Goal: Information Seeking & Learning: Learn about a topic

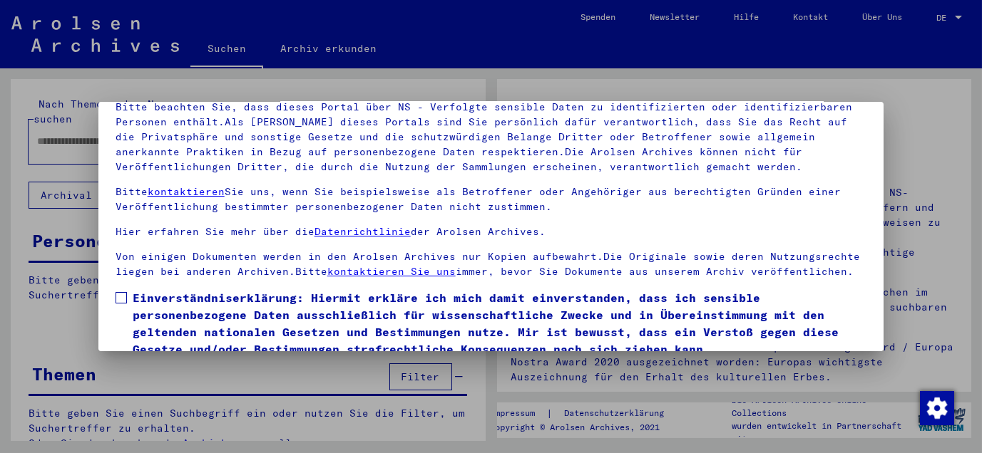
scroll to position [116, 0]
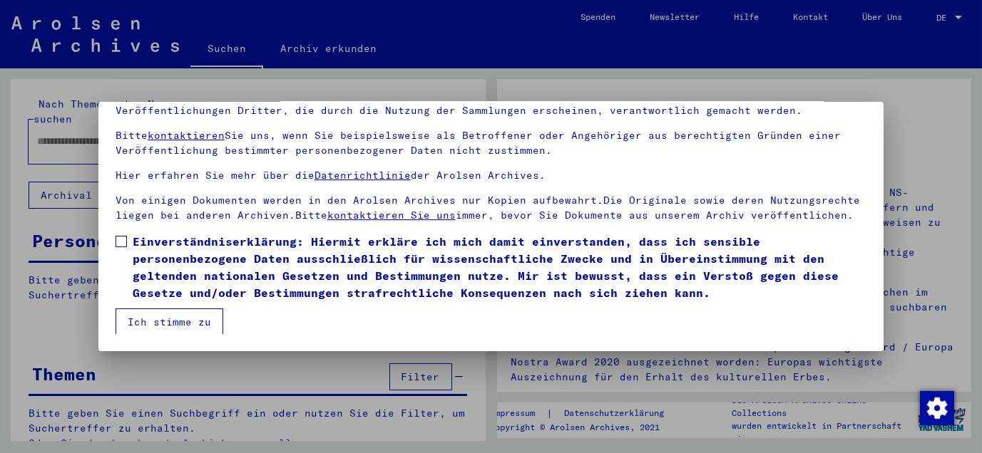
click at [118, 244] on span at bounding box center [120, 241] width 11 height 11
click at [173, 327] on button "Ich stimme zu" at bounding box center [169, 322] width 108 height 27
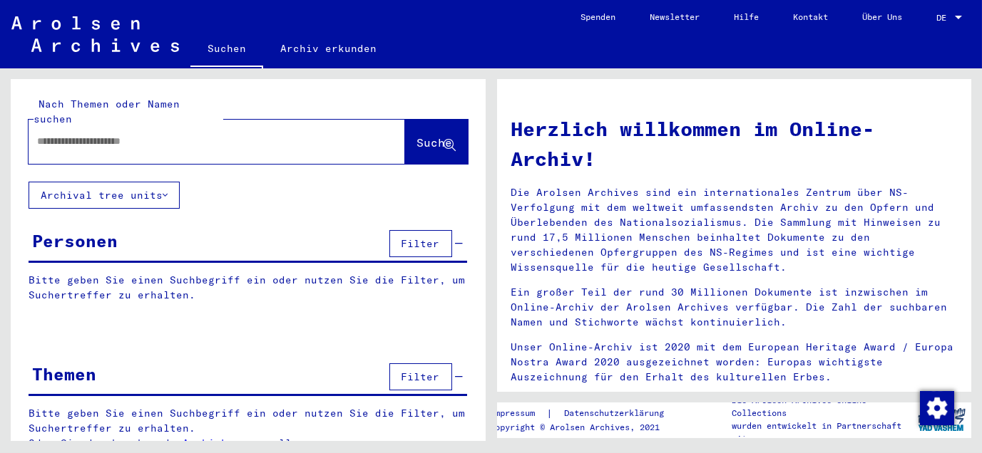
click at [217, 134] on input "text" at bounding box center [199, 141] width 325 height 15
type input "**********"
click at [417, 135] on span "Suche" at bounding box center [435, 142] width 36 height 14
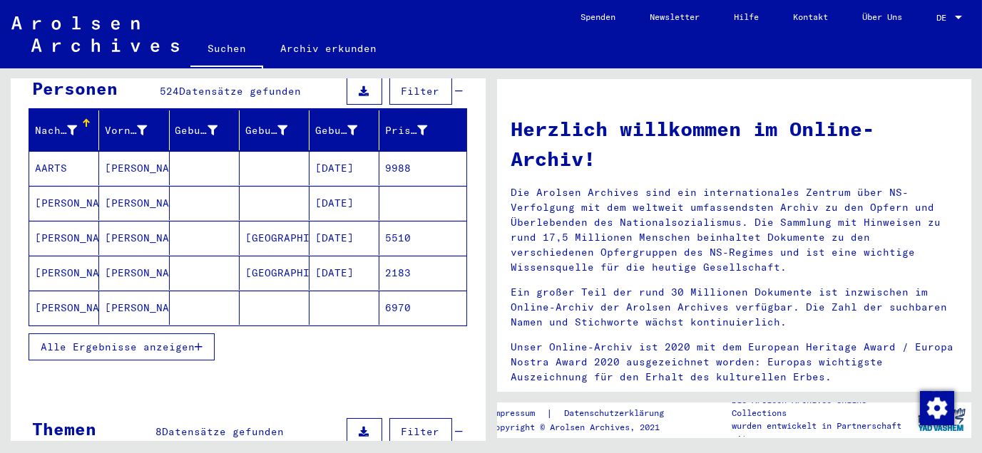
scroll to position [158, 0]
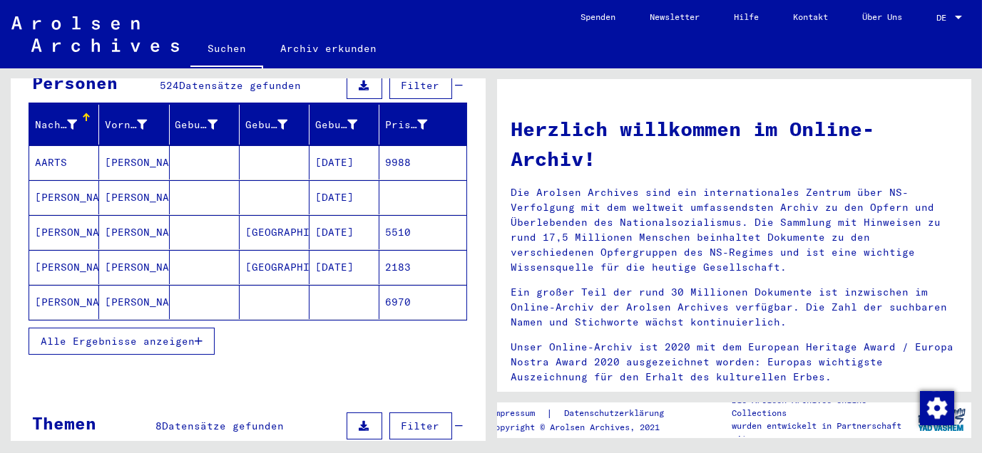
click at [128, 335] on span "Alle Ergebnisse anzeigen" at bounding box center [118, 341] width 154 height 13
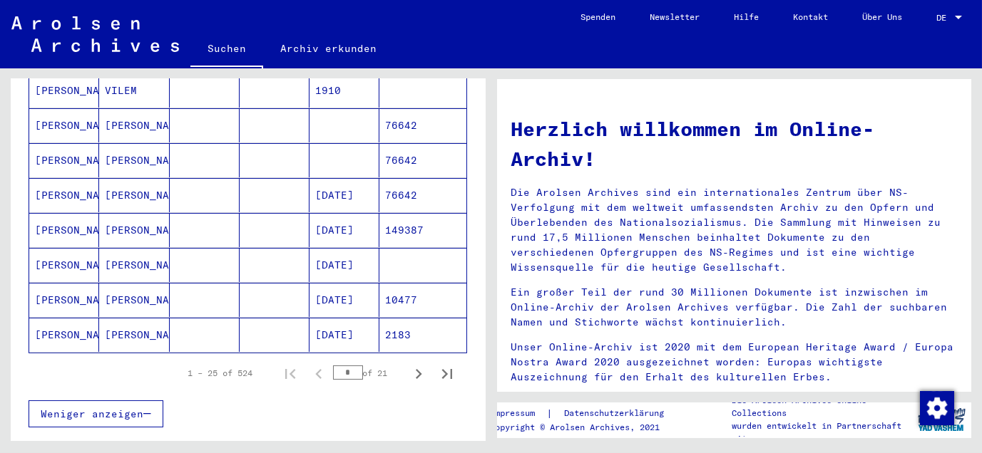
scroll to position [792, 0]
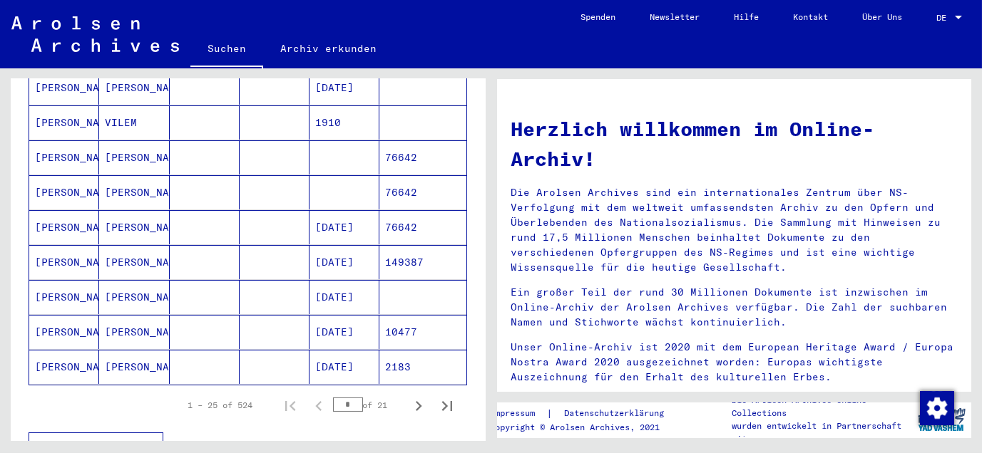
click at [118, 210] on mat-cell "[PERSON_NAME]" at bounding box center [134, 227] width 70 height 34
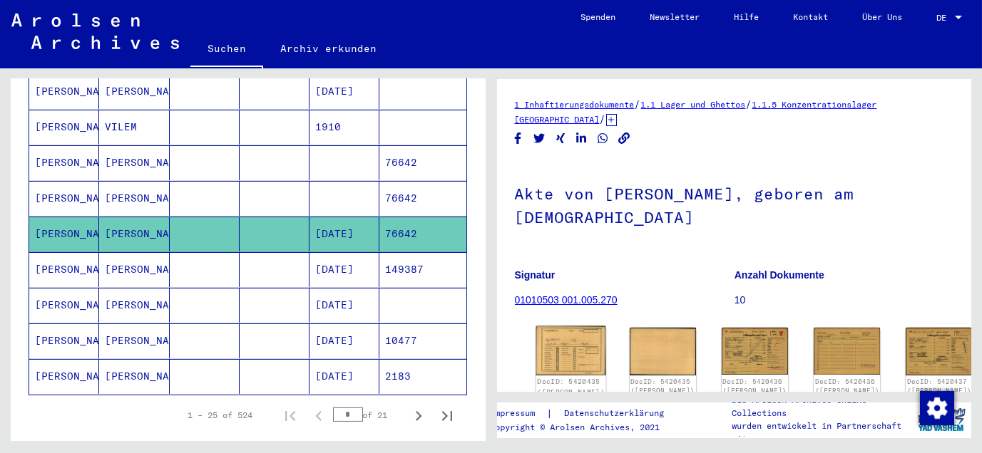
click at [565, 343] on img at bounding box center [570, 351] width 70 height 49
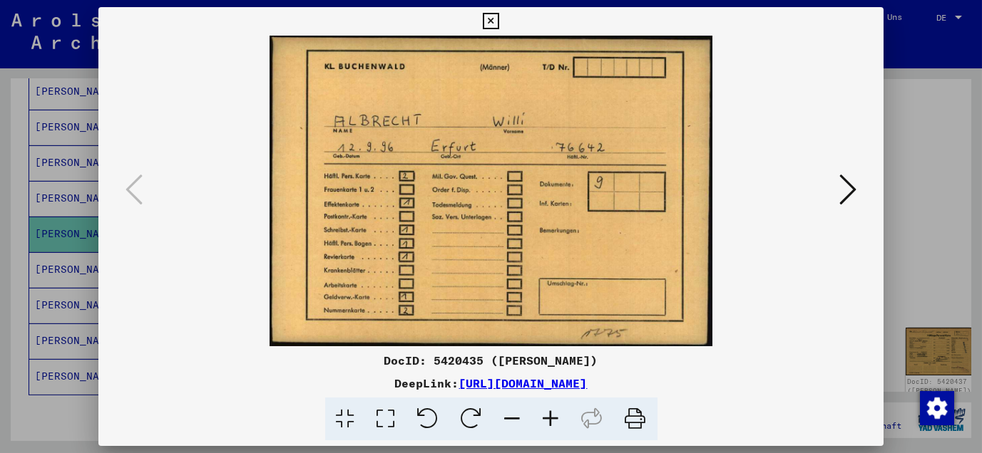
click at [493, 17] on icon at bounding box center [491, 21] width 16 height 17
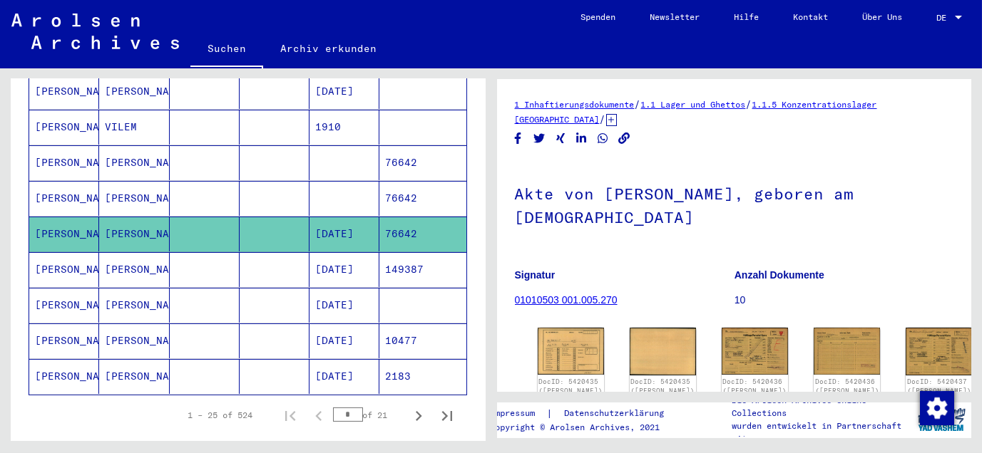
click at [112, 288] on mat-cell "[PERSON_NAME]" at bounding box center [134, 305] width 70 height 35
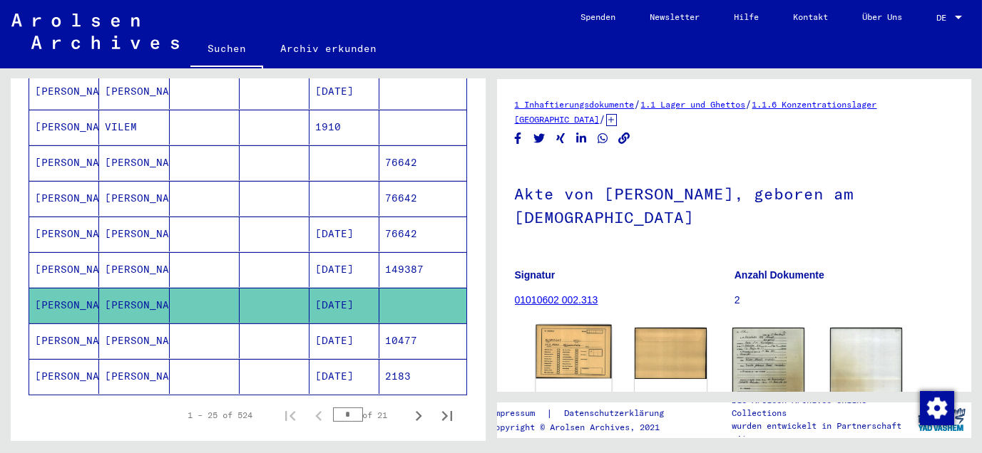
click at [566, 349] on img at bounding box center [573, 351] width 76 height 53
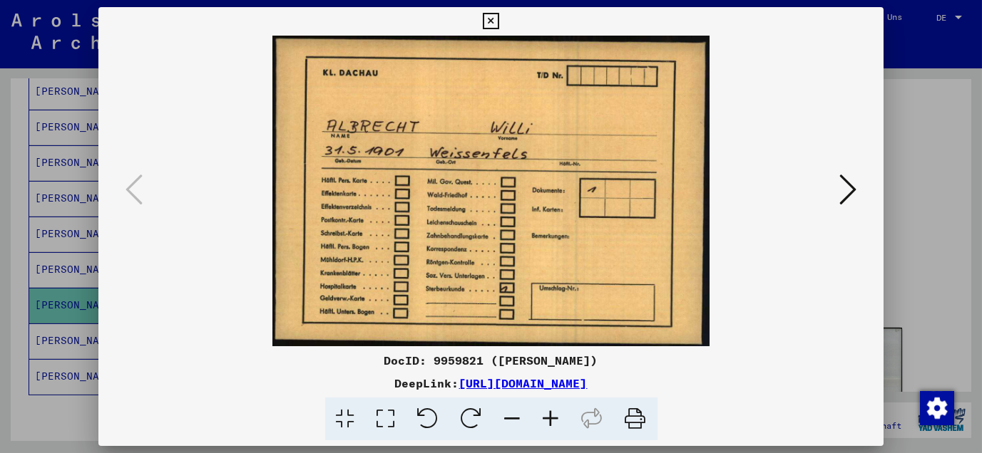
click at [842, 192] on icon at bounding box center [847, 190] width 17 height 34
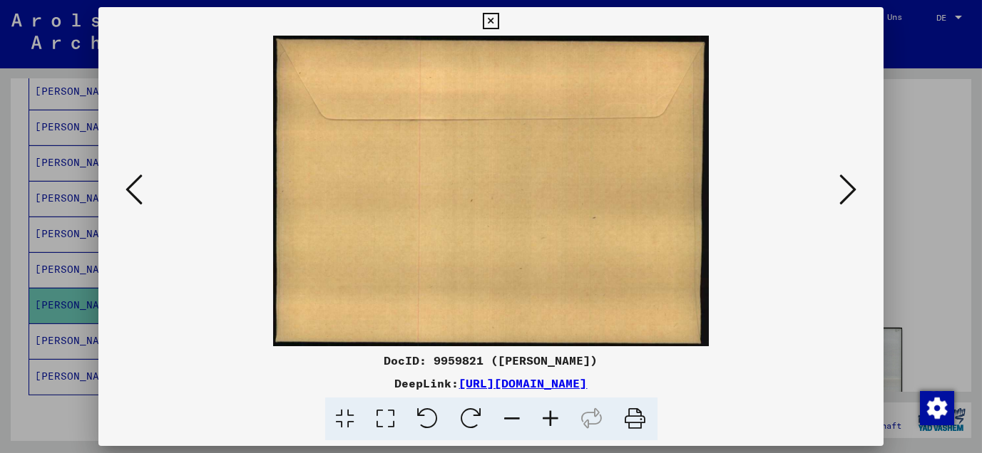
click at [842, 192] on icon at bounding box center [847, 190] width 17 height 34
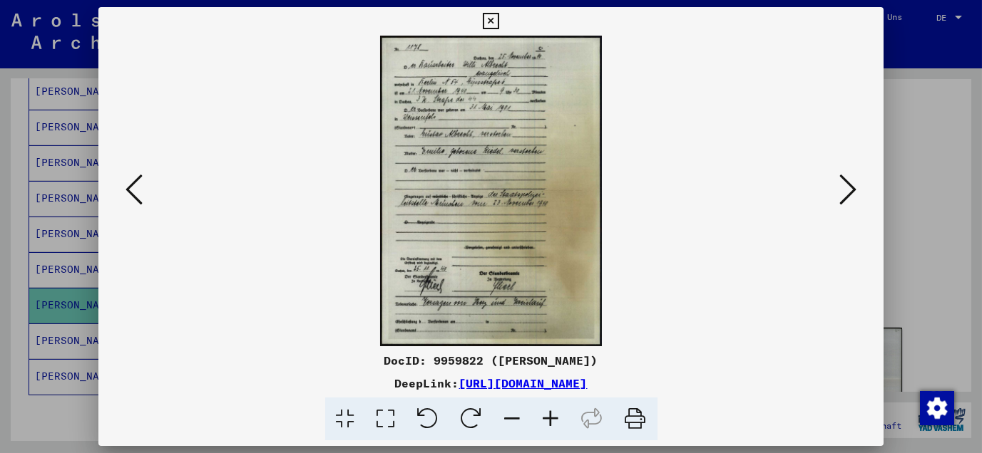
click at [555, 417] on icon at bounding box center [551, 419] width 38 height 43
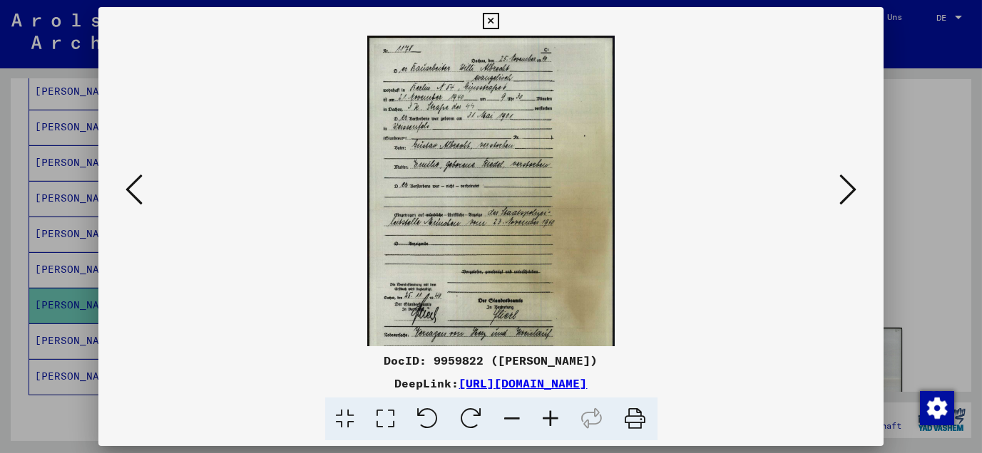
click at [555, 417] on icon at bounding box center [551, 419] width 38 height 43
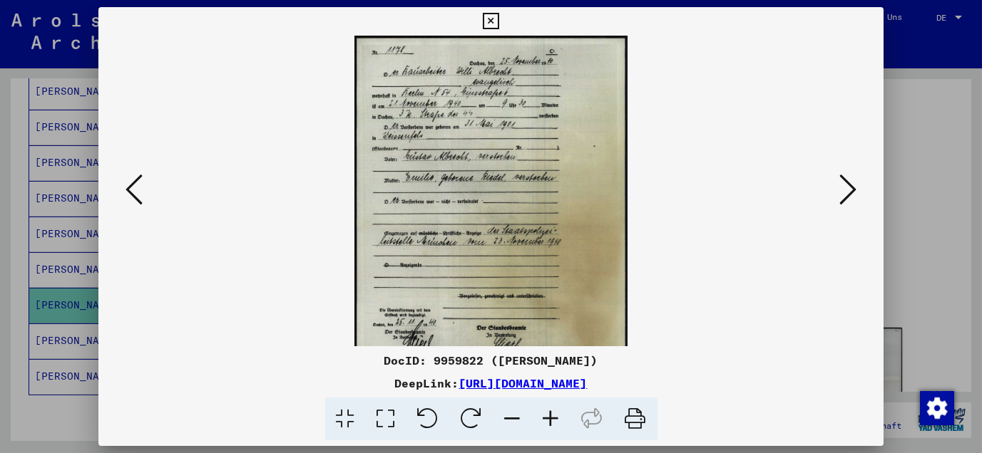
click at [555, 417] on icon at bounding box center [551, 419] width 38 height 43
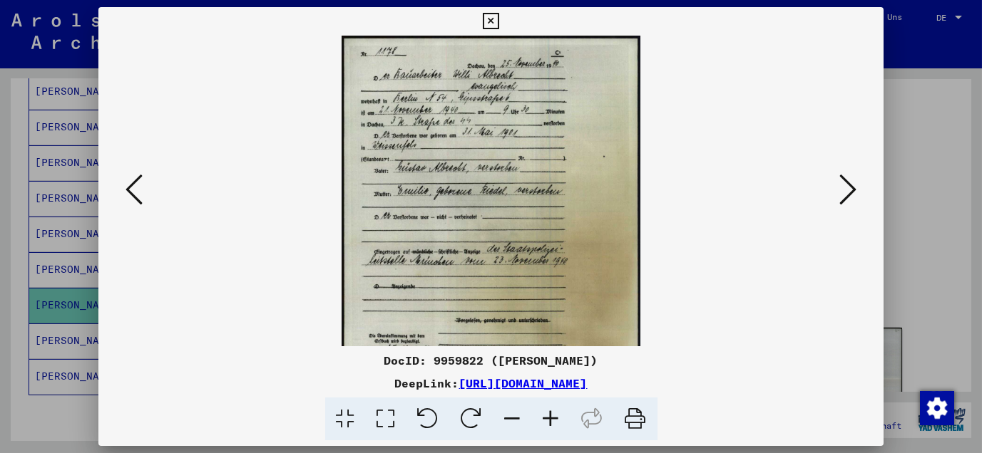
click at [555, 417] on icon at bounding box center [551, 419] width 38 height 43
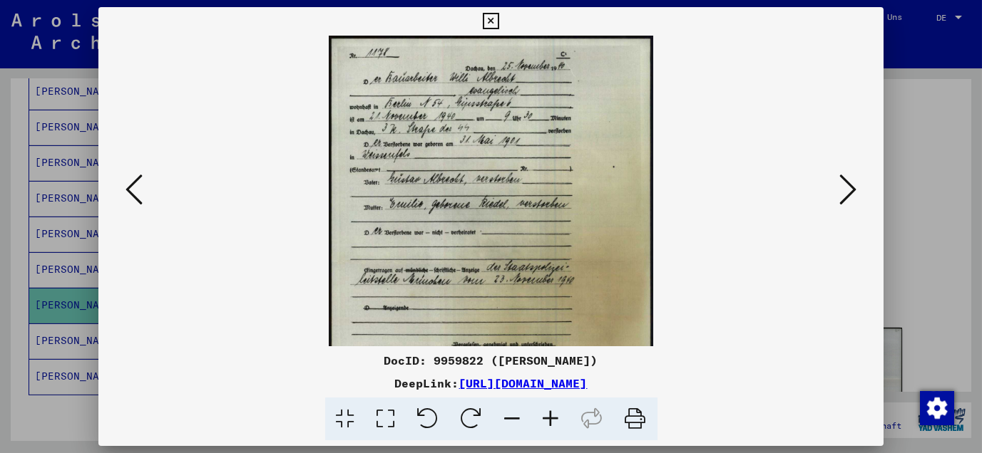
click at [555, 417] on icon at bounding box center [551, 419] width 38 height 43
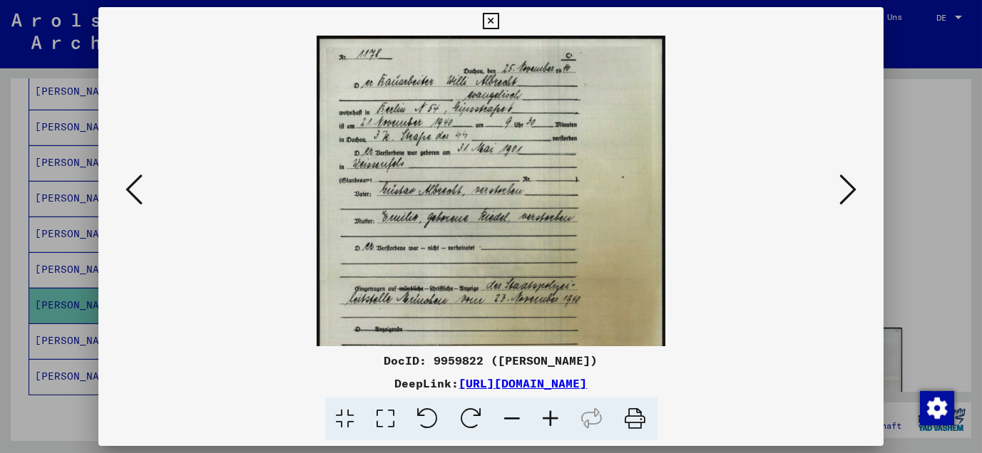
click at [555, 417] on icon at bounding box center [551, 419] width 38 height 43
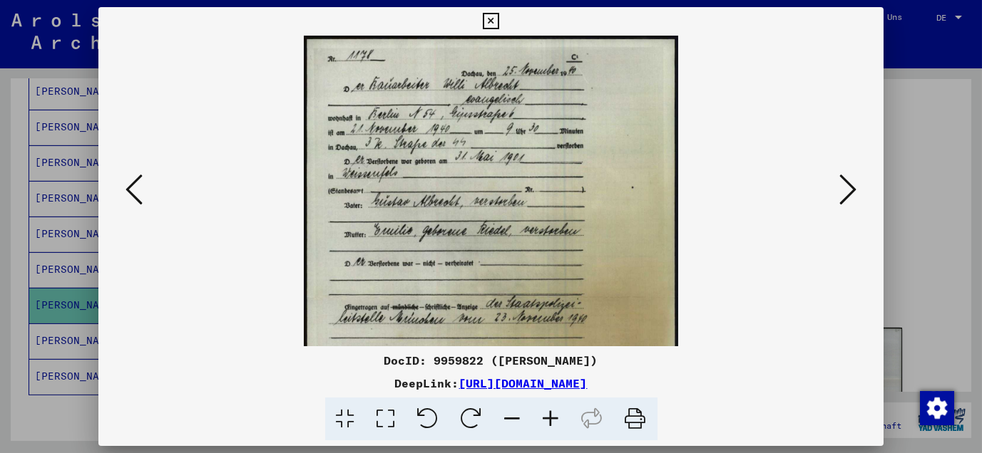
click at [555, 417] on icon at bounding box center [551, 419] width 38 height 43
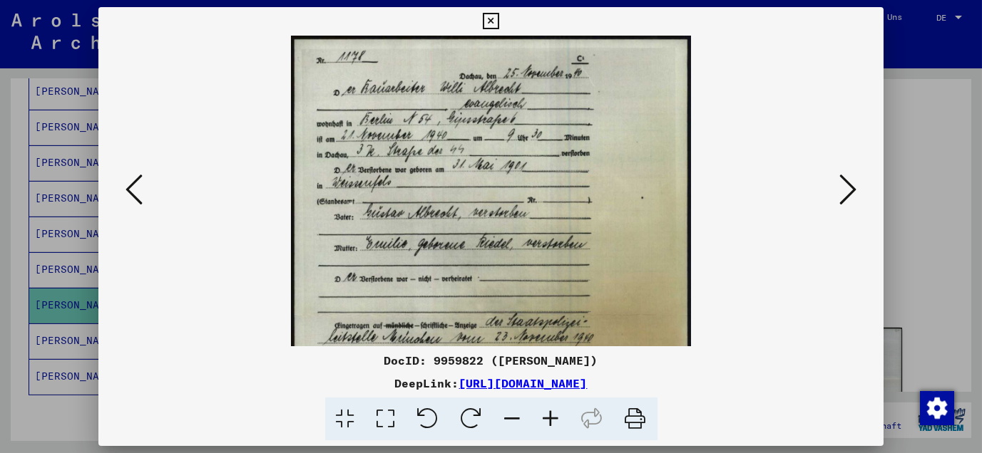
click at [555, 417] on icon at bounding box center [551, 419] width 38 height 43
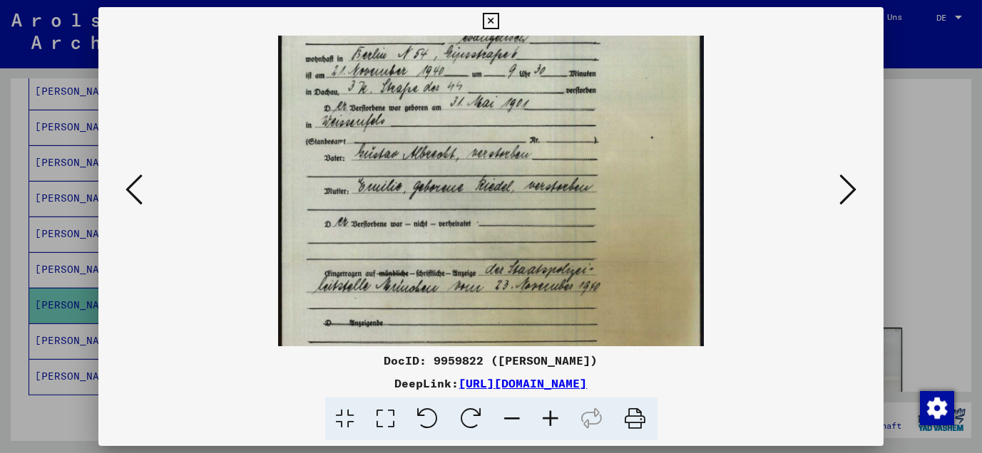
scroll to position [71, 0]
drag, startPoint x: 445, startPoint y: 279, endPoint x: 449, endPoint y: 208, distance: 71.4
click at [449, 208] on img at bounding box center [491, 262] width 426 height 596
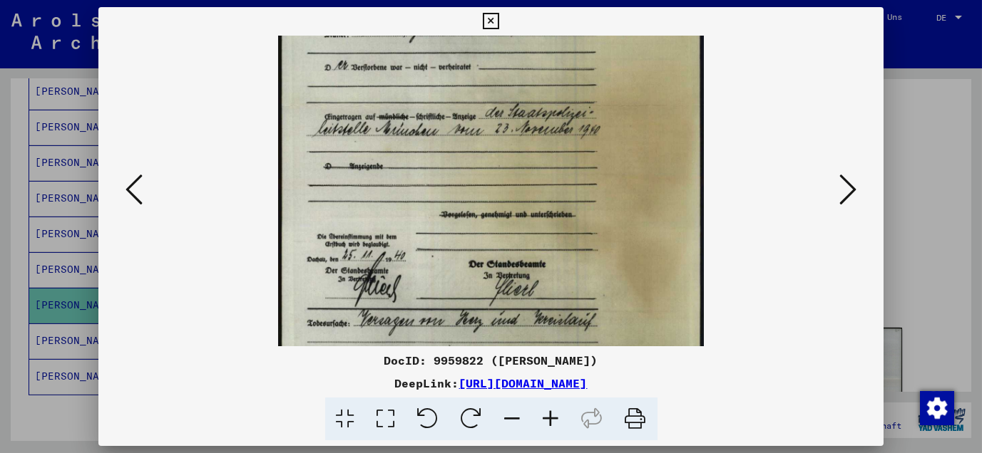
drag, startPoint x: 473, startPoint y: 282, endPoint x: 490, endPoint y: 140, distance: 143.0
click at [479, 125] on img at bounding box center [491, 106] width 426 height 596
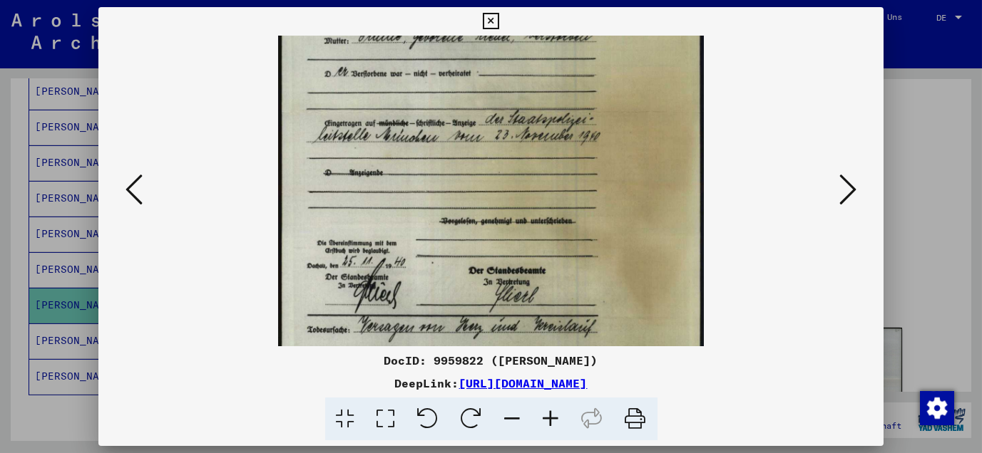
scroll to position [285, 0]
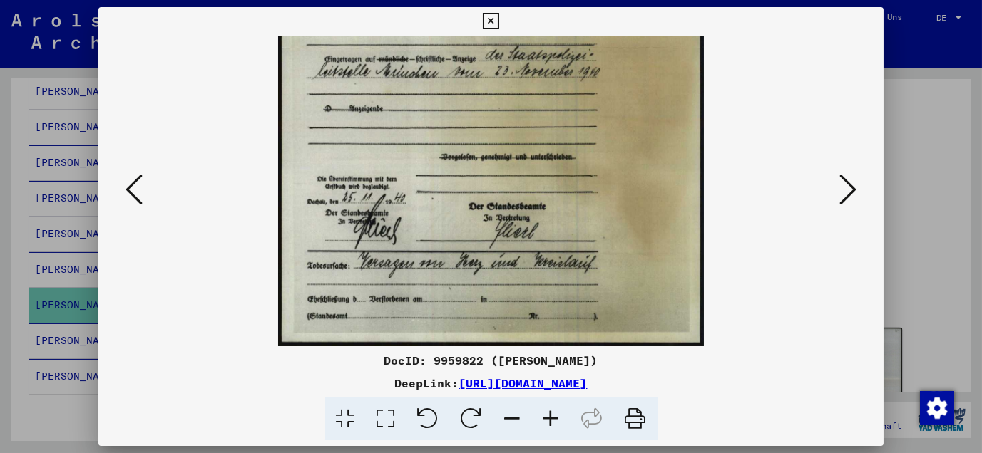
drag, startPoint x: 501, startPoint y: 189, endPoint x: 502, endPoint y: 51, distance: 137.6
click at [502, 51] on img at bounding box center [491, 48] width 426 height 596
click at [494, 18] on icon at bounding box center [491, 21] width 16 height 17
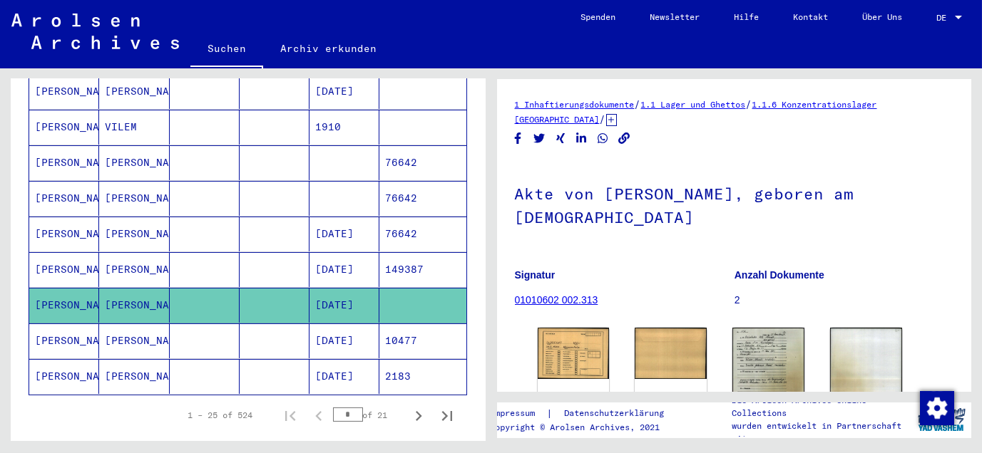
click at [124, 324] on mat-cell "[PERSON_NAME]" at bounding box center [134, 341] width 70 height 35
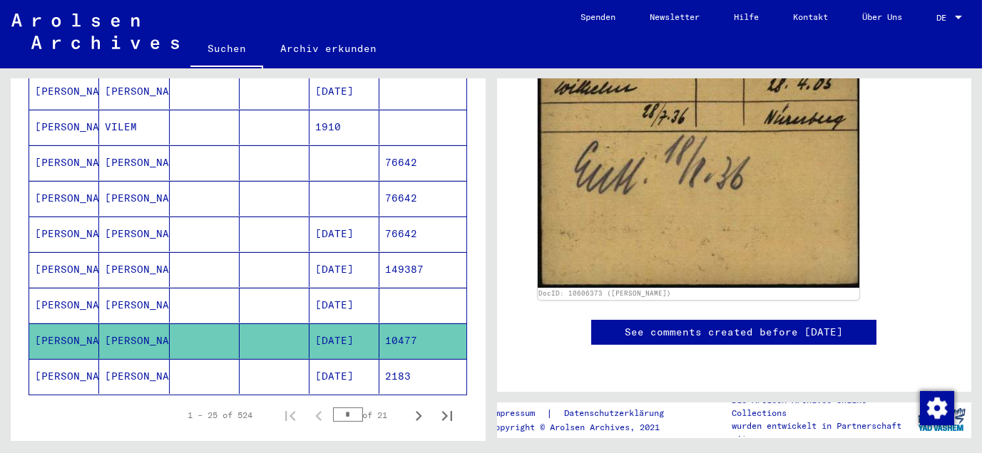
scroll to position [475, 0]
click at [113, 359] on mat-cell "[PERSON_NAME]" at bounding box center [134, 376] width 70 height 35
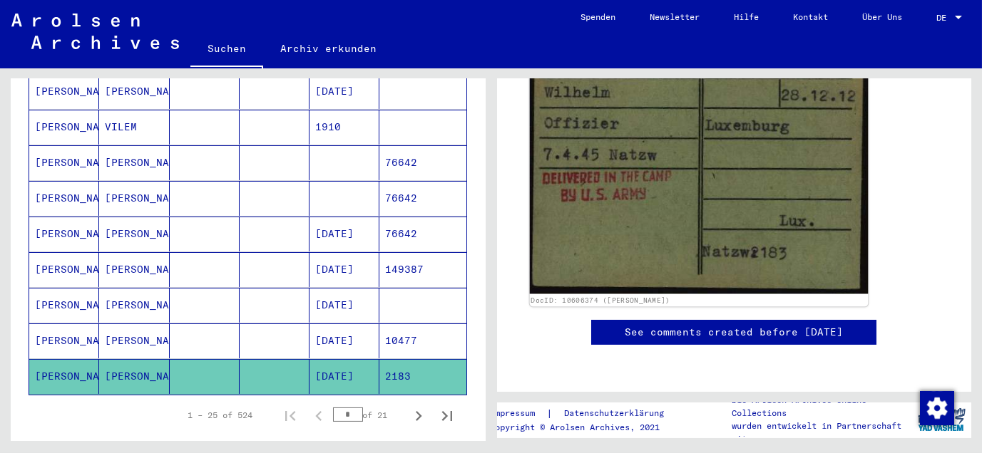
scroll to position [158, 0]
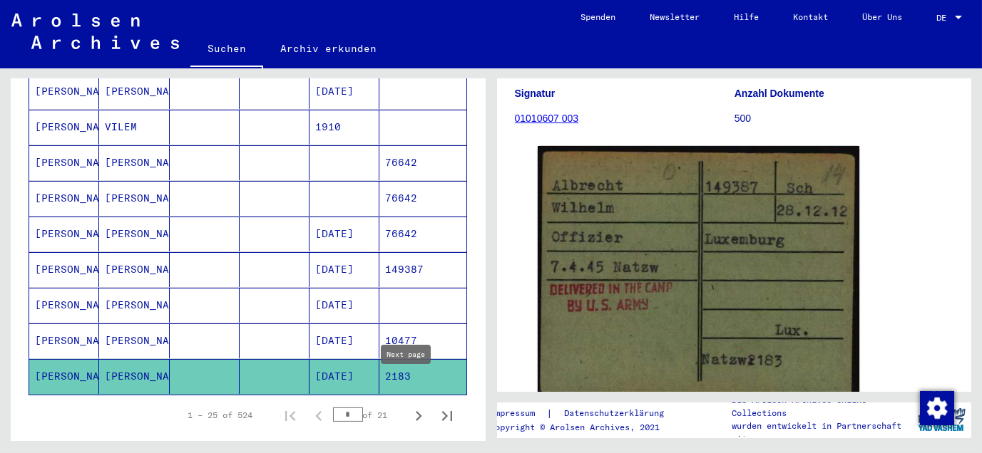
click at [408, 406] on icon "Next page" at bounding box center [418, 416] width 20 height 20
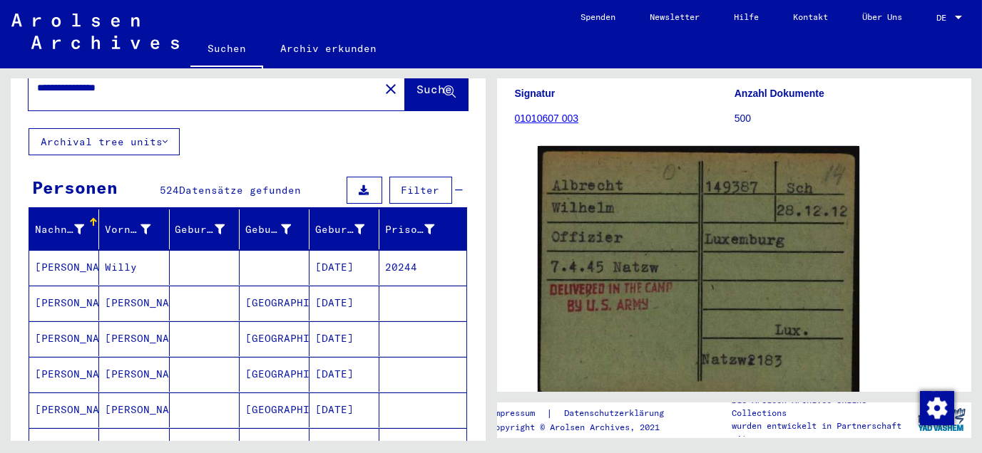
scroll to position [87, 0]
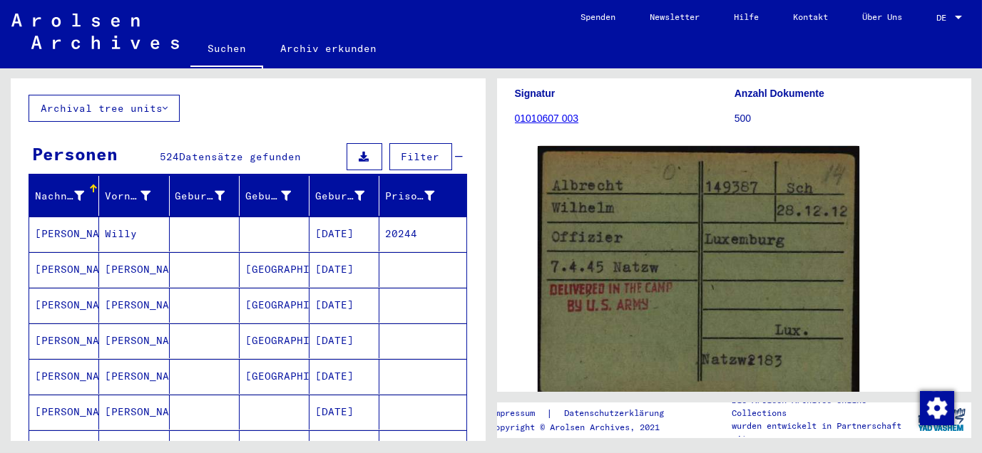
click at [119, 218] on mat-cell "Willy" at bounding box center [134, 234] width 70 height 35
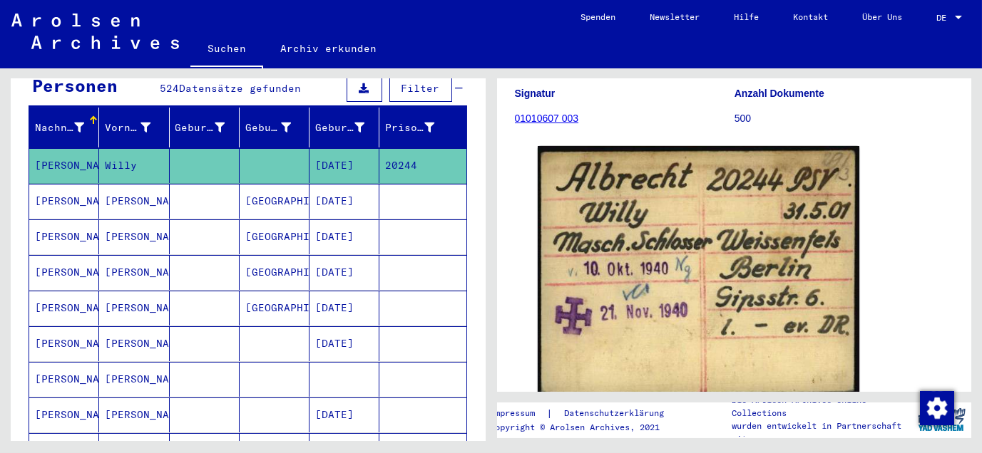
scroll to position [245, 0]
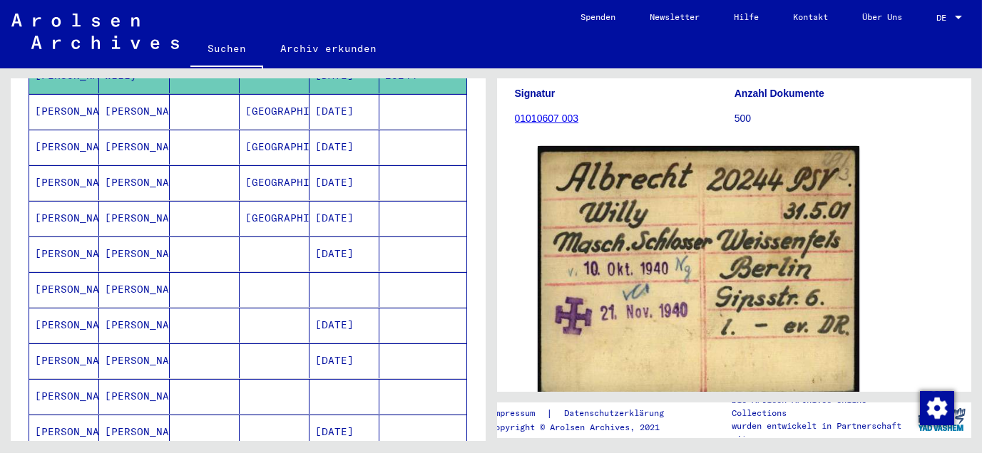
click at [133, 237] on mat-cell "[PERSON_NAME]" at bounding box center [134, 254] width 70 height 35
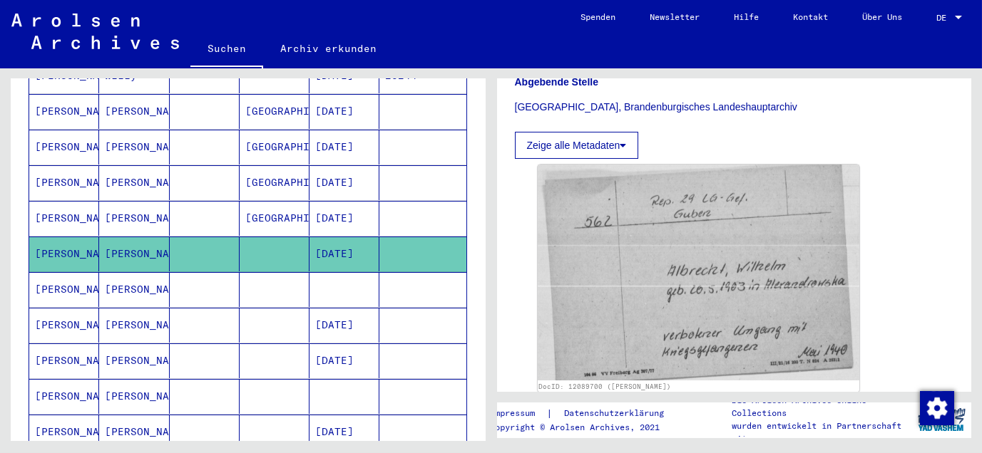
scroll to position [475, 0]
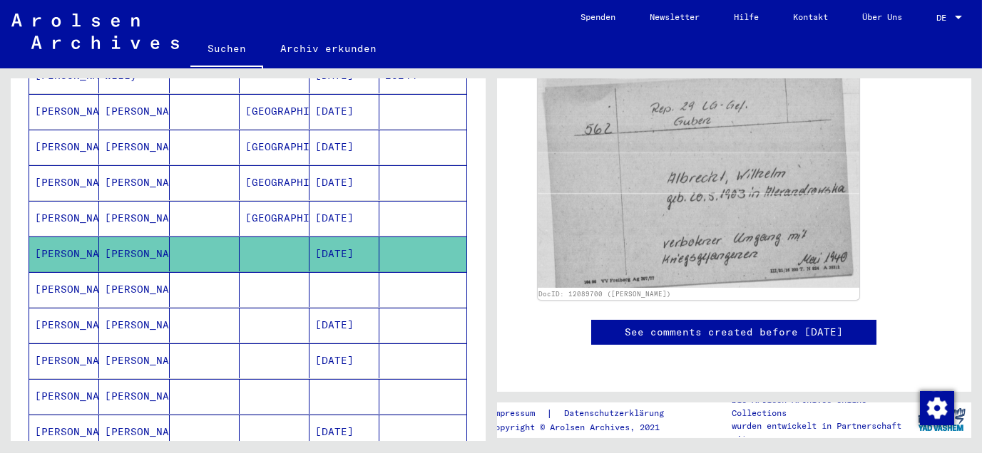
click at [127, 272] on mat-cell "[PERSON_NAME]" at bounding box center [134, 289] width 70 height 35
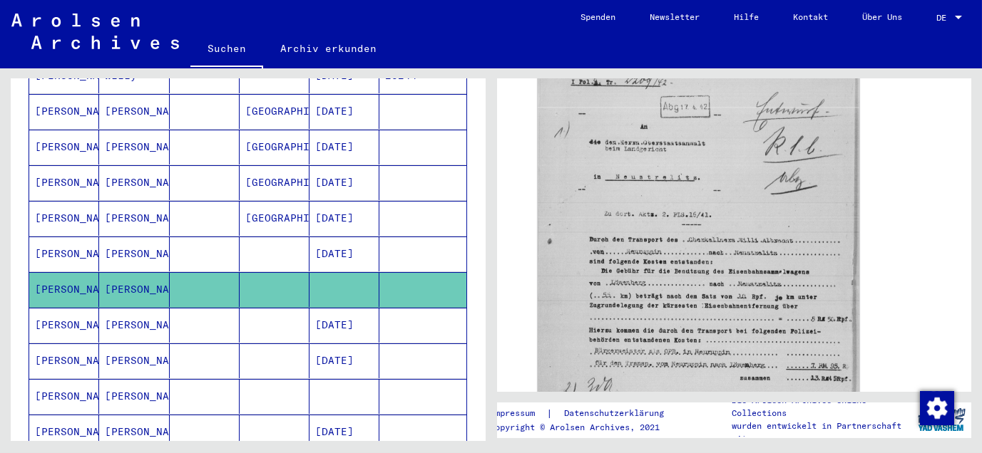
scroll to position [158, 0]
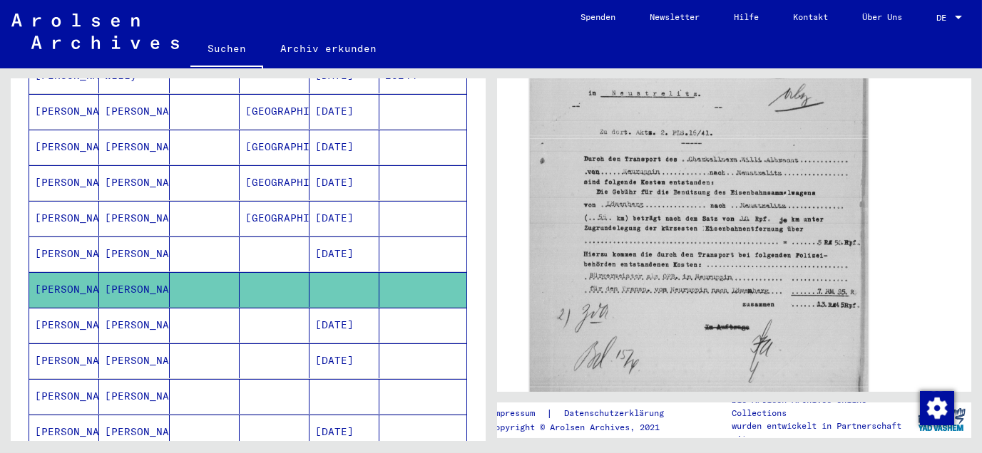
click at [671, 241] on img at bounding box center [698, 184] width 338 height 460
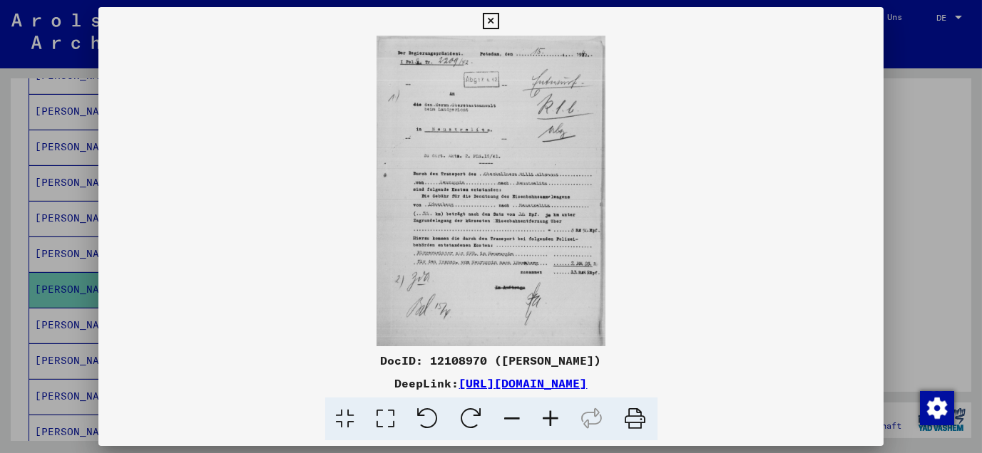
scroll to position [554, 0]
click at [550, 420] on icon at bounding box center [551, 419] width 38 height 43
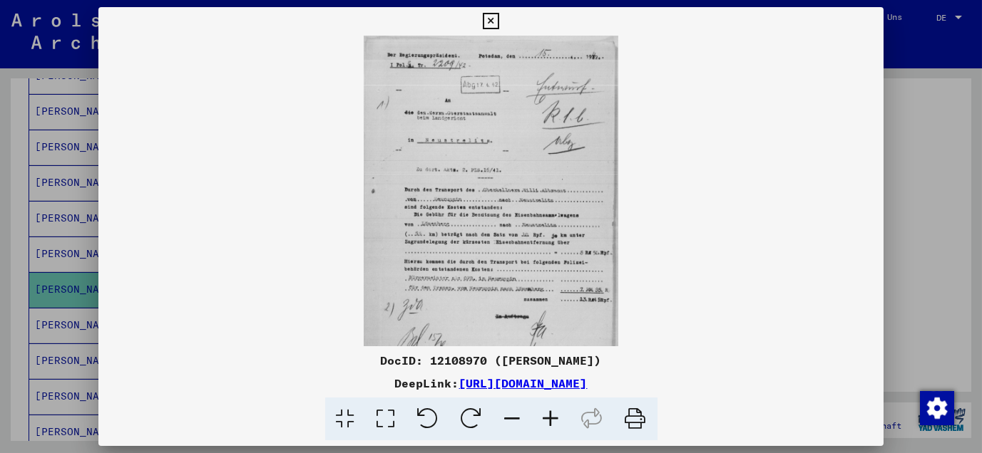
click at [550, 420] on icon at bounding box center [551, 419] width 38 height 43
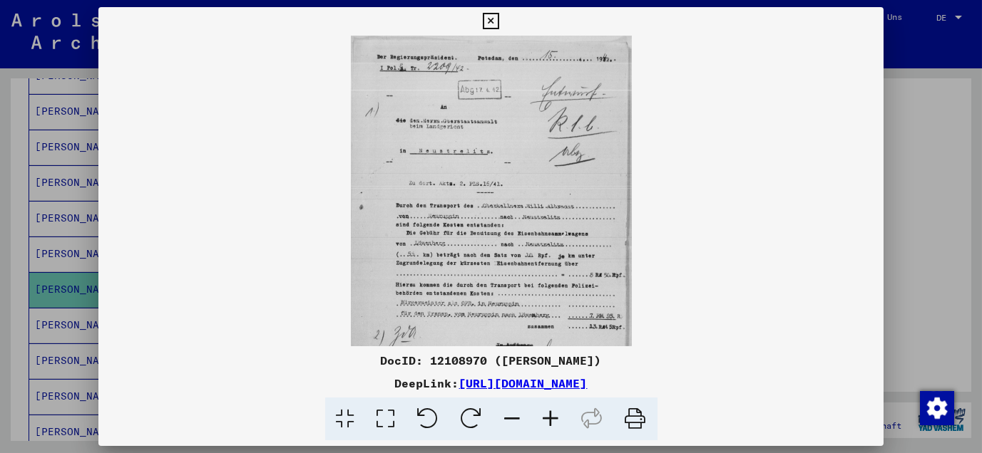
click at [550, 420] on icon at bounding box center [551, 419] width 38 height 43
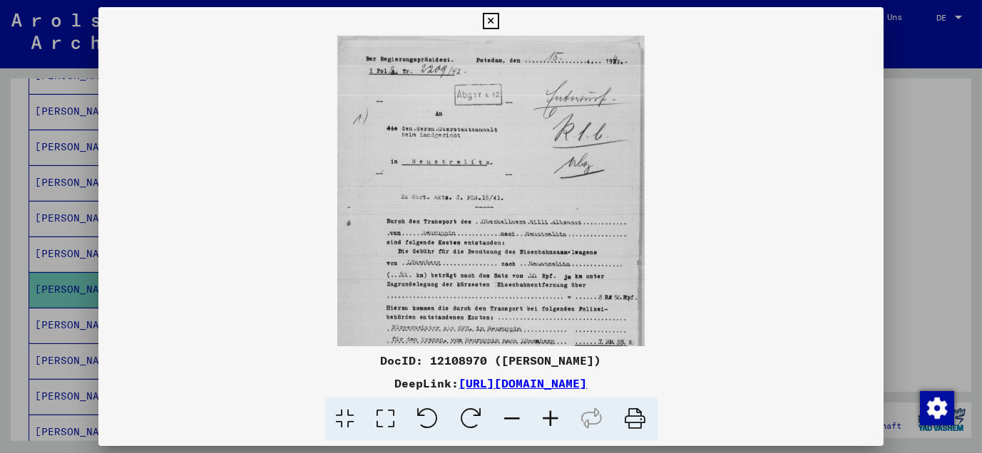
click at [550, 420] on icon at bounding box center [551, 419] width 38 height 43
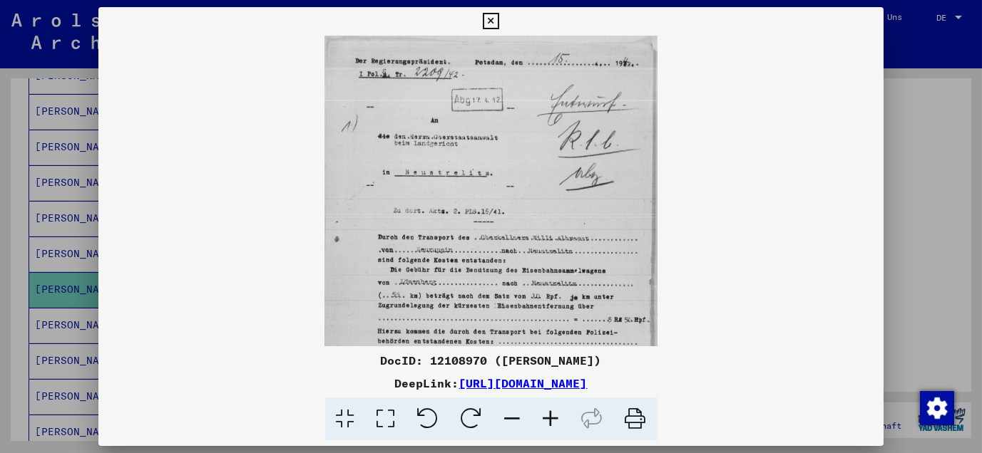
click at [550, 420] on icon at bounding box center [551, 419] width 38 height 43
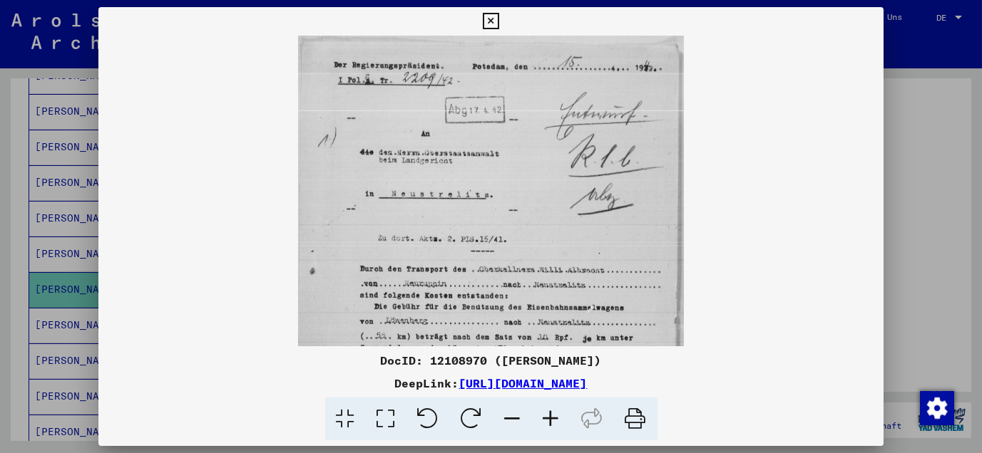
click at [550, 420] on icon at bounding box center [551, 419] width 38 height 43
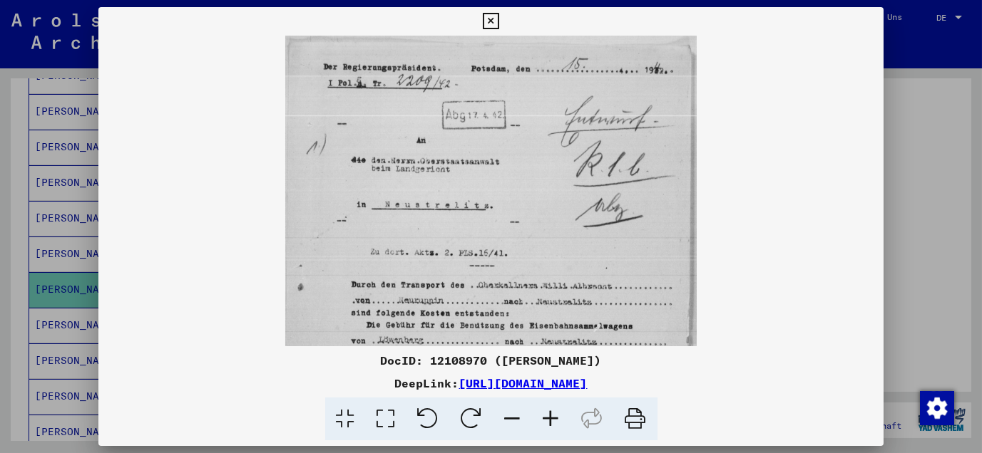
click at [550, 420] on icon at bounding box center [551, 419] width 38 height 43
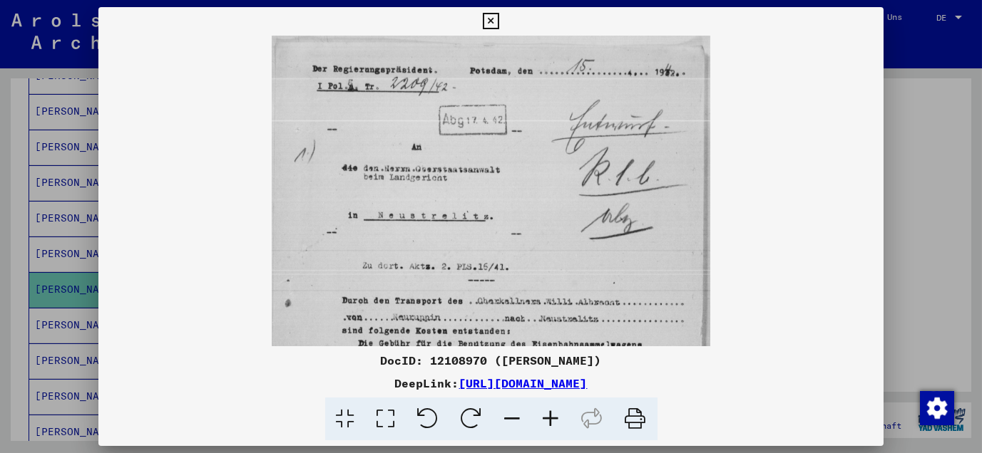
click at [550, 420] on icon at bounding box center [551, 419] width 38 height 43
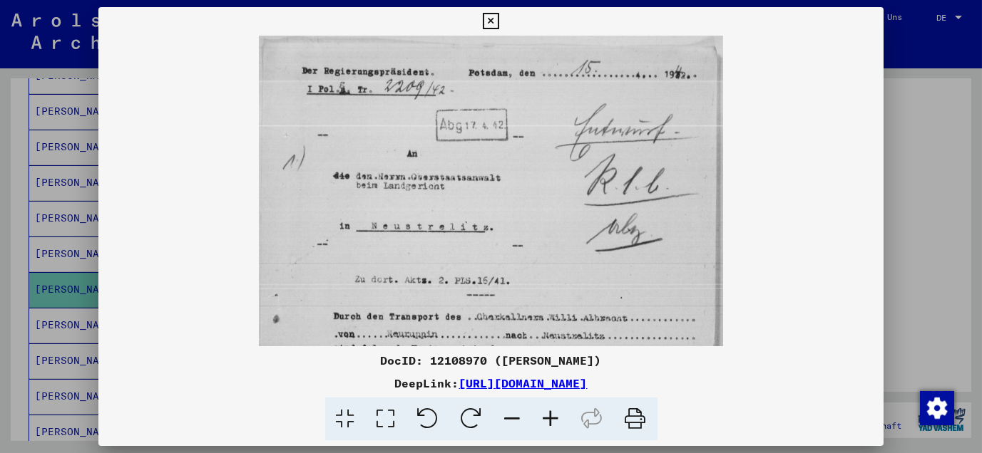
click at [550, 420] on icon at bounding box center [551, 419] width 38 height 43
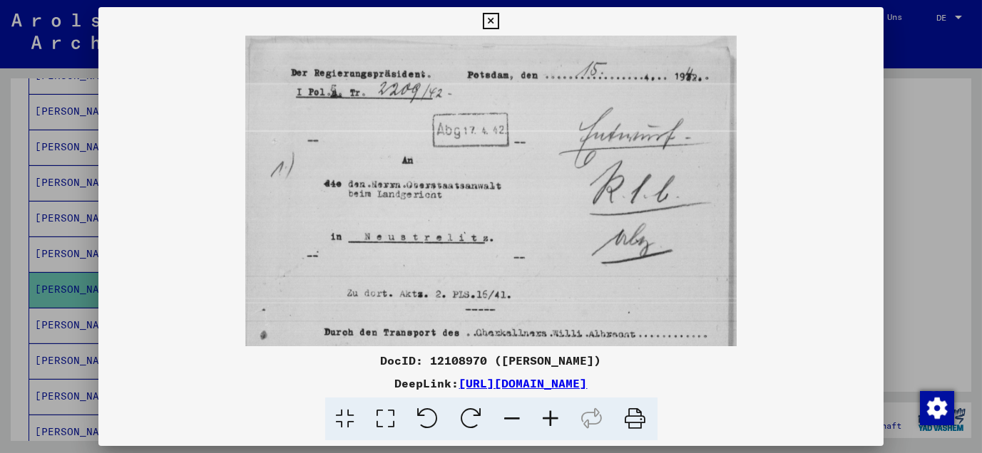
click at [550, 420] on icon at bounding box center [551, 419] width 38 height 43
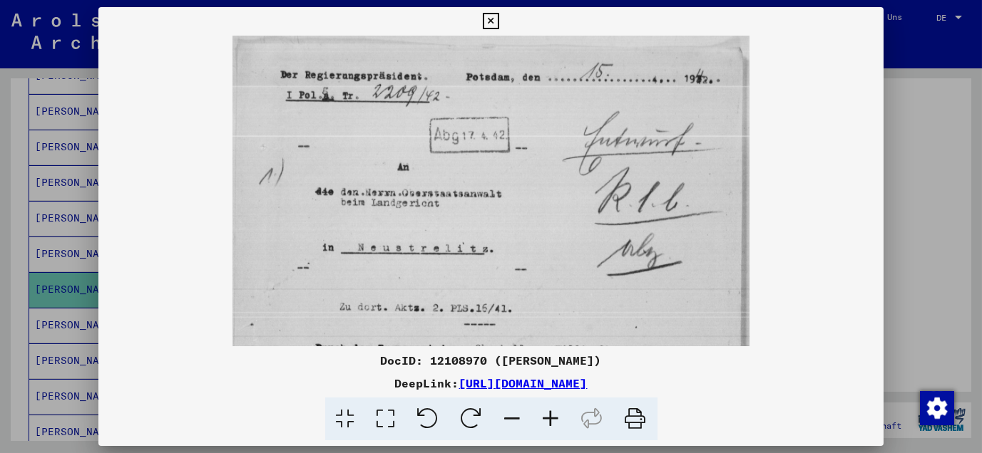
click at [550, 420] on icon at bounding box center [551, 419] width 38 height 43
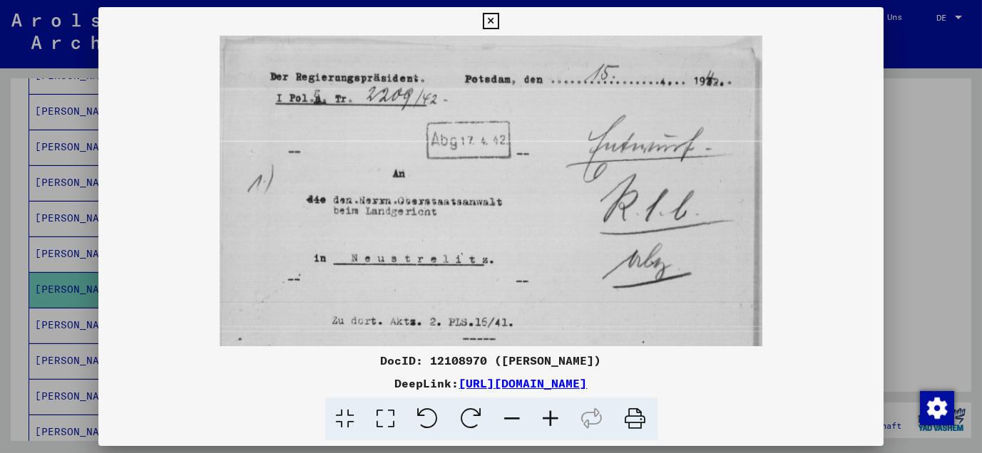
click at [550, 420] on icon at bounding box center [551, 419] width 38 height 43
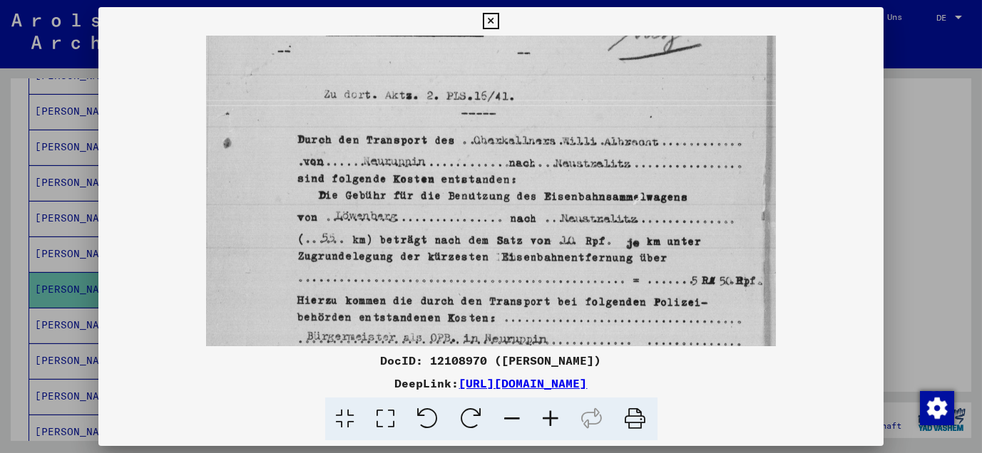
scroll to position [229, 0]
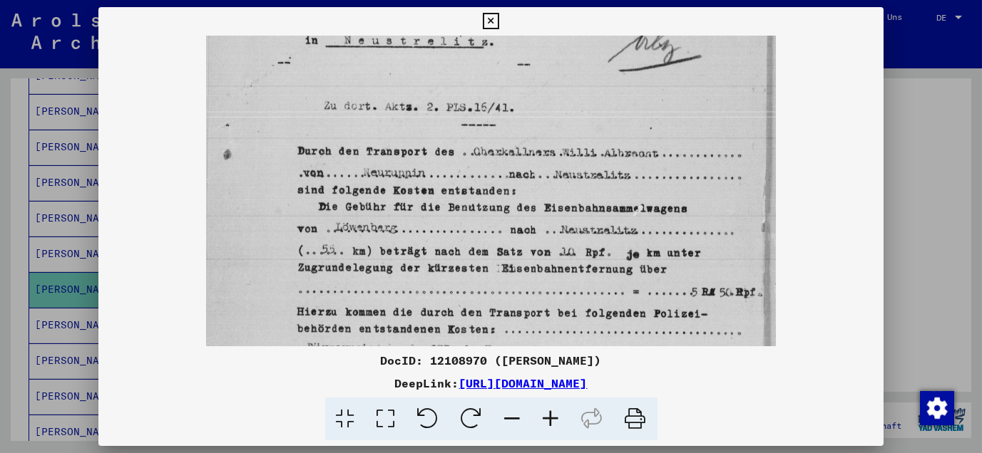
drag, startPoint x: 561, startPoint y: 303, endPoint x: 557, endPoint y: 74, distance: 228.9
click at [557, 74] on img at bounding box center [490, 194] width 569 height 774
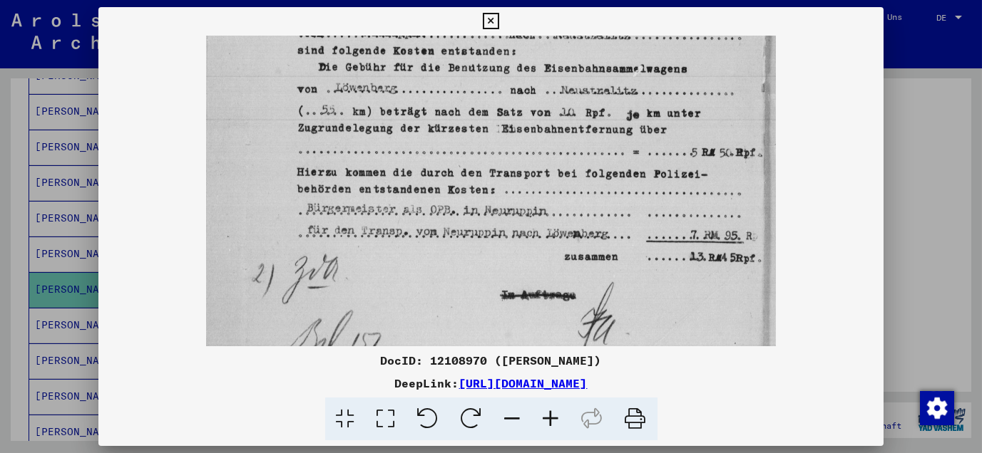
scroll to position [372, 0]
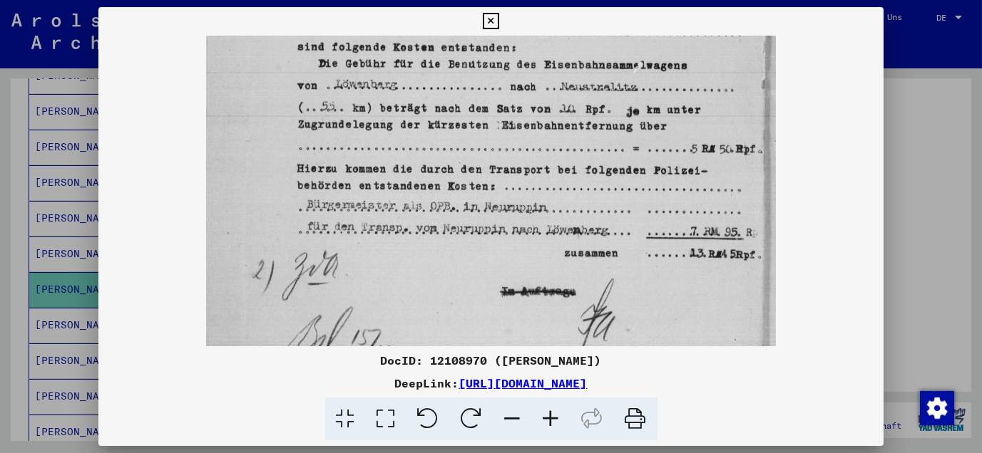
drag, startPoint x: 613, startPoint y: 292, endPoint x: 618, endPoint y: 149, distance: 143.4
click at [618, 149] on img at bounding box center [490, 51] width 569 height 774
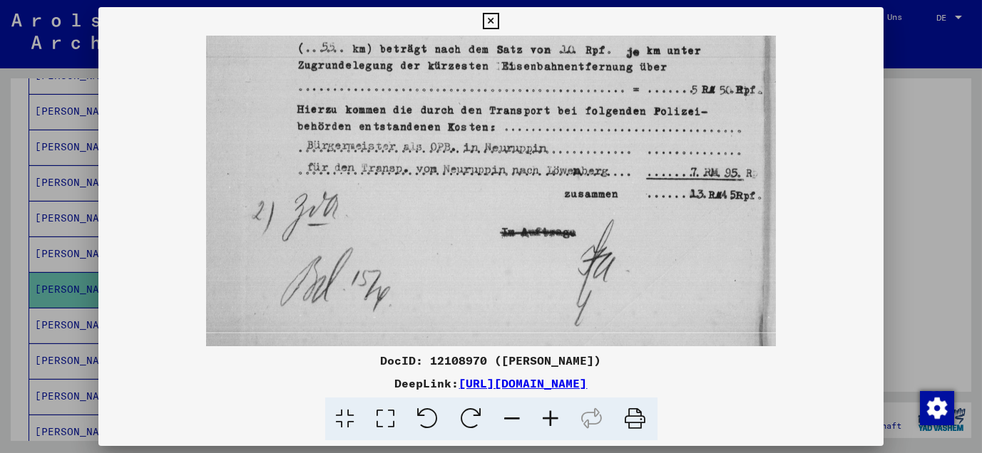
scroll to position [463, 0]
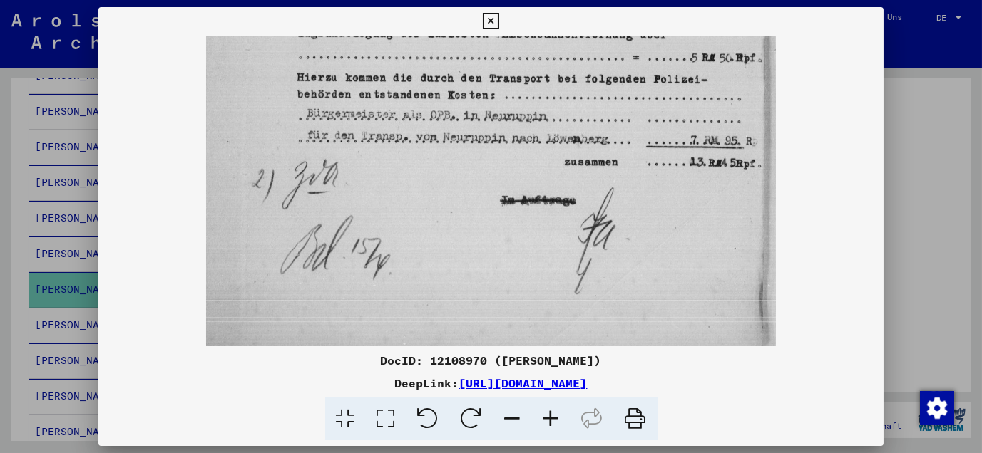
drag, startPoint x: 649, startPoint y: 316, endPoint x: 651, endPoint y: 185, distance: 130.5
click at [489, 16] on icon at bounding box center [491, 21] width 16 height 17
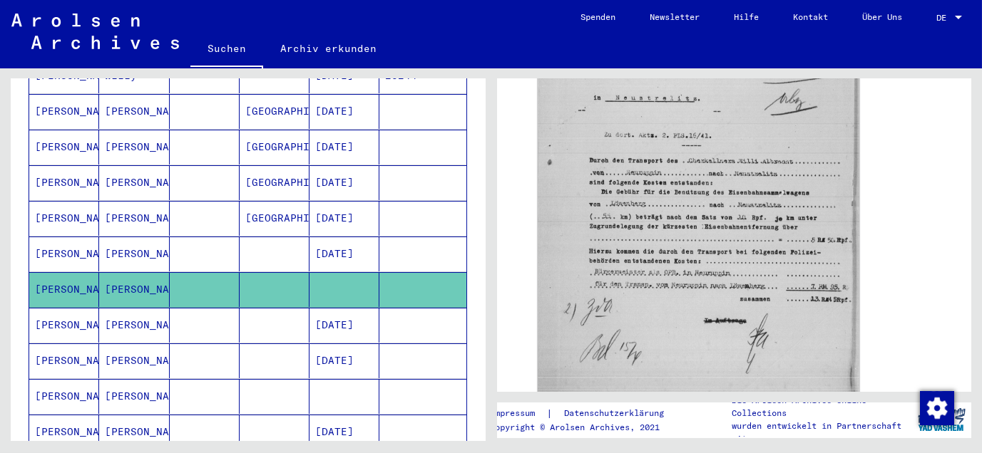
click at [139, 308] on mat-cell "[PERSON_NAME]" at bounding box center [134, 325] width 70 height 35
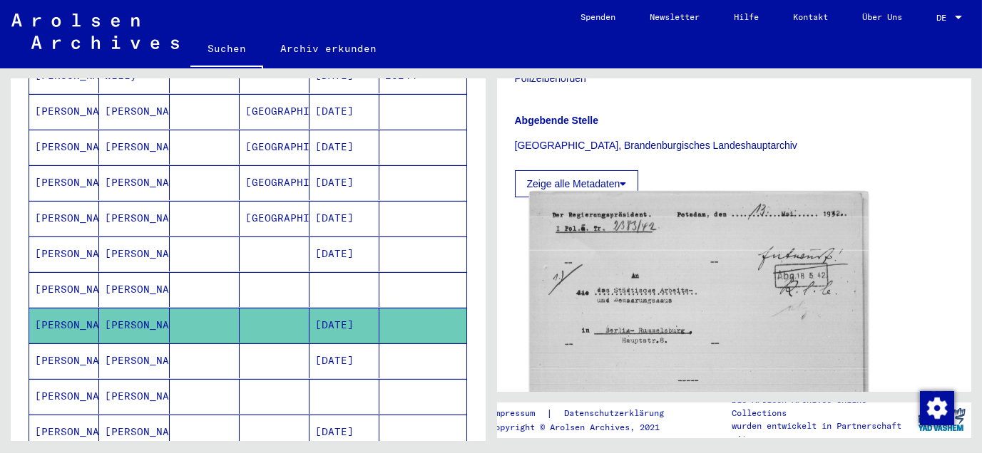
scroll to position [633, 0]
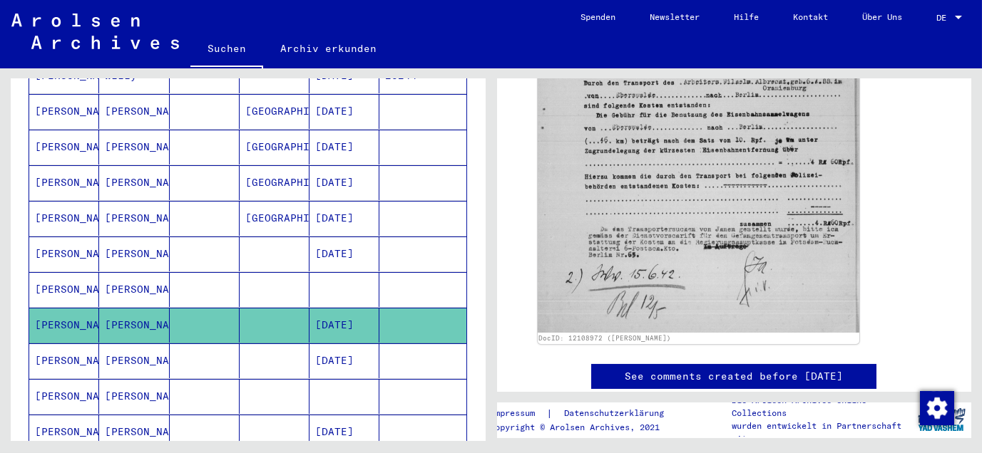
click at [115, 344] on mat-cell "[PERSON_NAME]" at bounding box center [134, 361] width 70 height 35
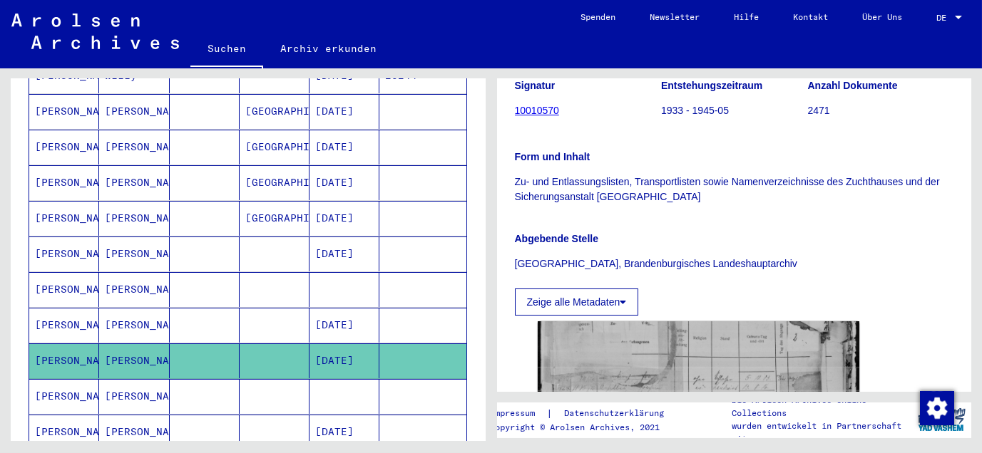
scroll to position [237, 0]
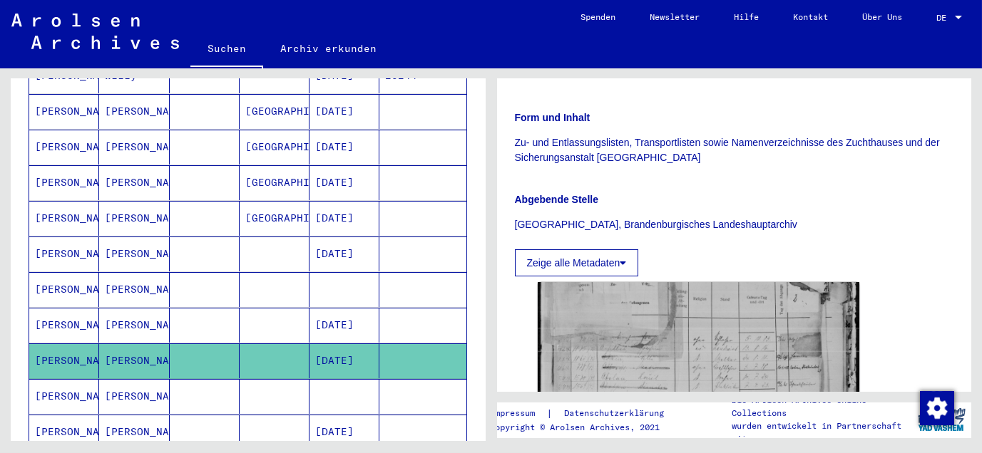
click at [99, 379] on mat-cell "[PERSON_NAME]" at bounding box center [134, 396] width 70 height 35
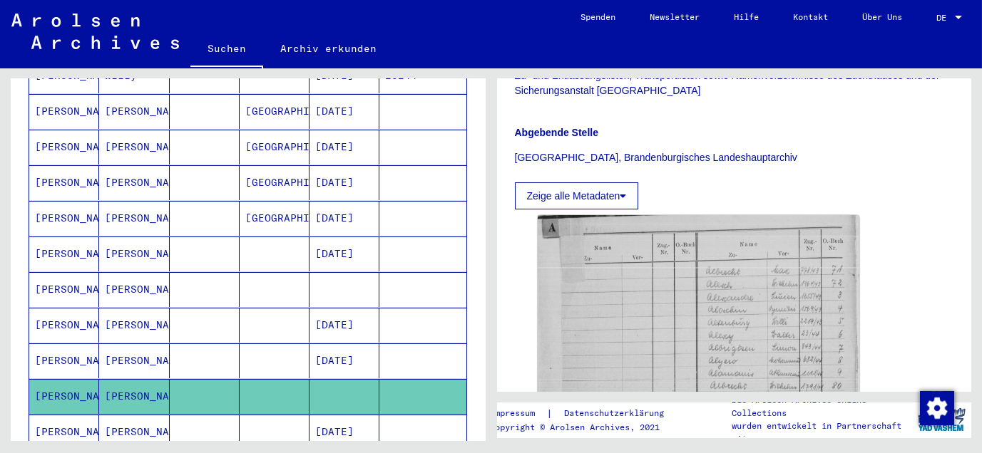
scroll to position [317, 0]
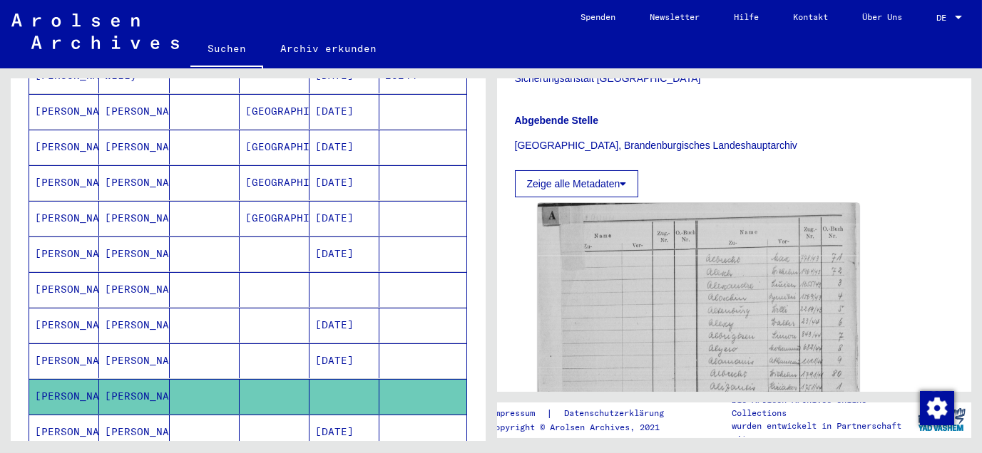
click at [134, 415] on mat-cell "[PERSON_NAME]" at bounding box center [134, 432] width 70 height 35
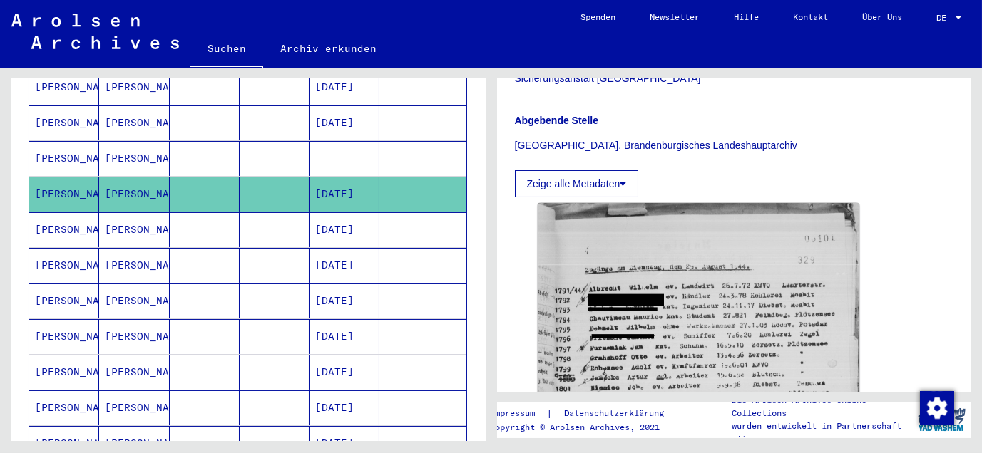
scroll to position [475, 0]
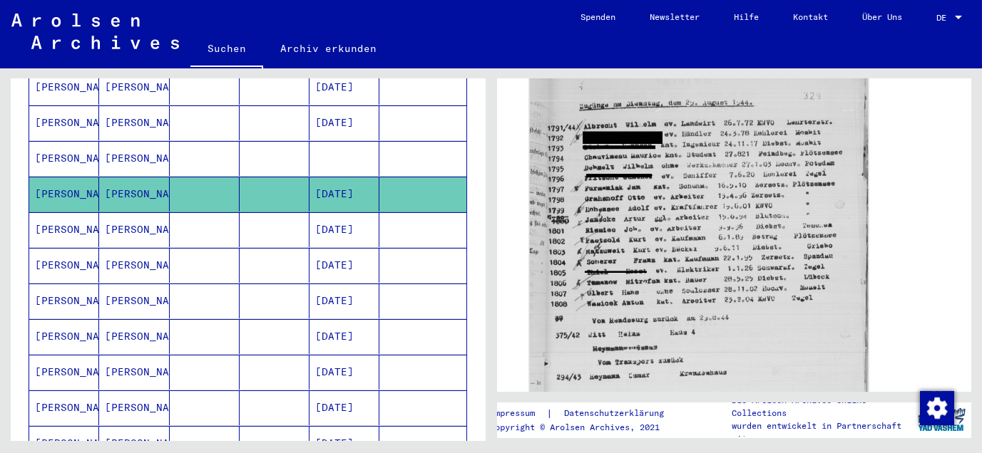
click at [674, 250] on img at bounding box center [698, 216] width 338 height 361
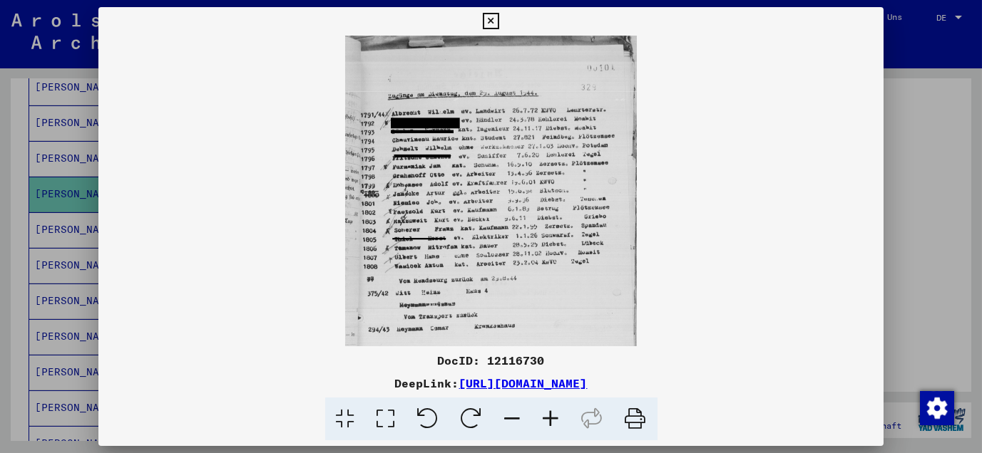
click at [552, 421] on icon at bounding box center [551, 419] width 38 height 43
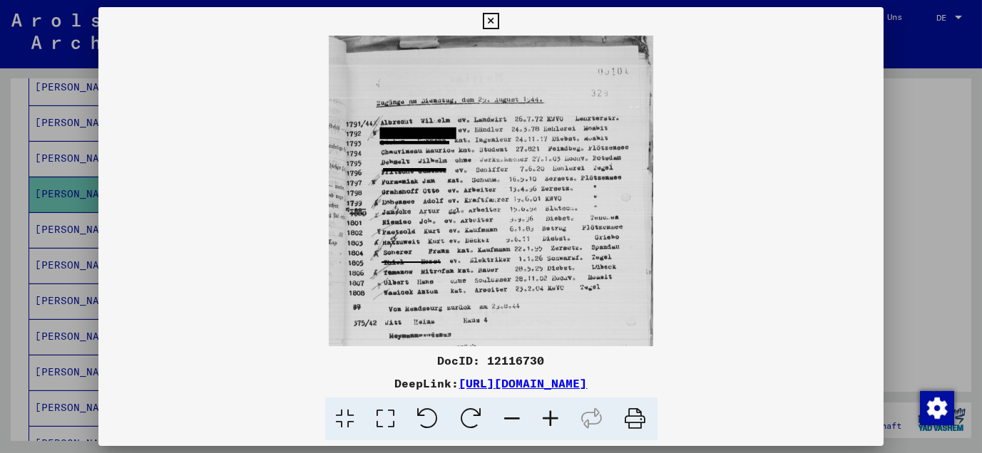
click at [552, 421] on icon at bounding box center [551, 419] width 38 height 43
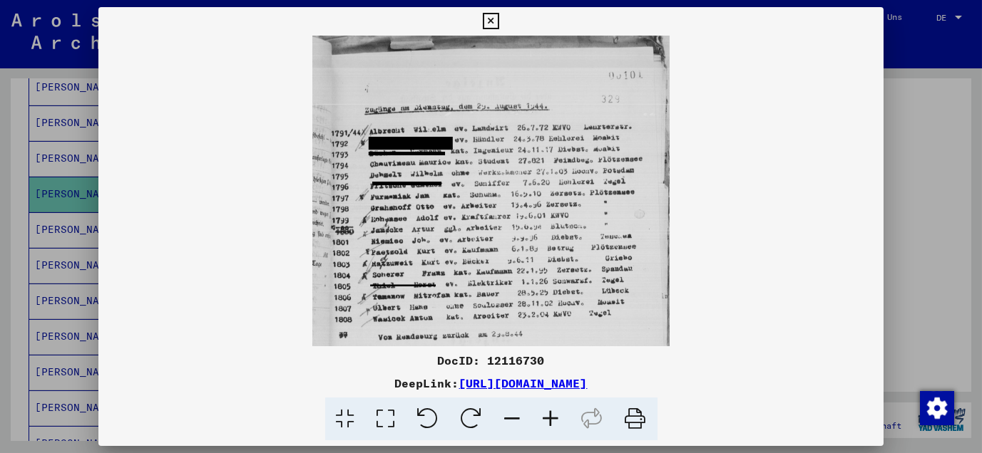
click at [552, 421] on icon at bounding box center [551, 419] width 38 height 43
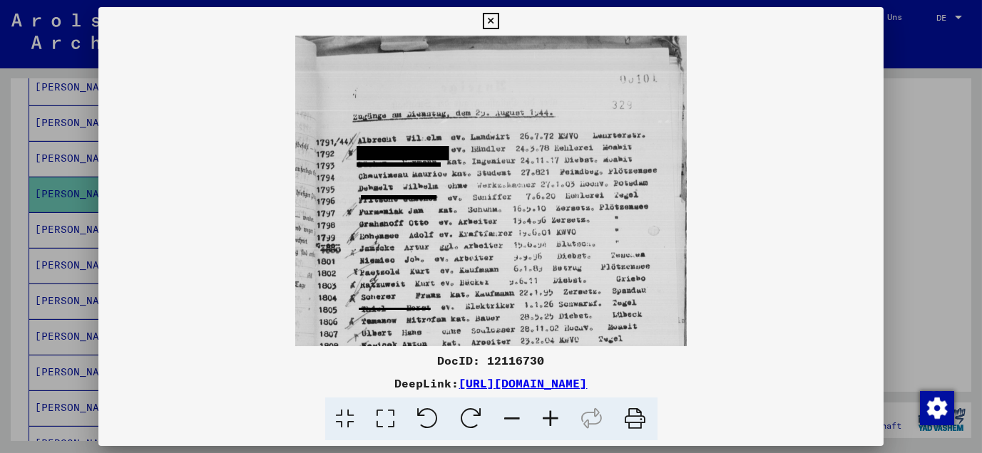
click at [552, 421] on icon at bounding box center [551, 419] width 38 height 43
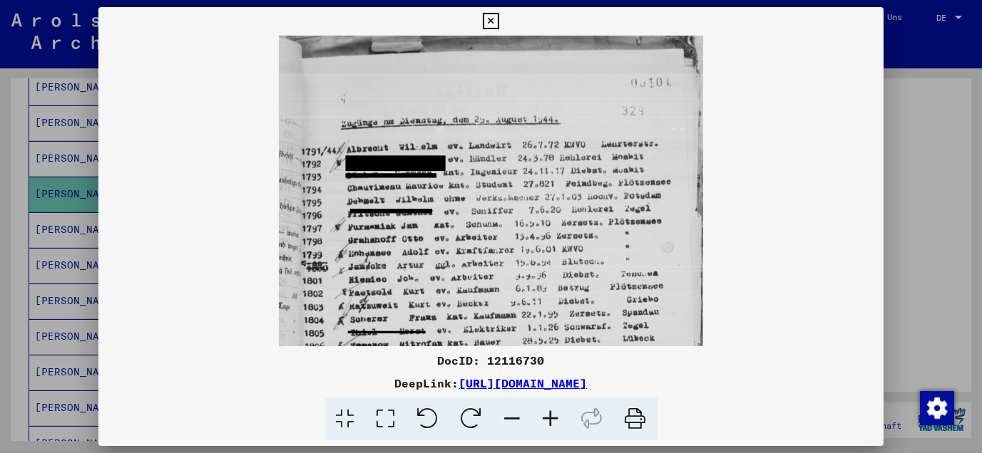
click at [552, 421] on icon at bounding box center [551, 419] width 38 height 43
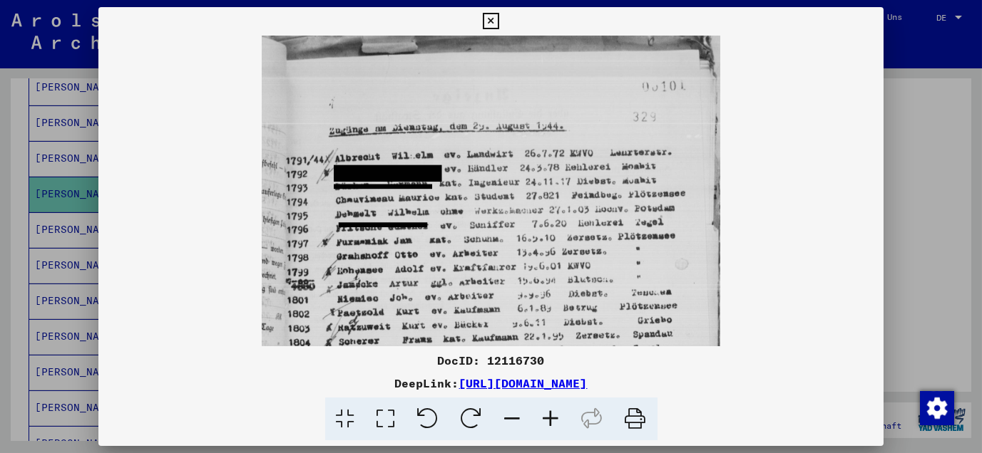
click at [552, 421] on icon at bounding box center [551, 419] width 38 height 43
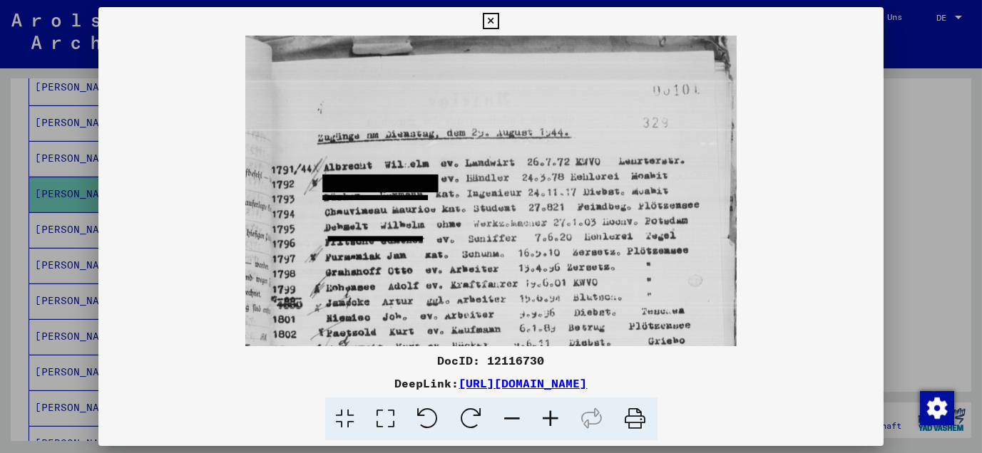
click at [554, 418] on icon at bounding box center [551, 419] width 38 height 43
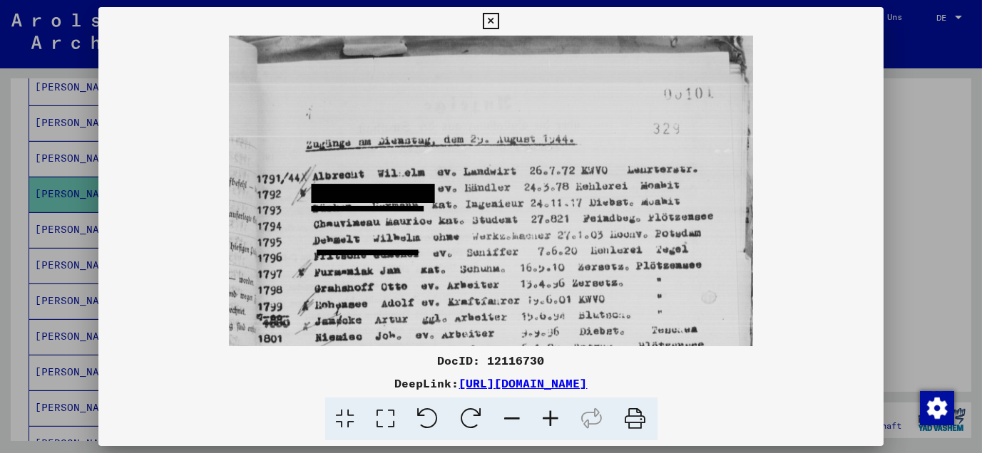
click at [554, 418] on icon at bounding box center [551, 419] width 38 height 43
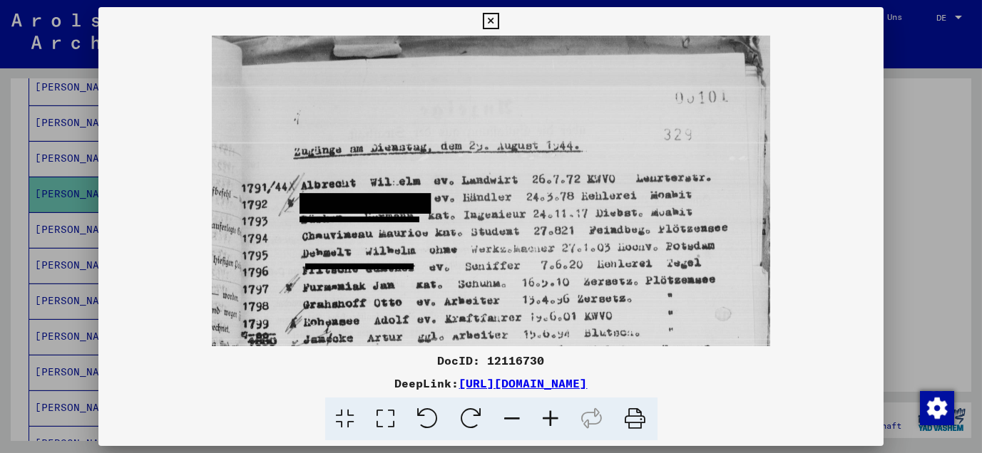
click at [554, 418] on icon at bounding box center [551, 419] width 38 height 43
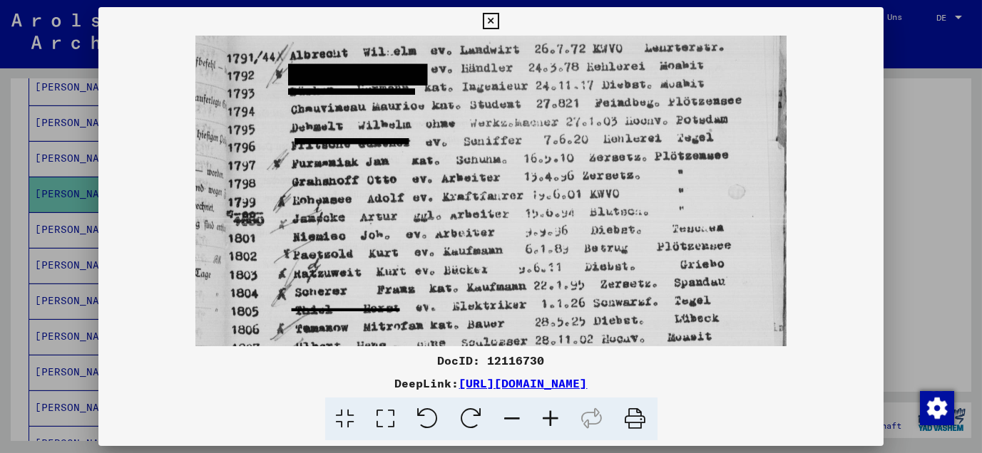
scroll to position [141, 0]
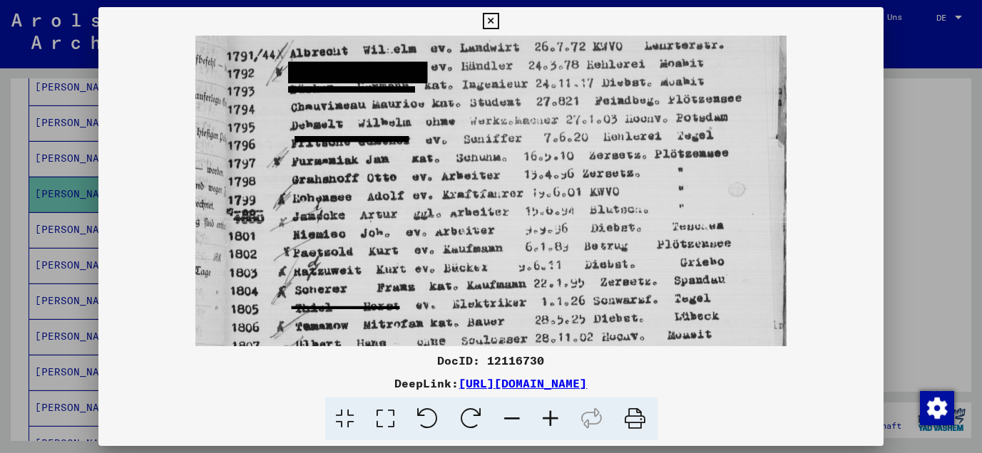
drag, startPoint x: 558, startPoint y: 290, endPoint x: 571, endPoint y: 150, distance: 141.0
click at [571, 150] on img at bounding box center [491, 210] width 592 height 632
drag, startPoint x: 594, startPoint y: 348, endPoint x: 598, endPoint y: 220, distance: 128.4
click at [598, 220] on div "DocID: 12116730 DeepLink: [URL][DOMAIN_NAME]" at bounding box center [491, 224] width 786 height 434
click at [635, 361] on div "DocID: 12116730" at bounding box center [491, 360] width 786 height 17
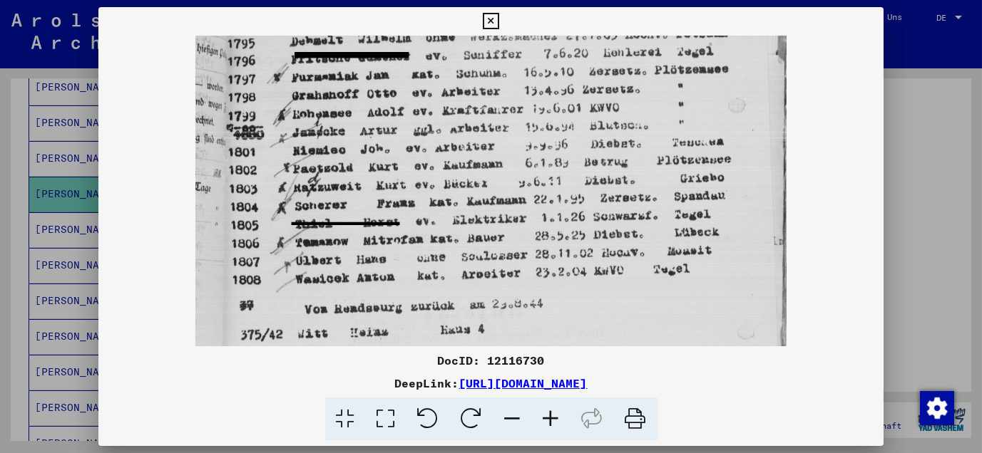
scroll to position [321, 0]
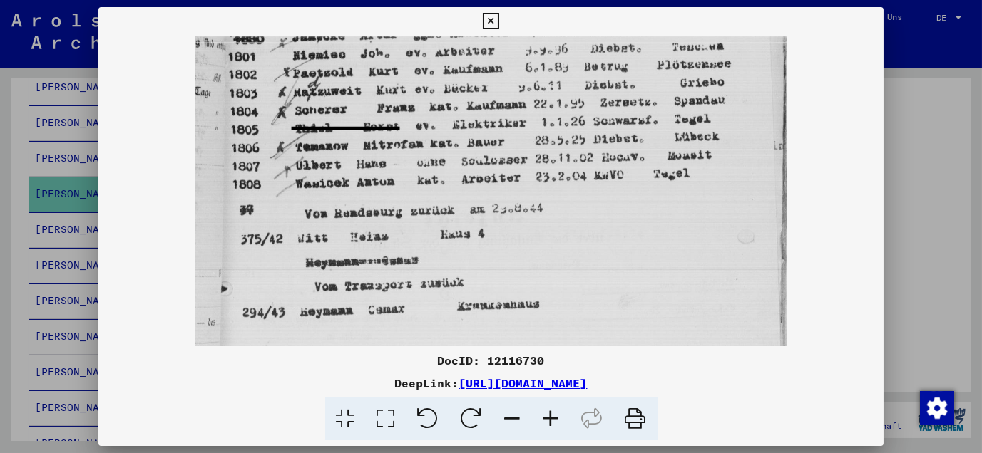
drag, startPoint x: 622, startPoint y: 279, endPoint x: 603, endPoint y: -11, distance: 290.0
click at [603, 0] on html "**********" at bounding box center [491, 226] width 982 height 453
click at [488, 19] on icon at bounding box center [491, 21] width 16 height 17
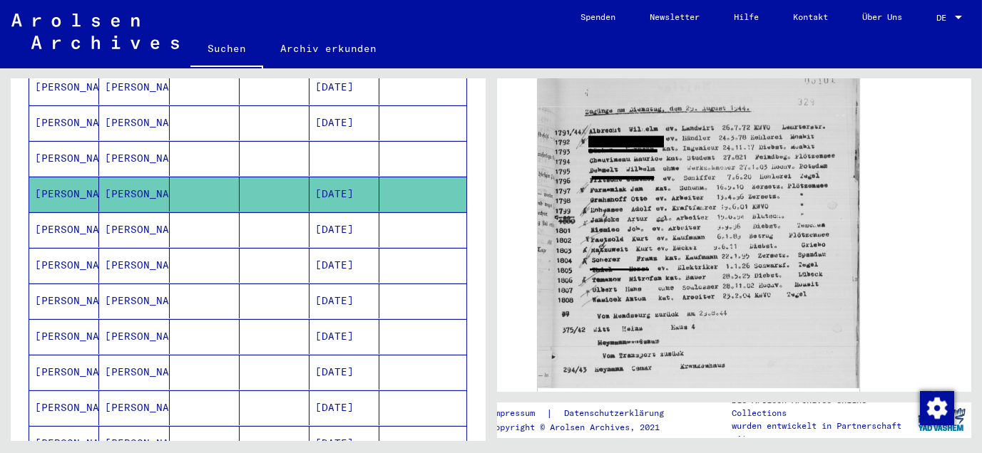
click at [144, 248] on mat-cell "[PERSON_NAME]" at bounding box center [134, 265] width 70 height 35
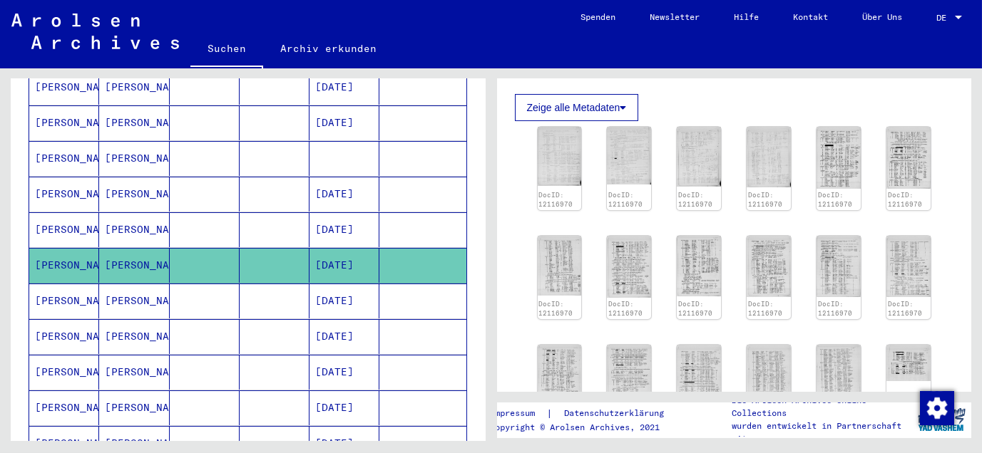
scroll to position [396, 0]
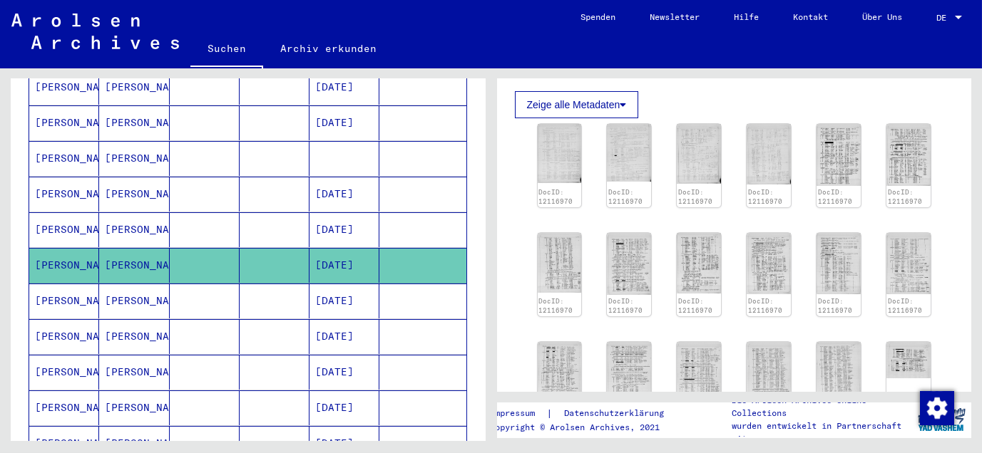
click at [115, 212] on mat-cell "[PERSON_NAME]" at bounding box center [134, 229] width 70 height 35
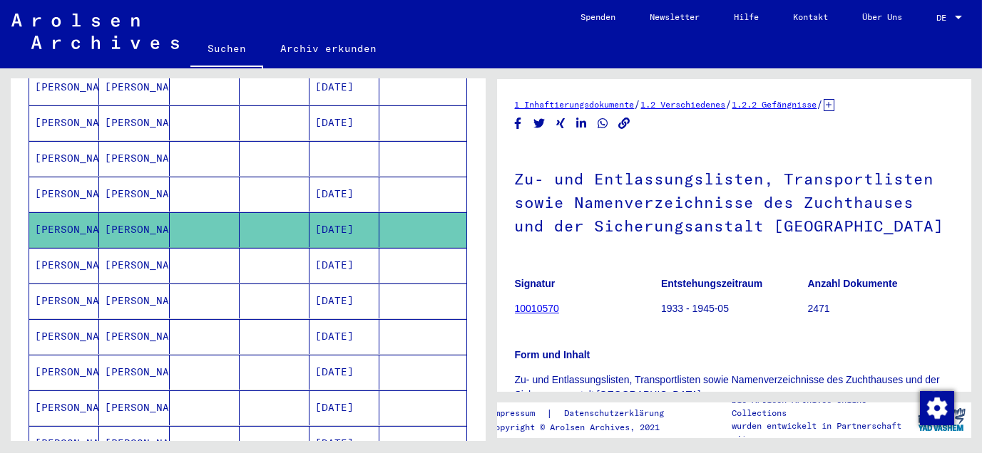
scroll to position [475, 0]
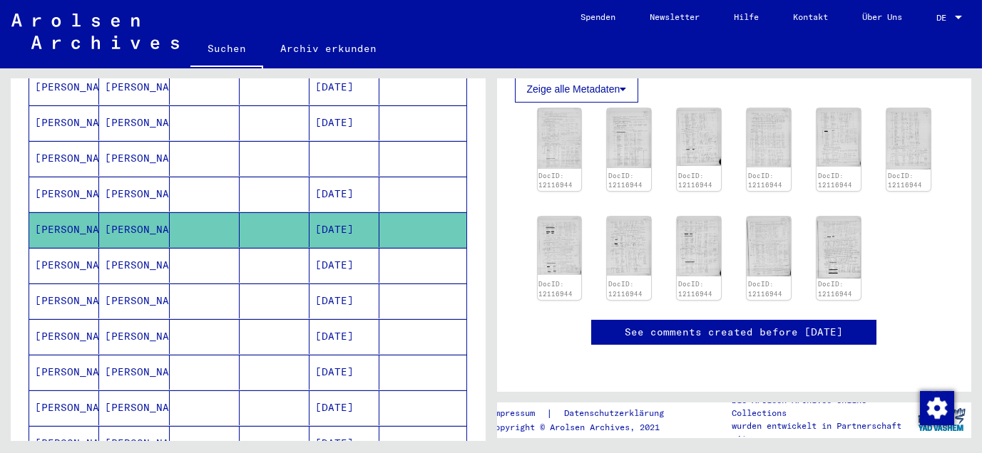
click at [118, 284] on mat-cell "[PERSON_NAME]" at bounding box center [134, 301] width 70 height 35
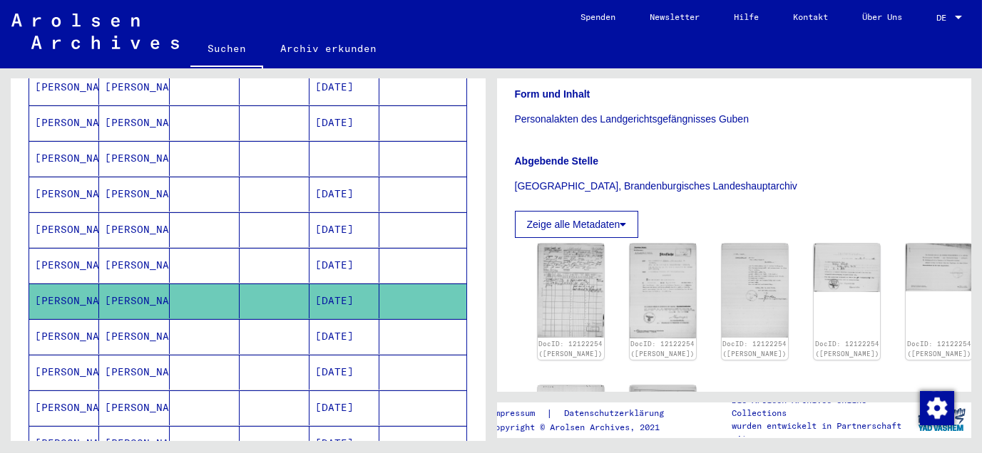
scroll to position [317, 0]
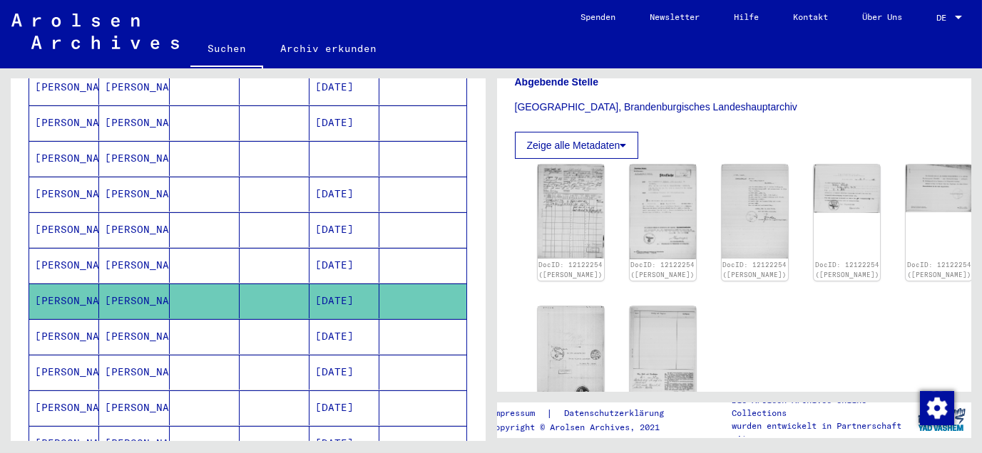
click at [118, 319] on mat-cell "[PERSON_NAME]" at bounding box center [134, 336] width 70 height 35
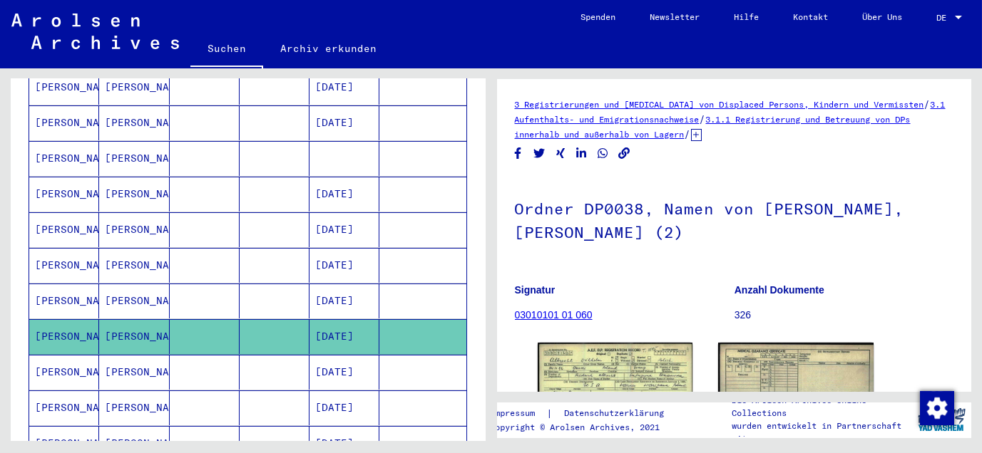
scroll to position [158, 0]
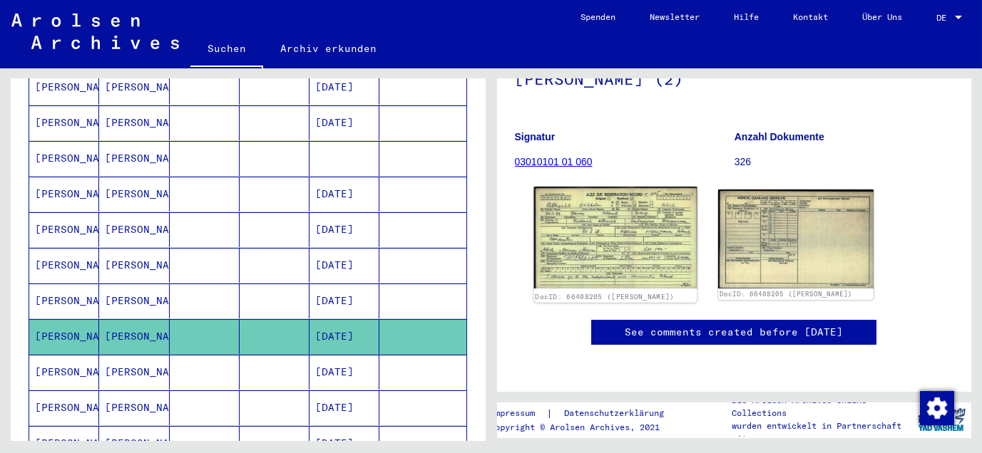
click at [611, 255] on img at bounding box center [614, 238] width 163 height 102
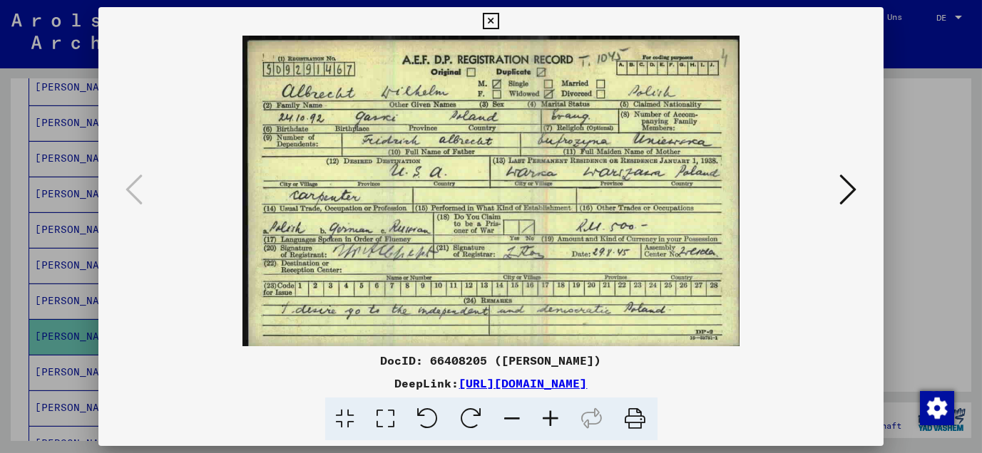
click at [490, 19] on icon at bounding box center [491, 21] width 16 height 17
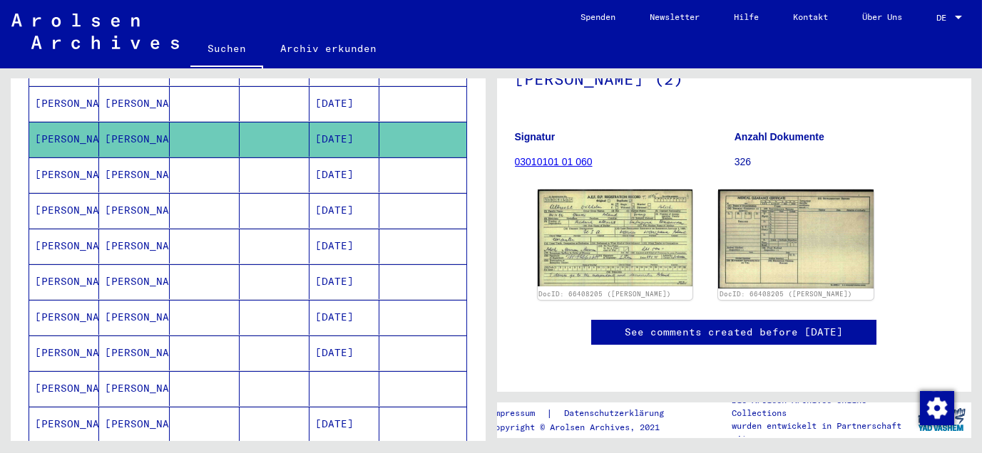
scroll to position [721, 0]
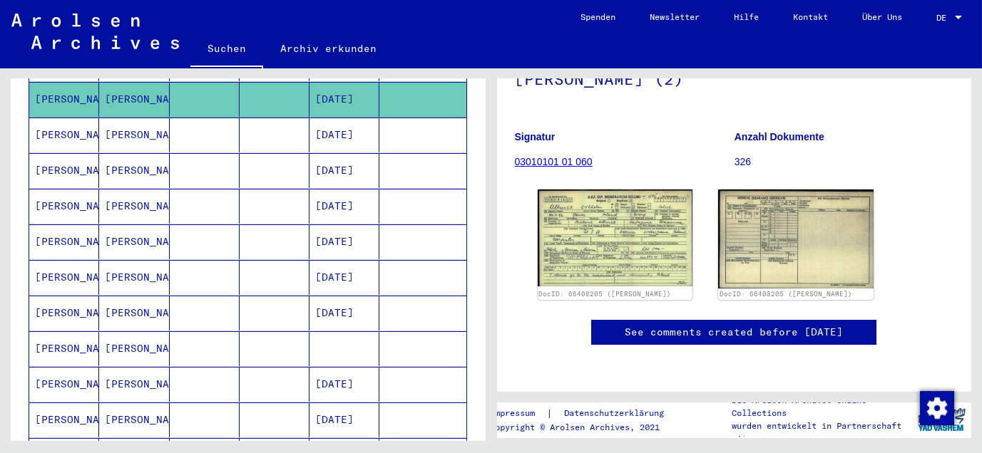
click at [113, 118] on mat-cell "[PERSON_NAME]" at bounding box center [134, 135] width 70 height 35
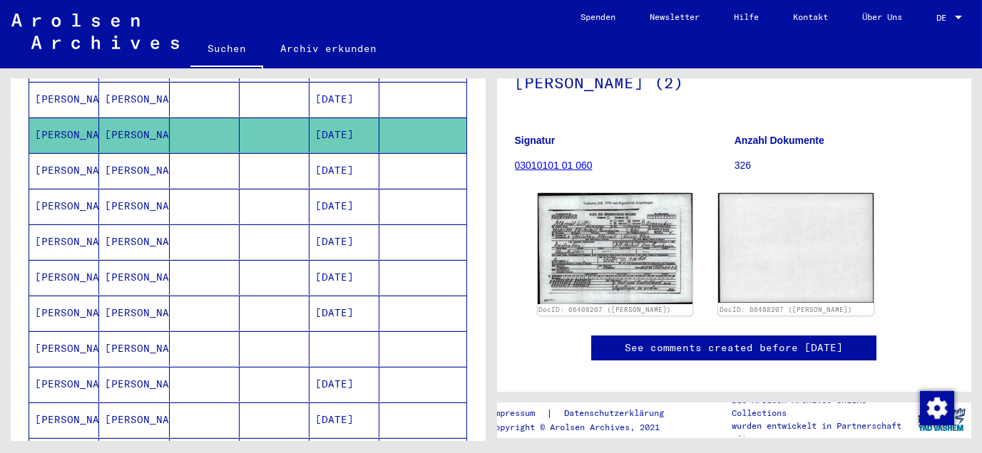
scroll to position [237, 0]
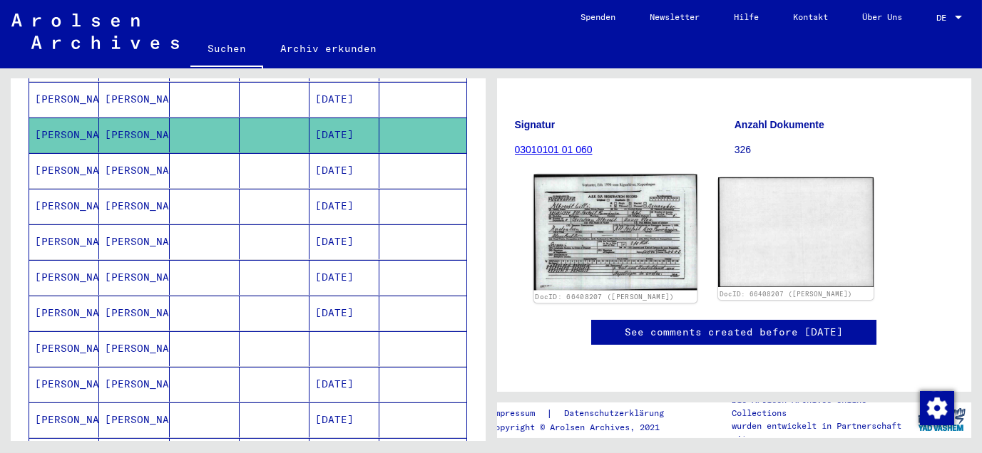
click at [590, 178] on img at bounding box center [614, 233] width 163 height 116
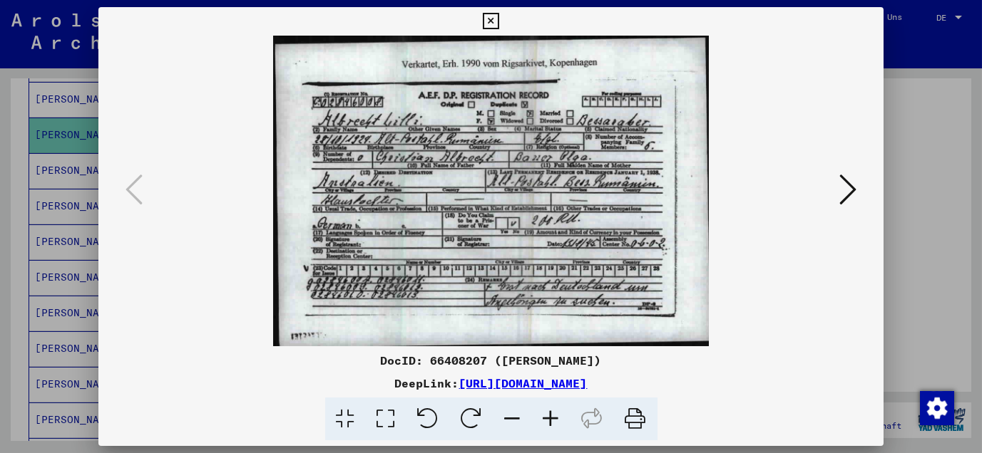
click at [490, 21] on icon at bounding box center [491, 21] width 16 height 17
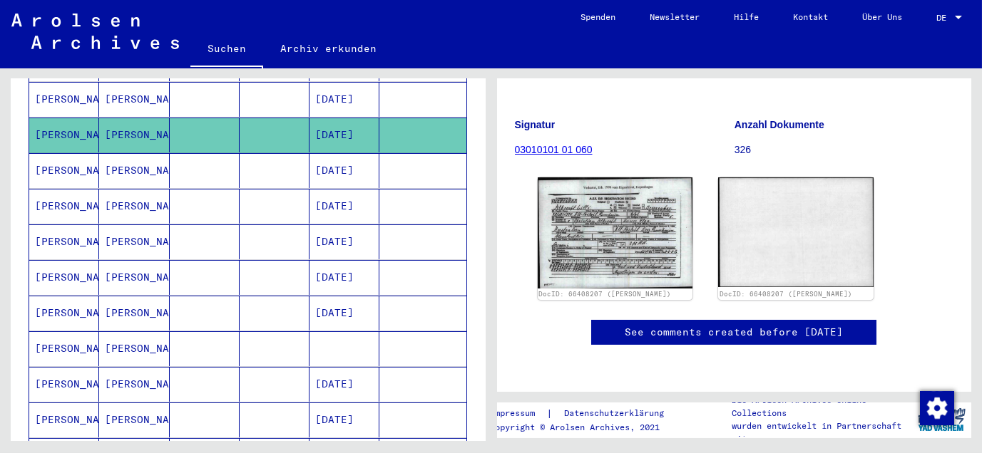
scroll to position [800, 0]
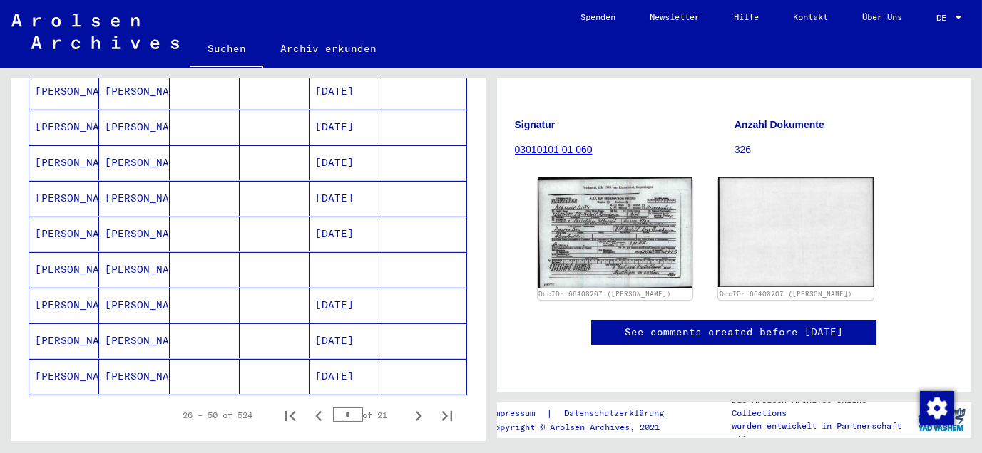
click at [121, 252] on mat-cell "[PERSON_NAME]" at bounding box center [134, 269] width 70 height 35
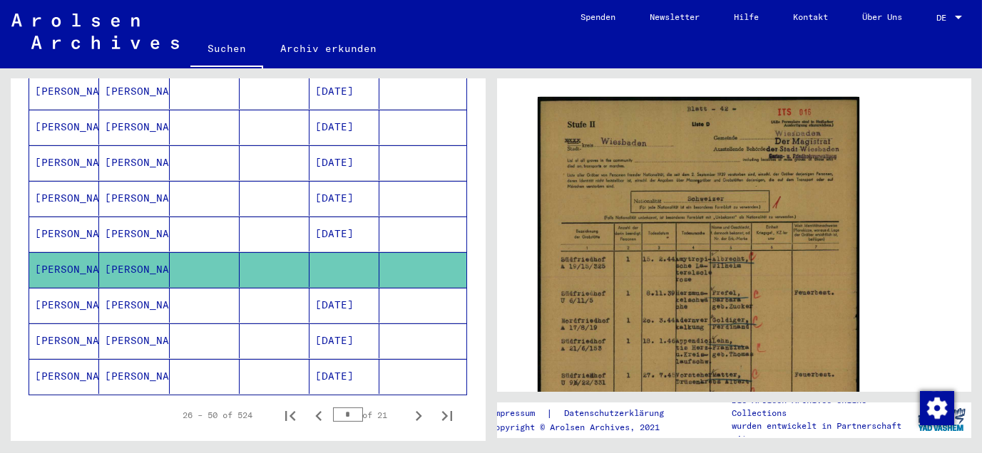
scroll to position [317, 0]
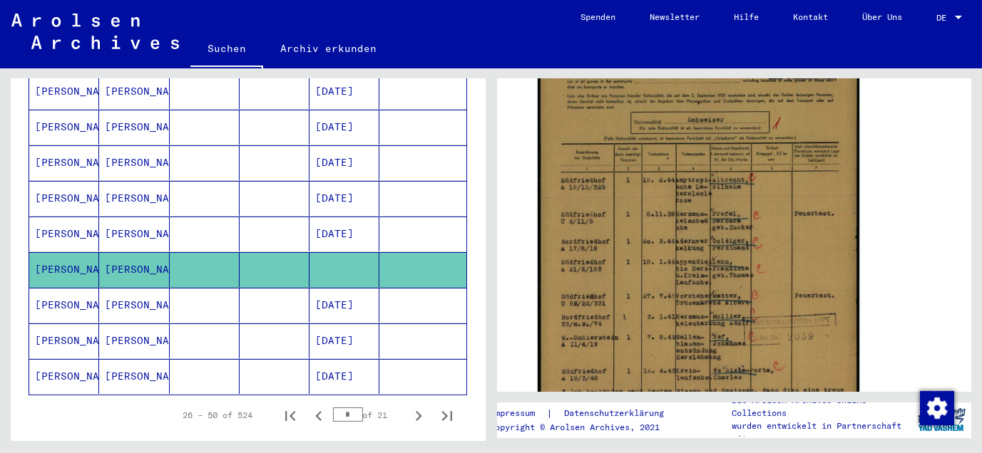
click at [124, 181] on mat-cell "[PERSON_NAME]" at bounding box center [134, 198] width 70 height 35
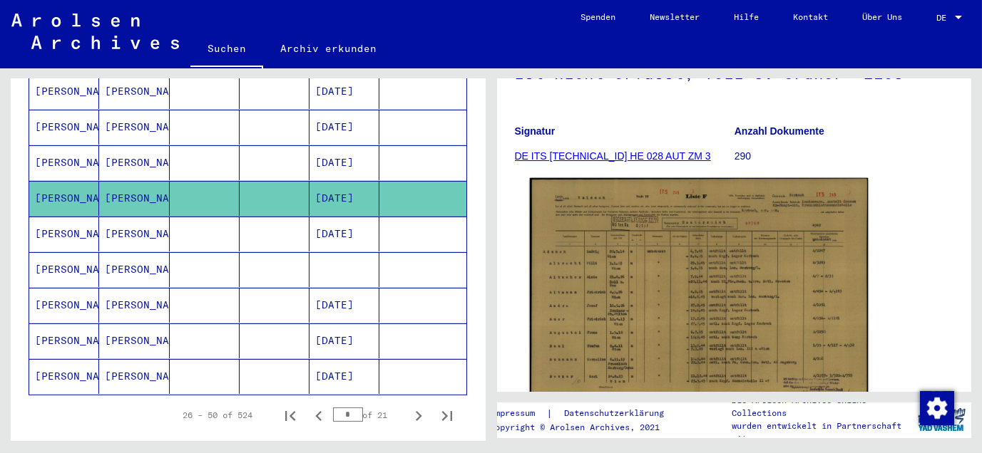
scroll to position [237, 0]
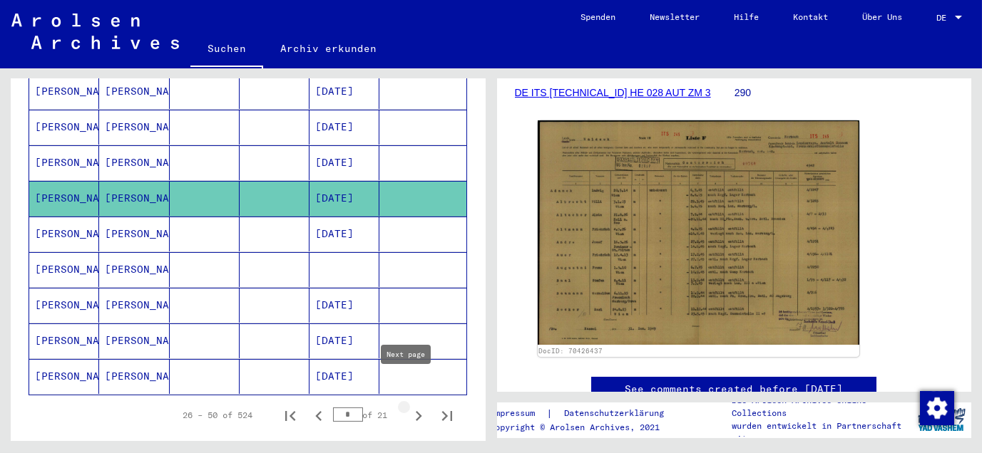
click at [408, 406] on icon "Next page" at bounding box center [418, 416] width 20 height 20
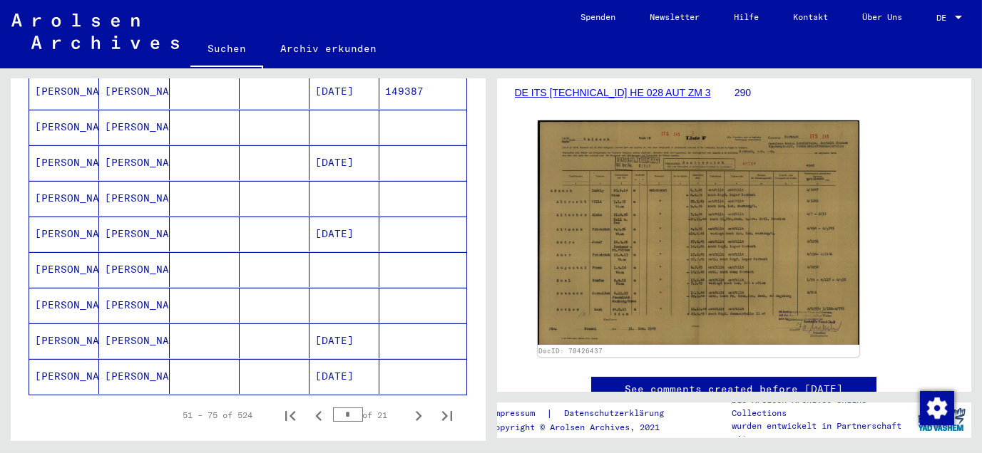
click at [111, 288] on mat-cell "[PERSON_NAME]" at bounding box center [134, 305] width 70 height 35
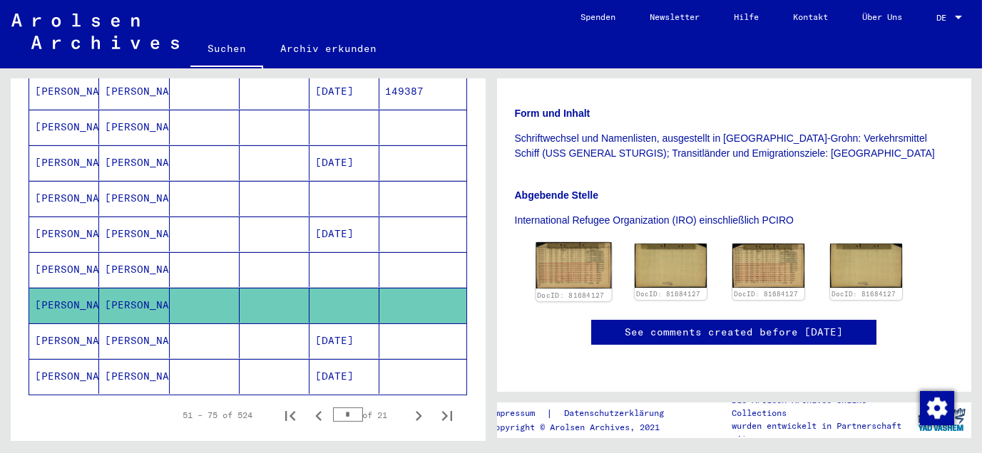
scroll to position [396, 0]
click at [563, 242] on img at bounding box center [573, 265] width 76 height 46
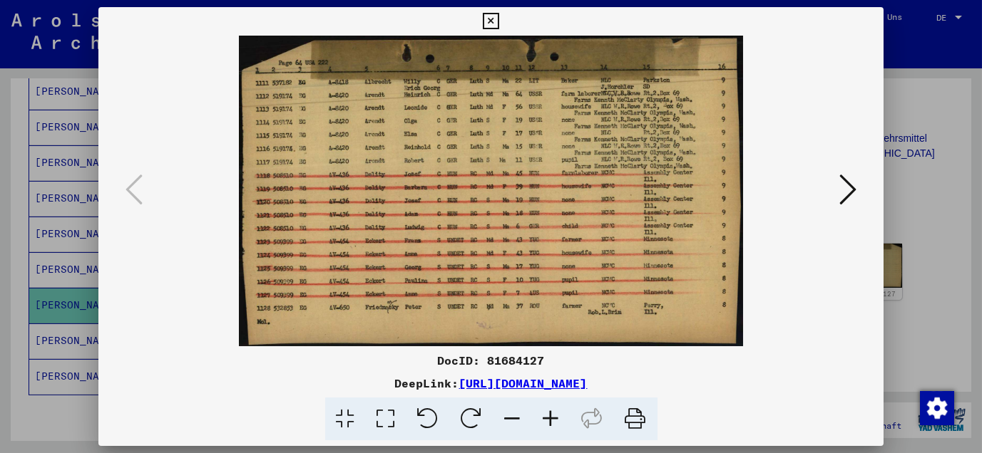
click at [546, 411] on icon at bounding box center [551, 419] width 38 height 43
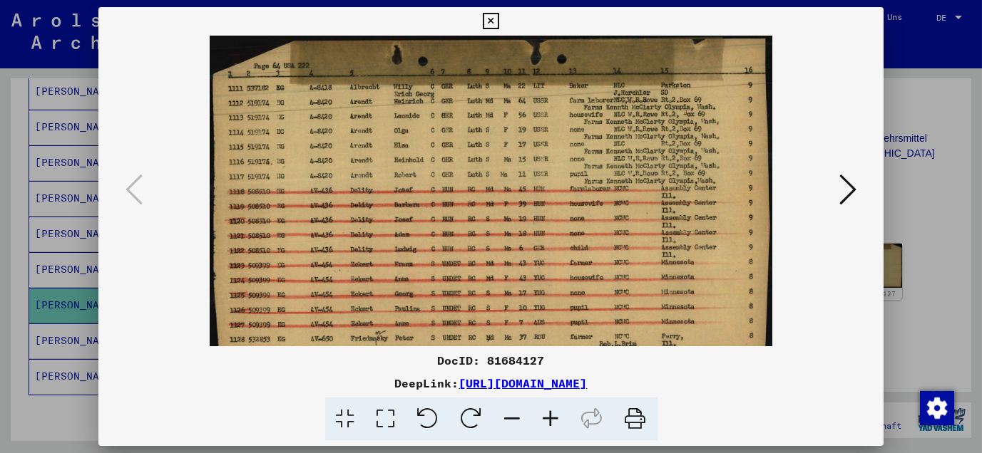
click at [546, 411] on icon at bounding box center [551, 419] width 38 height 43
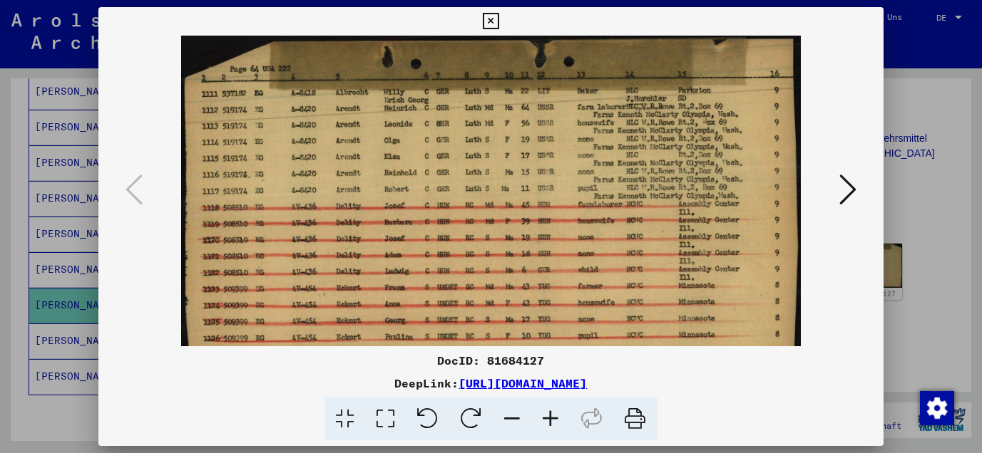
click at [545, 411] on icon at bounding box center [551, 419] width 38 height 43
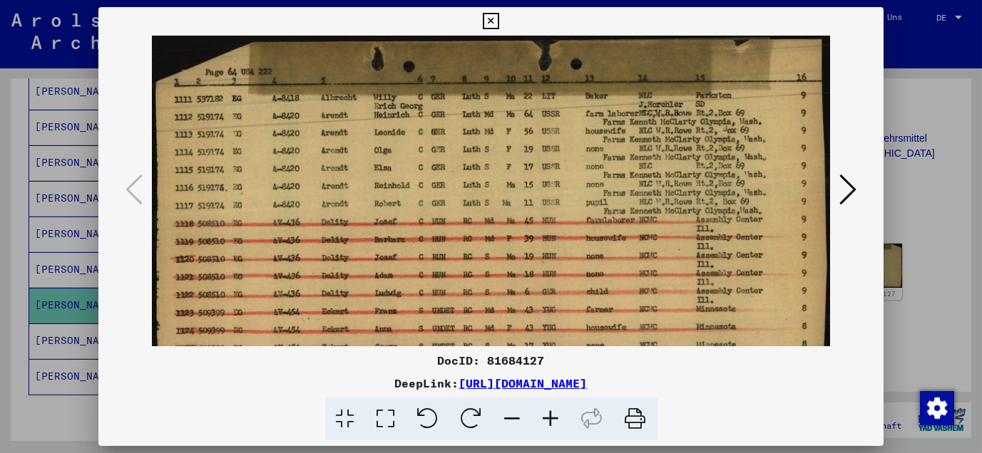
click at [545, 411] on icon at bounding box center [551, 419] width 38 height 43
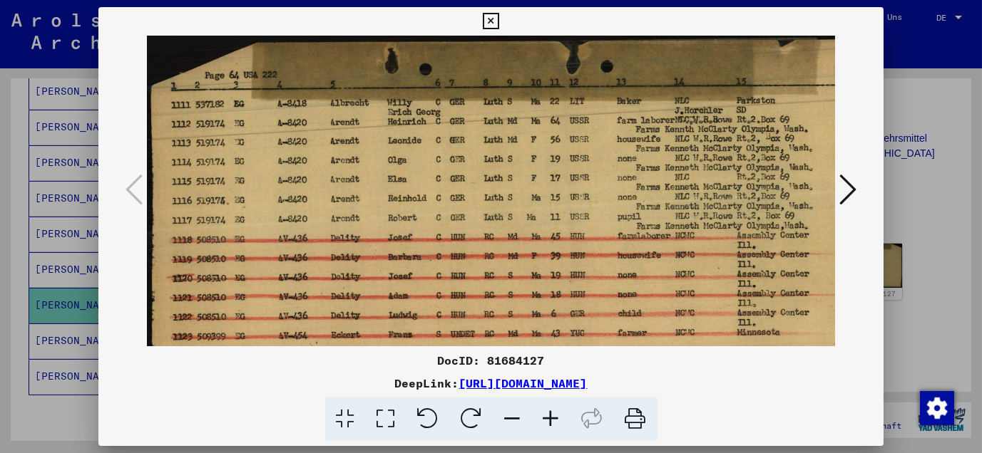
click at [545, 411] on icon at bounding box center [551, 419] width 38 height 43
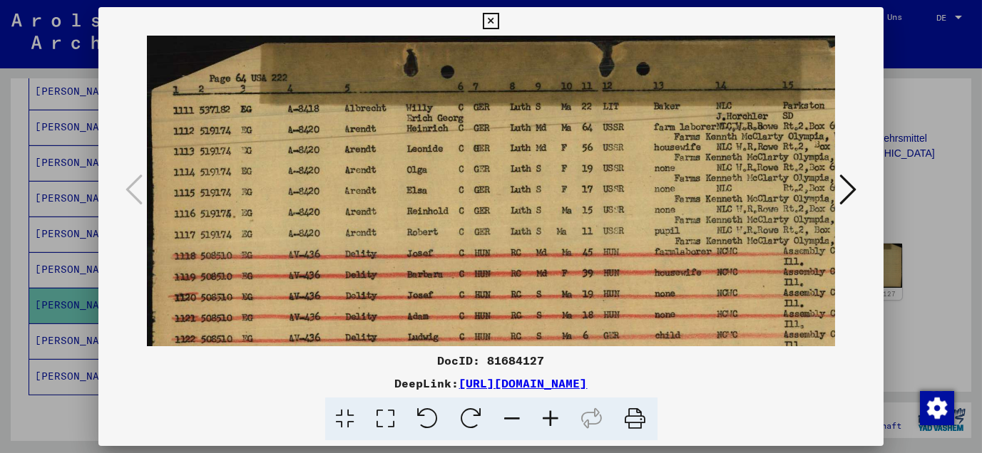
click at [545, 411] on icon at bounding box center [551, 419] width 38 height 43
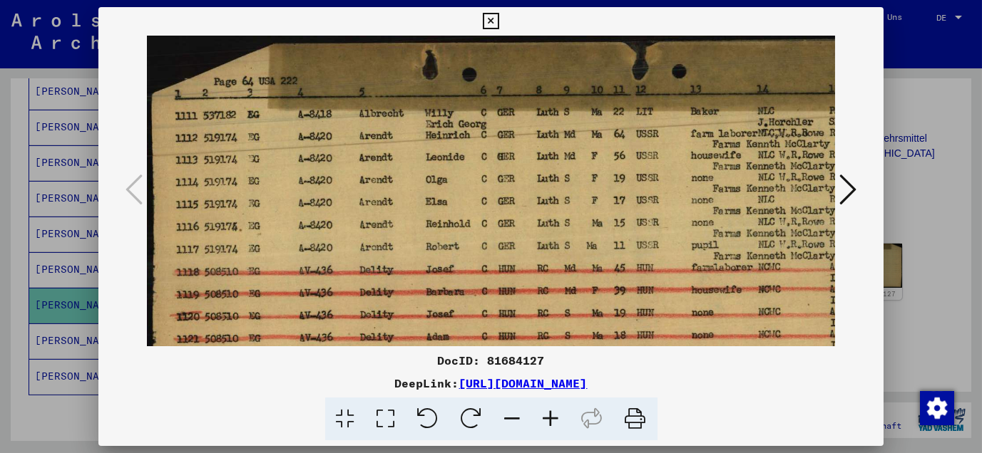
click at [544, 411] on icon at bounding box center [551, 419] width 38 height 43
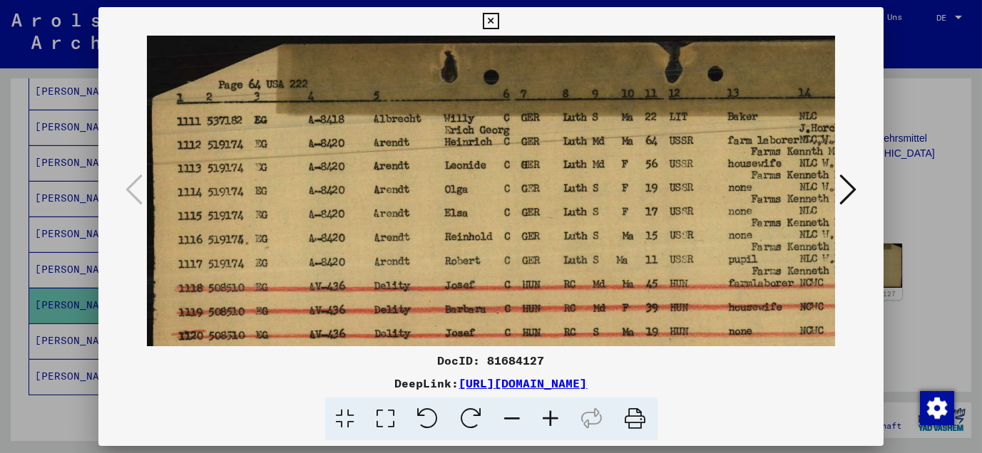
click at [543, 411] on icon at bounding box center [551, 419] width 38 height 43
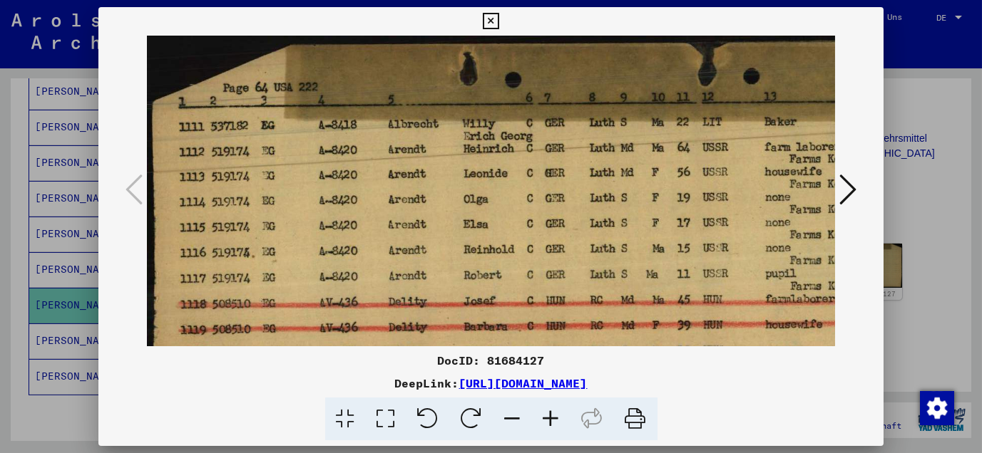
click at [543, 411] on icon at bounding box center [551, 419] width 38 height 43
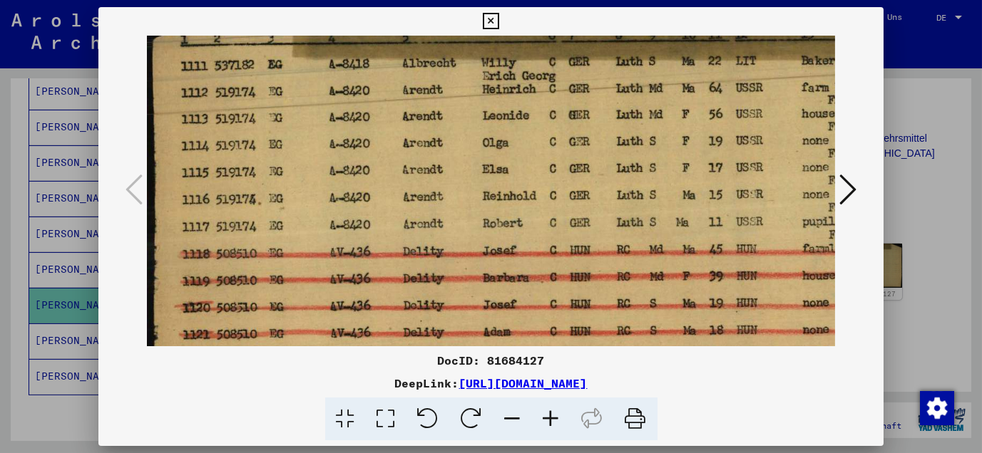
scroll to position [88, 0]
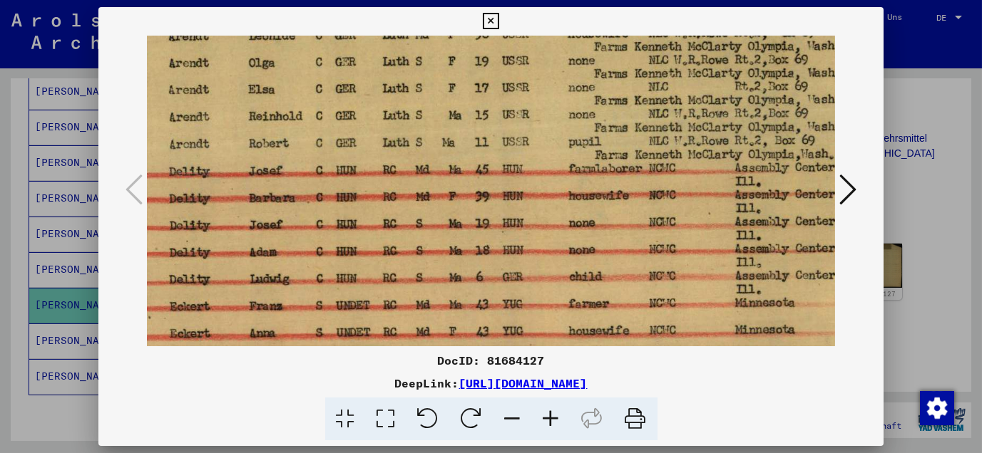
drag, startPoint x: 595, startPoint y: 249, endPoint x: 371, endPoint y: 97, distance: 271.1
click at [371, 98] on img at bounding box center [425, 206] width 1024 height 632
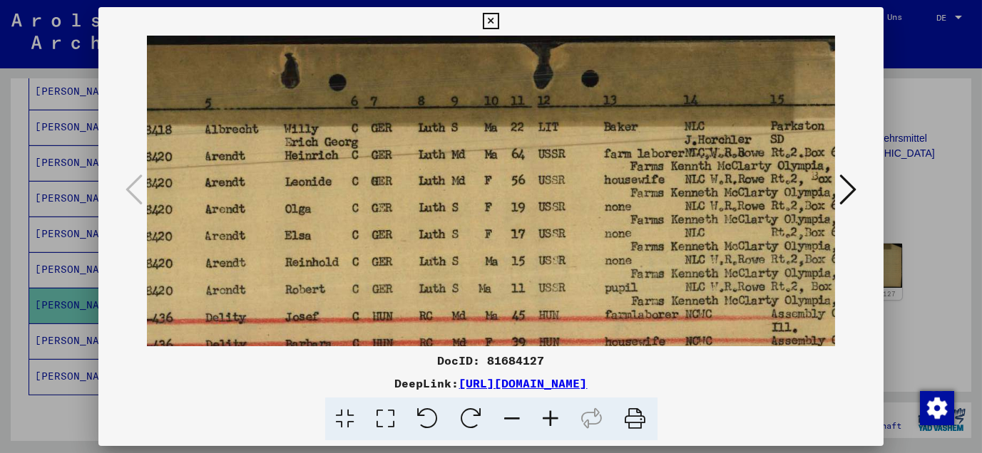
scroll to position [0, 200]
drag, startPoint x: 348, startPoint y: 147, endPoint x: 405, endPoint y: 278, distance: 143.0
click at [411, 280] on img at bounding box center [459, 352] width 1024 height 632
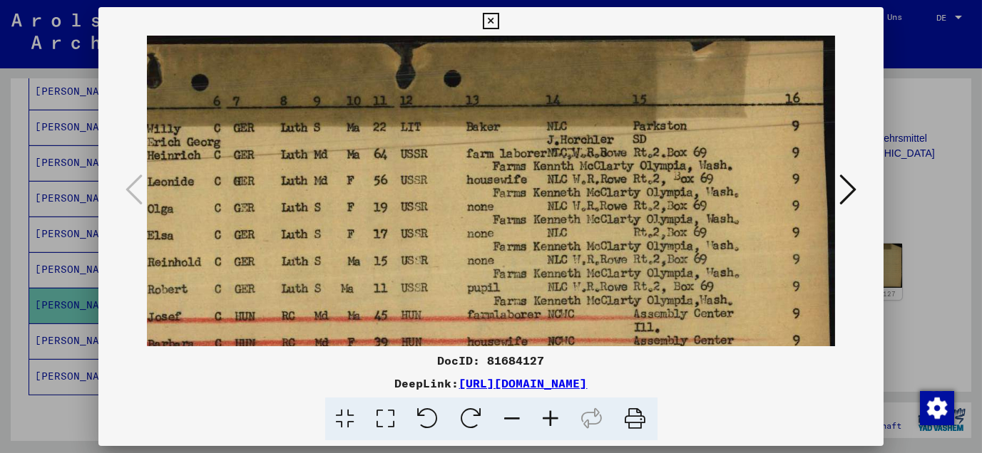
scroll to position [0, 123]
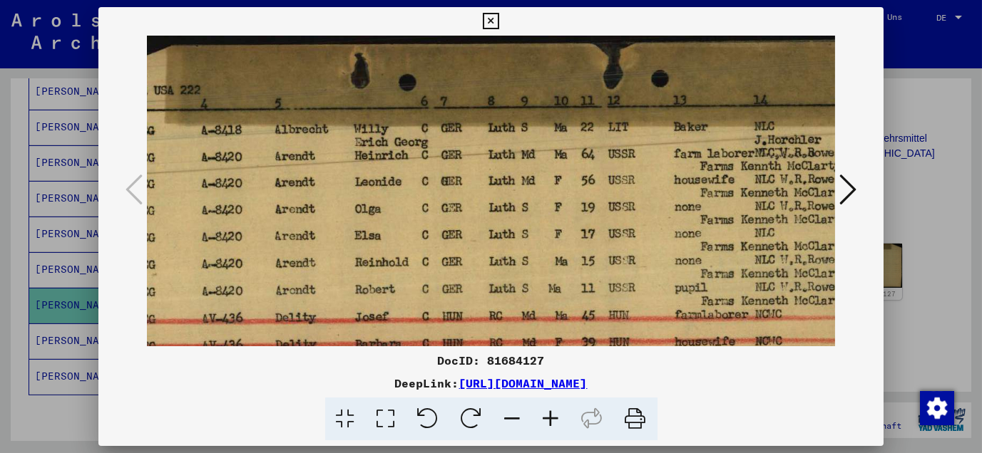
drag, startPoint x: 562, startPoint y: 211, endPoint x: 654, endPoint y: 252, distance: 100.8
click at [654, 252] on img at bounding box center [533, 352] width 1024 height 632
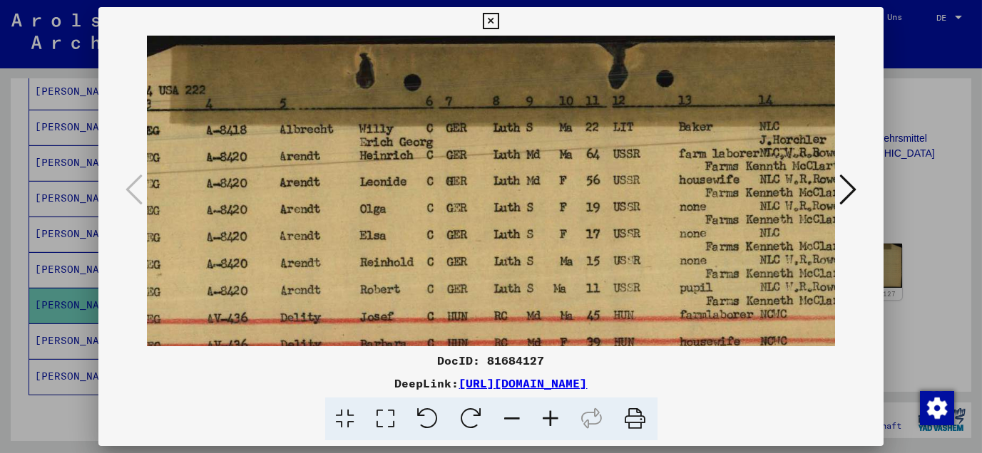
click at [492, 18] on icon at bounding box center [491, 21] width 16 height 17
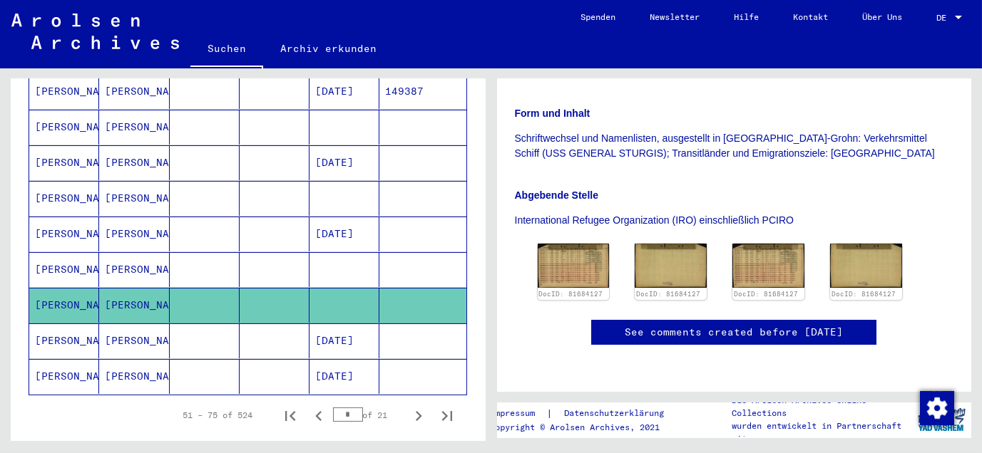
click at [119, 324] on mat-cell "[PERSON_NAME]" at bounding box center [134, 341] width 70 height 35
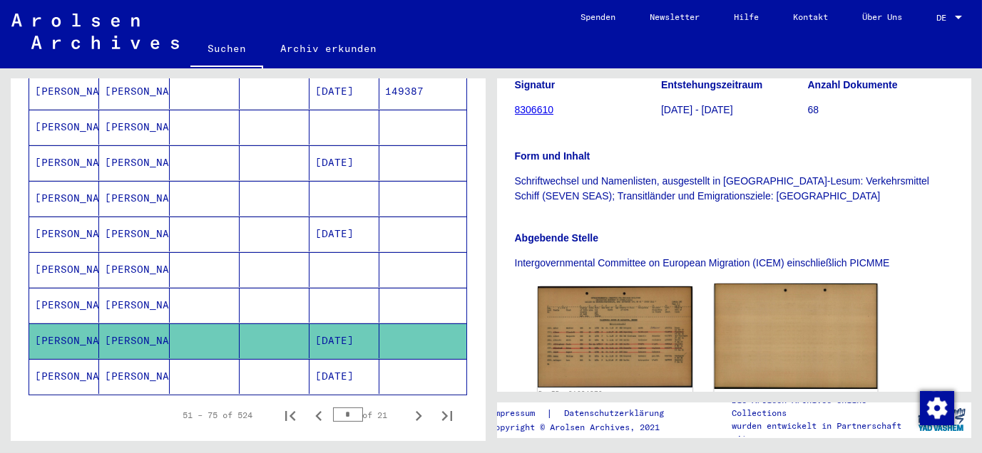
scroll to position [317, 0]
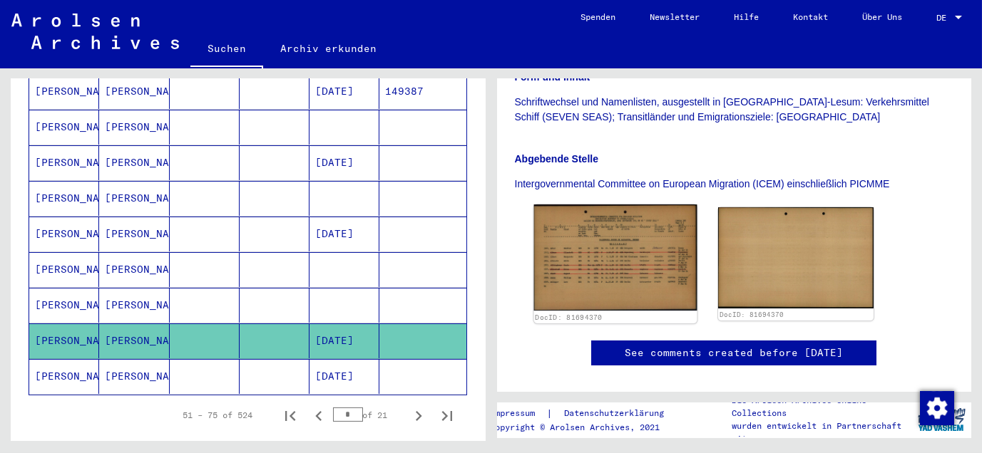
click at [610, 255] on img at bounding box center [614, 258] width 163 height 106
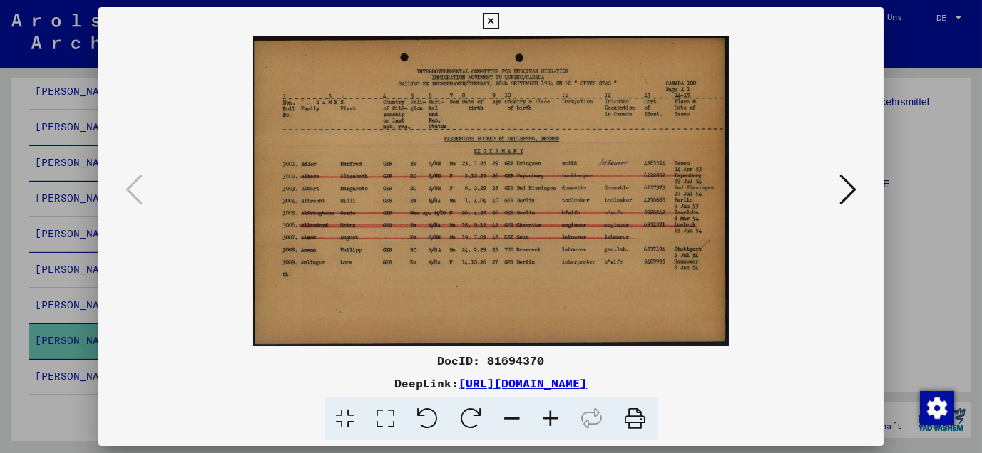
click at [576, 252] on img at bounding box center [491, 191] width 689 height 311
click at [551, 417] on icon at bounding box center [551, 419] width 38 height 43
click at [552, 418] on icon at bounding box center [551, 419] width 38 height 43
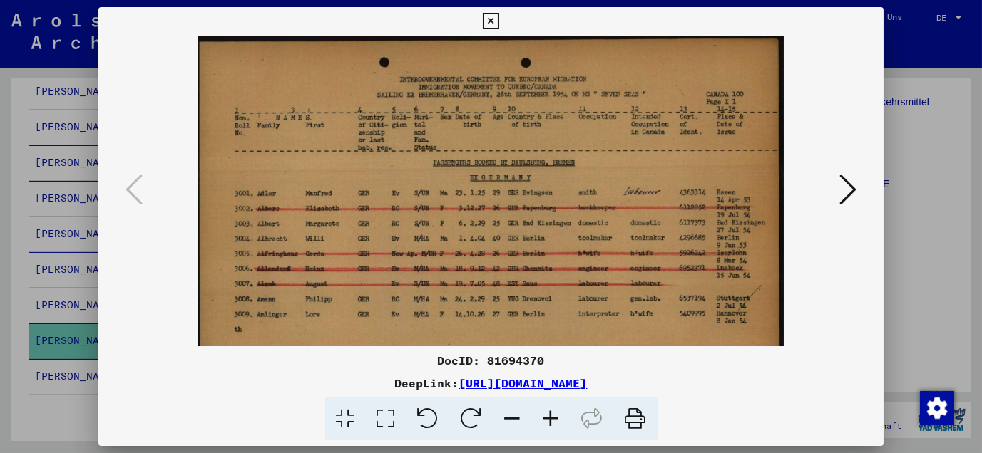
click at [552, 418] on icon at bounding box center [551, 419] width 38 height 43
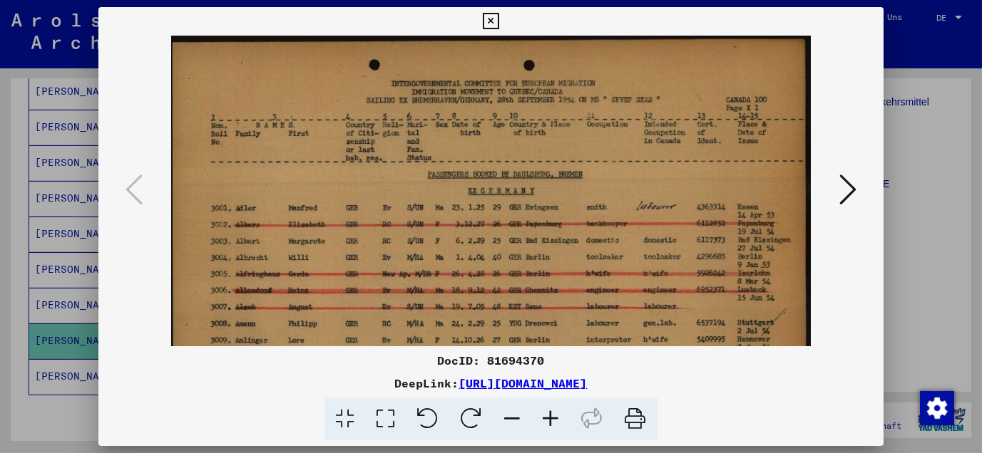
click at [552, 418] on icon at bounding box center [551, 419] width 38 height 43
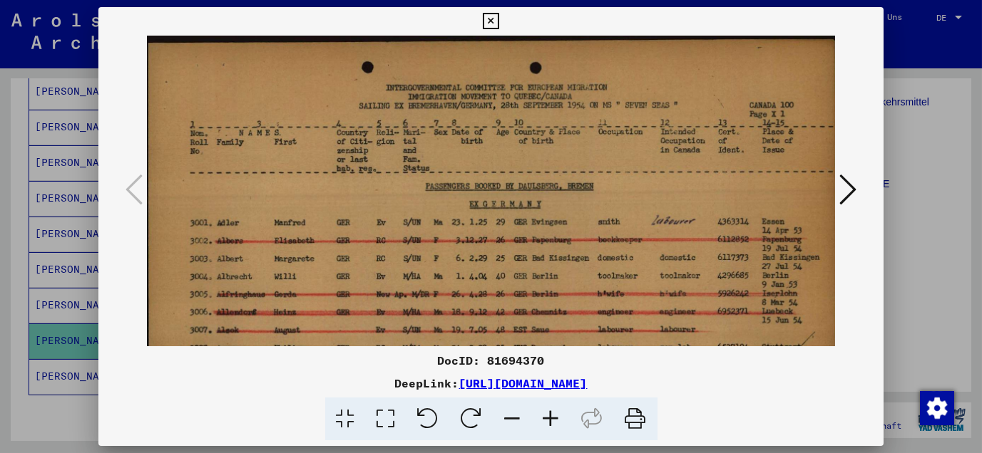
click at [550, 417] on icon at bounding box center [551, 419] width 38 height 43
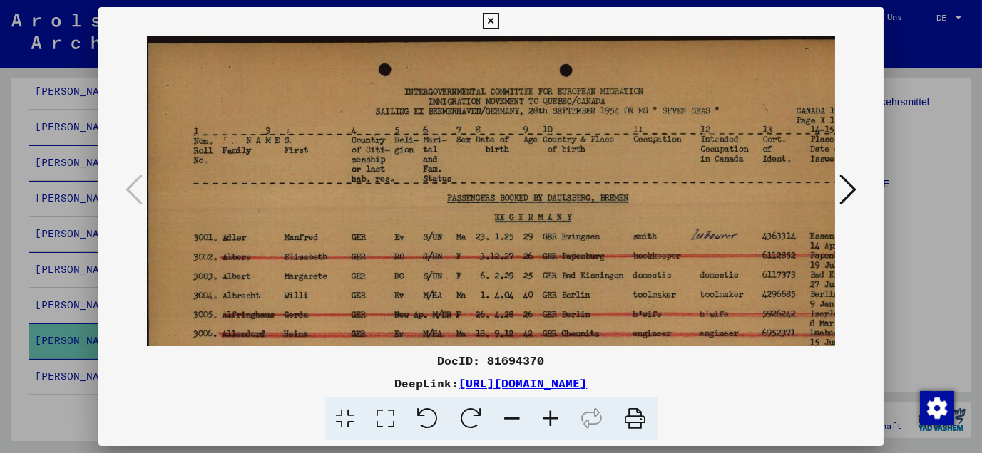
click at [550, 417] on icon at bounding box center [551, 419] width 38 height 43
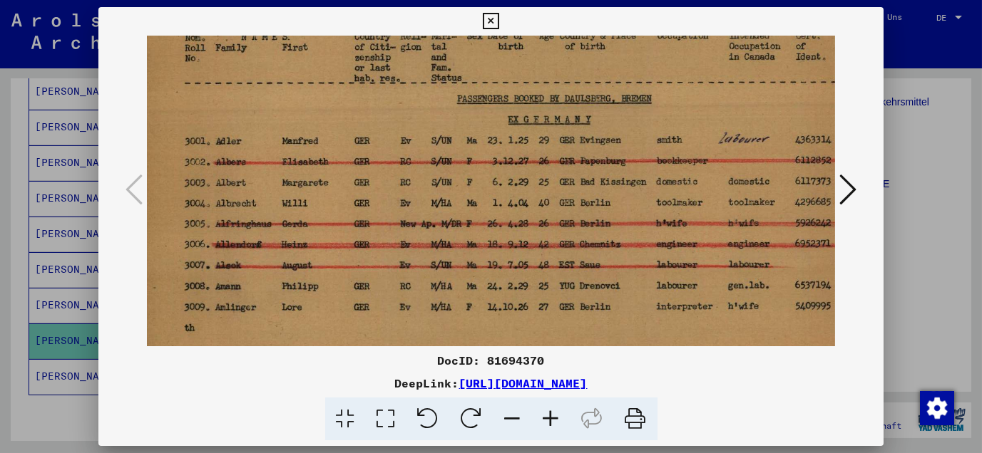
scroll to position [113, 12]
drag, startPoint x: 559, startPoint y: 245, endPoint x: 548, endPoint y: 174, distance: 72.1
click at [548, 174] on img at bounding box center [536, 184] width 803 height 525
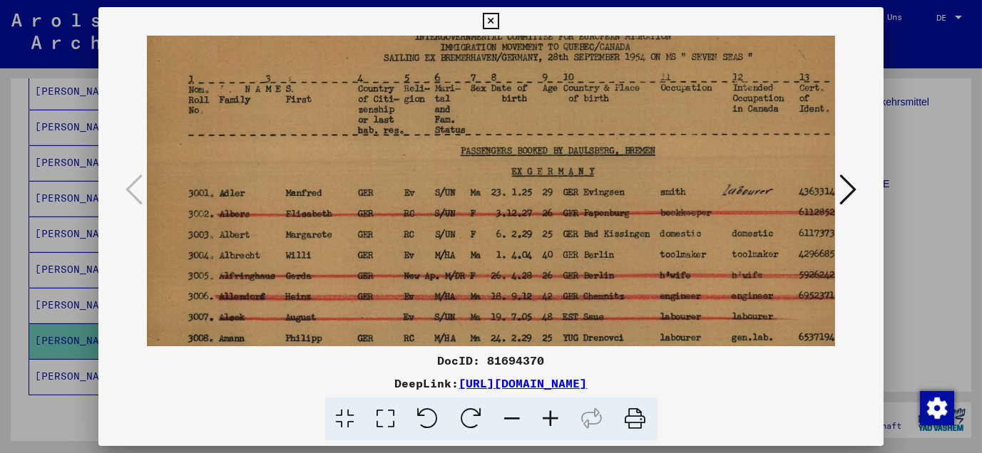
scroll to position [49, 12]
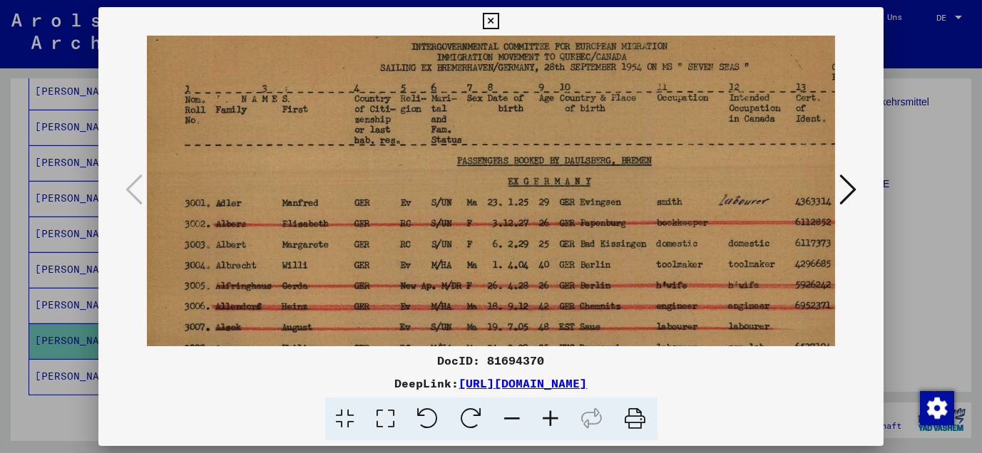
drag, startPoint x: 440, startPoint y: 207, endPoint x: 441, endPoint y: 271, distance: 63.5
click at [441, 271] on img at bounding box center [536, 248] width 803 height 525
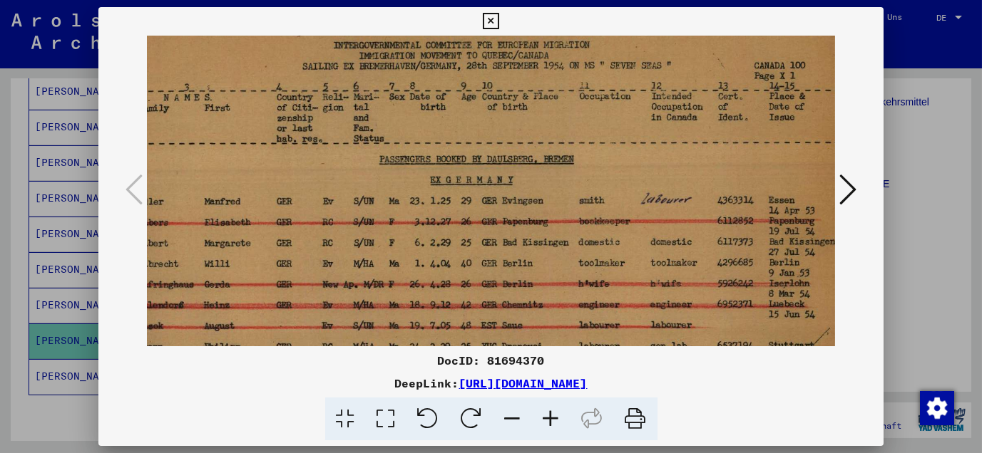
scroll to position [51, 91]
drag, startPoint x: 729, startPoint y: 279, endPoint x: 649, endPoint y: 276, distance: 80.6
click at [649, 277] on img at bounding box center [457, 247] width 803 height 525
click at [491, 21] on icon at bounding box center [491, 21] width 16 height 17
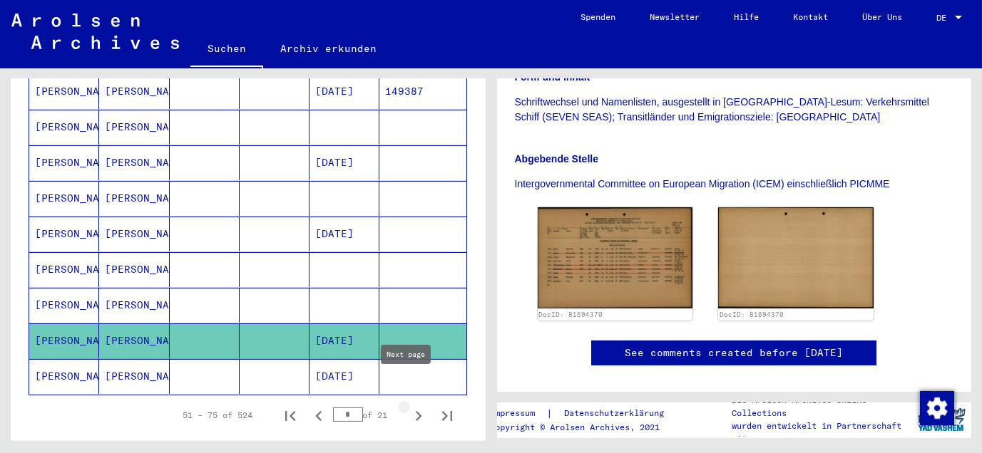
click at [416, 411] on icon "Next page" at bounding box center [419, 416] width 6 height 10
type input "*"
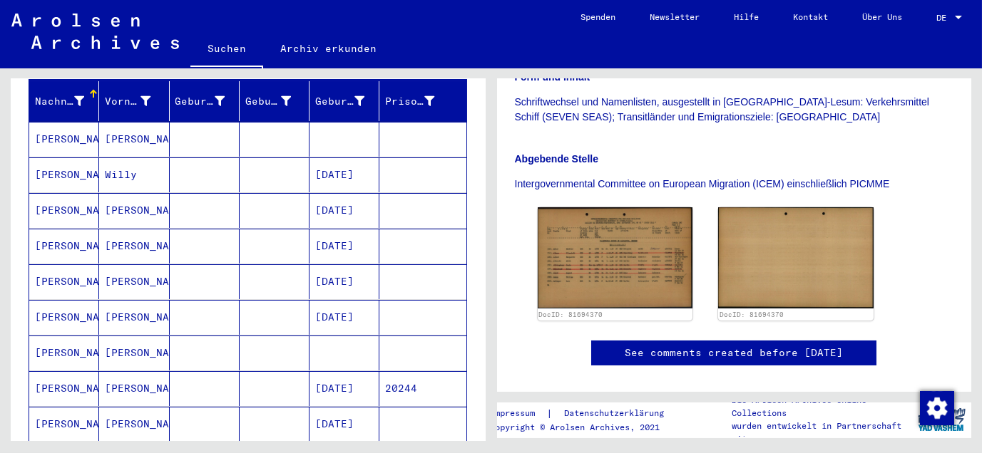
scroll to position [158, 0]
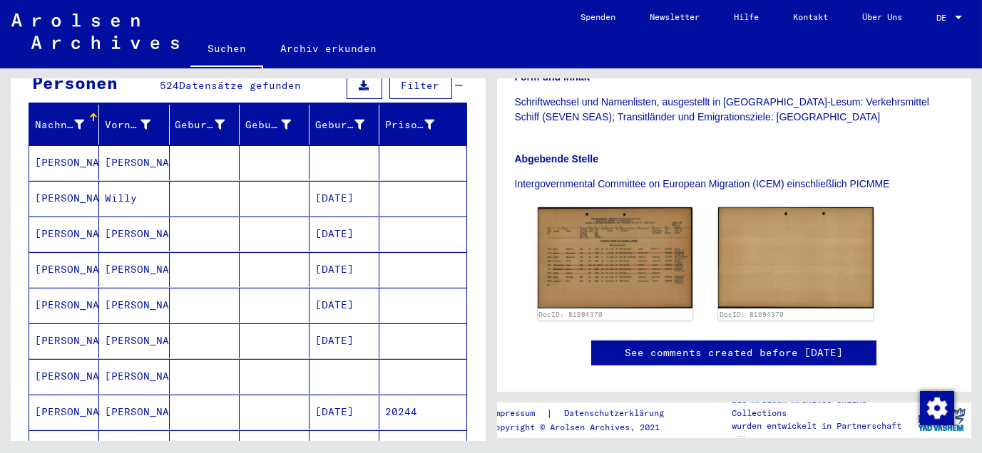
click at [133, 145] on mat-cell "[PERSON_NAME]" at bounding box center [134, 162] width 70 height 35
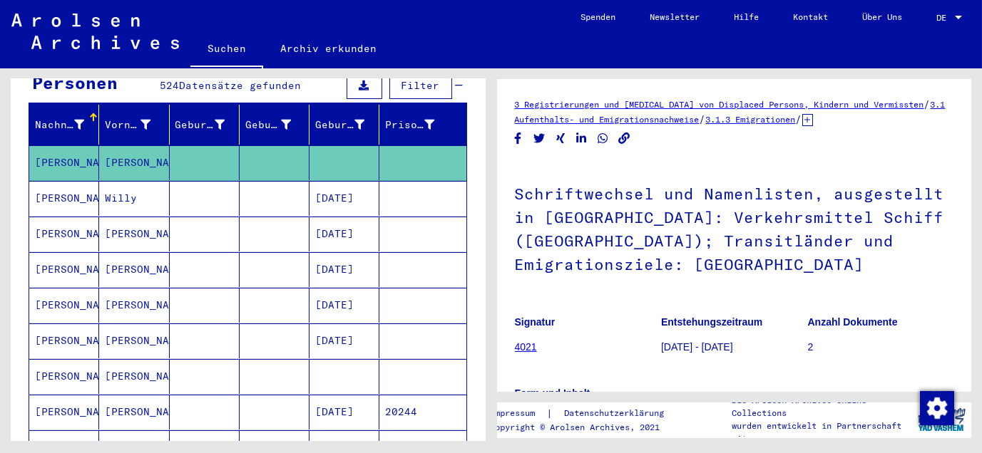
drag, startPoint x: 712, startPoint y: 292, endPoint x: 717, endPoint y: 285, distance: 8.7
click at [717, 285] on h1 "Schriftwechsel und Namenlisten, ausgestellt in [GEOGRAPHIC_DATA]: Verkehrsmitte…" at bounding box center [734, 227] width 439 height 133
click at [810, 289] on h1 "Schriftwechsel und Namenlisten, ausgestellt in [GEOGRAPHIC_DATA]: Verkehrsmitte…" at bounding box center [734, 227] width 439 height 133
click at [773, 264] on h1 "Schriftwechsel und Namenlisten, ausgestellt in [GEOGRAPHIC_DATA]: Verkehrsmitte…" at bounding box center [734, 227] width 439 height 133
click at [859, 266] on h1 "Schriftwechsel und Namenlisten, ausgestellt in [GEOGRAPHIC_DATA]: Verkehrsmitte…" at bounding box center [734, 227] width 439 height 133
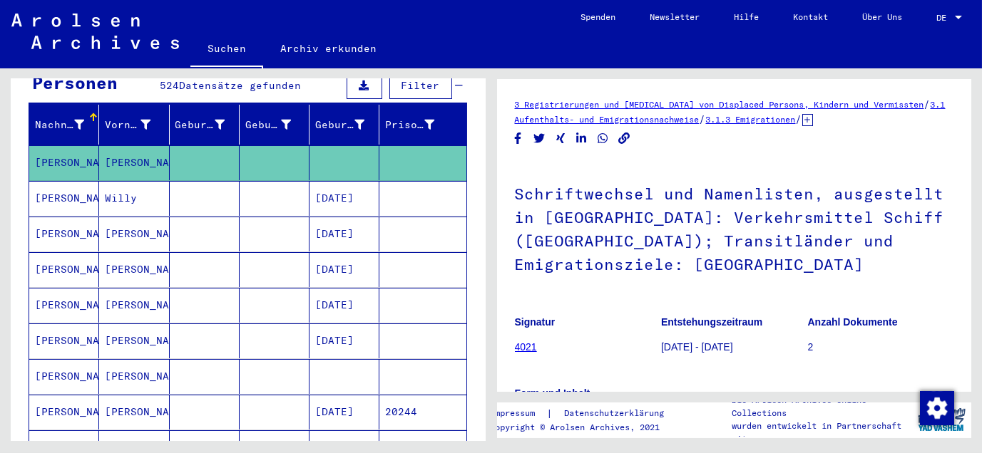
scroll to position [396, 0]
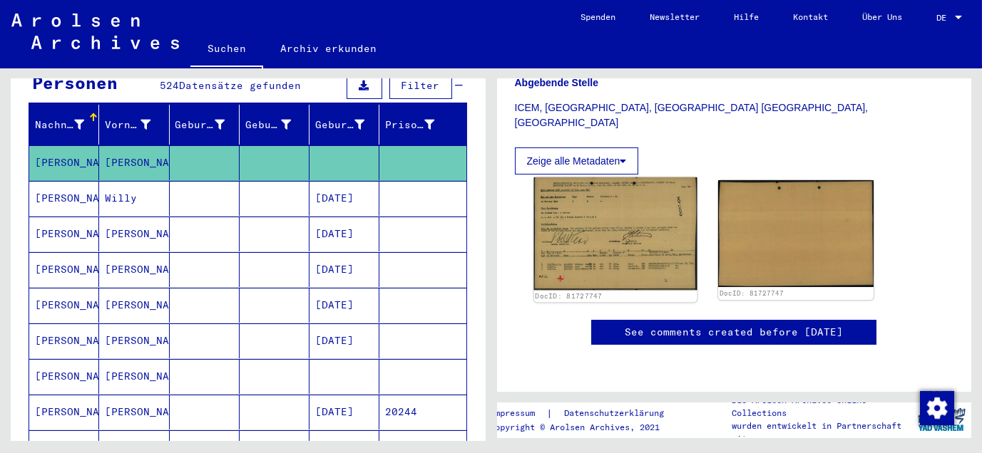
click at [610, 212] on img at bounding box center [614, 234] width 163 height 113
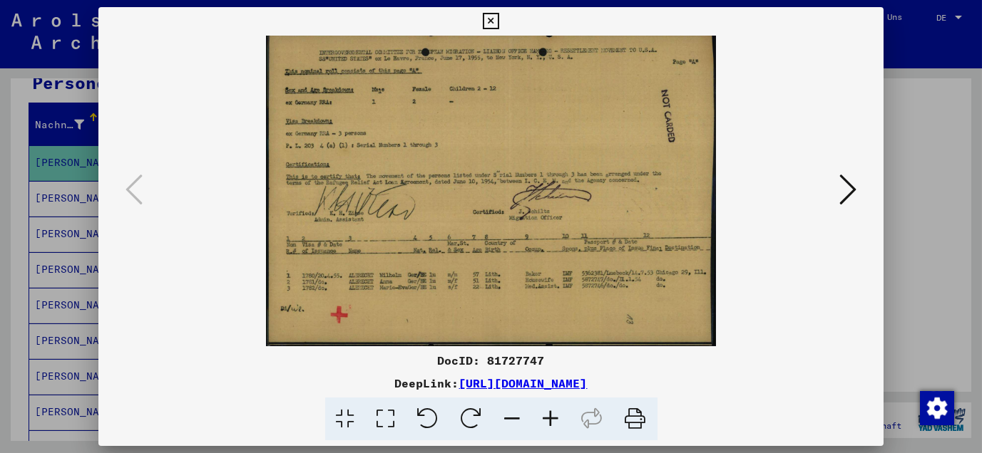
drag, startPoint x: 495, startPoint y: 21, endPoint x: 476, endPoint y: 34, distance: 22.1
click at [495, 22] on icon at bounding box center [491, 21] width 16 height 17
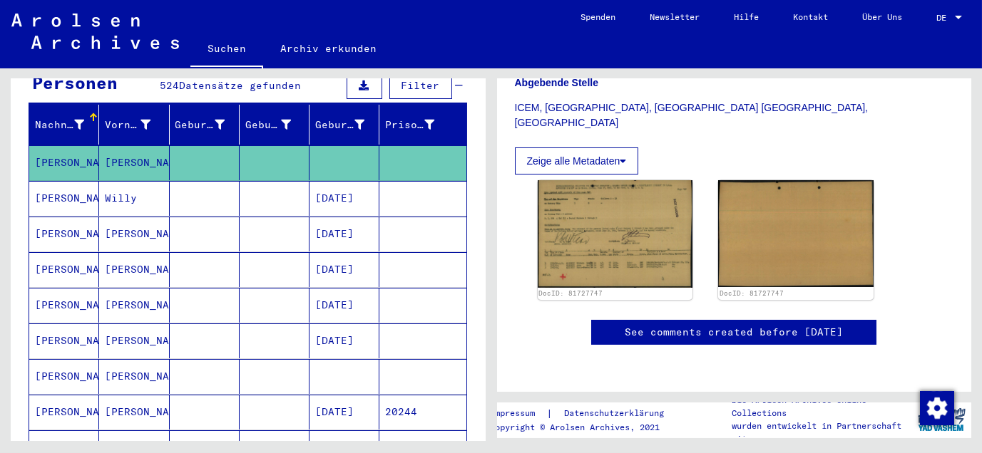
click at [119, 185] on mat-cell "Willy" at bounding box center [134, 198] width 70 height 35
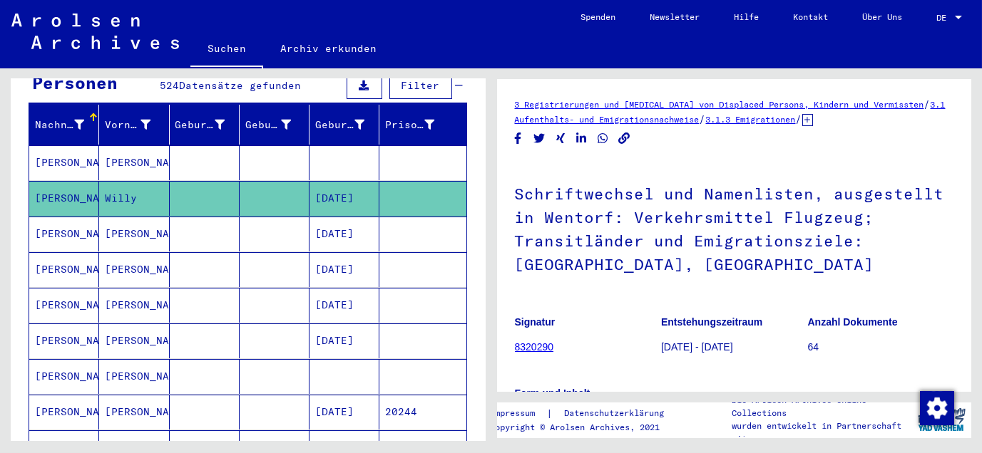
scroll to position [317, 0]
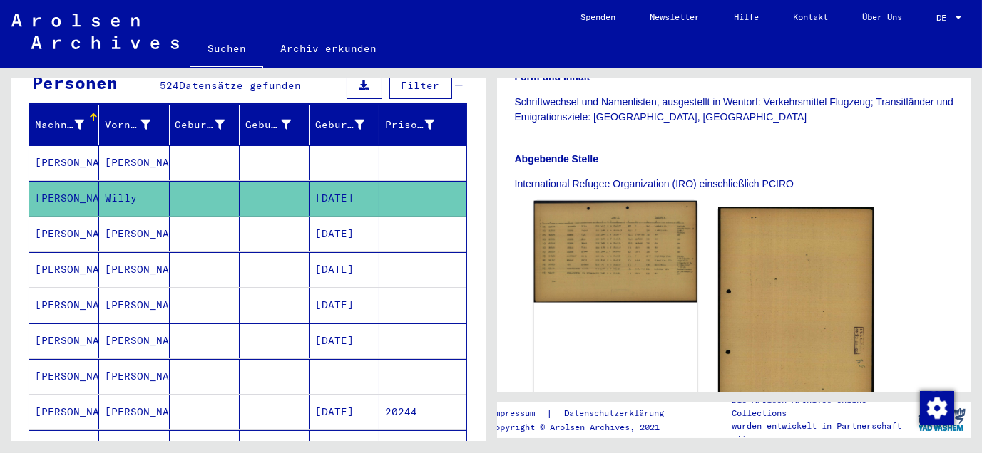
click at [624, 277] on img at bounding box center [614, 252] width 163 height 102
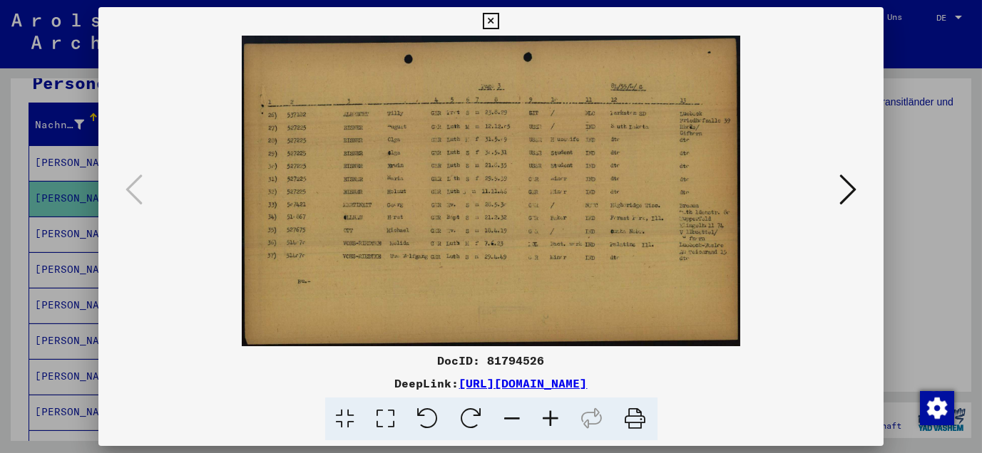
click at [553, 415] on icon at bounding box center [551, 419] width 38 height 43
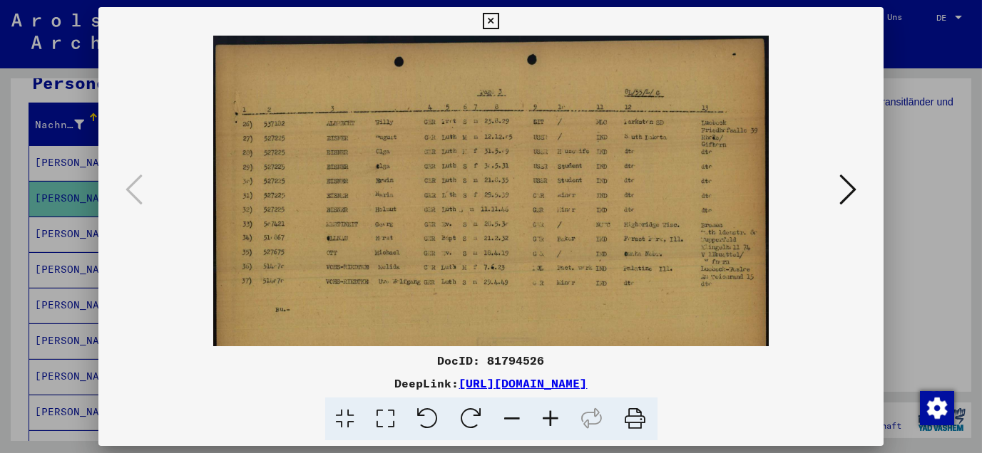
click at [552, 415] on icon at bounding box center [551, 419] width 38 height 43
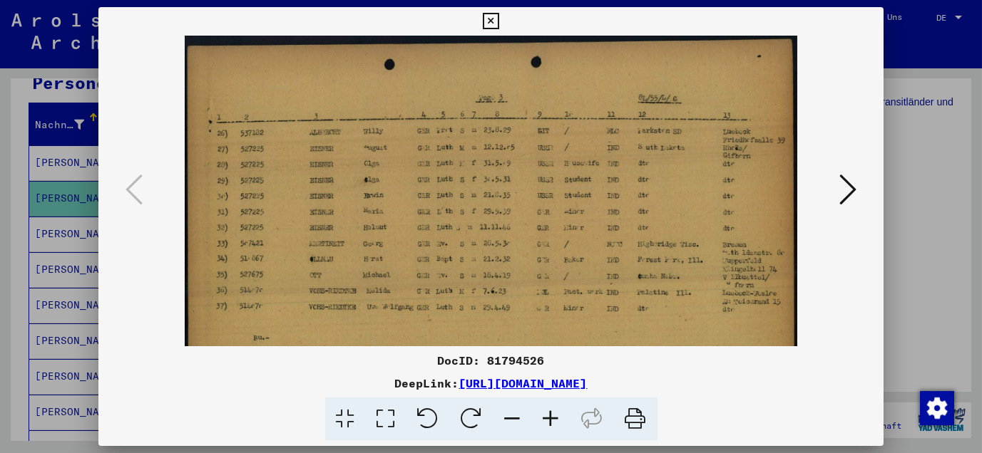
click at [552, 415] on icon at bounding box center [551, 419] width 38 height 43
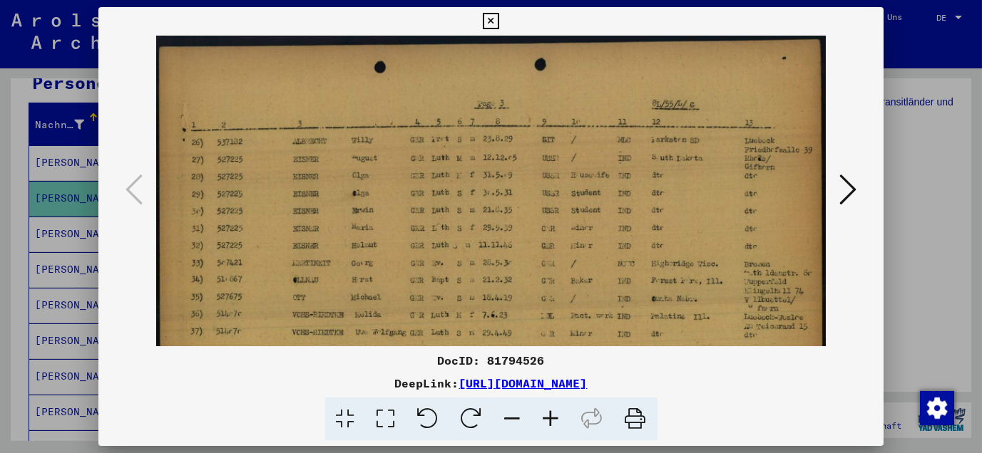
click at [552, 415] on icon at bounding box center [551, 419] width 38 height 43
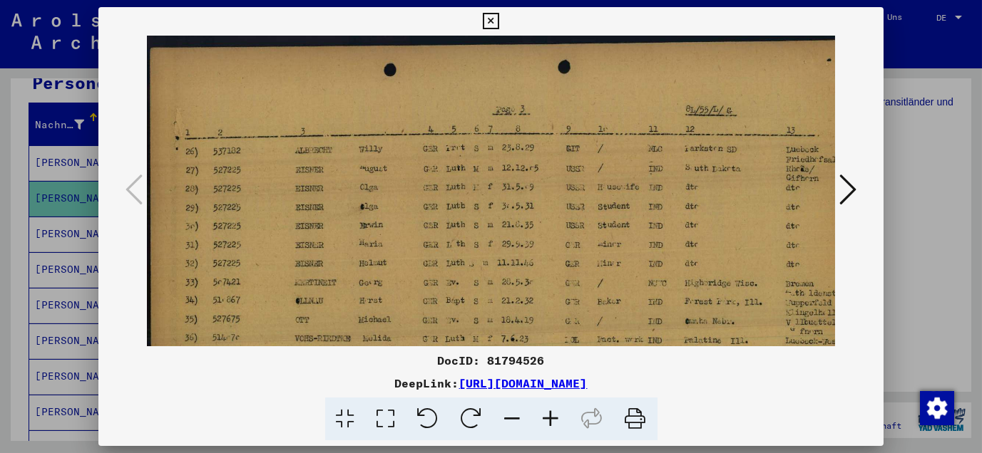
click at [551, 414] on icon at bounding box center [551, 419] width 38 height 43
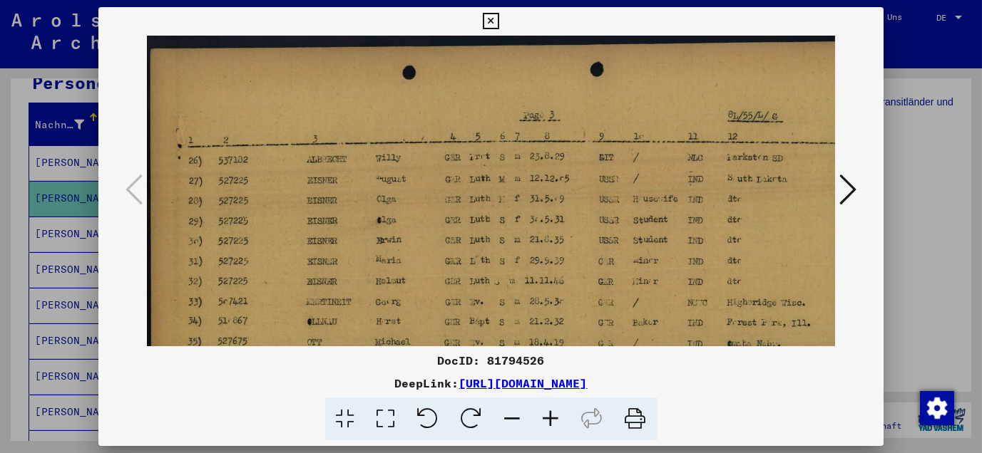
click at [550, 413] on icon at bounding box center [551, 419] width 38 height 43
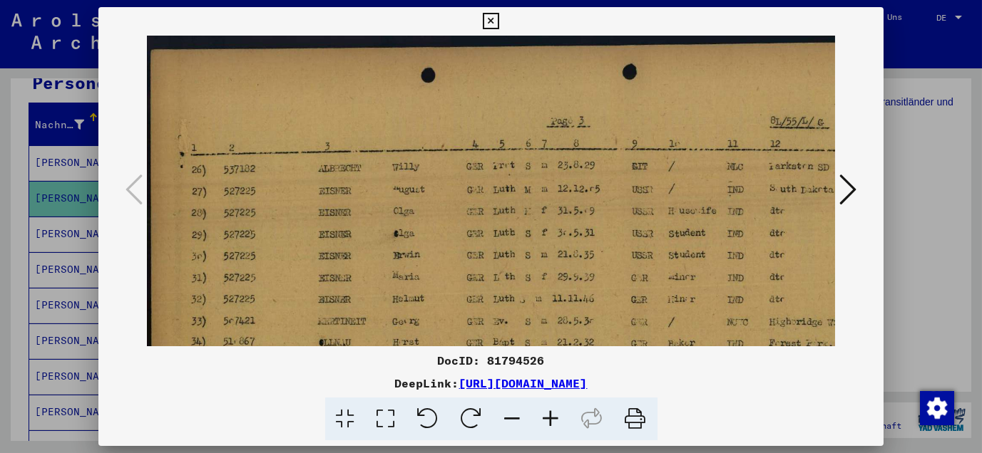
click at [846, 191] on icon at bounding box center [847, 190] width 17 height 34
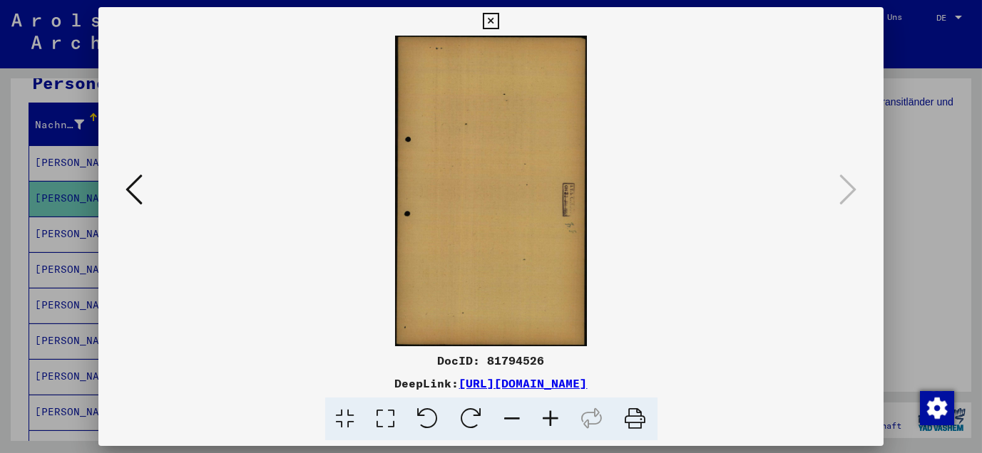
click at [495, 21] on icon at bounding box center [491, 21] width 16 height 17
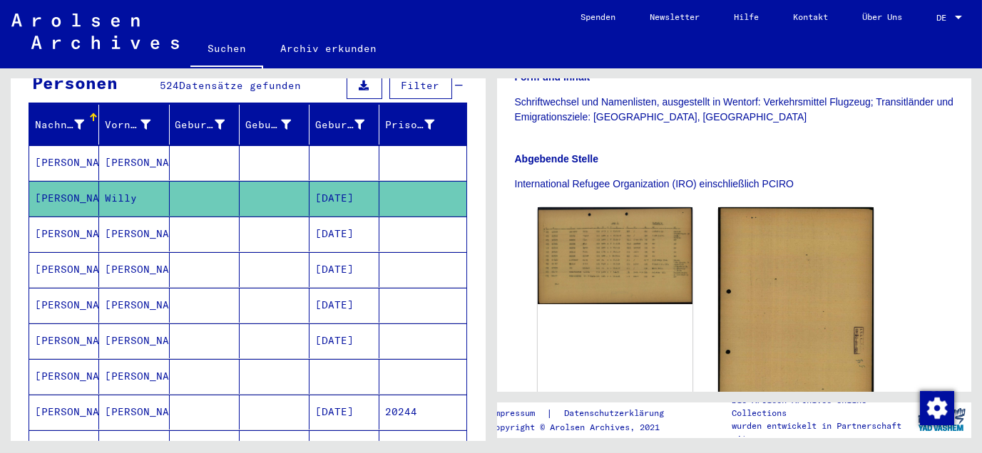
click at [134, 220] on mat-cell "[PERSON_NAME]" at bounding box center [134, 234] width 70 height 35
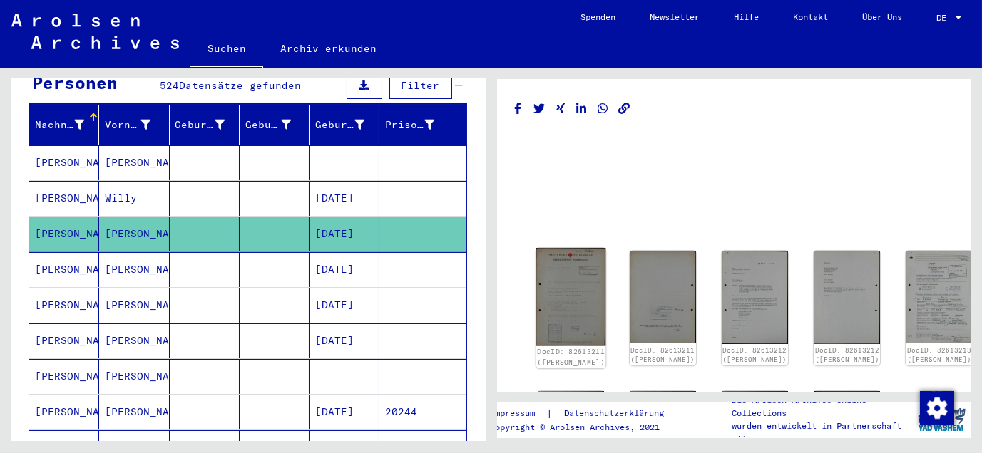
click at [557, 287] on img at bounding box center [570, 297] width 70 height 98
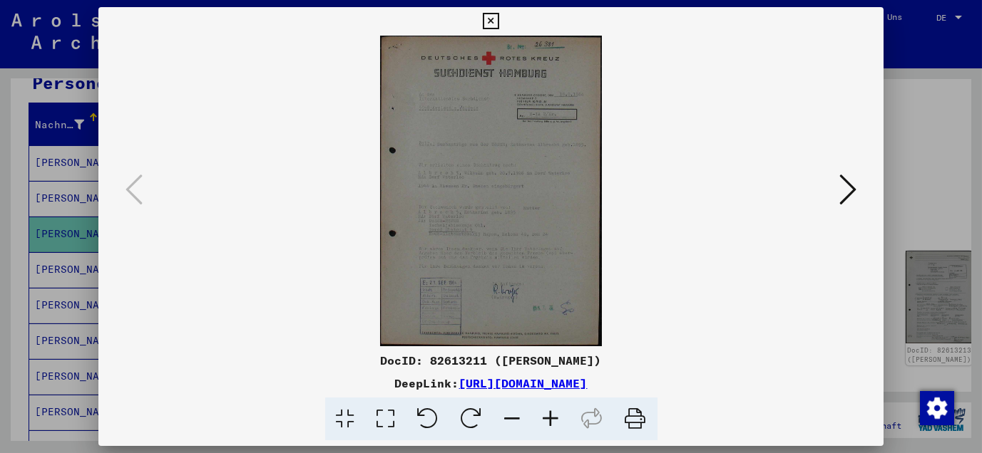
click at [493, 12] on button at bounding box center [490, 21] width 25 height 29
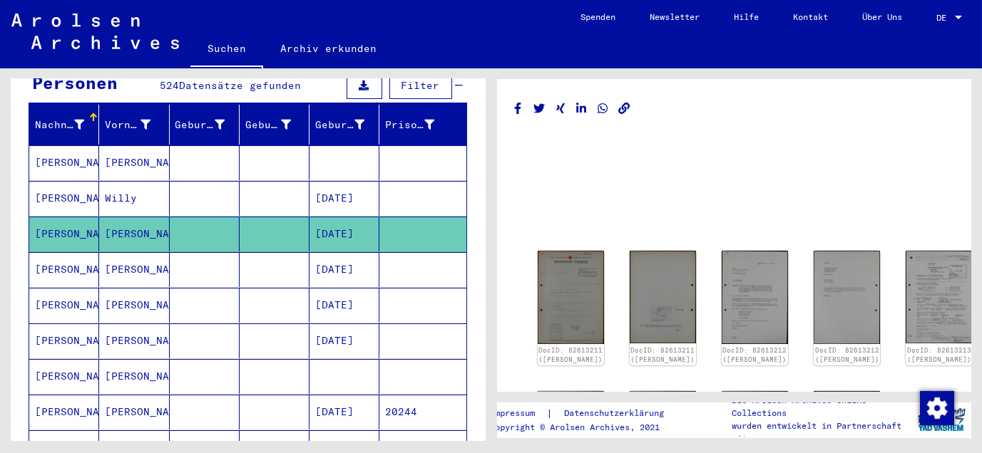
click at [138, 217] on mat-cell "[PERSON_NAME]" at bounding box center [134, 234] width 70 height 35
click at [569, 279] on img at bounding box center [570, 297] width 70 height 98
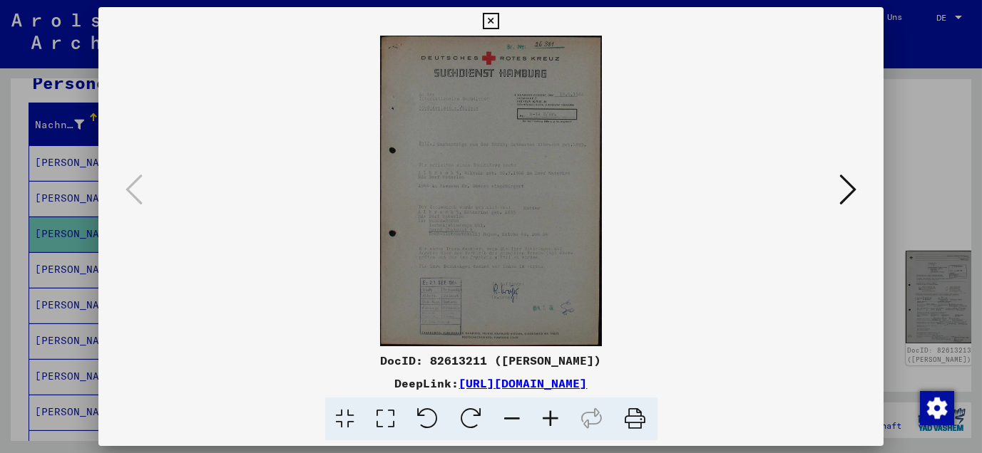
click at [552, 422] on icon at bounding box center [551, 419] width 38 height 43
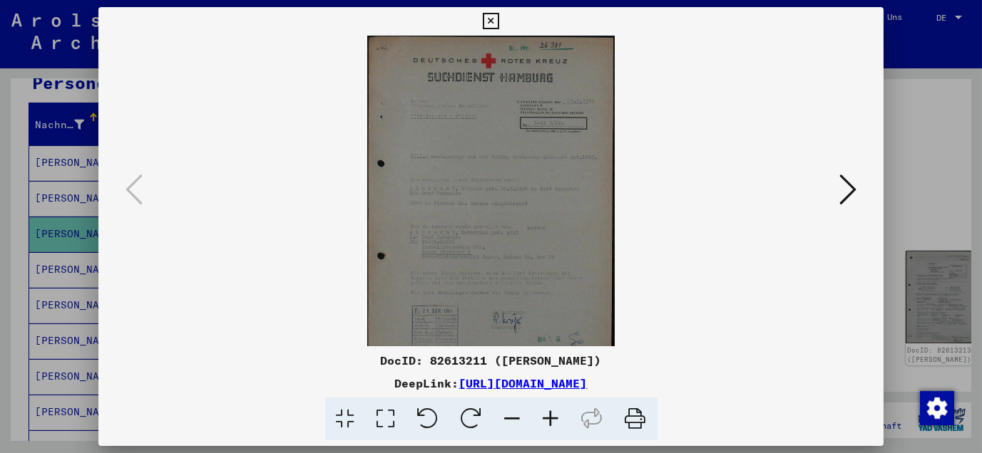
click at [552, 422] on icon at bounding box center [551, 419] width 38 height 43
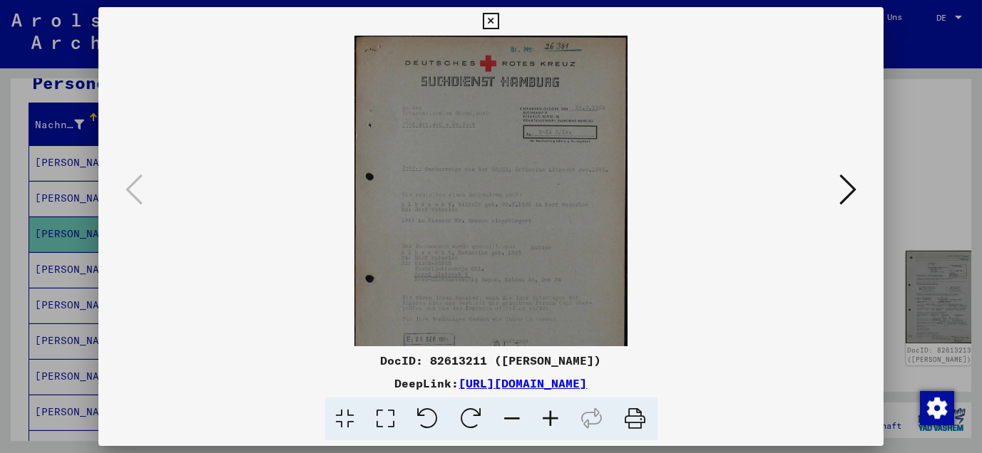
click at [552, 422] on icon at bounding box center [551, 419] width 38 height 43
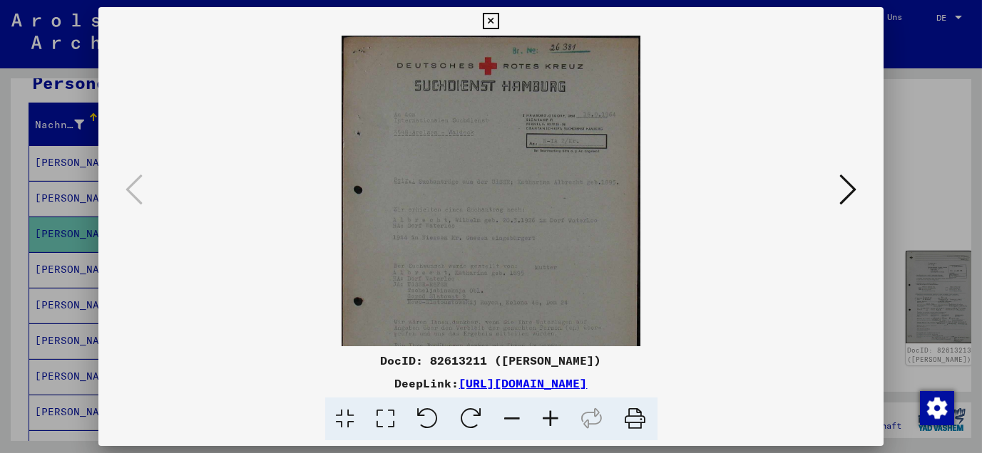
click at [552, 422] on icon at bounding box center [551, 419] width 38 height 43
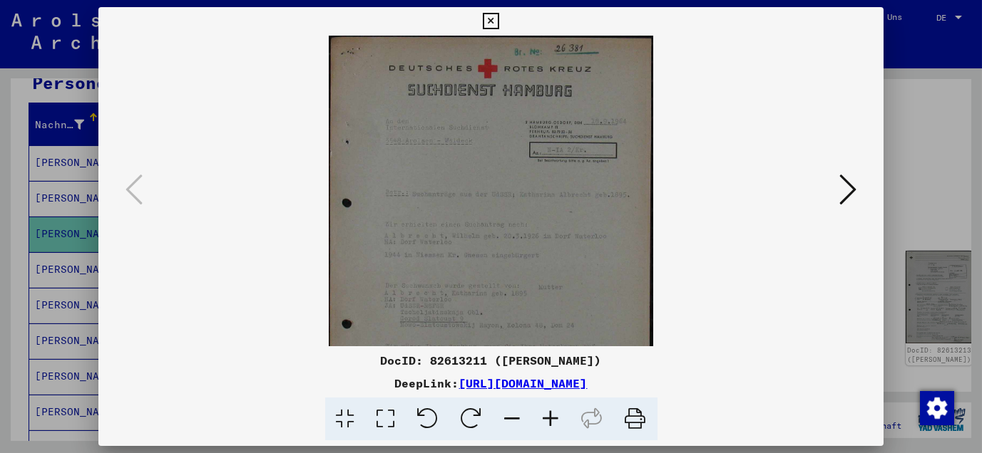
click at [552, 422] on icon at bounding box center [551, 419] width 38 height 43
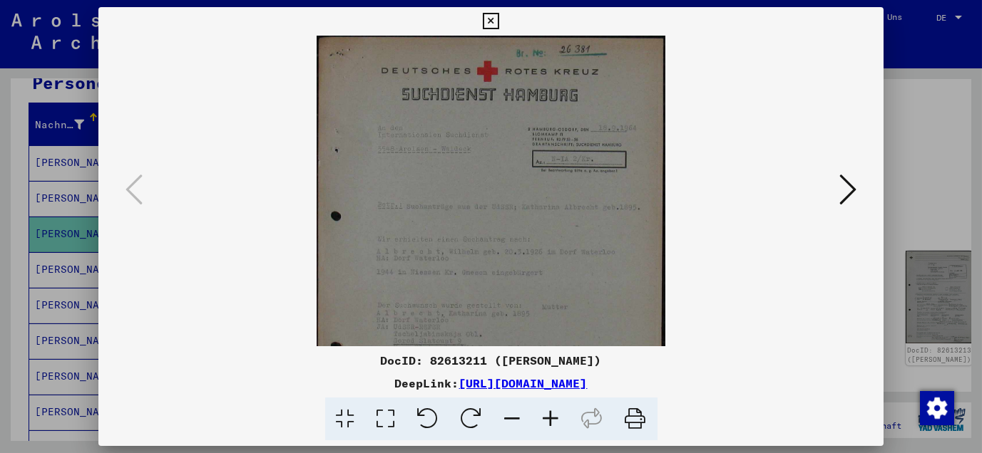
click at [552, 422] on icon at bounding box center [551, 419] width 38 height 43
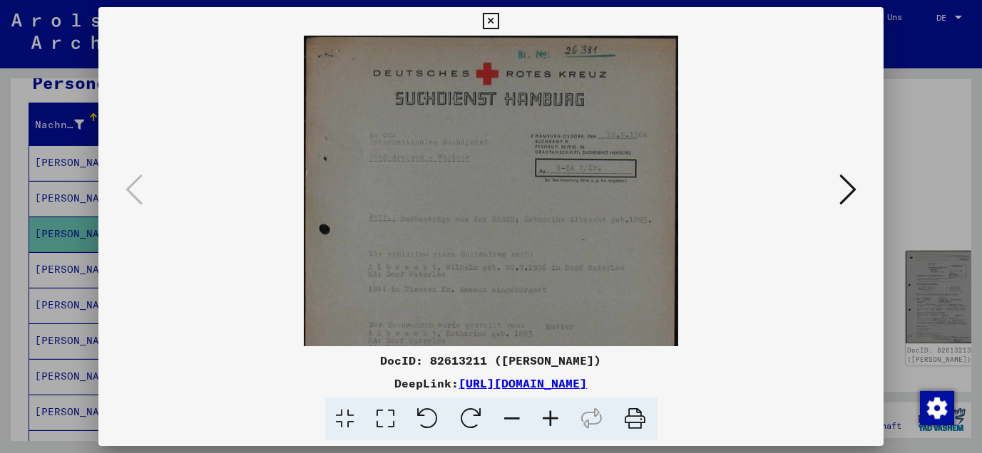
click at [552, 422] on icon at bounding box center [551, 419] width 38 height 43
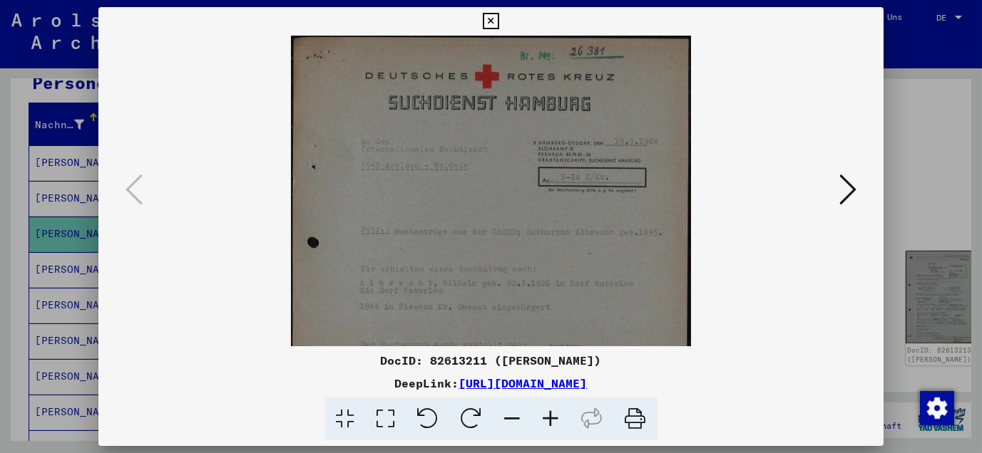
click at [552, 422] on icon at bounding box center [551, 419] width 38 height 43
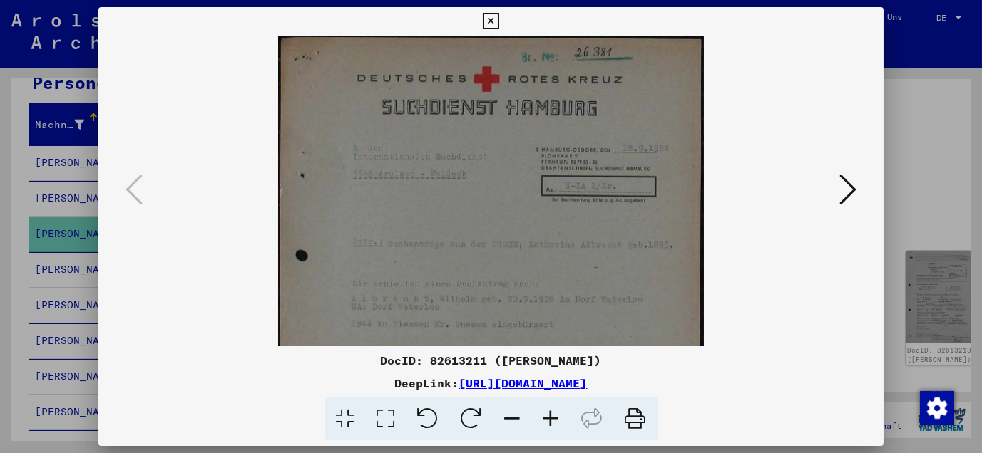
click at [552, 422] on icon at bounding box center [551, 419] width 38 height 43
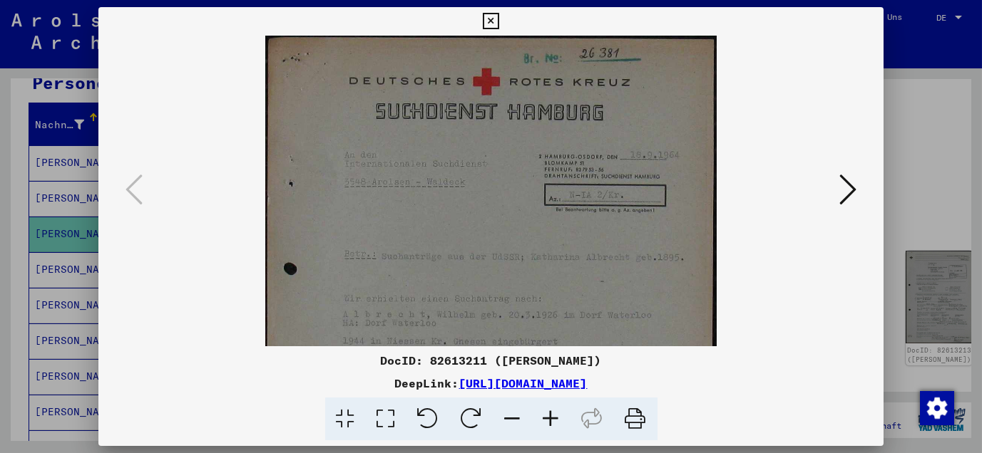
click at [552, 422] on icon at bounding box center [551, 419] width 38 height 43
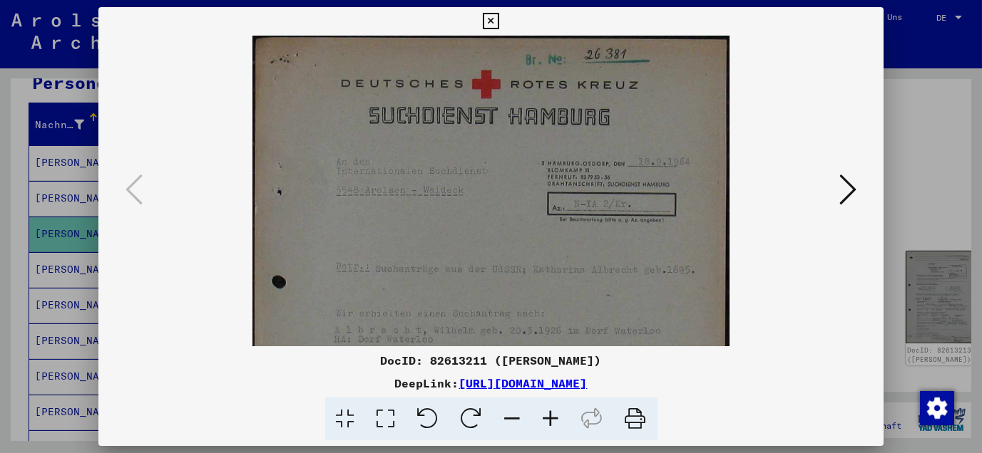
click at [552, 422] on icon at bounding box center [551, 419] width 38 height 43
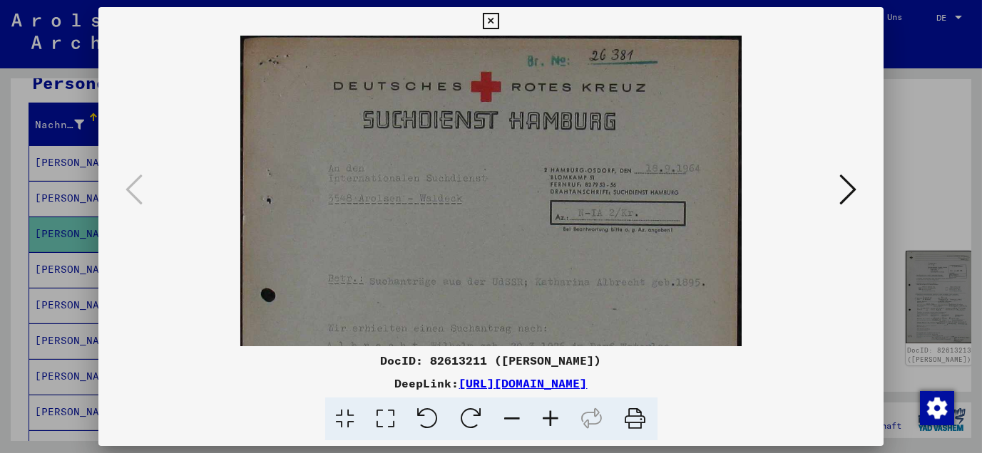
click at [552, 422] on icon at bounding box center [551, 419] width 38 height 43
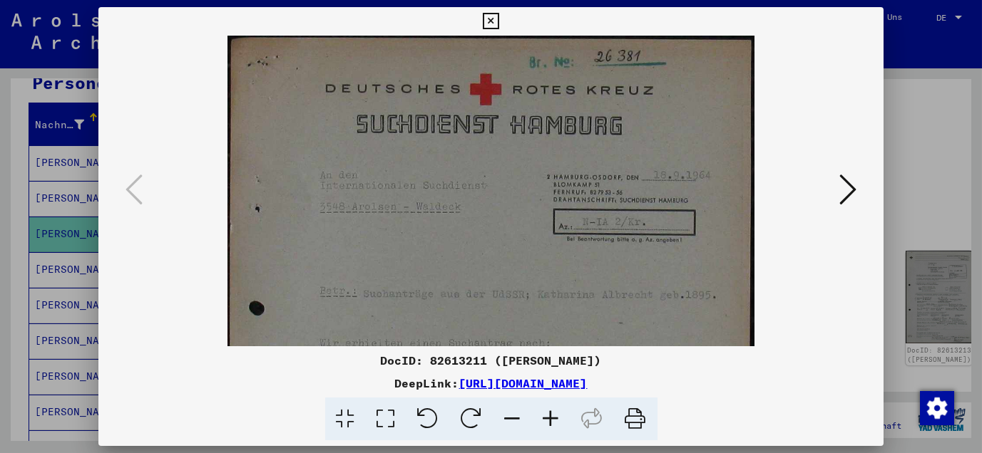
click at [552, 422] on icon at bounding box center [551, 419] width 38 height 43
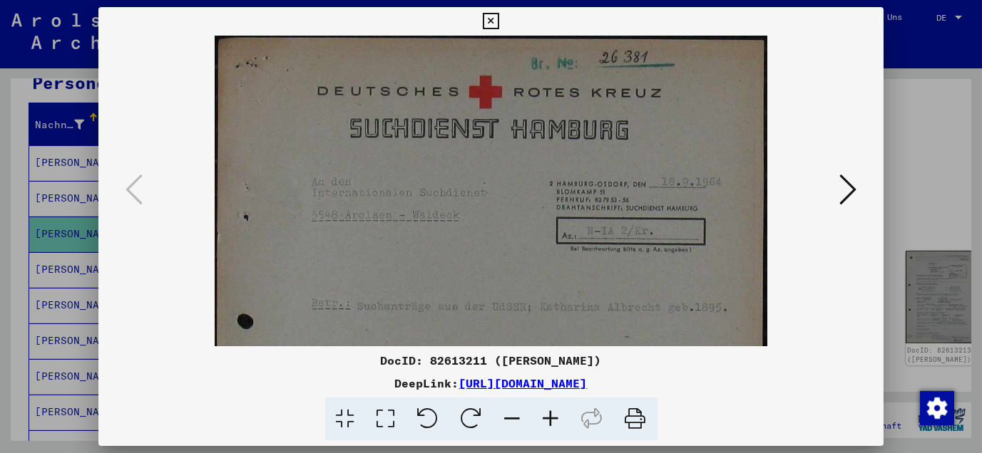
click at [552, 422] on icon at bounding box center [551, 419] width 38 height 43
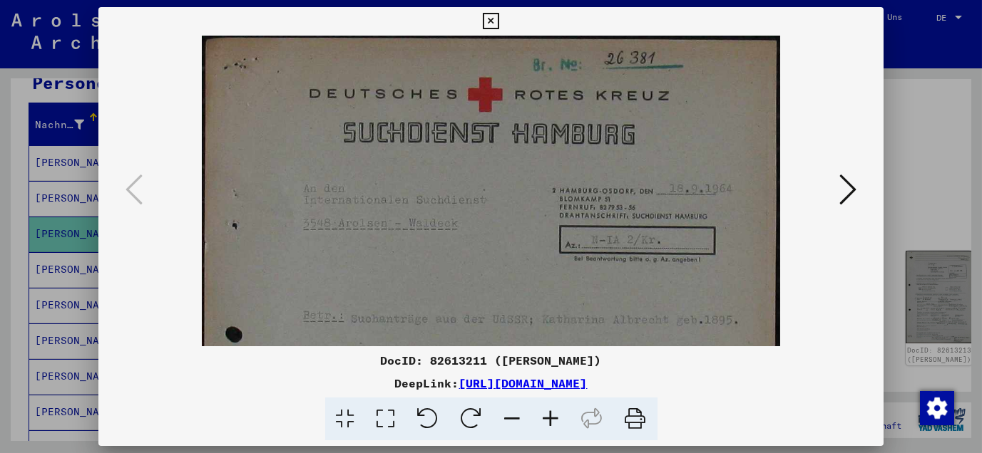
click at [552, 422] on icon at bounding box center [551, 419] width 38 height 43
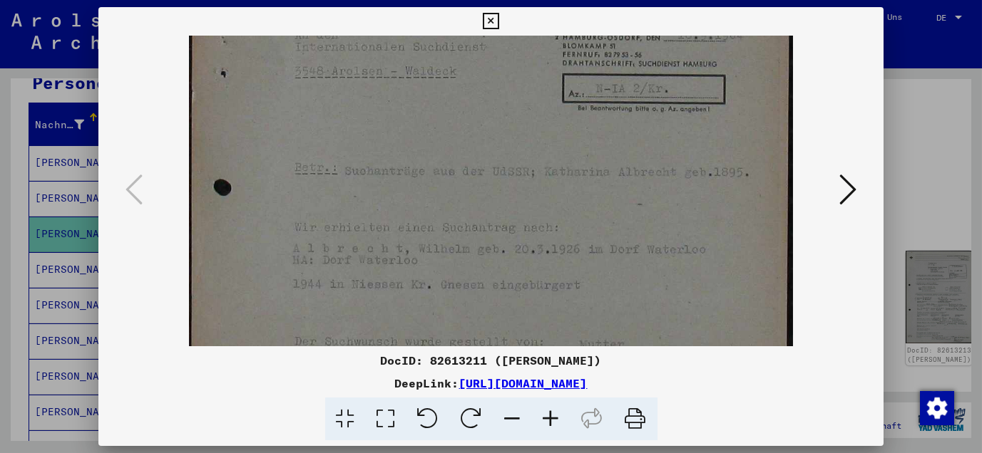
scroll to position [160, 0]
drag, startPoint x: 545, startPoint y: 272, endPoint x: 523, endPoint y: 124, distance: 149.9
click at [523, 124] on img at bounding box center [491, 297] width 604 height 845
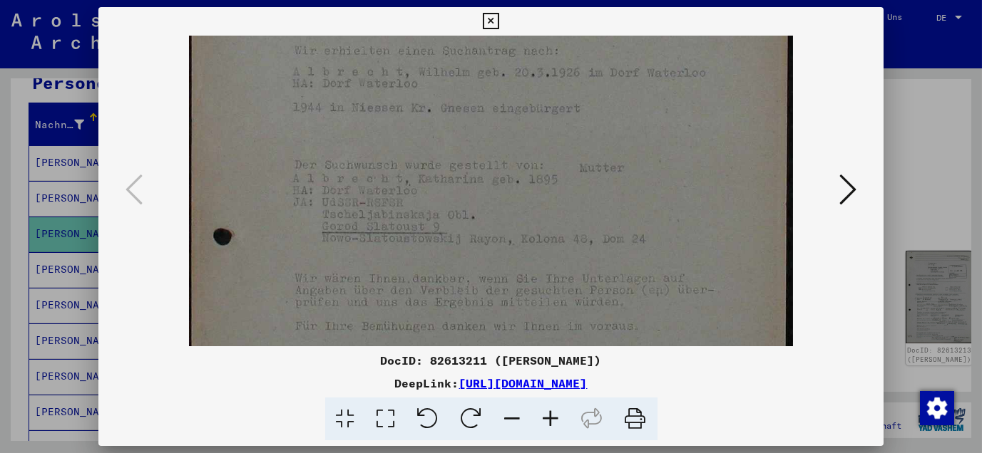
scroll to position [339, 0]
drag, startPoint x: 495, startPoint y: 298, endPoint x: 483, endPoint y: 119, distance: 179.3
click at [483, 119] on img at bounding box center [491, 119] width 604 height 845
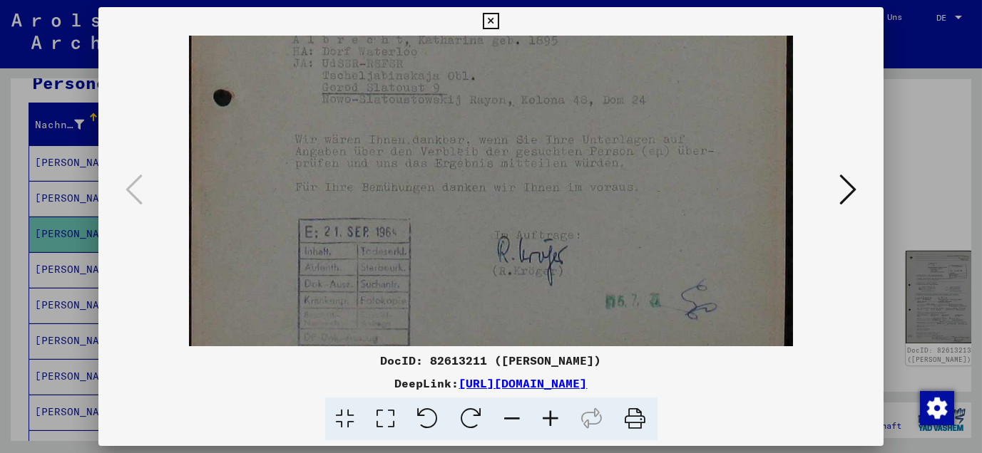
scroll to position [478, 0]
drag, startPoint x: 494, startPoint y: 279, endPoint x: 487, endPoint y: 140, distance: 139.2
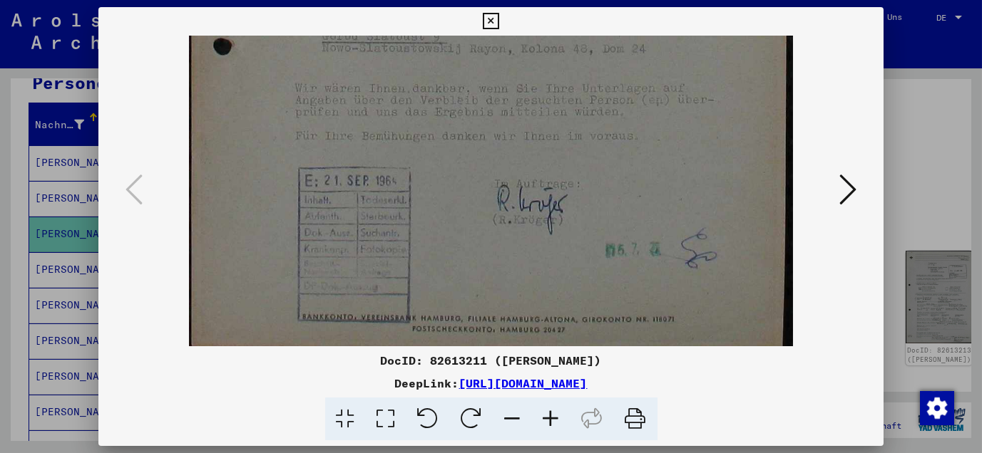
scroll to position [534, 0]
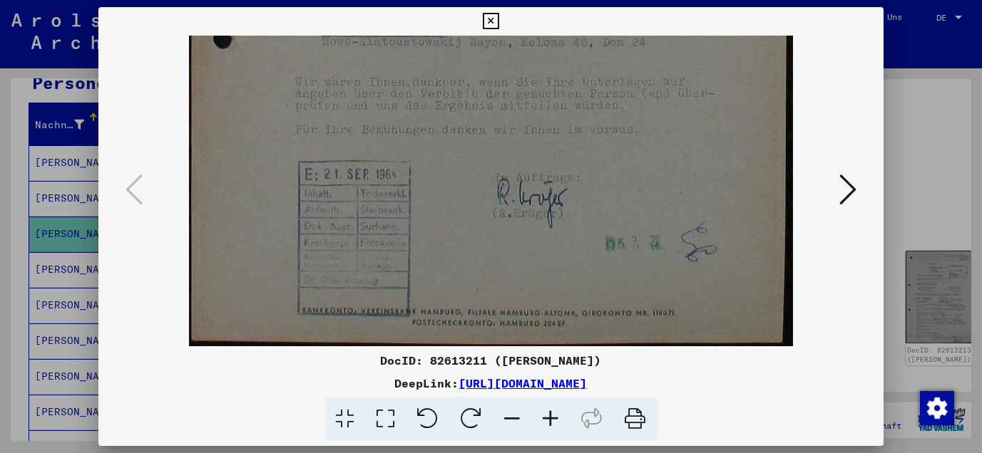
drag, startPoint x: 493, startPoint y: 279, endPoint x: 485, endPoint y: 209, distance: 71.0
click at [842, 195] on icon at bounding box center [847, 190] width 17 height 34
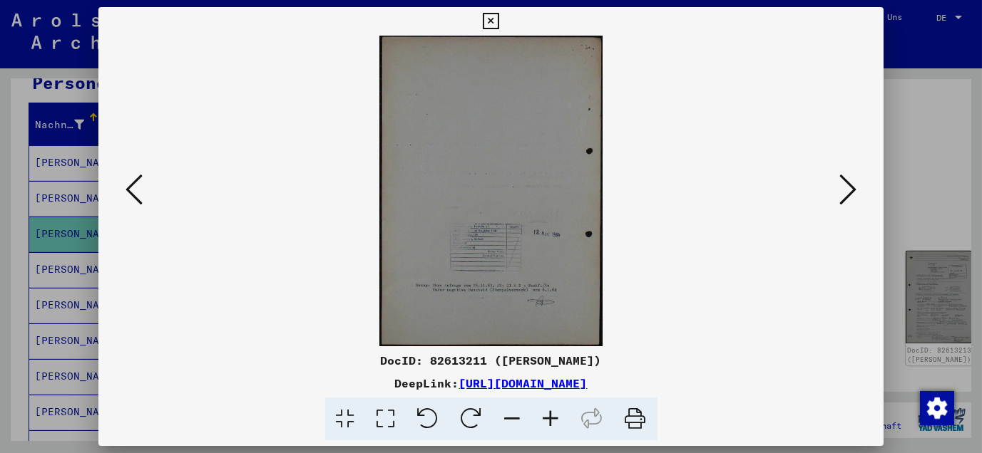
scroll to position [0, 0]
click at [842, 195] on icon at bounding box center [847, 190] width 17 height 34
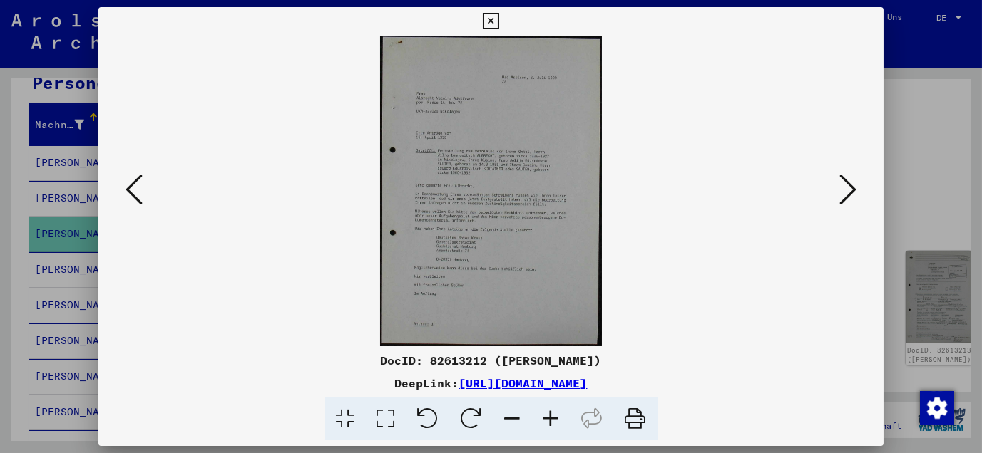
click at [547, 414] on icon at bounding box center [551, 419] width 38 height 43
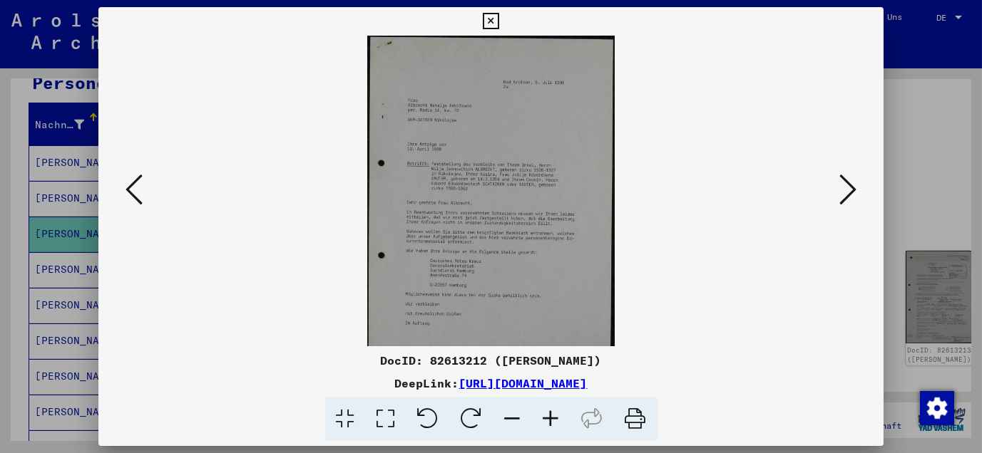
click at [547, 414] on icon at bounding box center [551, 419] width 38 height 43
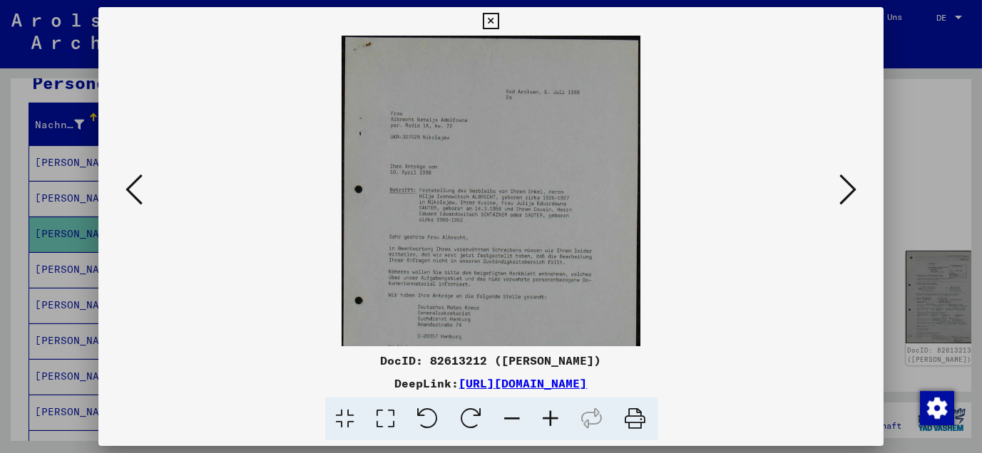
click at [547, 414] on icon at bounding box center [551, 419] width 38 height 43
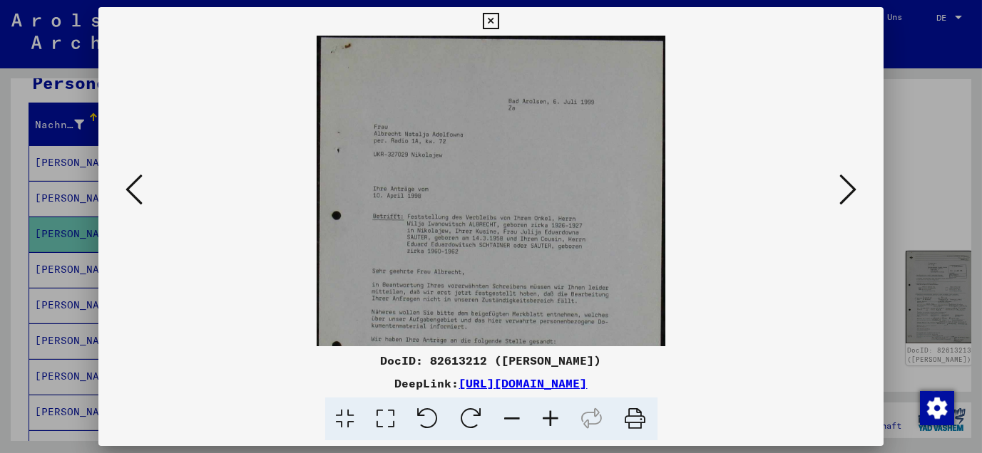
click at [547, 414] on icon at bounding box center [551, 419] width 38 height 43
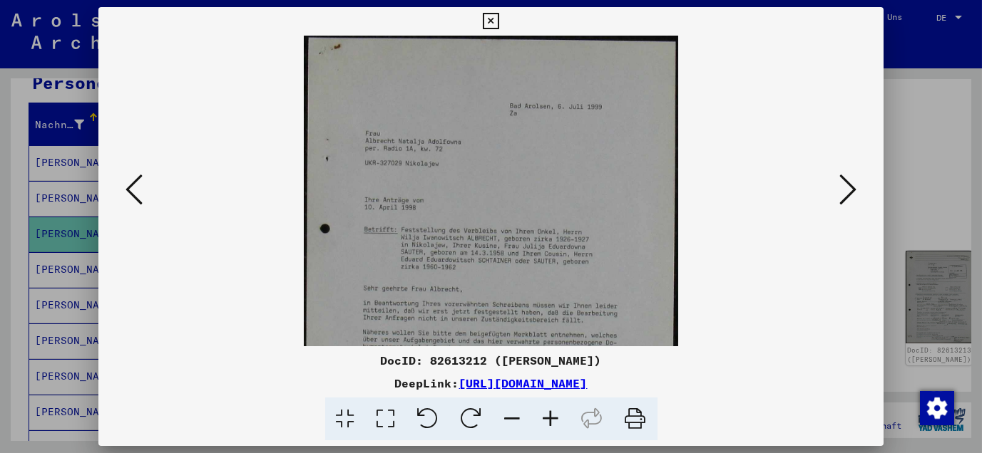
click at [547, 414] on icon at bounding box center [551, 419] width 38 height 43
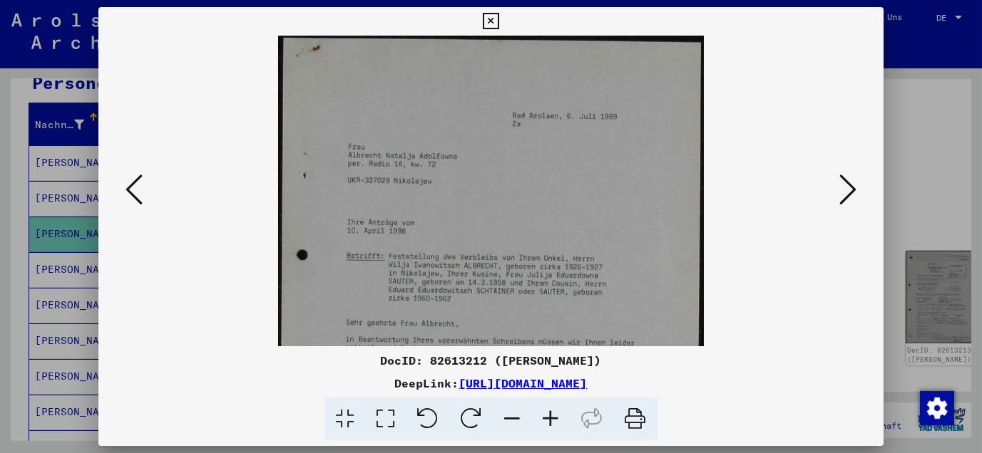
click at [547, 414] on icon at bounding box center [551, 419] width 38 height 43
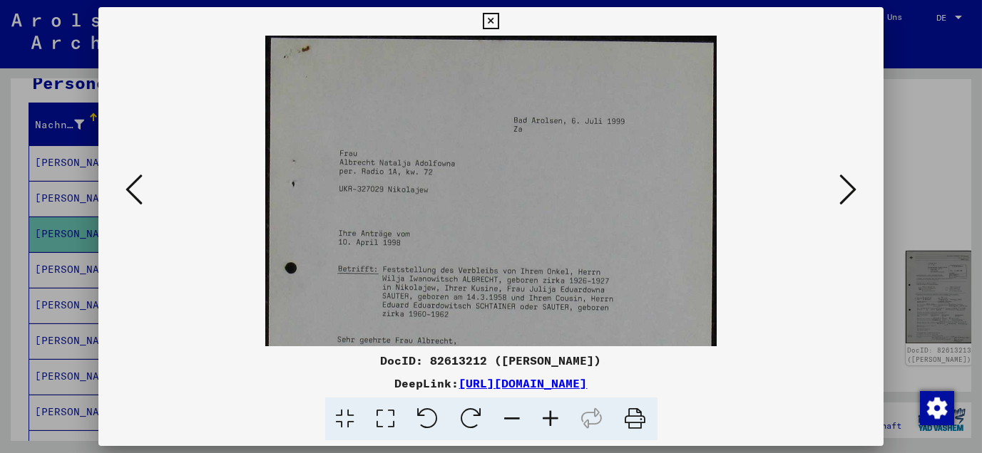
click at [547, 414] on icon at bounding box center [551, 419] width 38 height 43
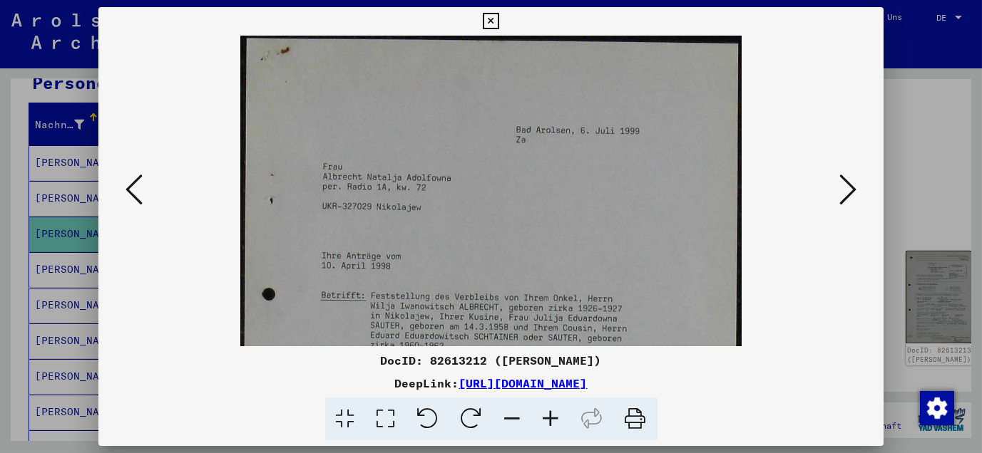
click at [547, 414] on icon at bounding box center [551, 419] width 38 height 43
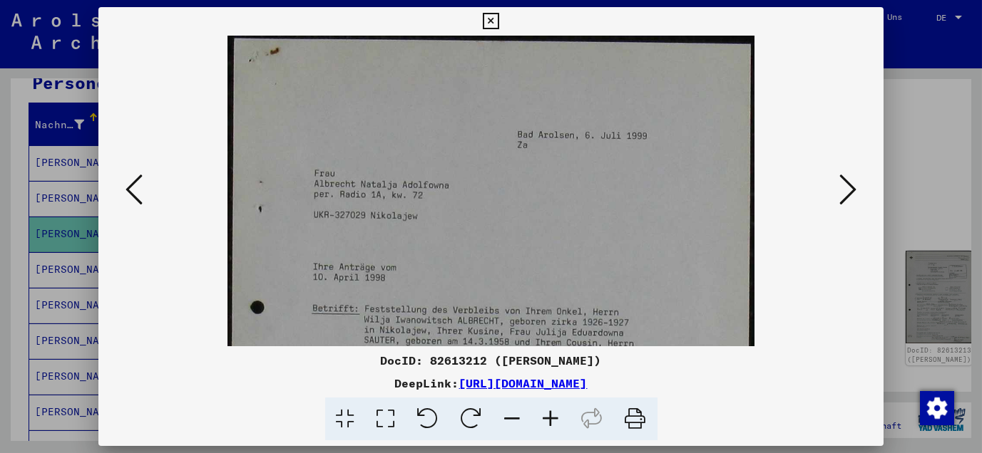
click at [547, 414] on icon at bounding box center [551, 419] width 38 height 43
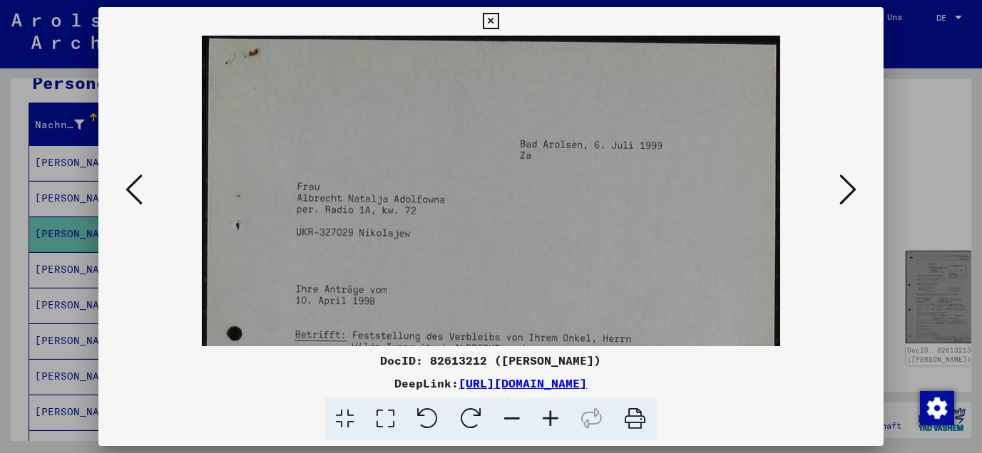
click at [547, 414] on icon at bounding box center [551, 419] width 38 height 43
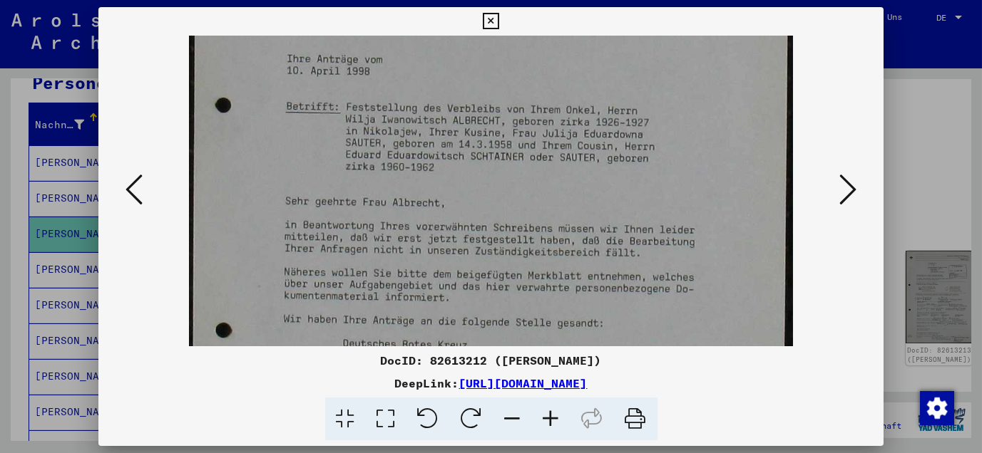
drag, startPoint x: 577, startPoint y: 269, endPoint x: 555, endPoint y: 26, distance: 243.4
click at [556, 26] on div "DocID: 82613212 ([PERSON_NAME]: [URL][DOMAIN_NAME]" at bounding box center [491, 224] width 786 height 434
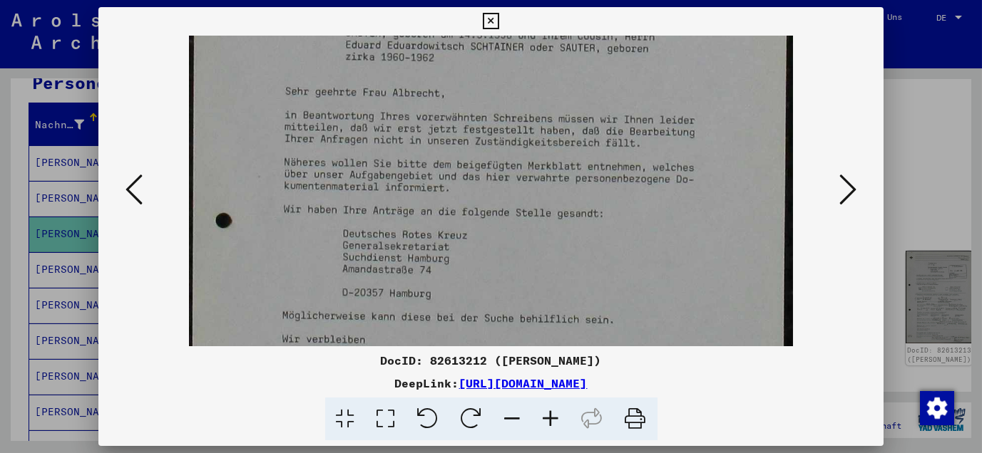
drag, startPoint x: 374, startPoint y: 257, endPoint x: 312, endPoint y: 147, distance: 125.7
click at [312, 147] on img at bounding box center [490, 106] width 603 height 845
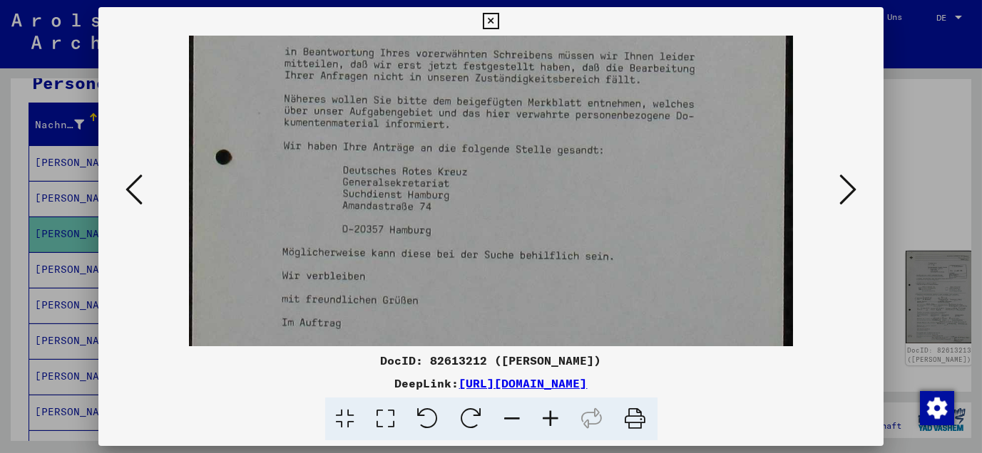
scroll to position [456, 0]
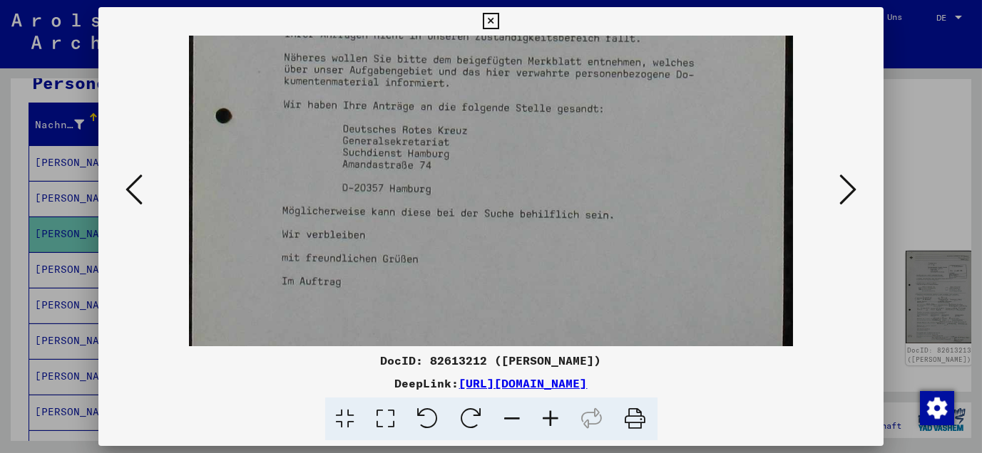
drag, startPoint x: 297, startPoint y: 264, endPoint x: 281, endPoint y: 159, distance: 106.1
click at [281, 159] on img at bounding box center [490, 1] width 603 height 845
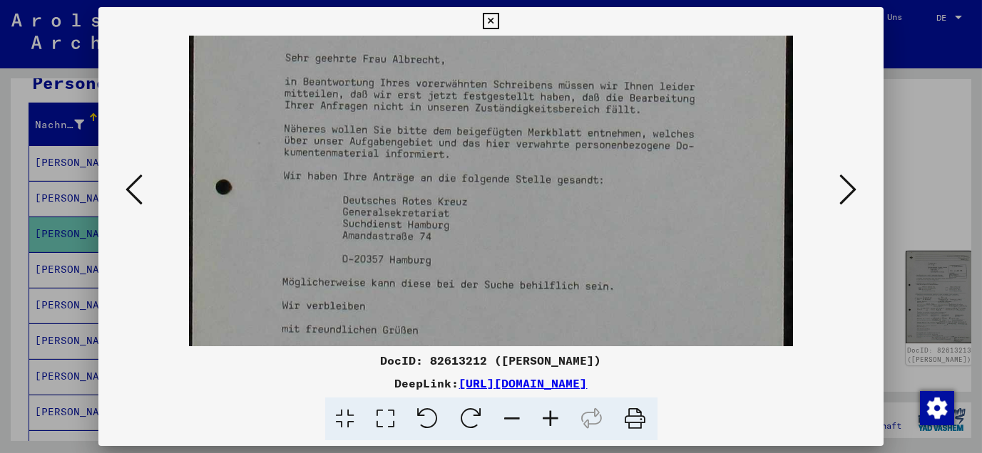
drag, startPoint x: 538, startPoint y: 263, endPoint x: 539, endPoint y: 280, distance: 17.2
click at [542, 285] on img at bounding box center [490, 73] width 603 height 845
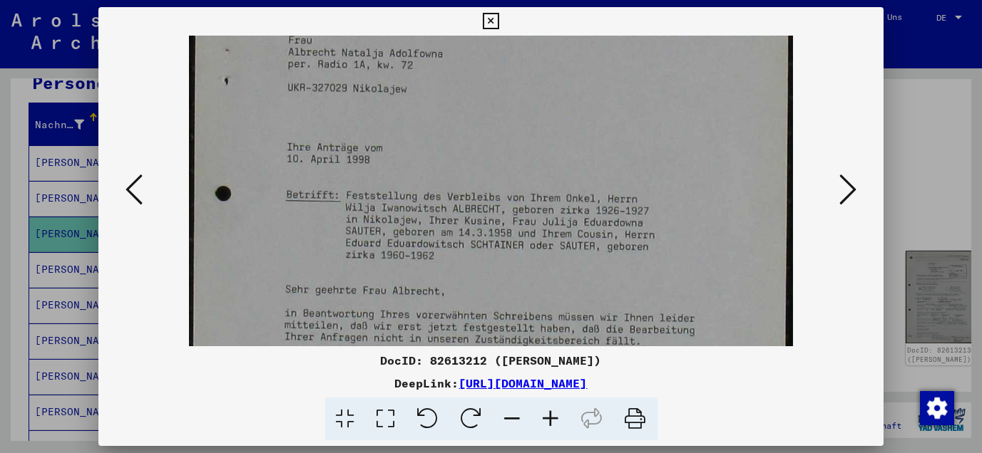
drag, startPoint x: 511, startPoint y: 187, endPoint x: 497, endPoint y: 220, distance: 35.8
click at [524, 340] on img at bounding box center [490, 304] width 603 height 845
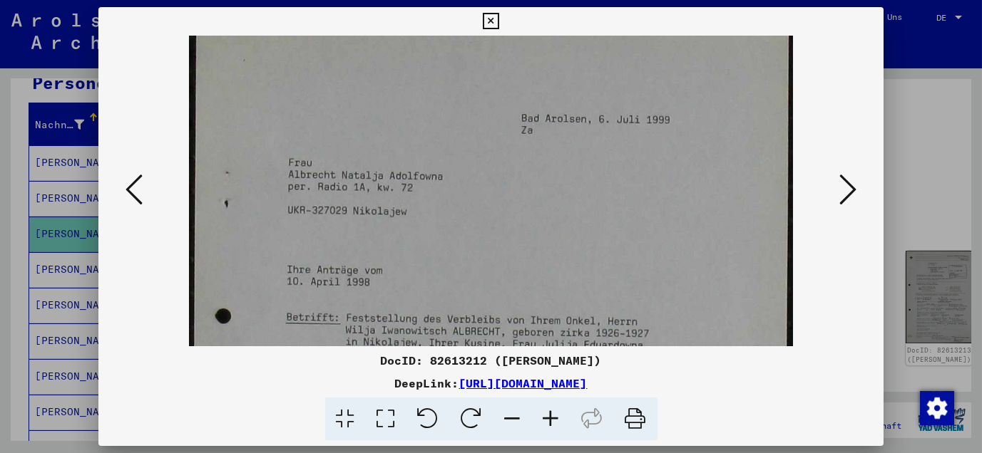
scroll to position [31, 0]
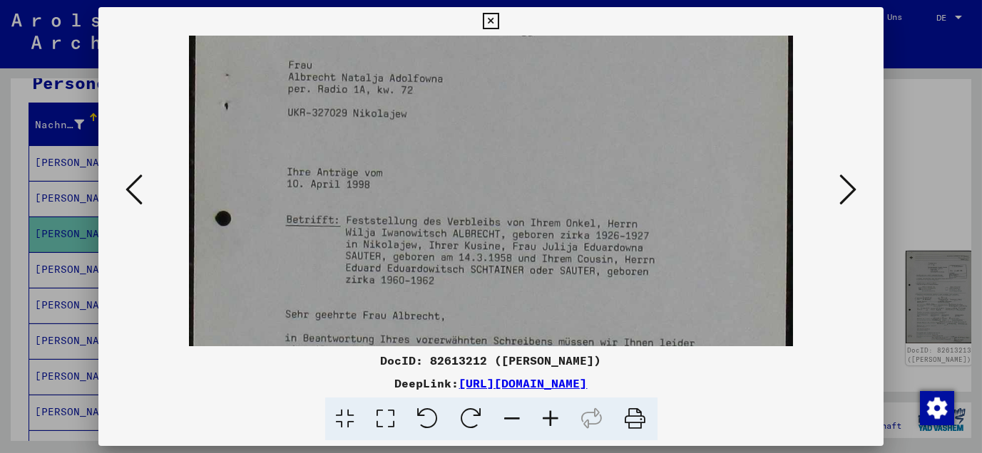
drag, startPoint x: 496, startPoint y: 180, endPoint x: 515, endPoint y: 182, distance: 19.3
click at [515, 182] on img at bounding box center [490, 329] width 603 height 845
click at [847, 192] on icon at bounding box center [847, 190] width 17 height 34
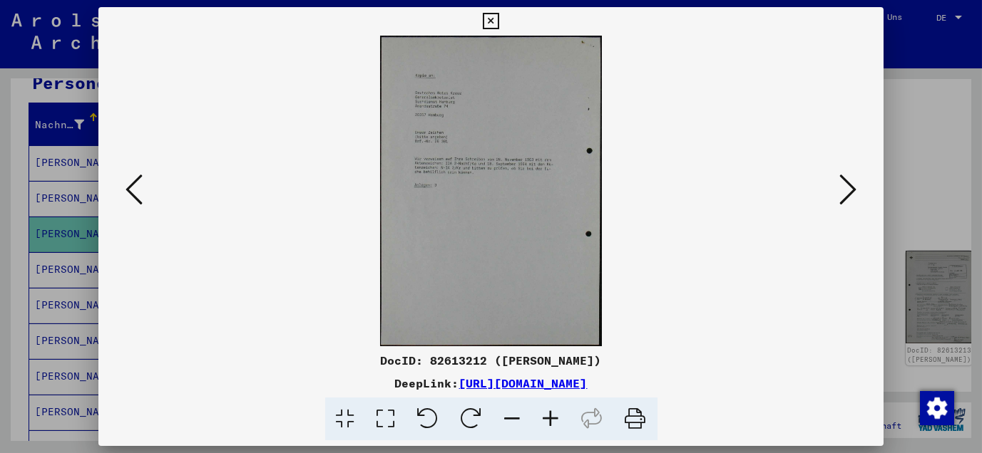
click at [548, 416] on icon at bounding box center [551, 419] width 38 height 43
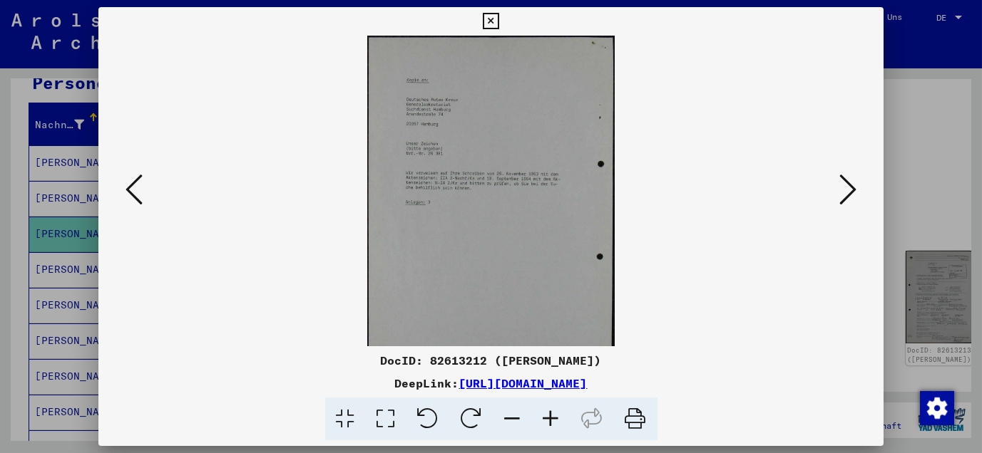
click at [548, 416] on icon at bounding box center [551, 419] width 38 height 43
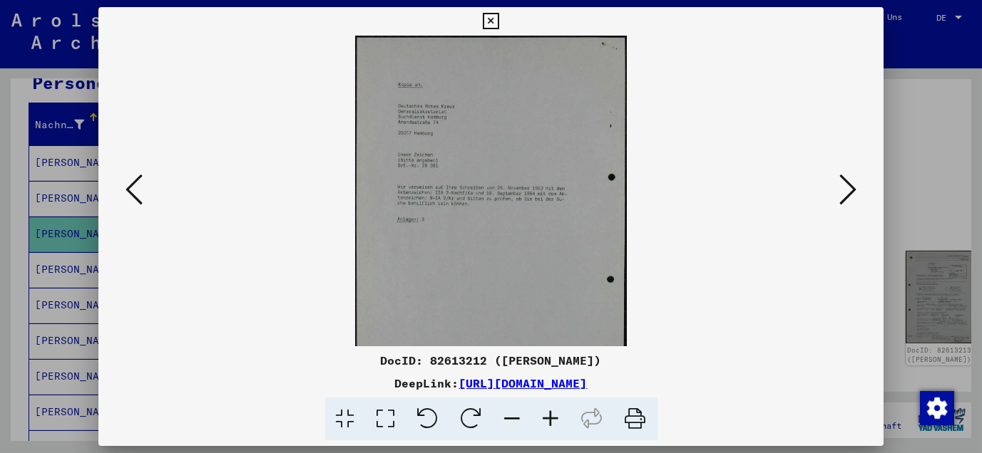
click at [548, 416] on icon at bounding box center [551, 419] width 38 height 43
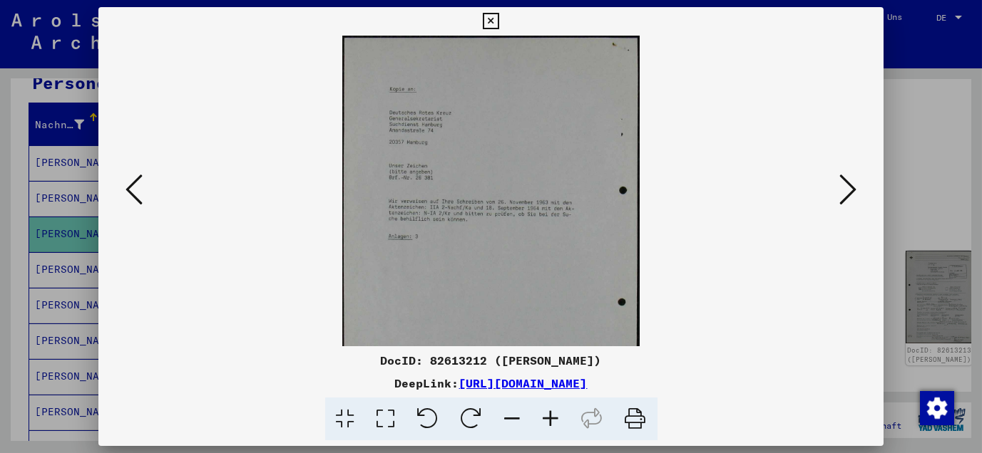
click at [548, 416] on icon at bounding box center [551, 419] width 38 height 43
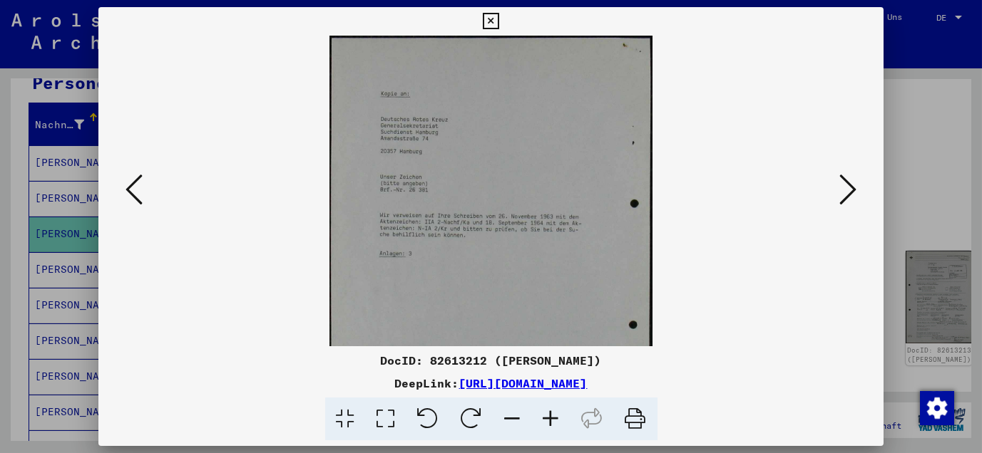
click at [548, 416] on icon at bounding box center [551, 419] width 38 height 43
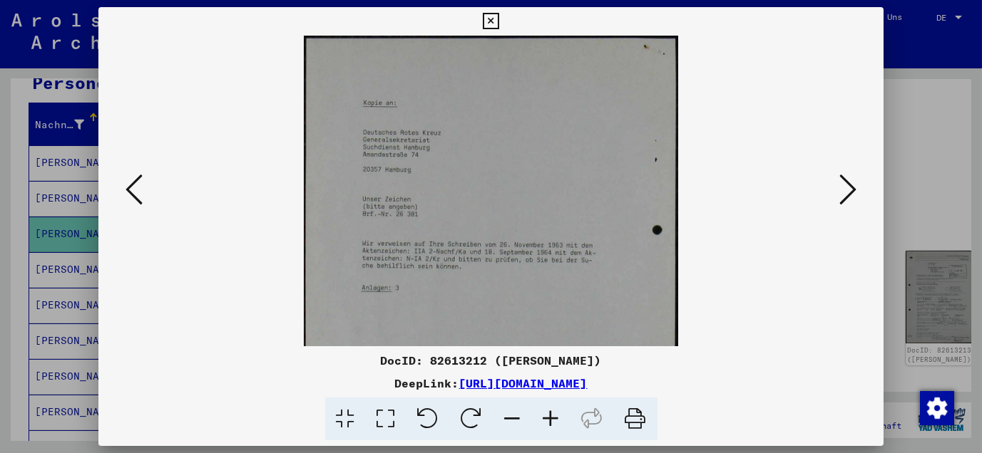
click at [548, 416] on icon at bounding box center [551, 419] width 38 height 43
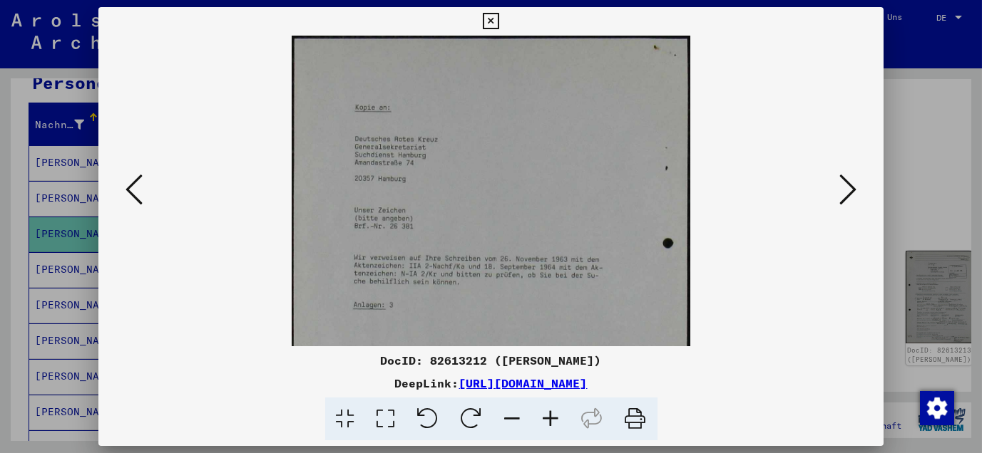
click at [548, 416] on icon at bounding box center [551, 419] width 38 height 43
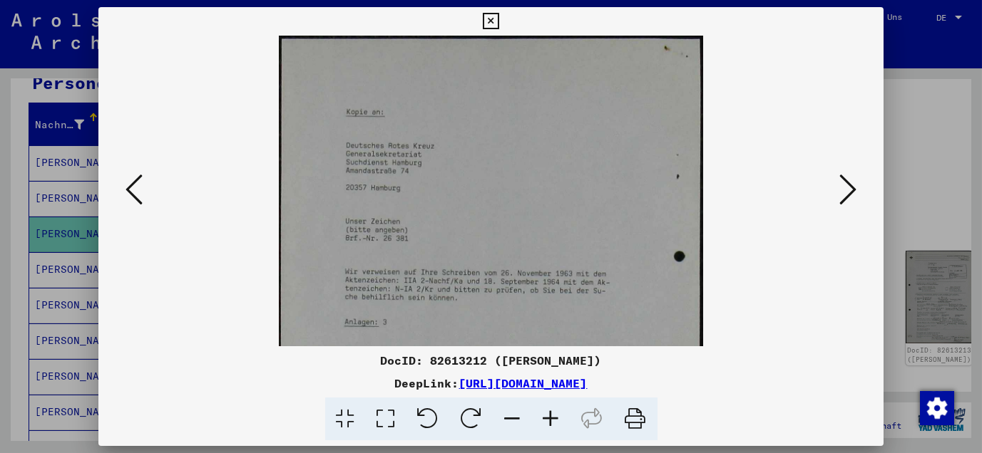
click at [548, 416] on icon at bounding box center [551, 419] width 38 height 43
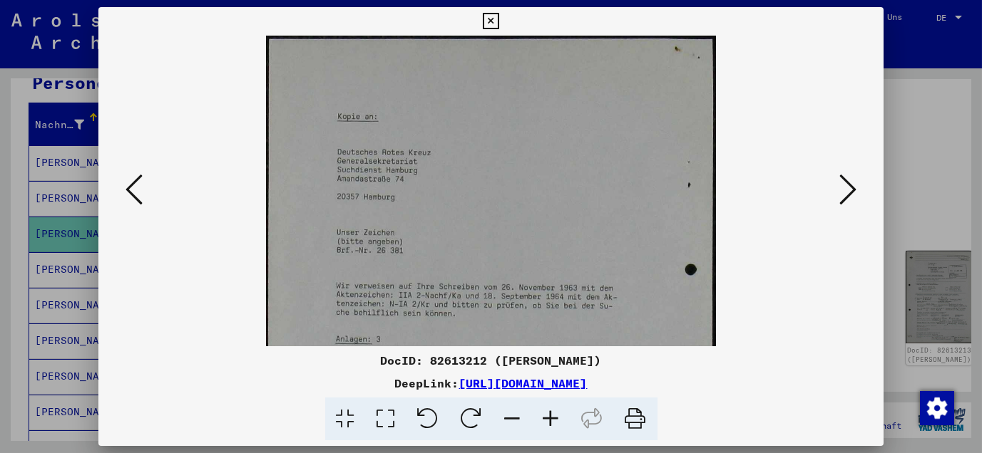
click at [496, 24] on icon at bounding box center [491, 21] width 16 height 17
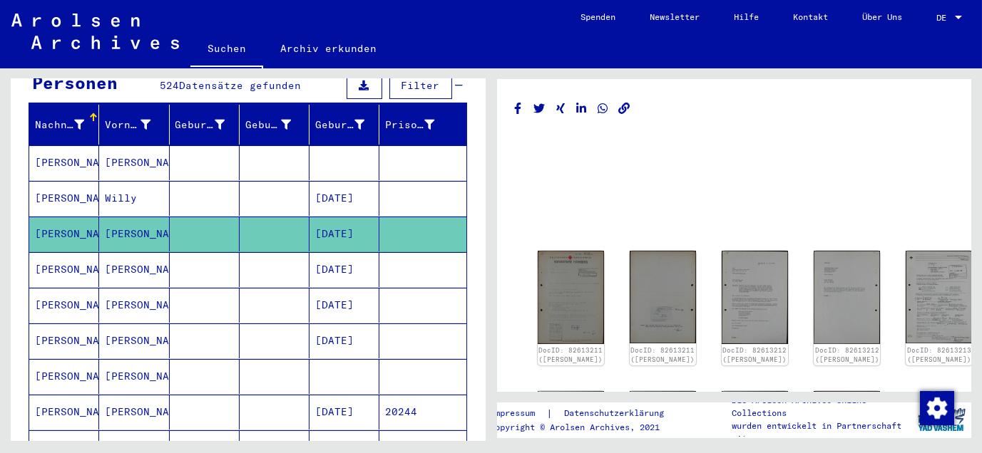
click at [119, 252] on mat-cell "[PERSON_NAME]" at bounding box center [134, 269] width 70 height 35
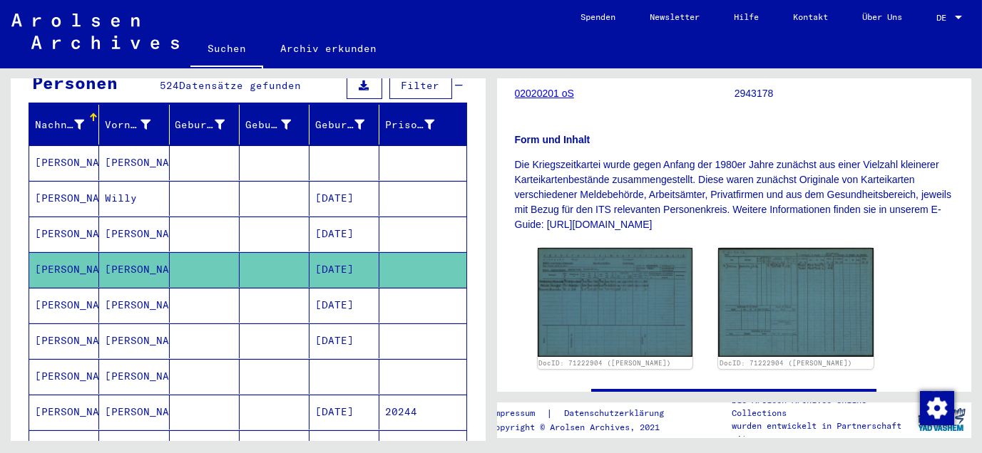
scroll to position [237, 0]
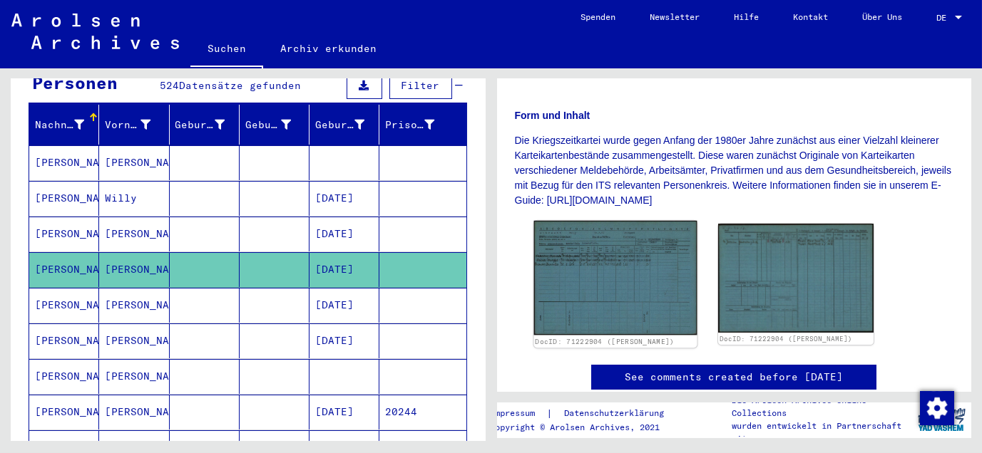
click at [639, 297] on img at bounding box center [614, 278] width 163 height 114
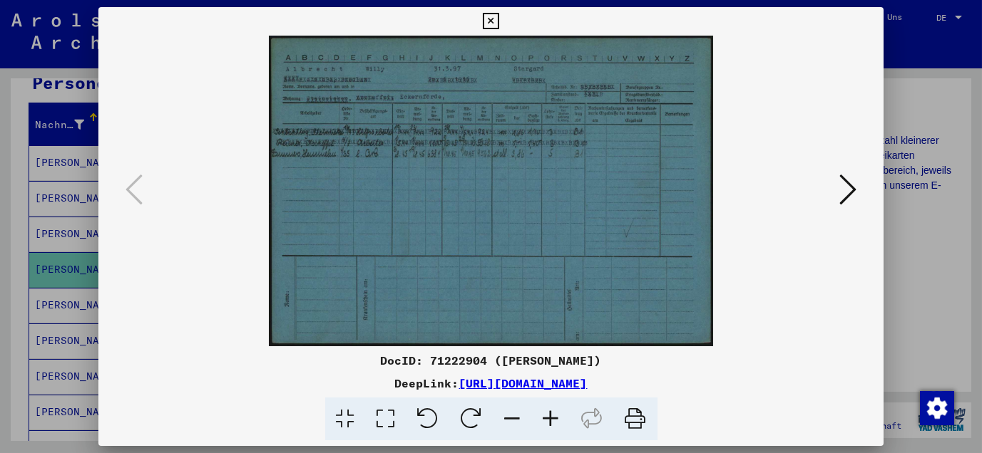
click at [550, 418] on icon at bounding box center [551, 419] width 38 height 43
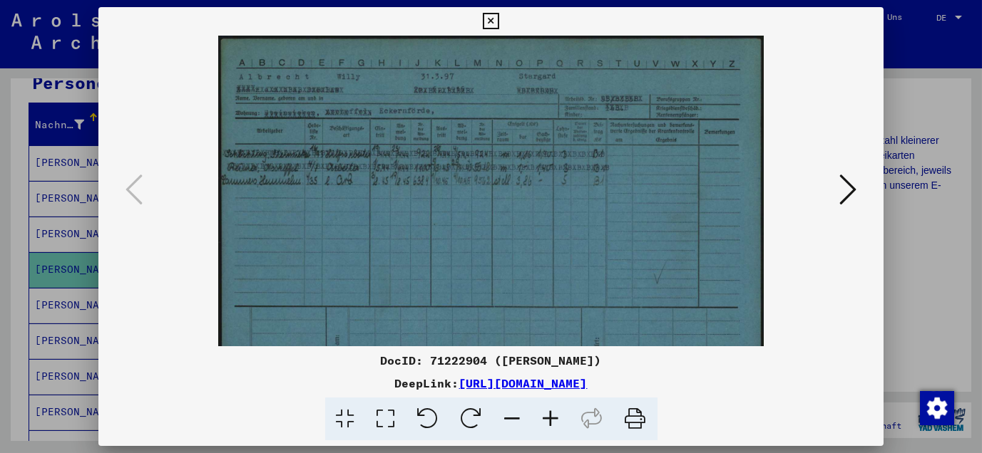
click at [550, 418] on icon at bounding box center [551, 419] width 38 height 43
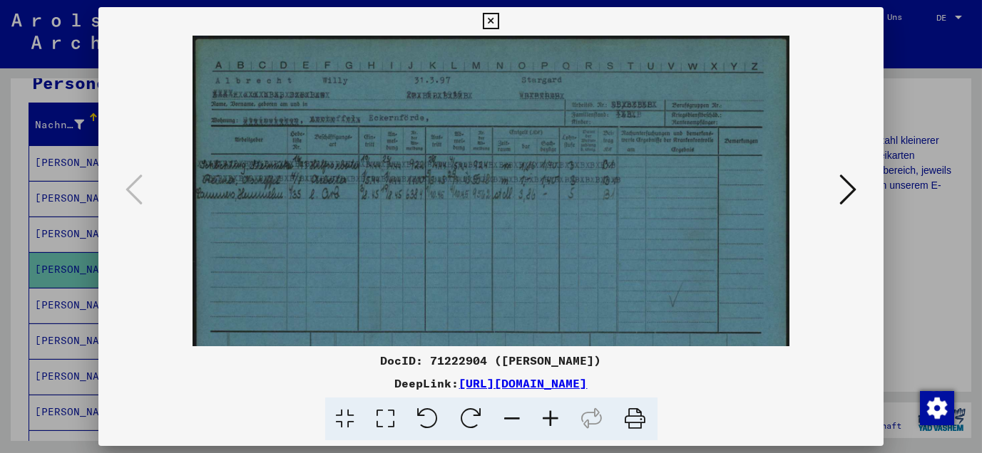
click at [550, 418] on icon at bounding box center [551, 419] width 38 height 43
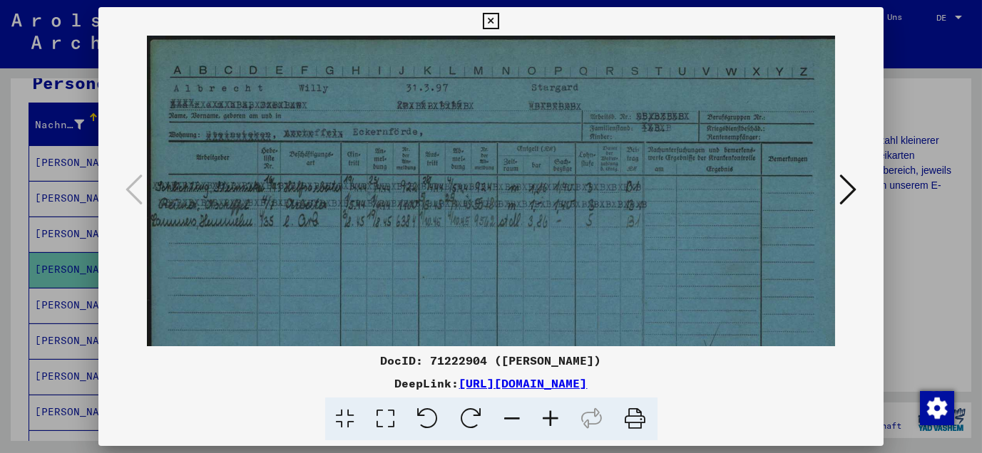
click at [550, 418] on icon at bounding box center [551, 419] width 38 height 43
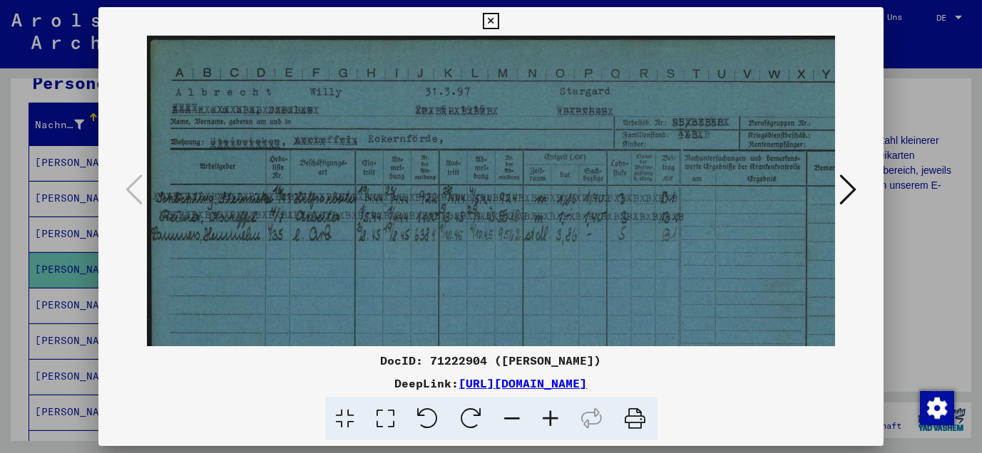
click at [550, 418] on icon at bounding box center [551, 419] width 38 height 43
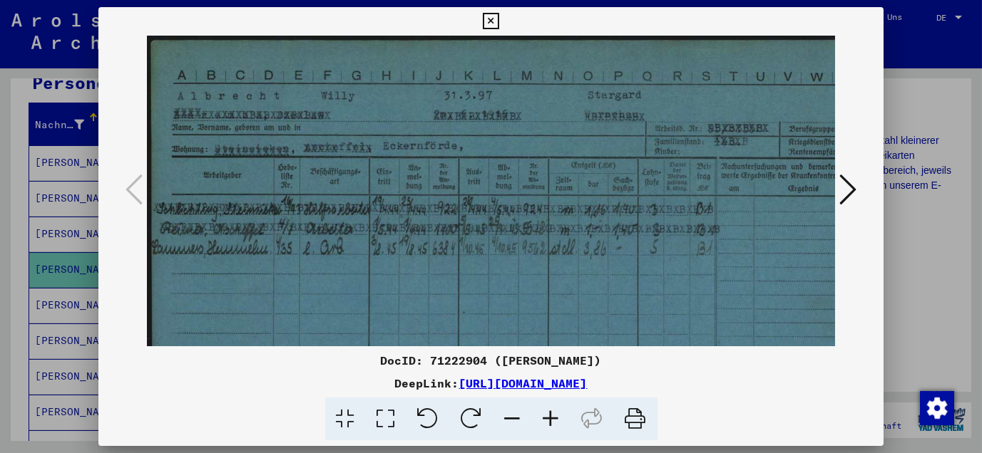
click at [550, 418] on icon at bounding box center [551, 419] width 38 height 43
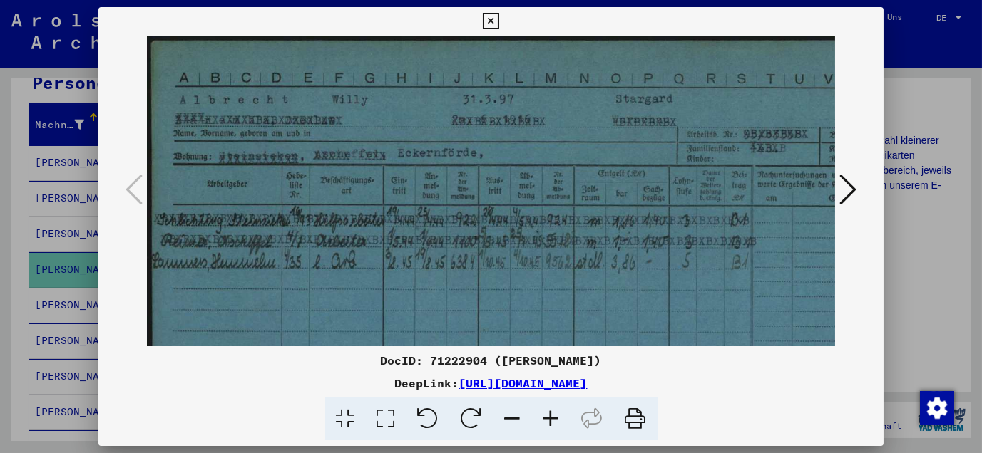
click at [550, 418] on icon at bounding box center [551, 419] width 38 height 43
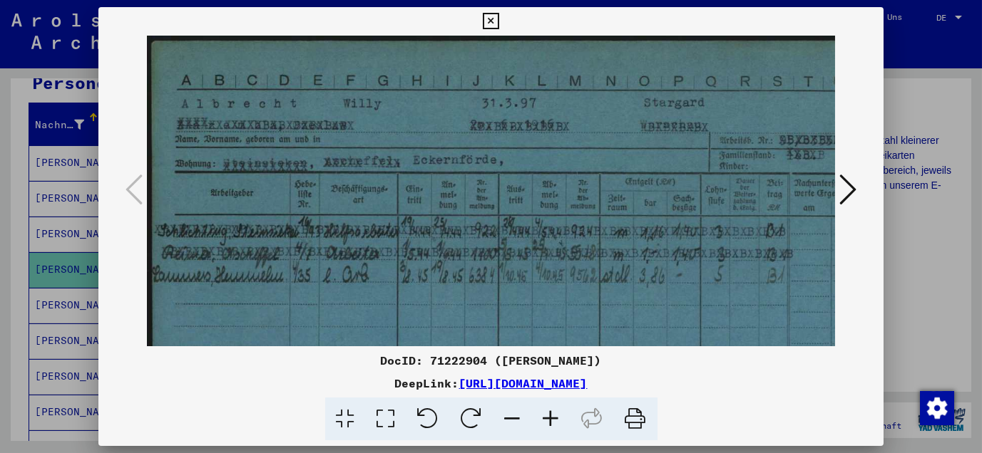
click at [550, 418] on icon at bounding box center [551, 419] width 38 height 43
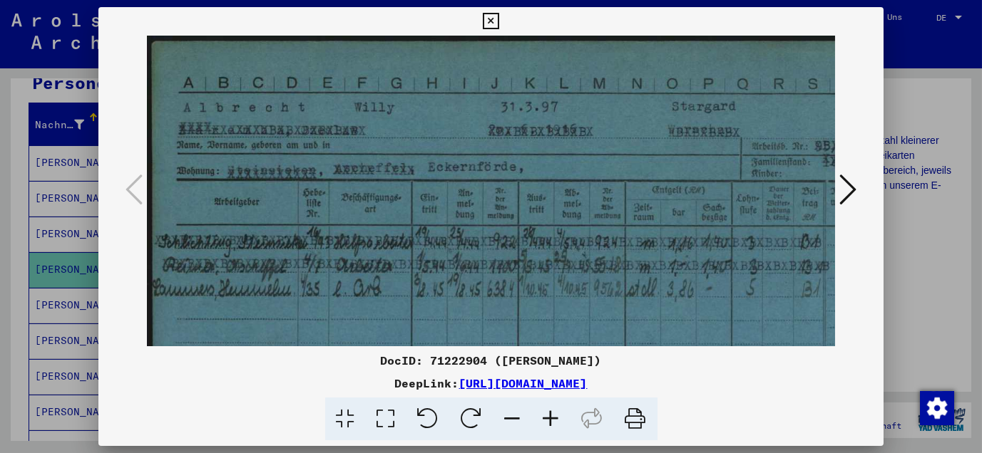
click at [493, 19] on icon at bounding box center [491, 21] width 16 height 17
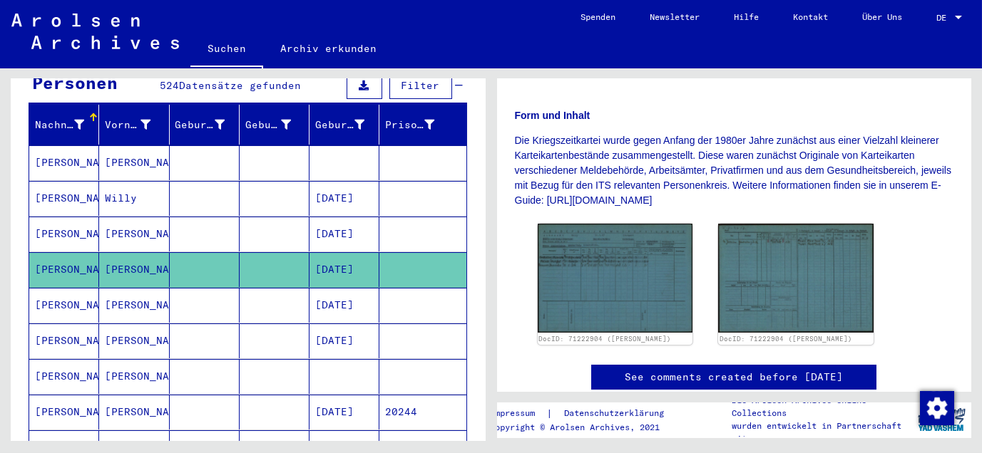
click at [128, 288] on mat-cell "[PERSON_NAME]" at bounding box center [134, 305] width 70 height 35
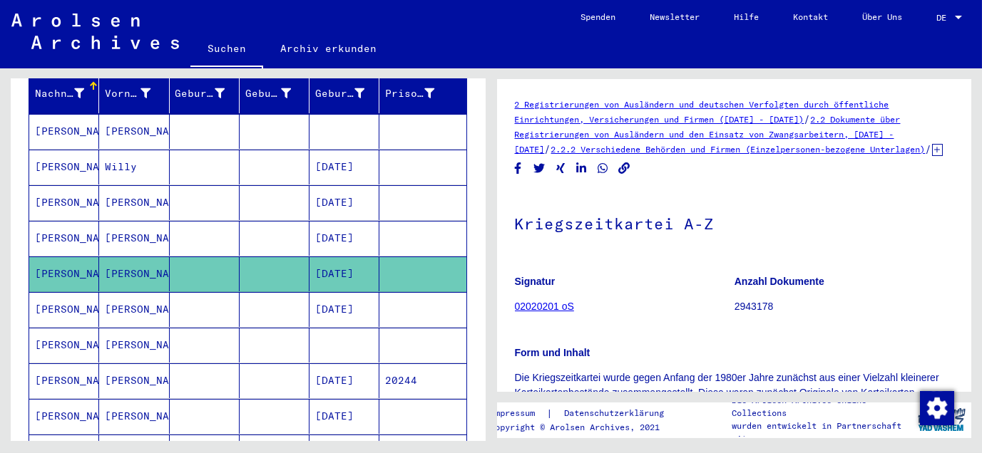
scroll to position [237, 0]
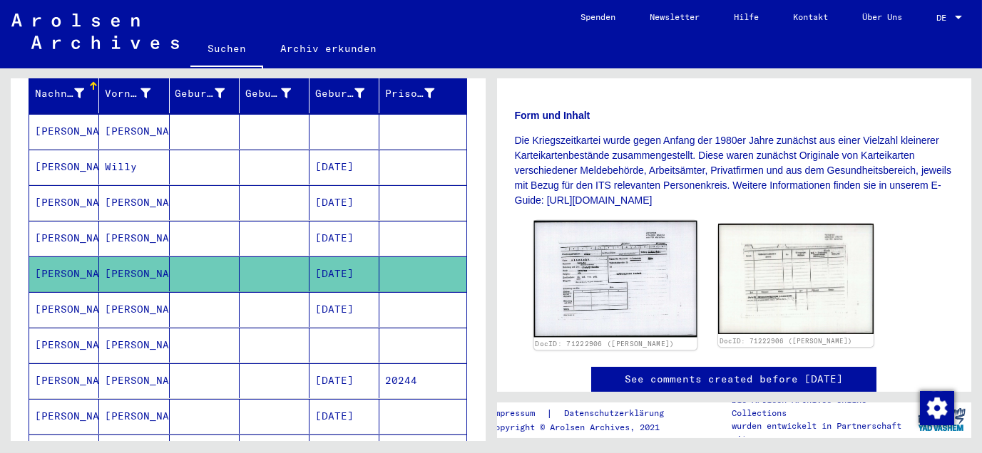
click at [626, 280] on img at bounding box center [614, 279] width 163 height 117
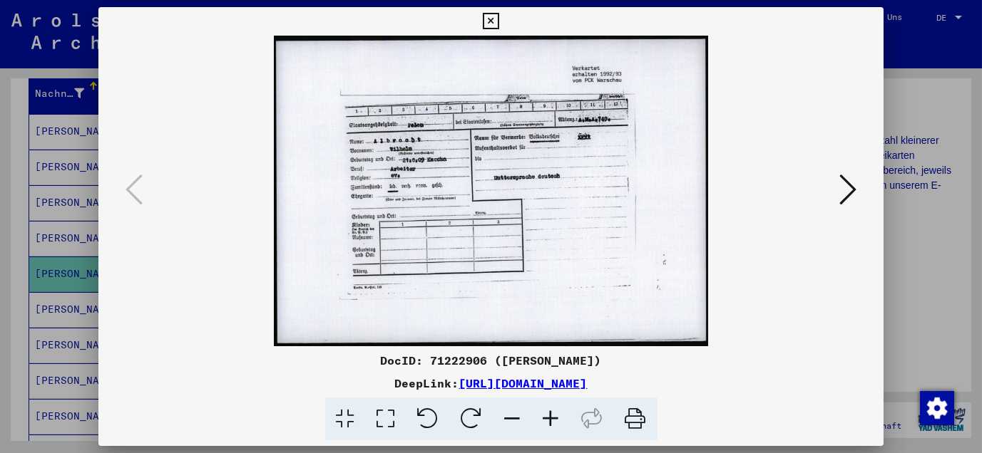
click at [550, 420] on icon at bounding box center [551, 419] width 38 height 43
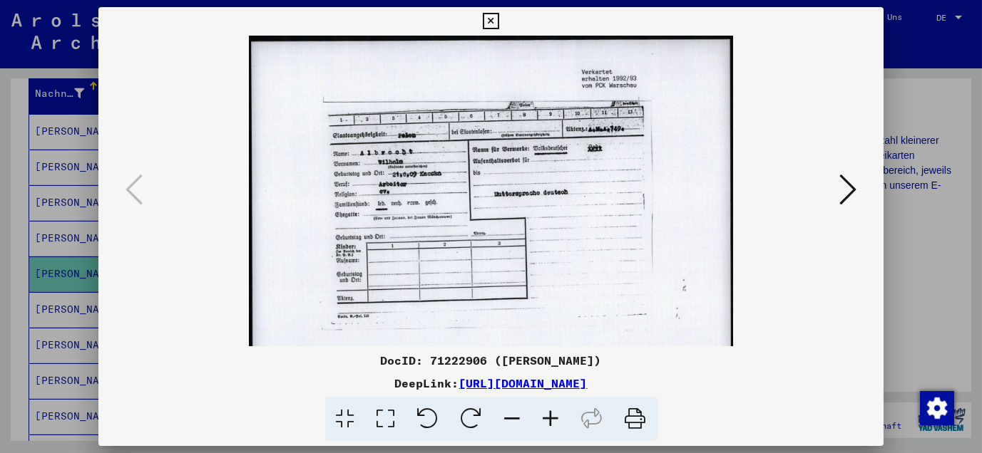
click at [550, 420] on icon at bounding box center [551, 419] width 38 height 43
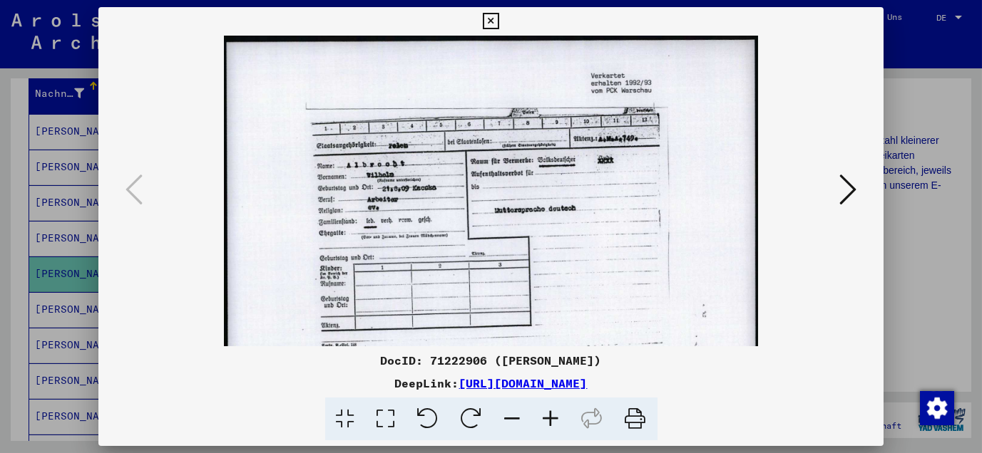
click at [550, 420] on icon at bounding box center [551, 419] width 38 height 43
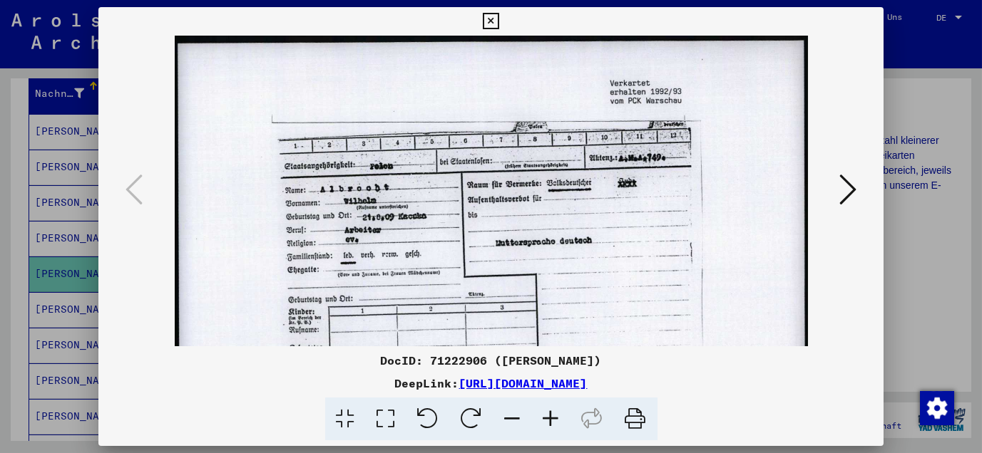
click at [550, 420] on icon at bounding box center [551, 419] width 38 height 43
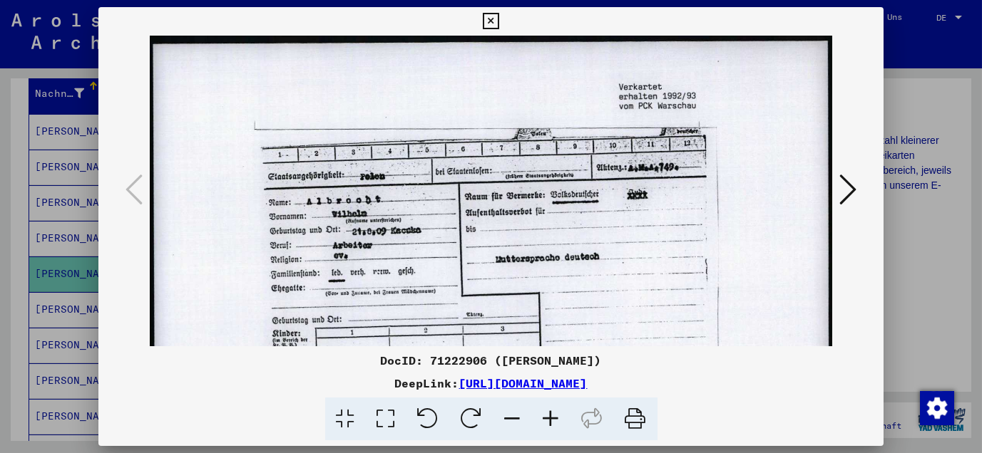
click at [550, 420] on icon at bounding box center [551, 419] width 38 height 43
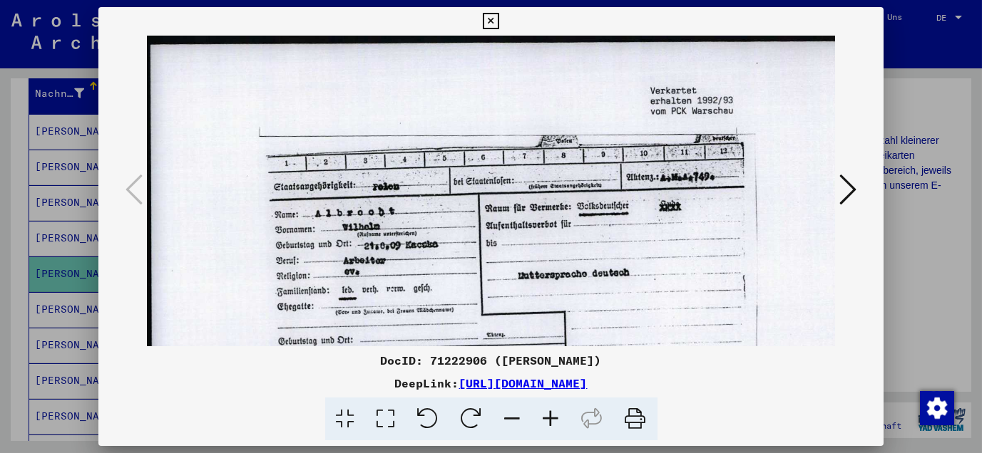
click at [492, 21] on icon at bounding box center [491, 21] width 16 height 17
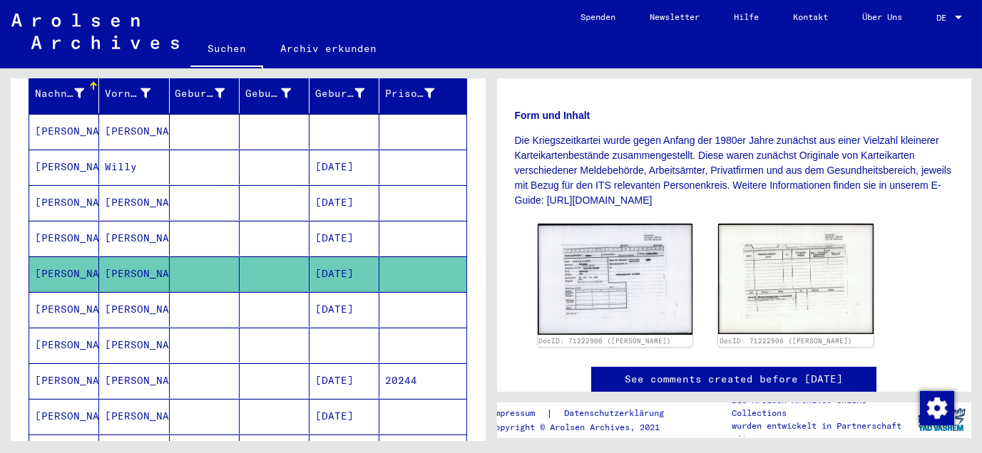
click at [121, 292] on mat-cell "[PERSON_NAME]" at bounding box center [134, 309] width 70 height 35
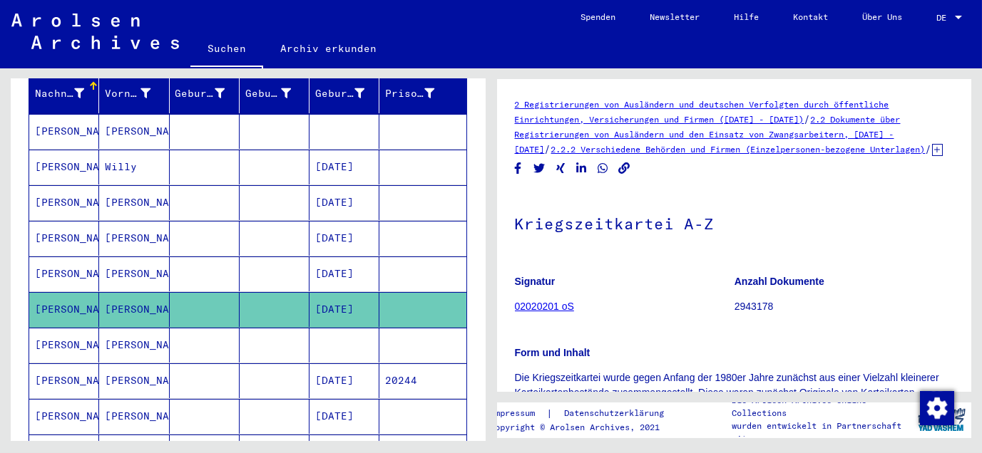
scroll to position [317, 0]
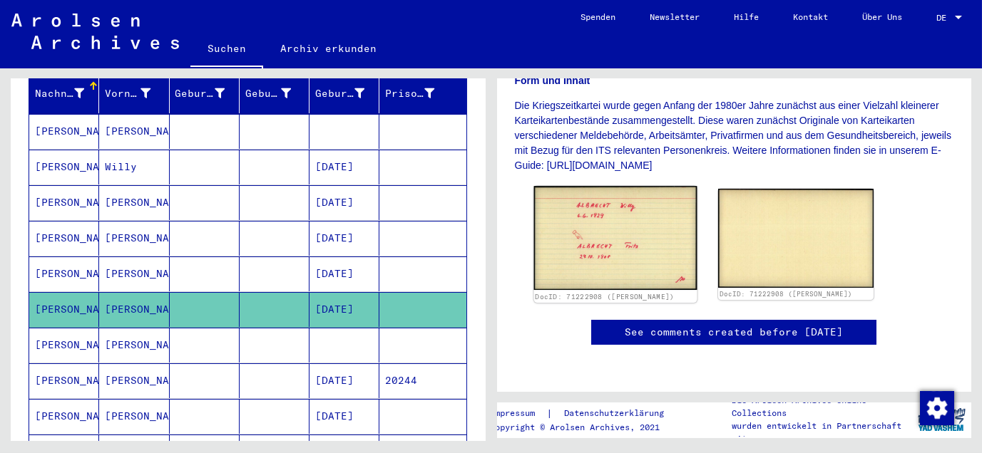
click at [647, 208] on img at bounding box center [614, 238] width 163 height 104
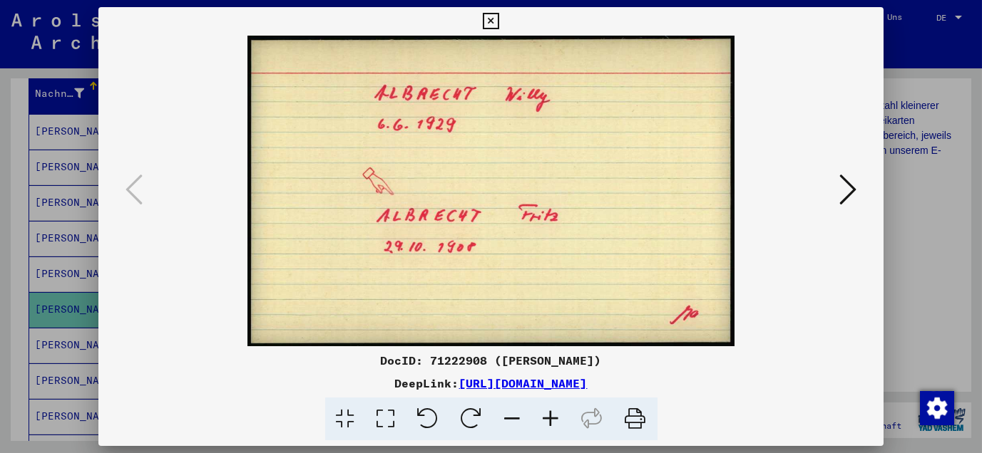
click at [851, 183] on icon at bounding box center [847, 190] width 17 height 34
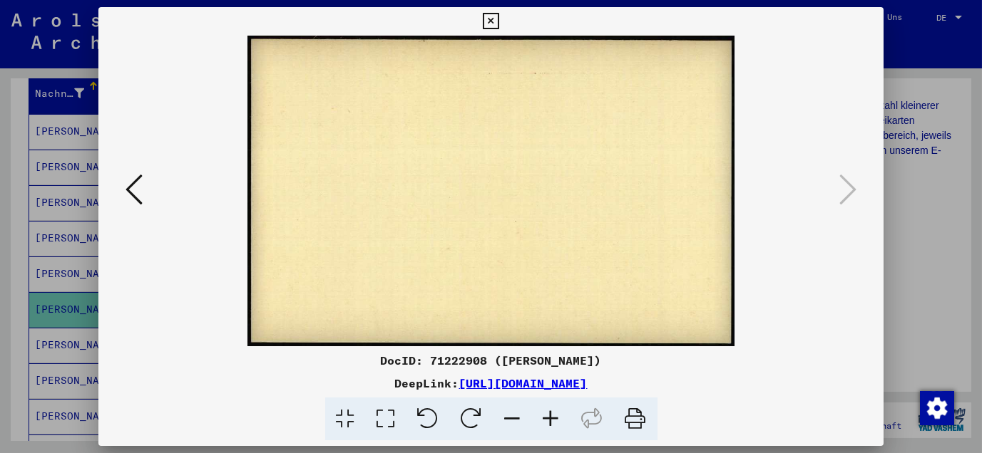
click at [490, 21] on icon at bounding box center [491, 21] width 16 height 17
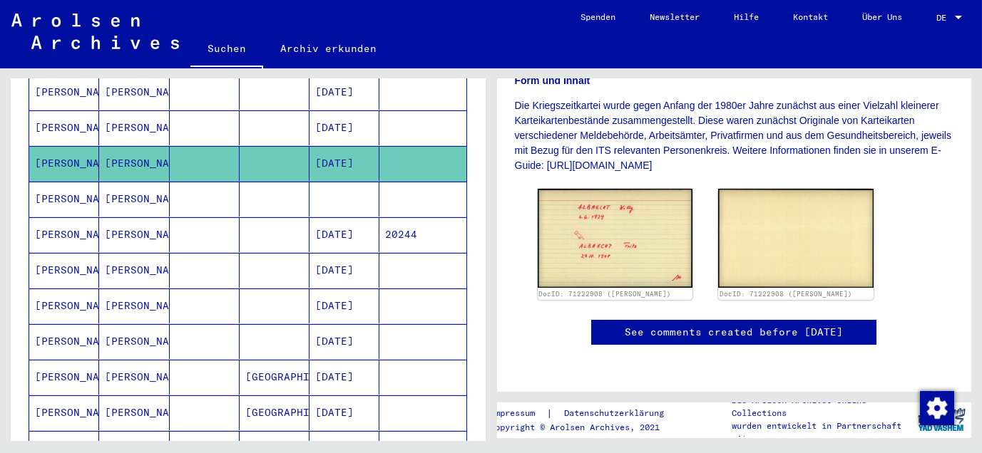
scroll to position [348, 0]
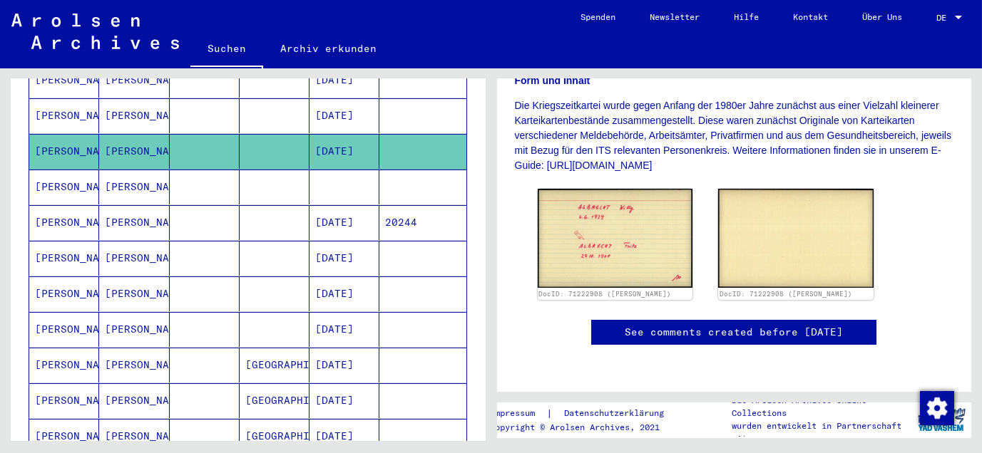
click at [125, 170] on mat-cell "[PERSON_NAME]" at bounding box center [134, 187] width 70 height 35
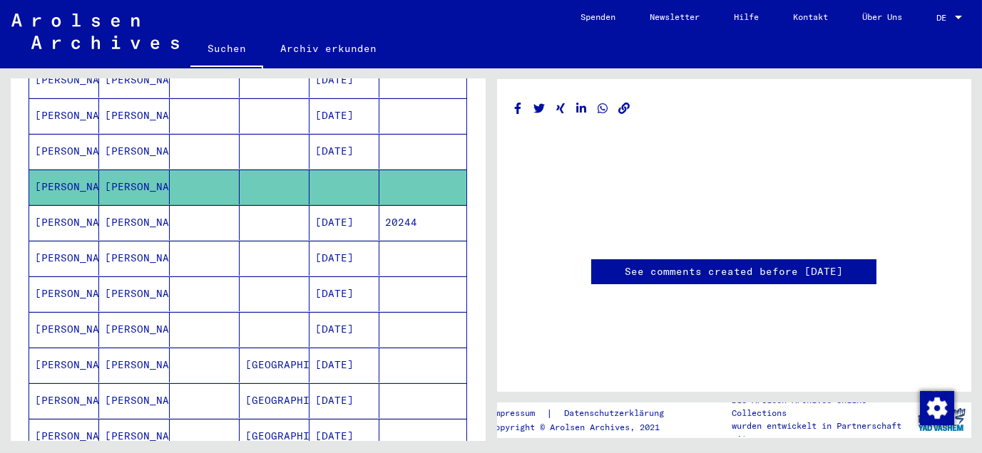
click at [113, 208] on mat-cell "[PERSON_NAME]" at bounding box center [134, 222] width 70 height 35
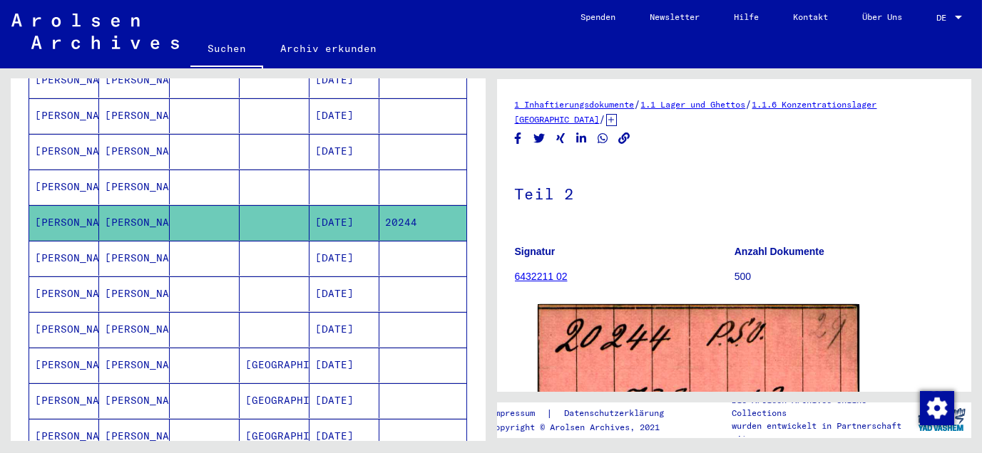
click at [120, 170] on mat-cell "[PERSON_NAME]" at bounding box center [134, 187] width 70 height 35
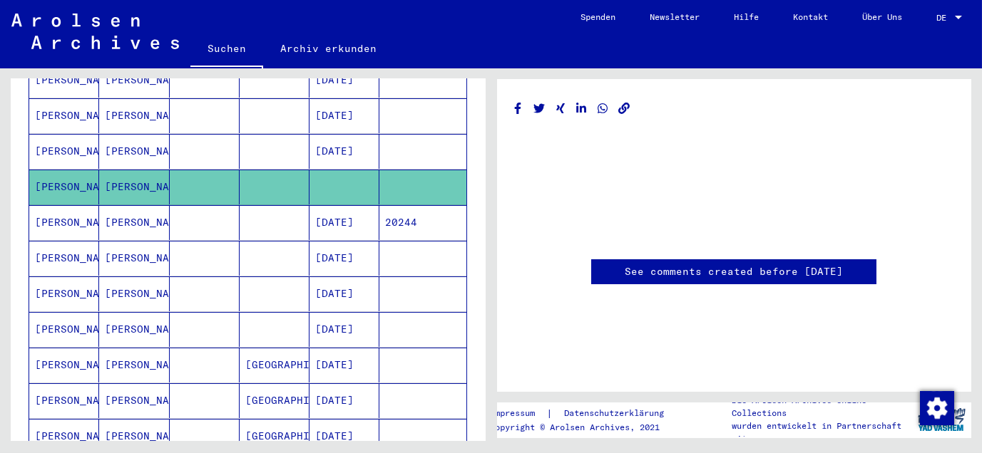
click at [117, 205] on mat-cell "[PERSON_NAME]" at bounding box center [134, 222] width 70 height 35
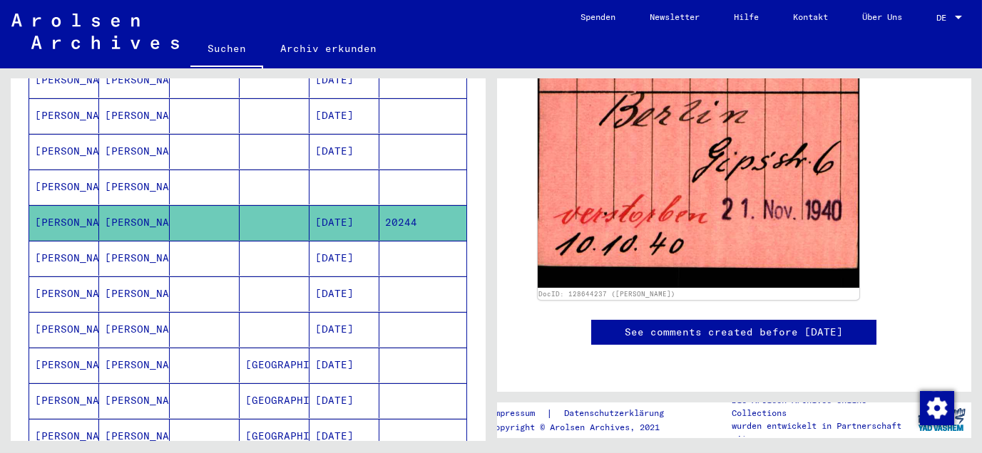
scroll to position [475, 0]
click at [120, 241] on mat-cell "[PERSON_NAME]" at bounding box center [134, 258] width 70 height 35
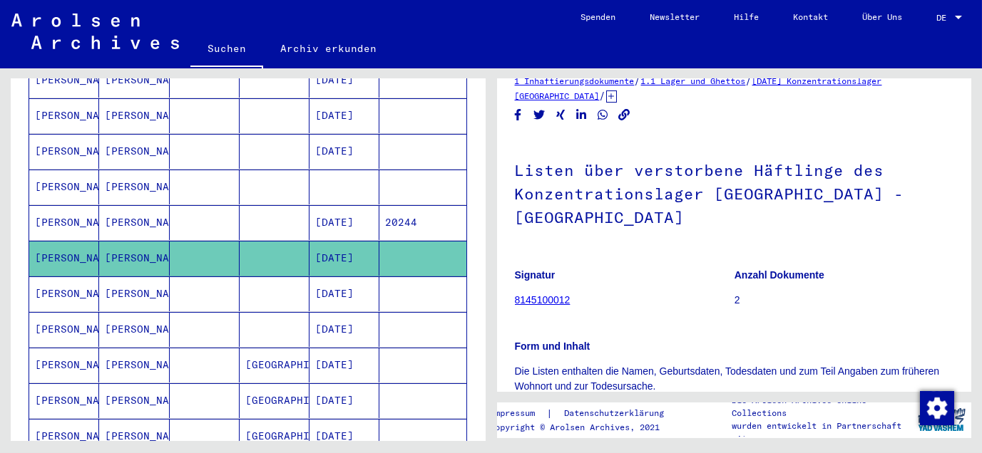
scroll to position [317, 0]
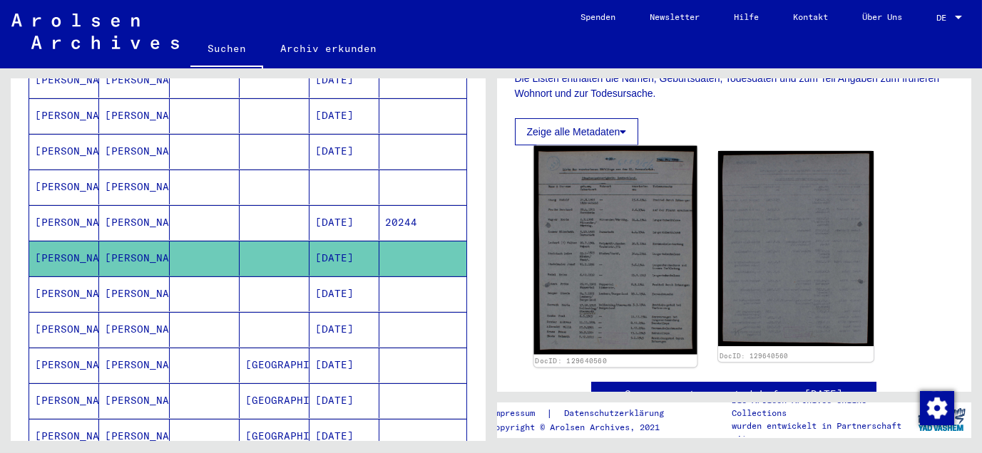
click at [607, 249] on img at bounding box center [614, 250] width 163 height 209
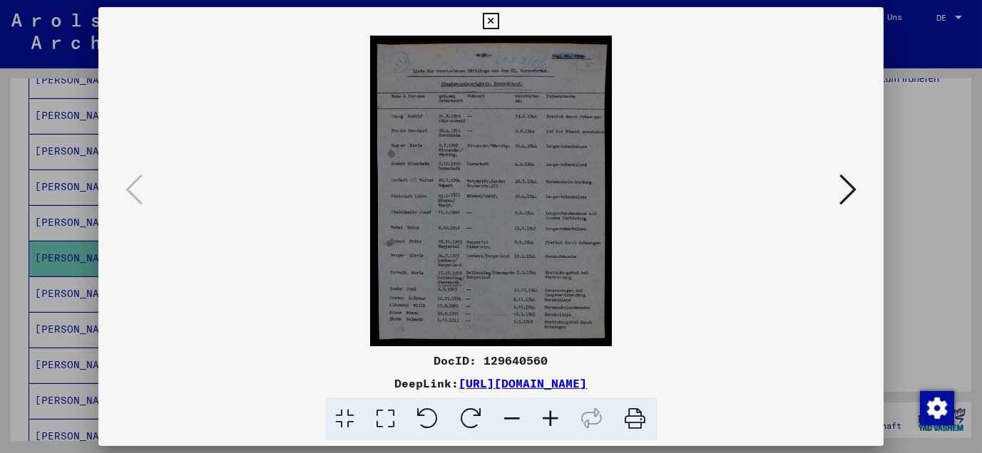
click at [551, 418] on icon at bounding box center [551, 419] width 38 height 43
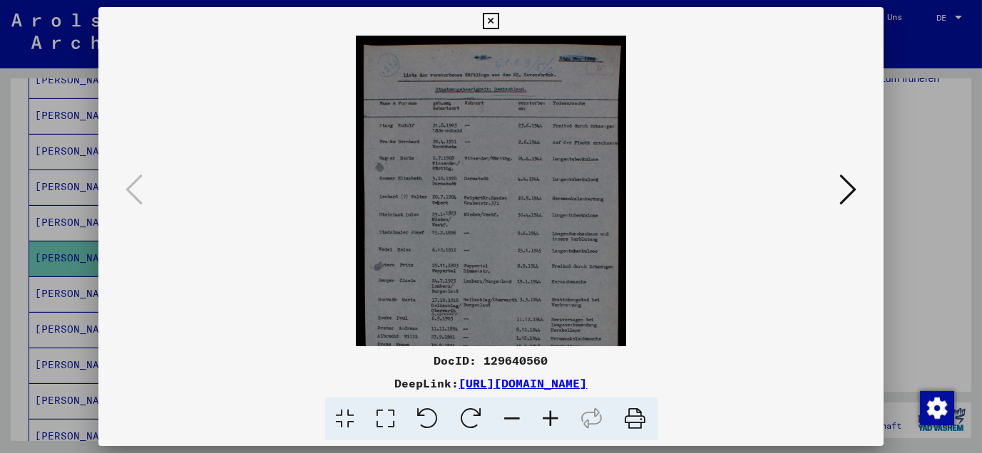
click at [551, 418] on icon at bounding box center [551, 419] width 38 height 43
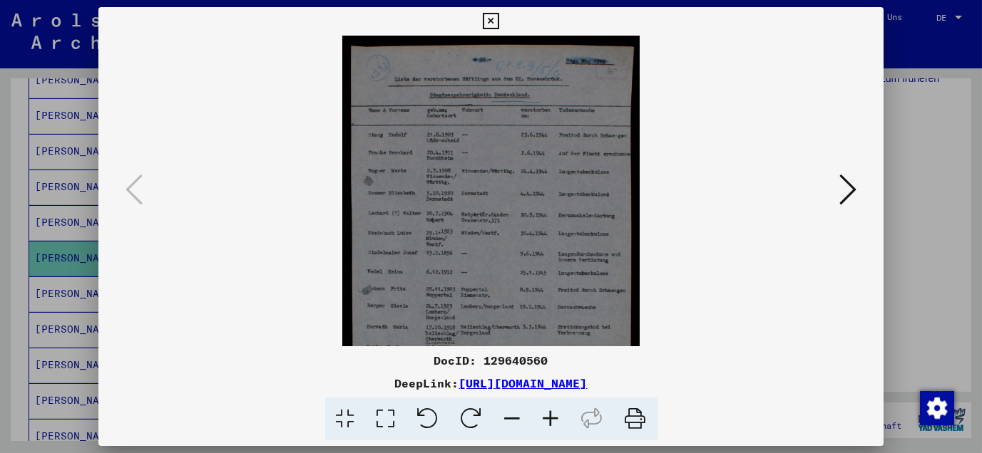
click at [551, 418] on icon at bounding box center [551, 419] width 38 height 43
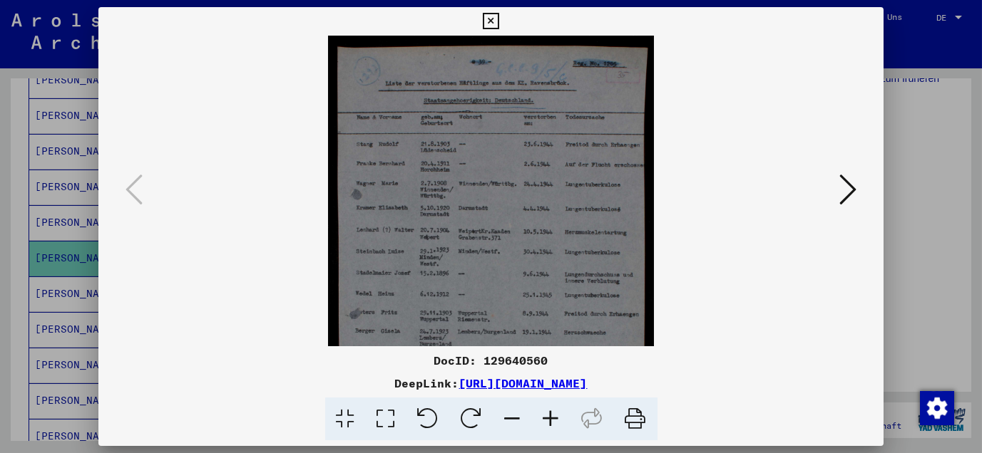
click at [551, 418] on icon at bounding box center [551, 419] width 38 height 43
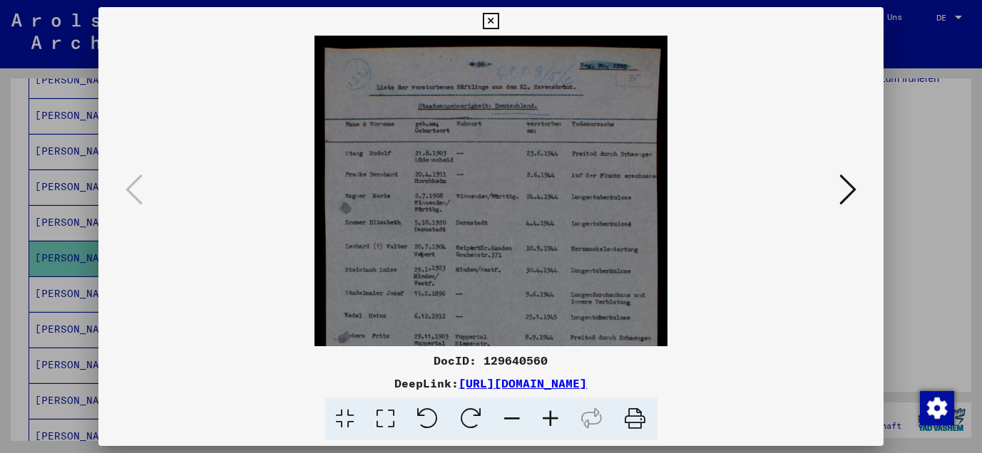
click at [551, 418] on icon at bounding box center [551, 419] width 38 height 43
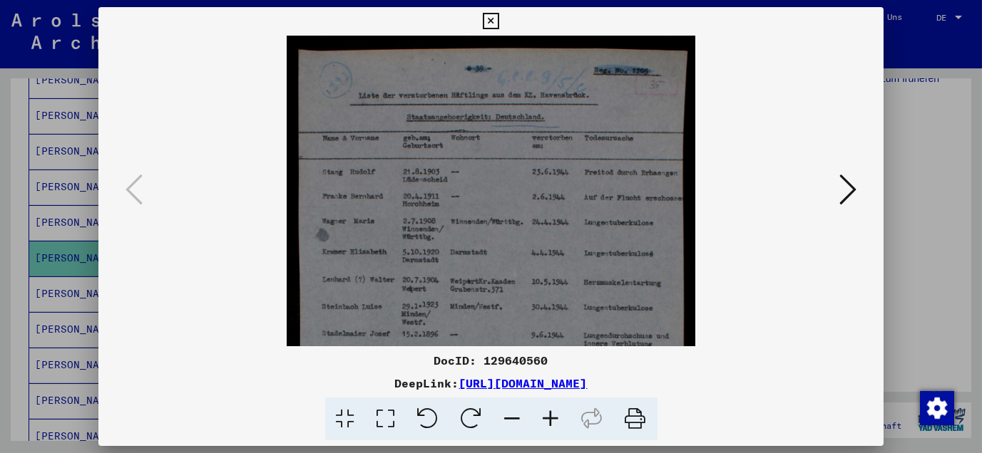
click at [551, 418] on icon at bounding box center [551, 419] width 38 height 43
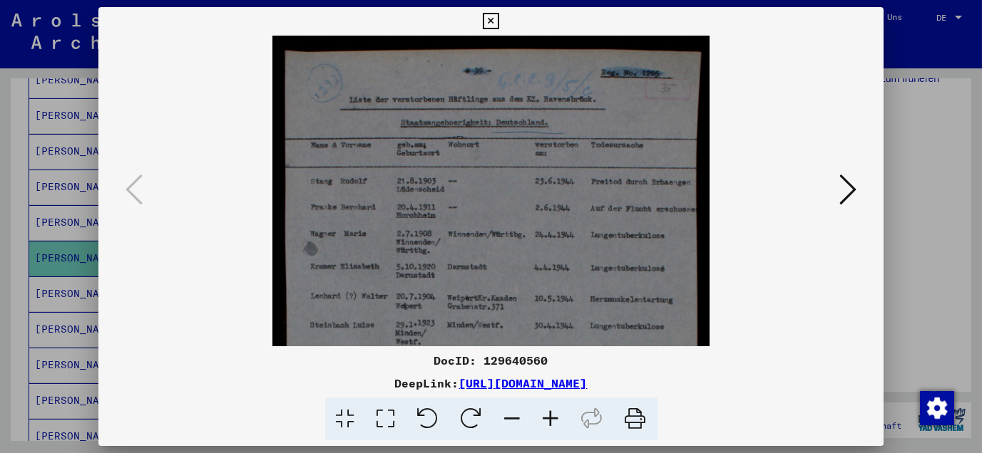
click at [551, 418] on icon at bounding box center [551, 419] width 38 height 43
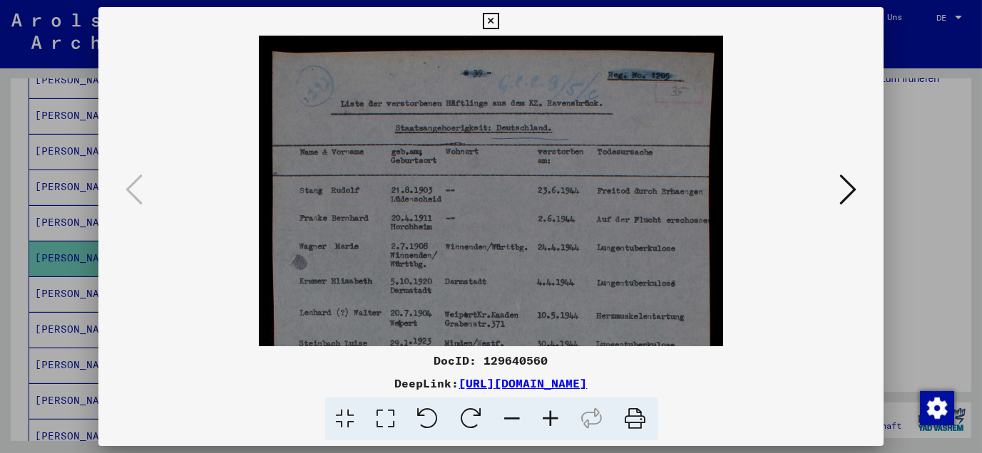
click at [551, 418] on icon at bounding box center [551, 419] width 38 height 43
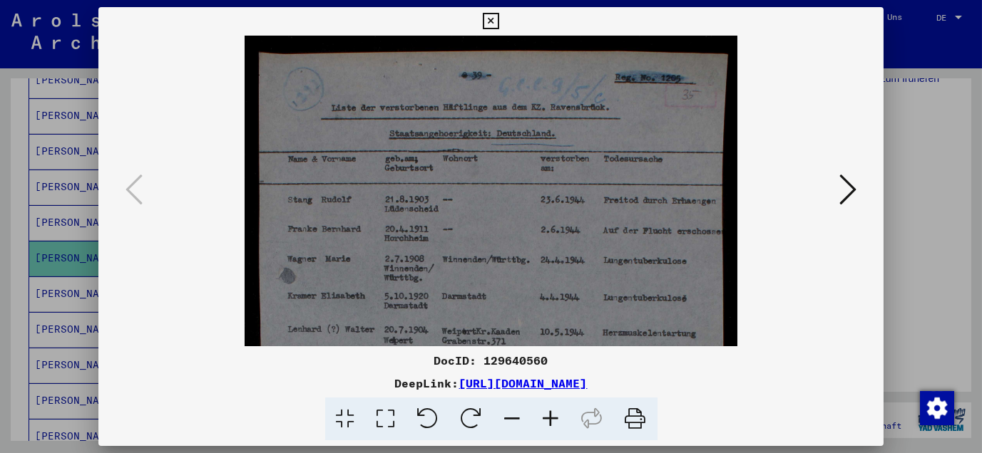
click at [551, 418] on icon at bounding box center [551, 419] width 38 height 43
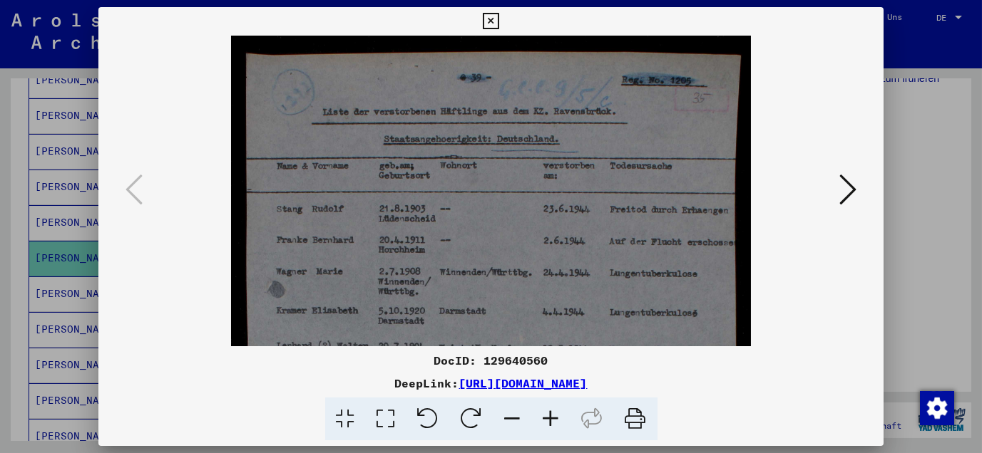
click at [551, 418] on icon at bounding box center [551, 419] width 38 height 43
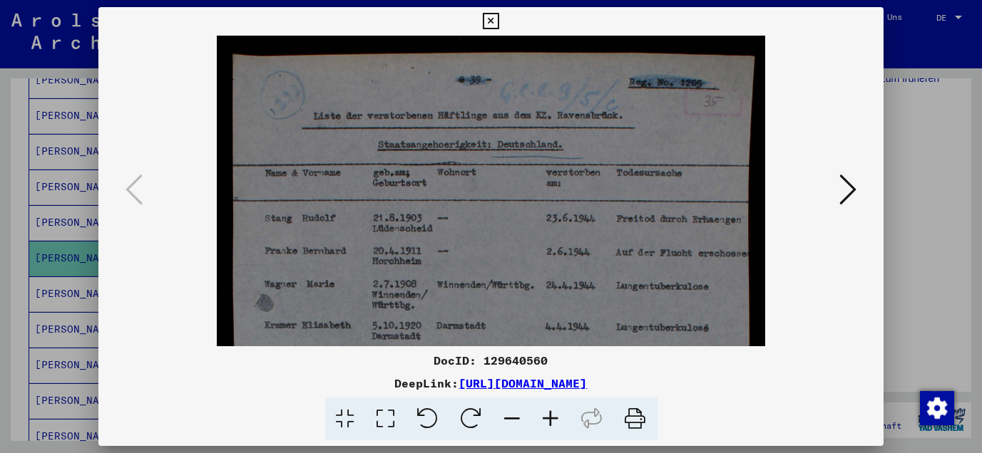
click at [551, 418] on icon at bounding box center [551, 419] width 38 height 43
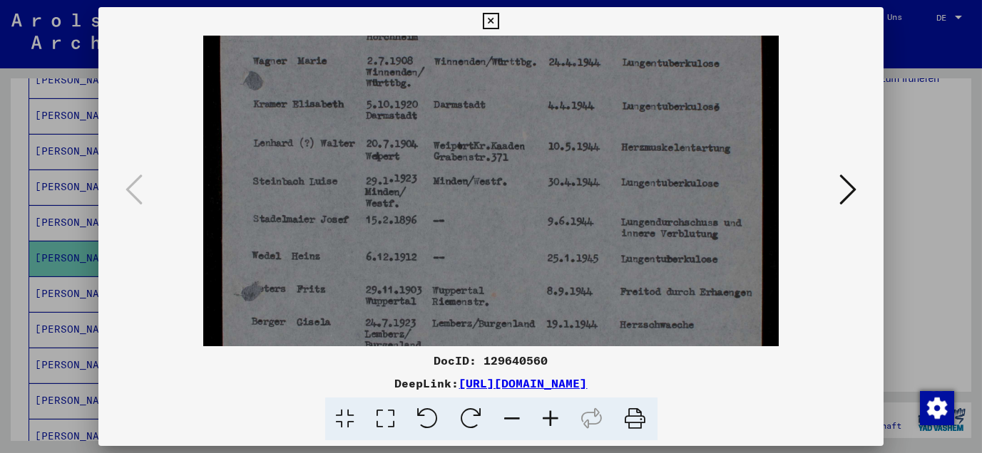
scroll to position [236, 0]
drag, startPoint x: 565, startPoint y: 309, endPoint x: 514, endPoint y: 75, distance: 239.9
click at [514, 75] on img at bounding box center [490, 169] width 575 height 739
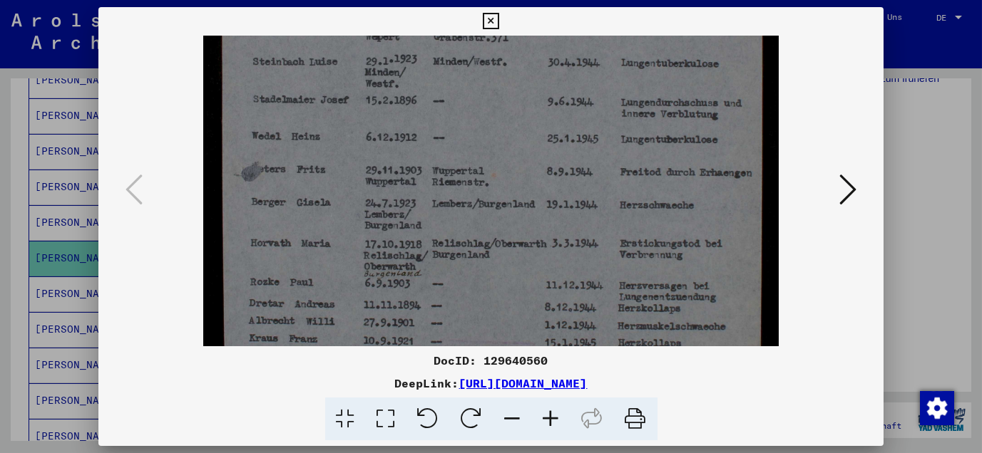
scroll to position [357, 0]
drag, startPoint x: 510, startPoint y: 270, endPoint x: 487, endPoint y: 150, distance: 122.8
click at [487, 150] on img at bounding box center [490, 47] width 575 height 739
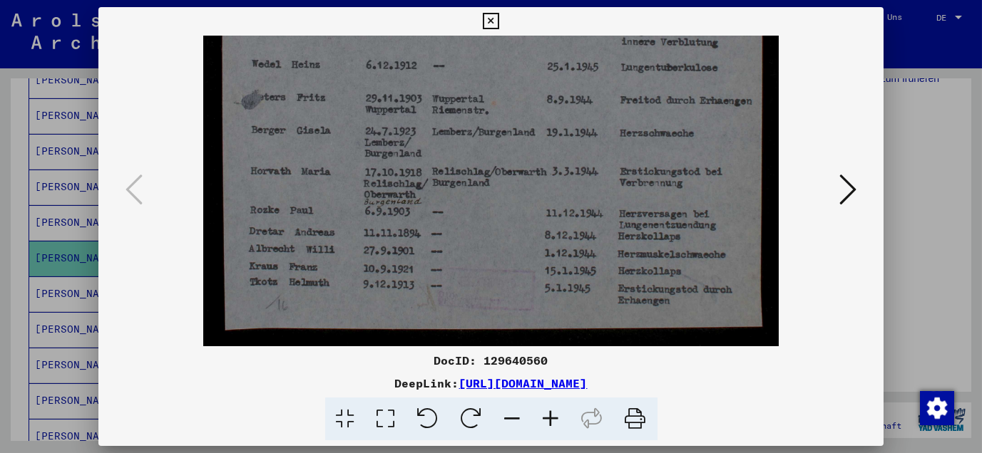
drag, startPoint x: 487, startPoint y: 279, endPoint x: 465, endPoint y: 169, distance: 112.0
click at [496, 25] on icon at bounding box center [491, 21] width 16 height 17
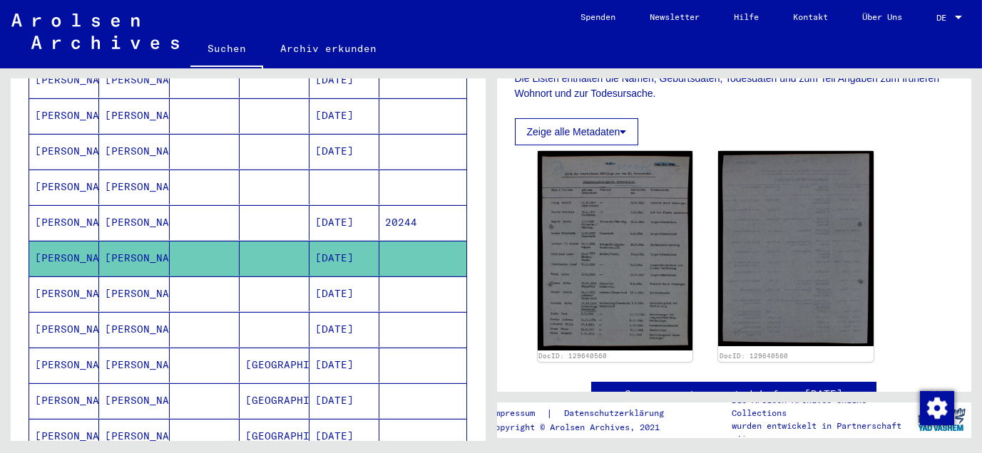
click at [127, 277] on mat-cell "[PERSON_NAME]" at bounding box center [134, 294] width 70 height 35
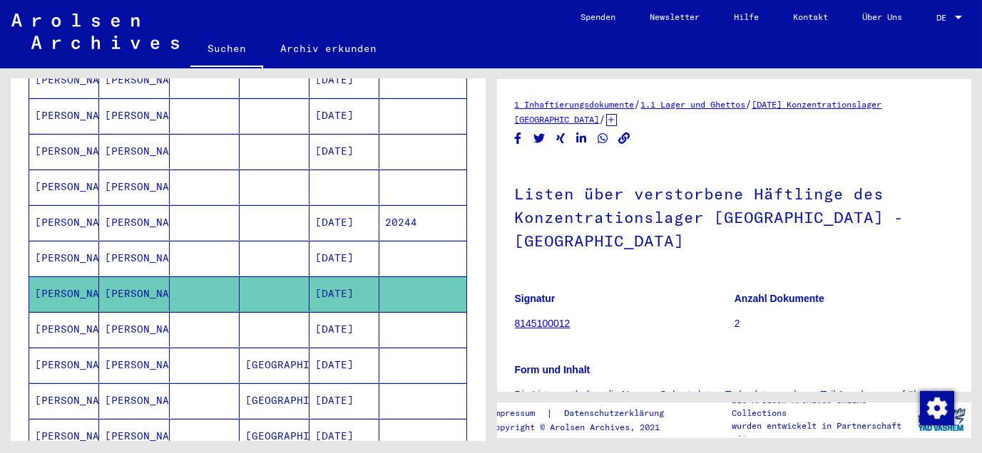
scroll to position [317, 0]
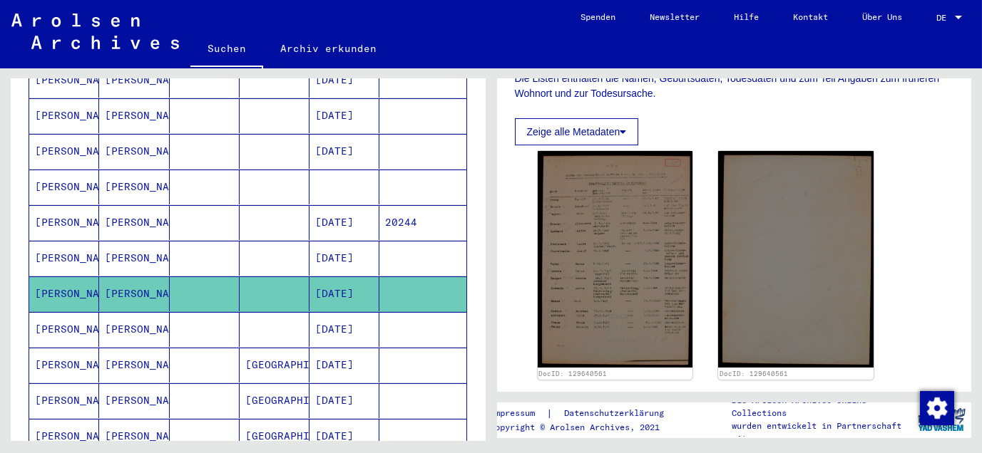
click at [117, 312] on mat-cell "[PERSON_NAME]" at bounding box center [134, 329] width 70 height 35
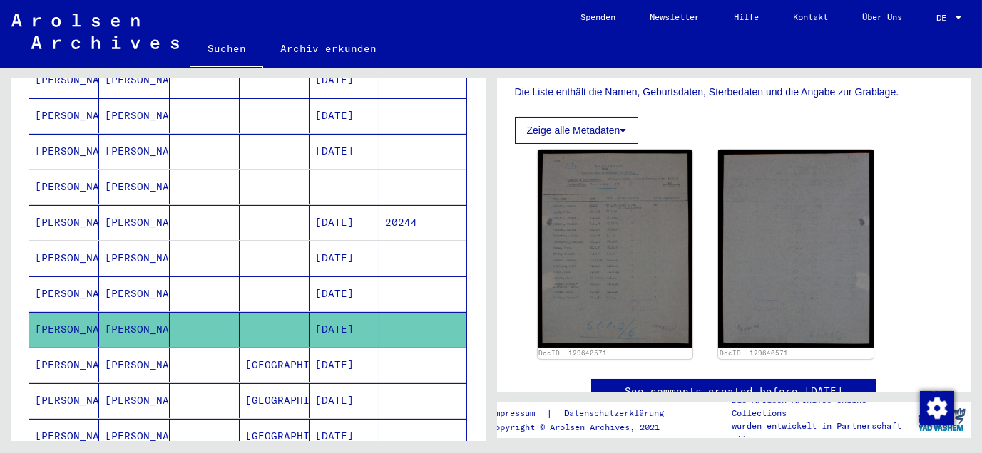
scroll to position [317, 0]
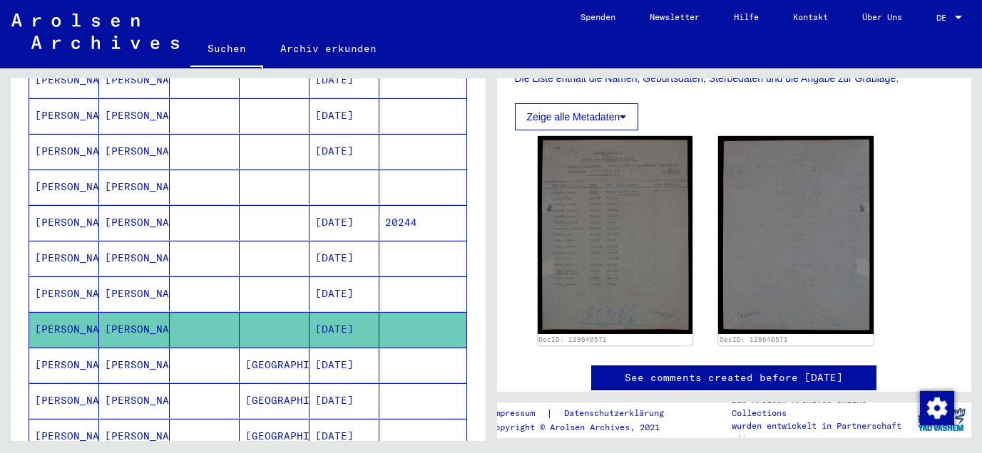
click at [126, 348] on mat-cell "[PERSON_NAME]" at bounding box center [134, 365] width 70 height 35
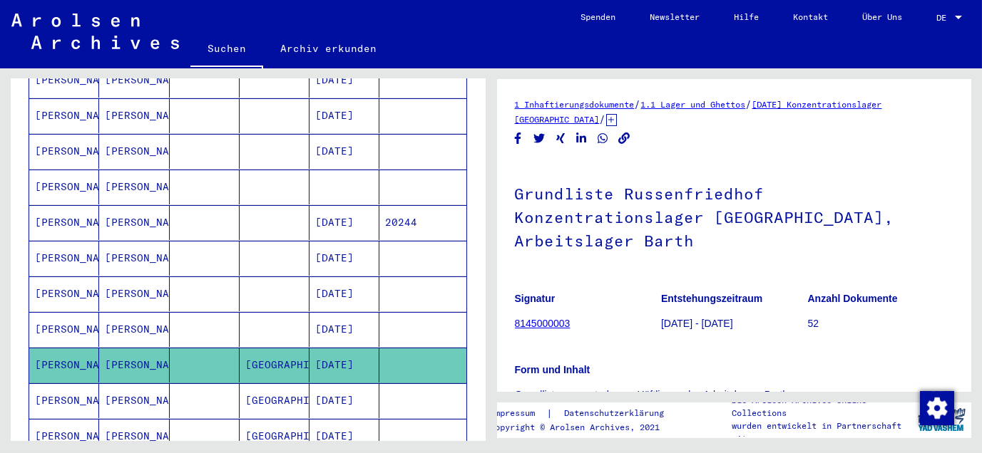
click at [117, 419] on mat-cell "[PERSON_NAME]" at bounding box center [134, 436] width 70 height 35
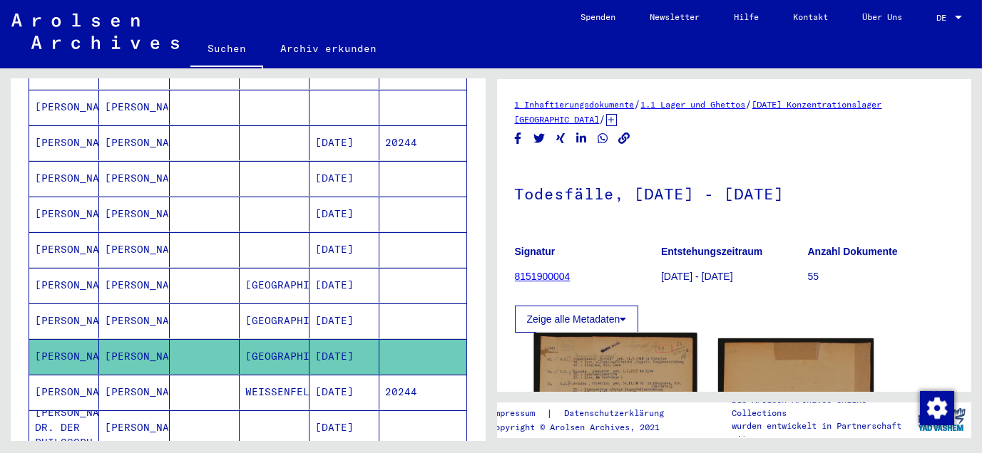
scroll to position [158, 0]
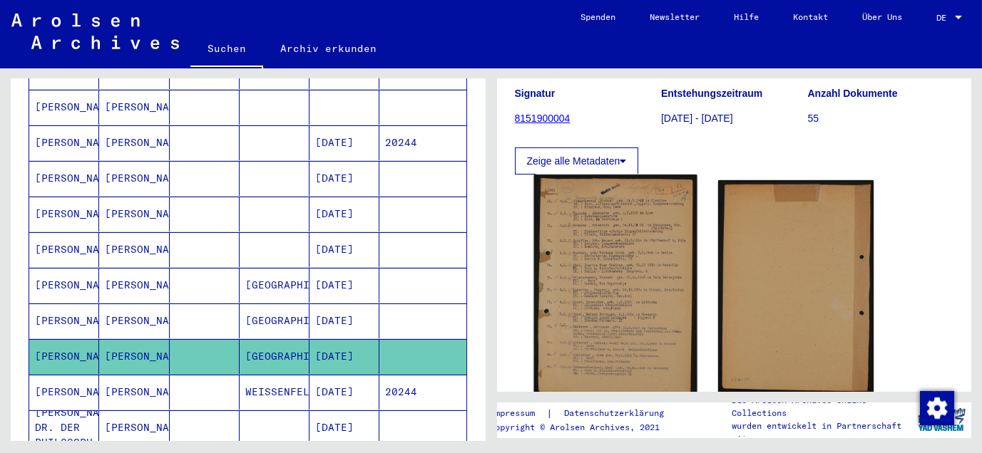
click at [612, 307] on img at bounding box center [614, 286] width 163 height 223
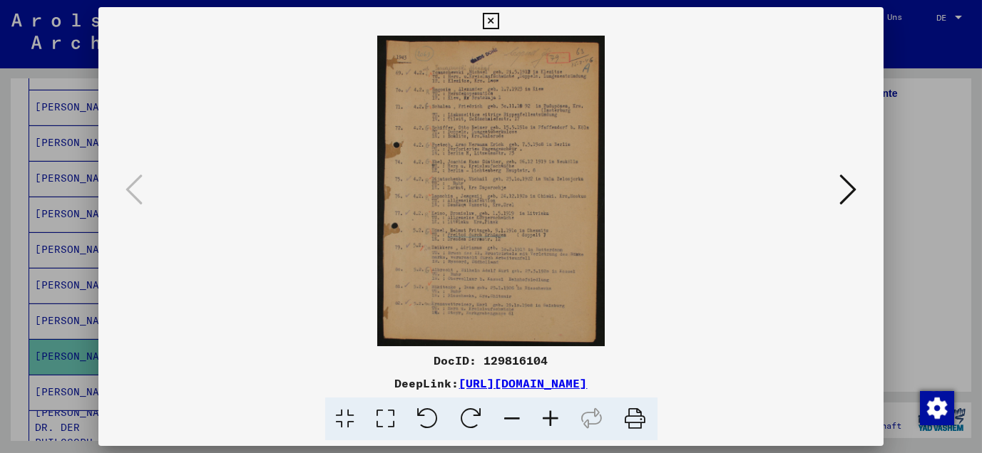
click at [555, 426] on icon at bounding box center [551, 419] width 38 height 43
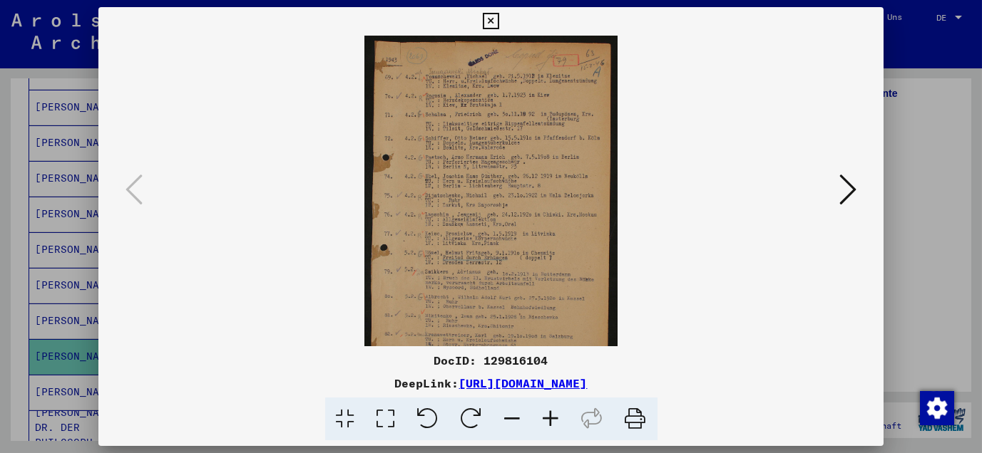
click at [555, 426] on icon at bounding box center [551, 419] width 38 height 43
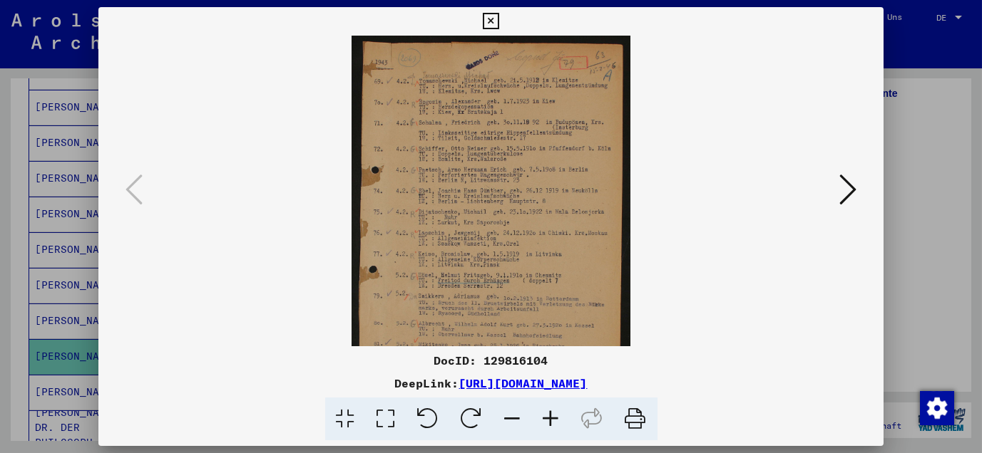
click at [555, 426] on icon at bounding box center [551, 419] width 38 height 43
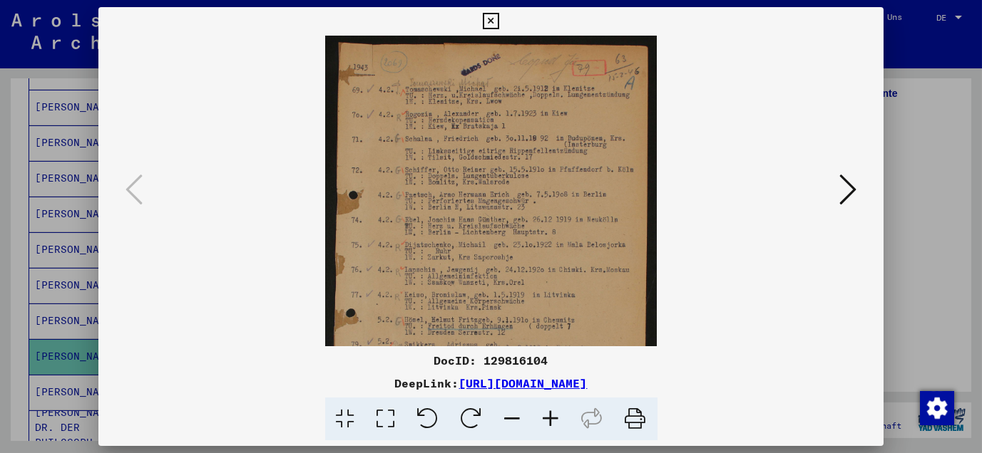
click at [555, 426] on icon at bounding box center [551, 419] width 38 height 43
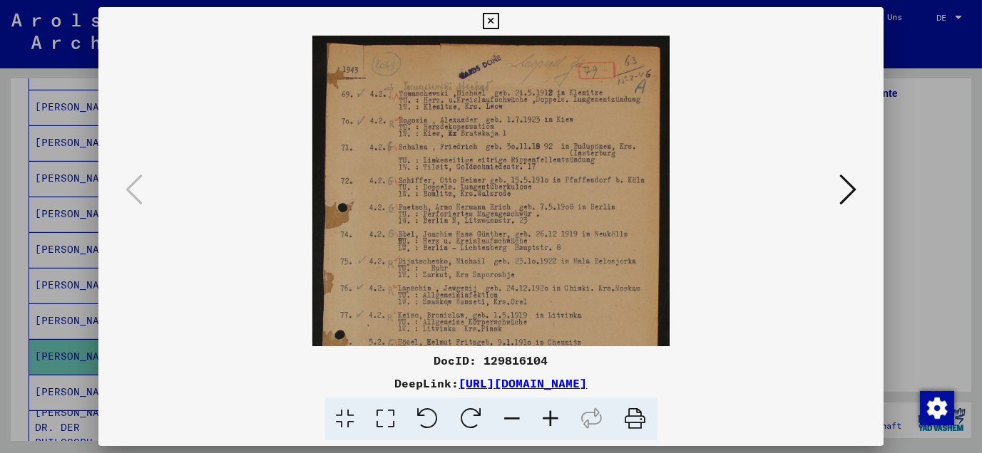
click at [555, 426] on icon at bounding box center [551, 419] width 38 height 43
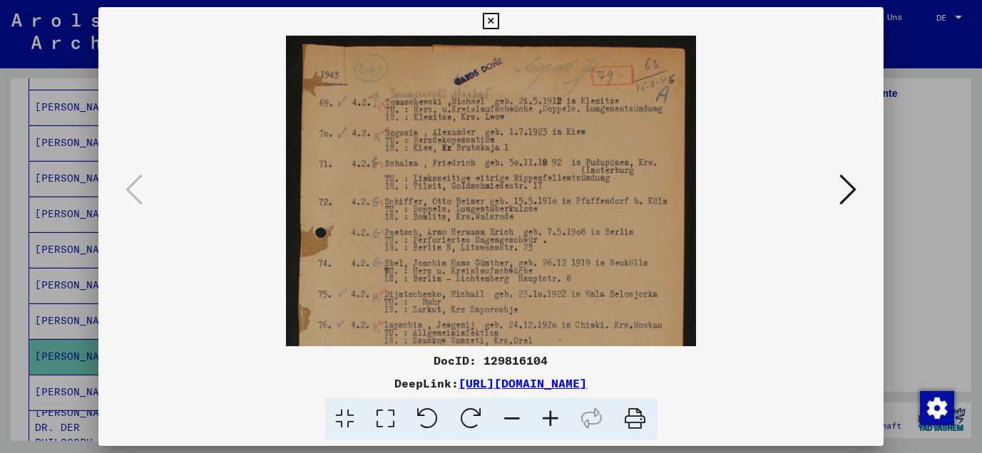
click at [555, 426] on icon at bounding box center [551, 419] width 38 height 43
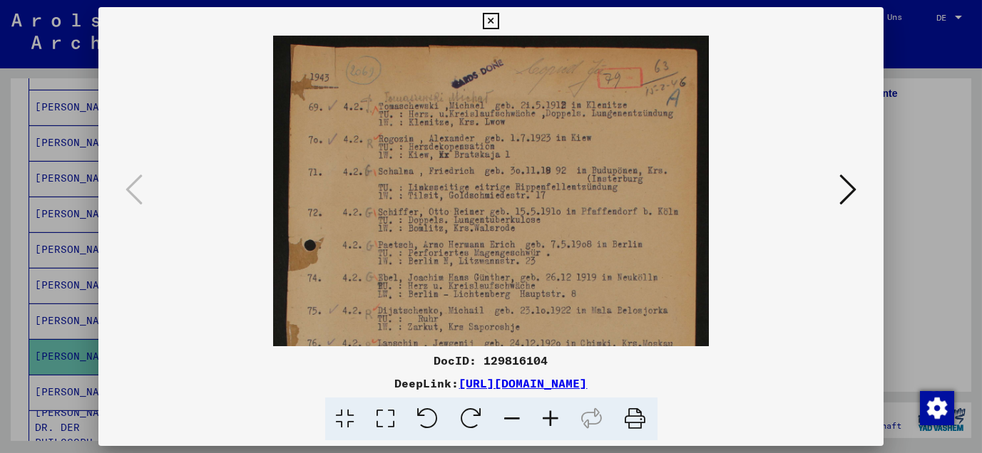
click at [555, 426] on icon at bounding box center [551, 419] width 38 height 43
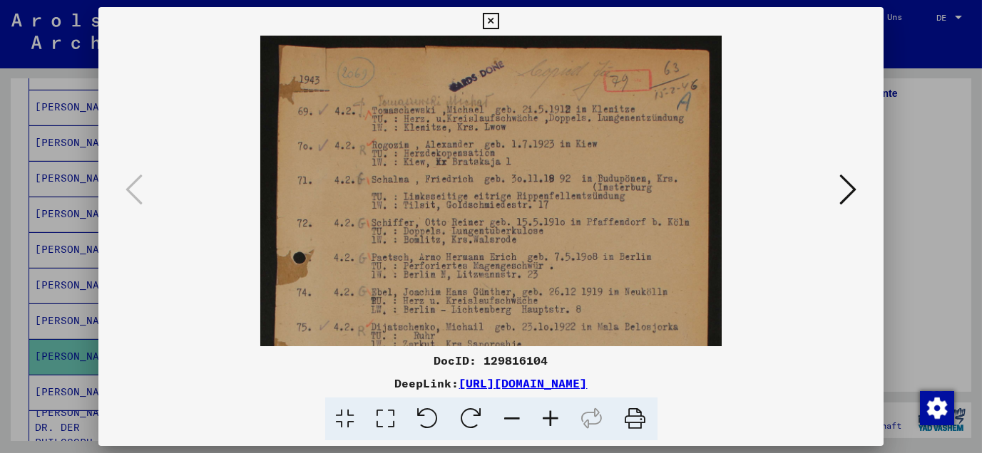
click at [555, 426] on icon at bounding box center [551, 419] width 38 height 43
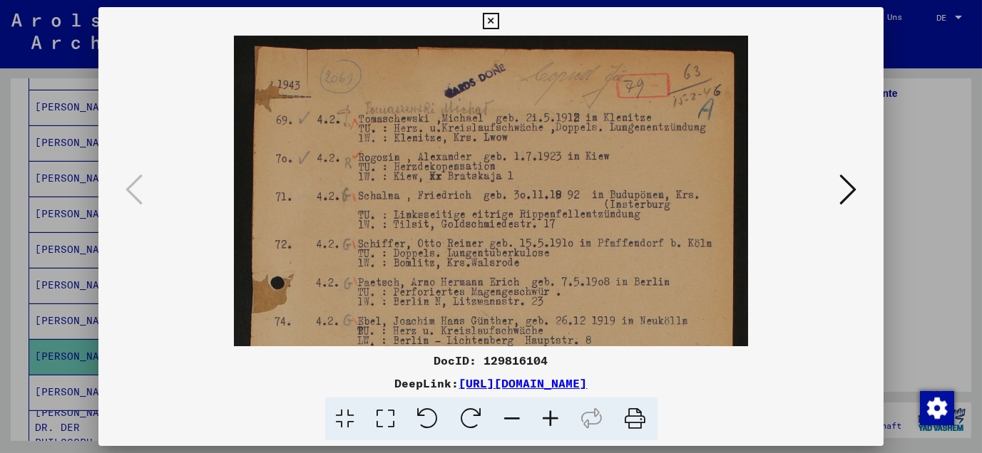
click at [555, 426] on icon at bounding box center [551, 419] width 38 height 43
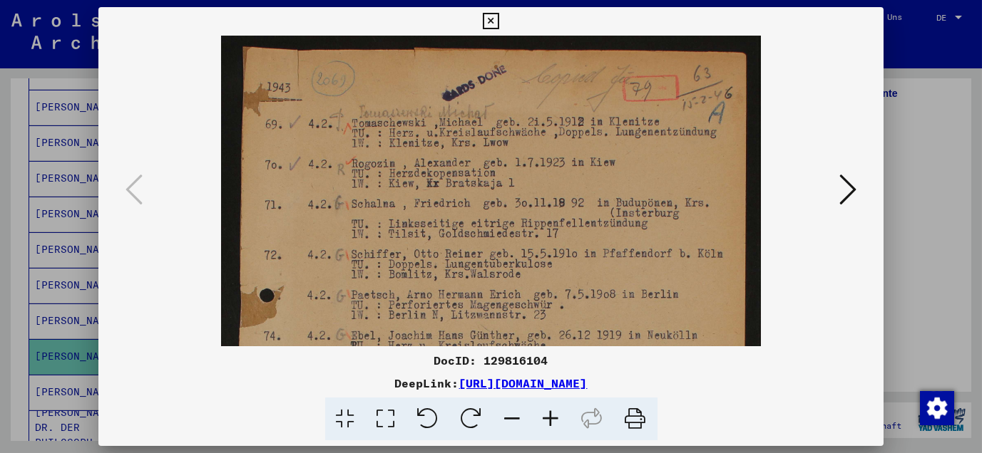
click at [555, 426] on icon at bounding box center [551, 419] width 38 height 43
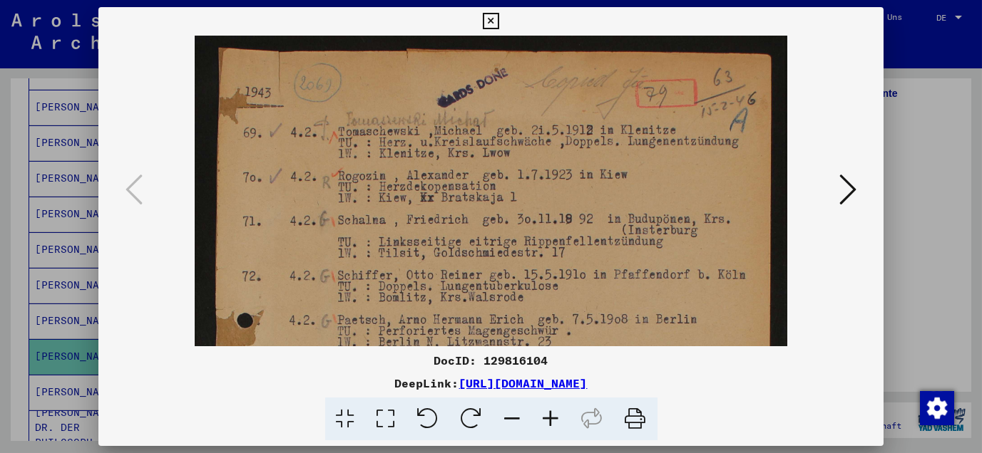
click at [555, 426] on icon at bounding box center [551, 419] width 38 height 43
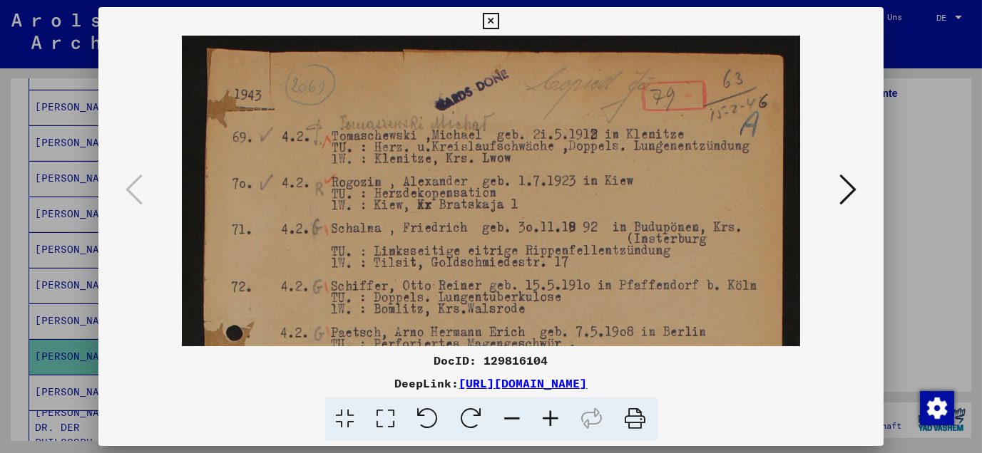
click at [555, 426] on icon at bounding box center [551, 419] width 38 height 43
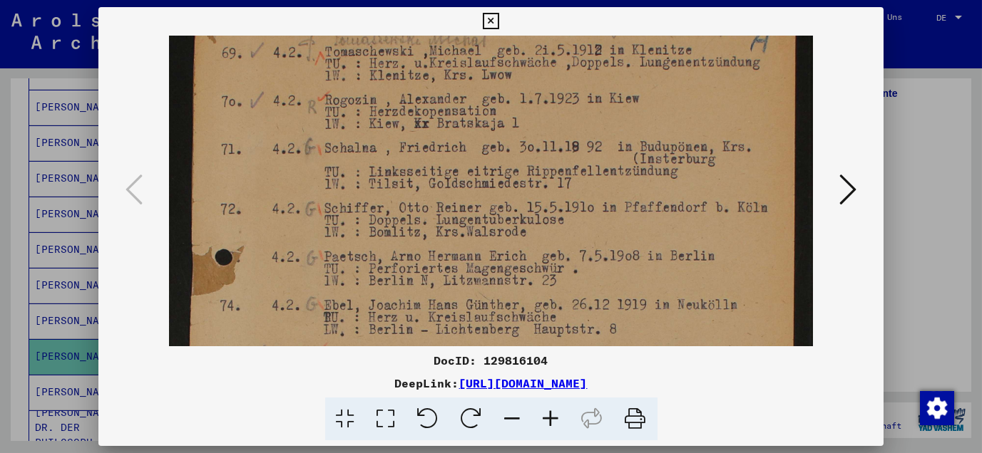
scroll to position [96, 0]
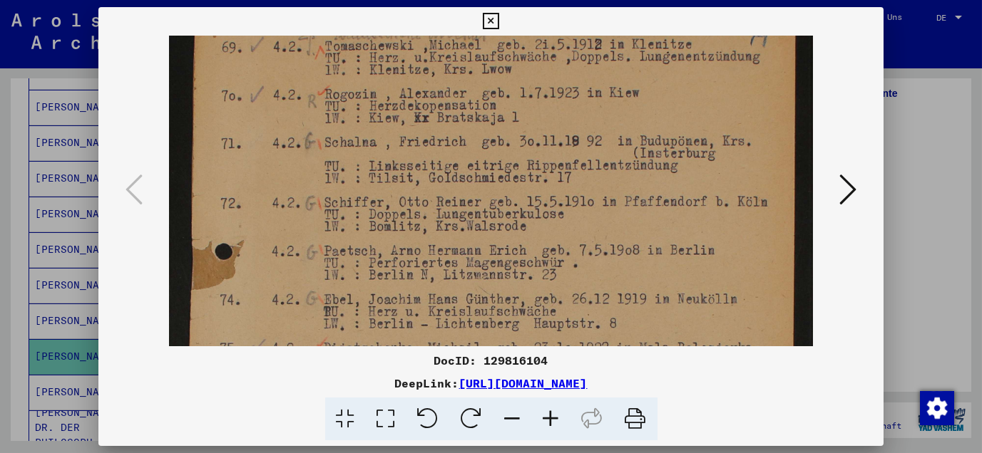
drag, startPoint x: 525, startPoint y: 292, endPoint x: 520, endPoint y: 195, distance: 96.3
click at [520, 195] on img at bounding box center [491, 382] width 644 height 881
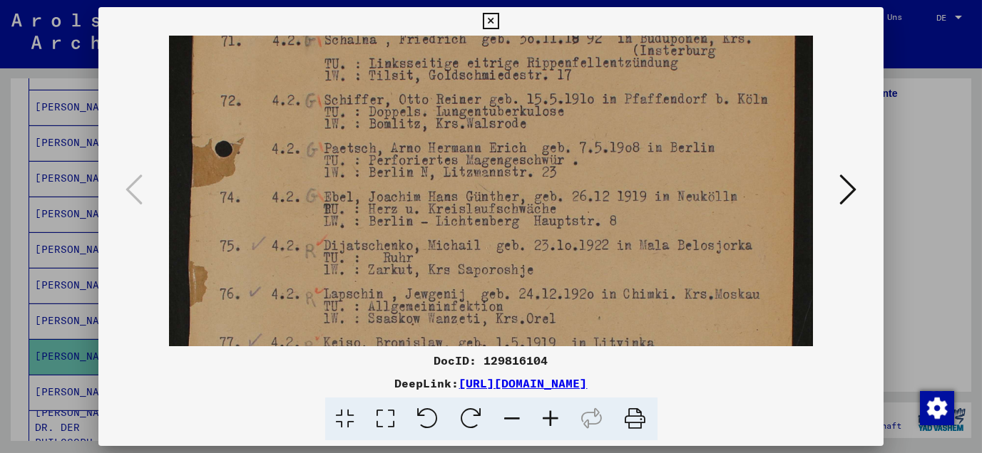
drag, startPoint x: 509, startPoint y: 274, endPoint x: 491, endPoint y: 170, distance: 106.3
click at [491, 170] on img at bounding box center [491, 279] width 644 height 881
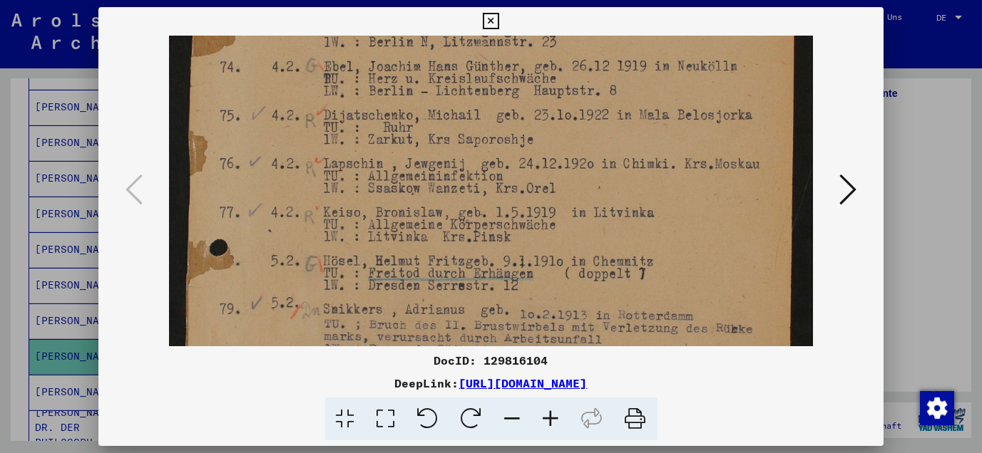
drag, startPoint x: 523, startPoint y: 274, endPoint x: 507, endPoint y: 144, distance: 131.4
click at [507, 144] on img at bounding box center [491, 148] width 644 height 881
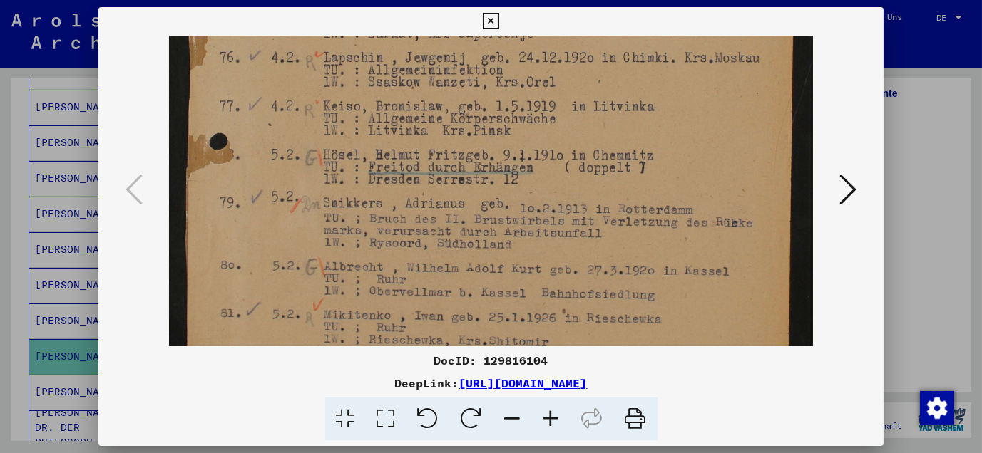
scroll to position [446, 0]
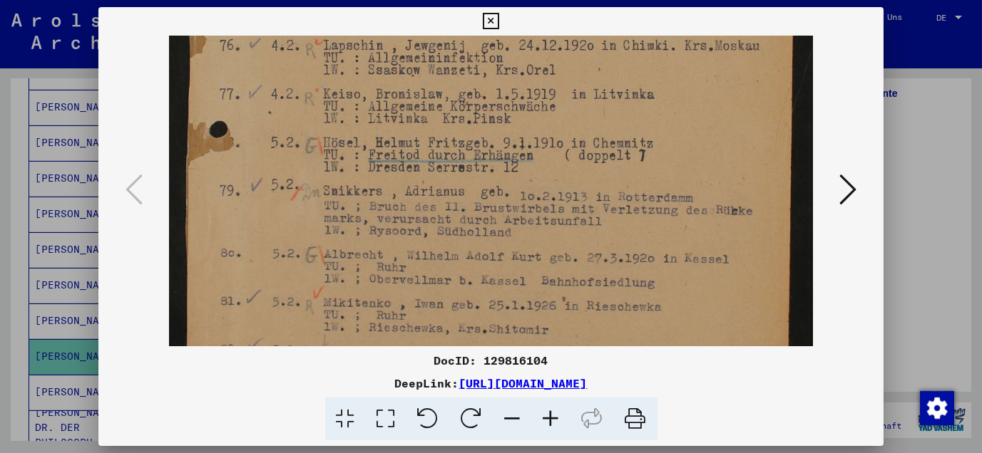
drag, startPoint x: 526, startPoint y: 279, endPoint x: 515, endPoint y: 164, distance: 116.1
click at [515, 164] on img at bounding box center [491, 30] width 644 height 881
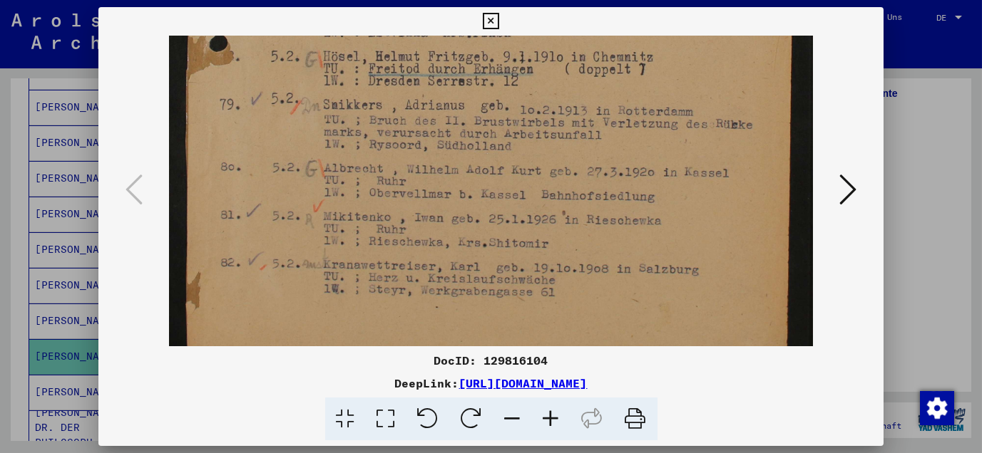
scroll to position [532, 0]
drag, startPoint x: 559, startPoint y: 287, endPoint x: 543, endPoint y: 200, distance: 89.1
click at [489, 17] on icon at bounding box center [491, 21] width 16 height 17
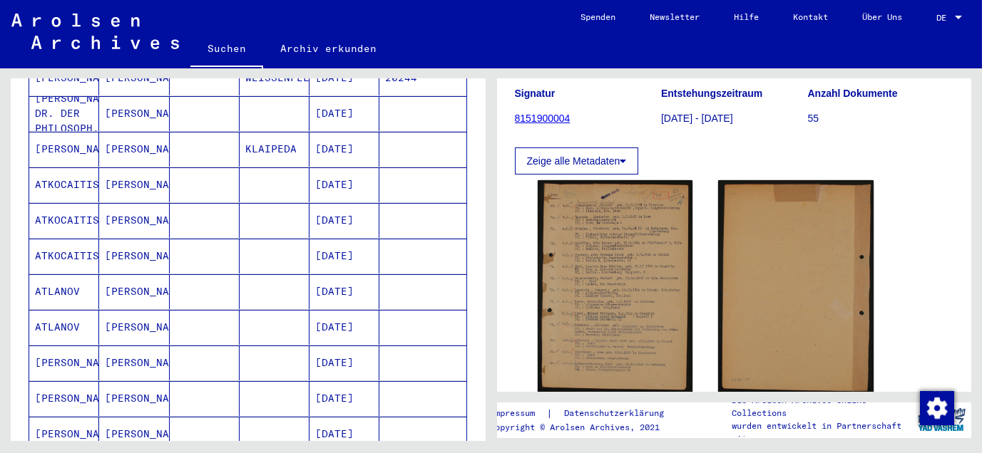
scroll to position [823, 0]
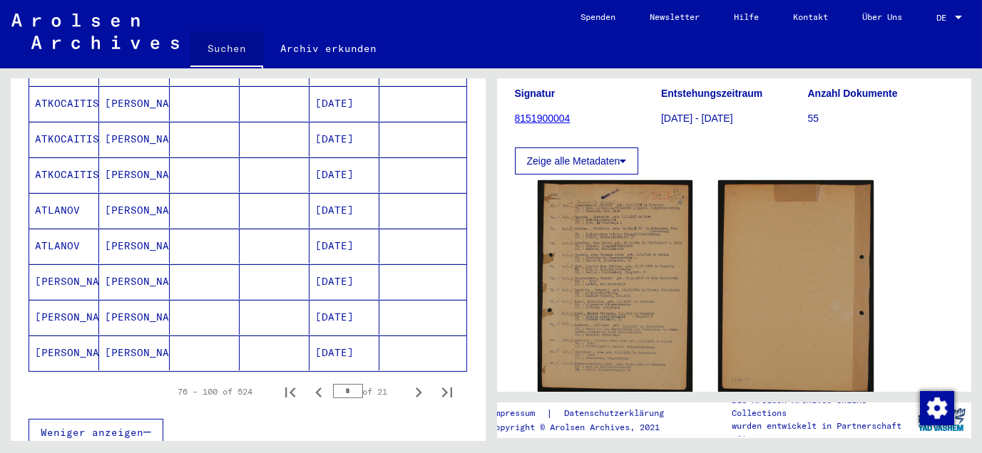
click at [226, 48] on link "Suchen" at bounding box center [226, 49] width 73 height 37
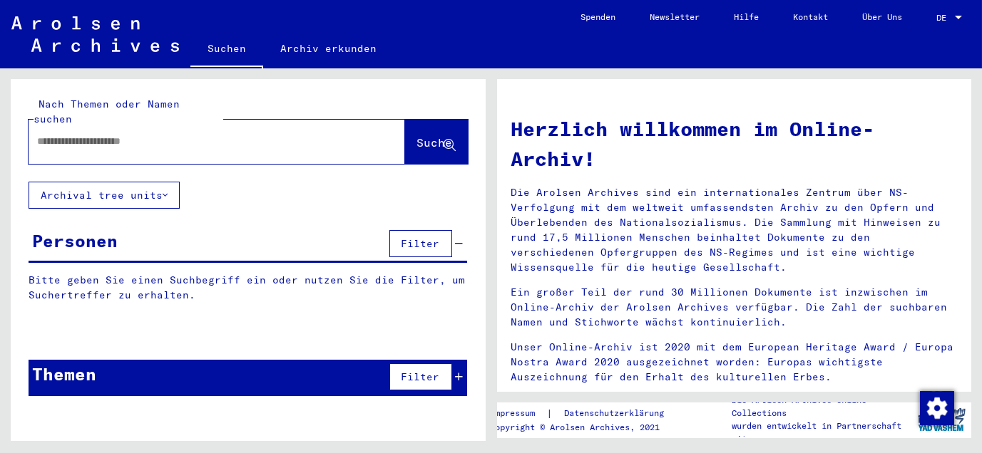
click at [262, 134] on input "text" at bounding box center [199, 141] width 325 height 15
type input "**********"
click at [417, 135] on span "Suche" at bounding box center [435, 142] width 36 height 14
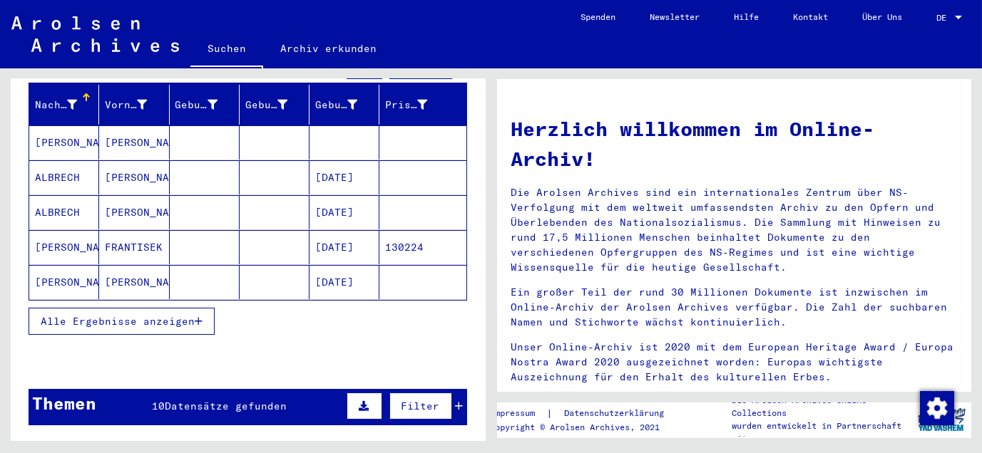
scroll to position [79, 0]
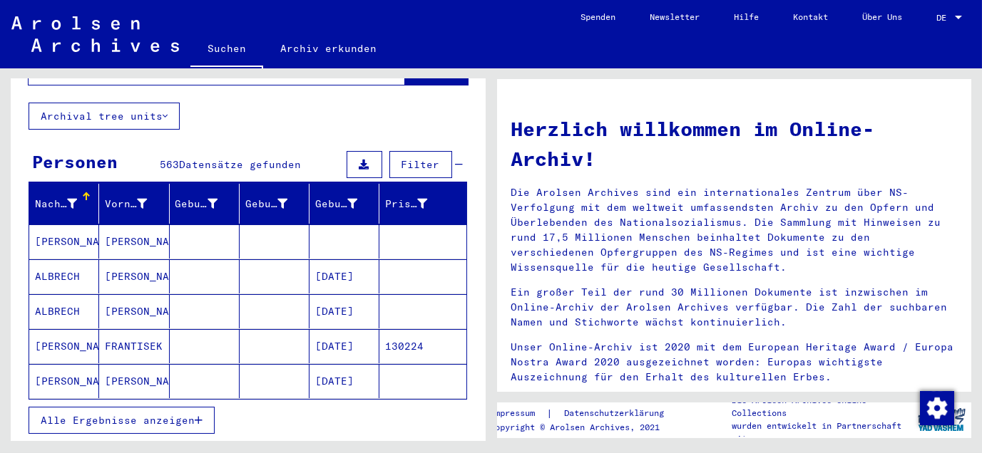
click at [122, 260] on mat-cell "[PERSON_NAME]" at bounding box center [134, 276] width 70 height 34
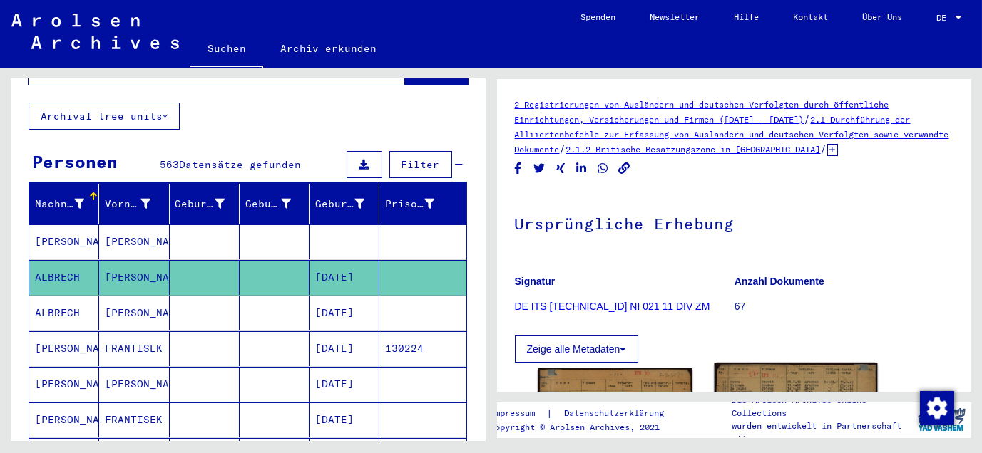
scroll to position [158, 0]
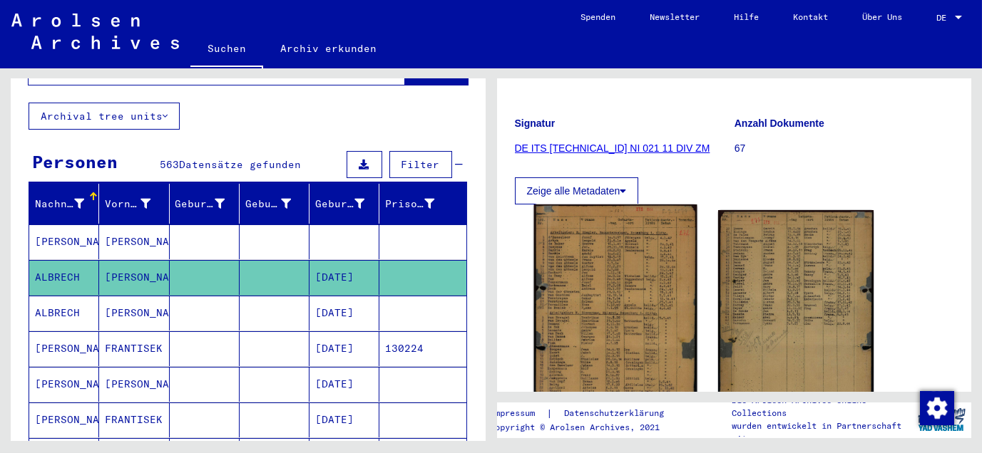
click at [606, 289] on img at bounding box center [614, 318] width 163 height 226
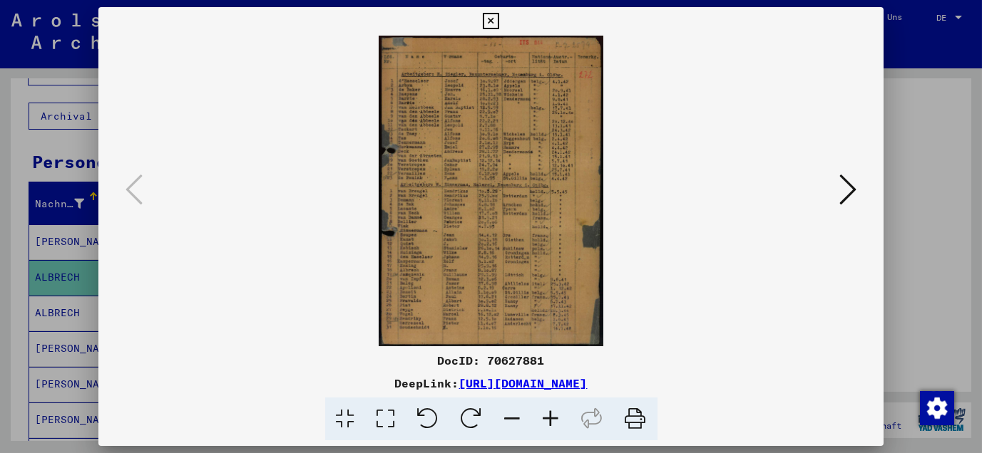
click at [550, 418] on icon at bounding box center [551, 419] width 38 height 43
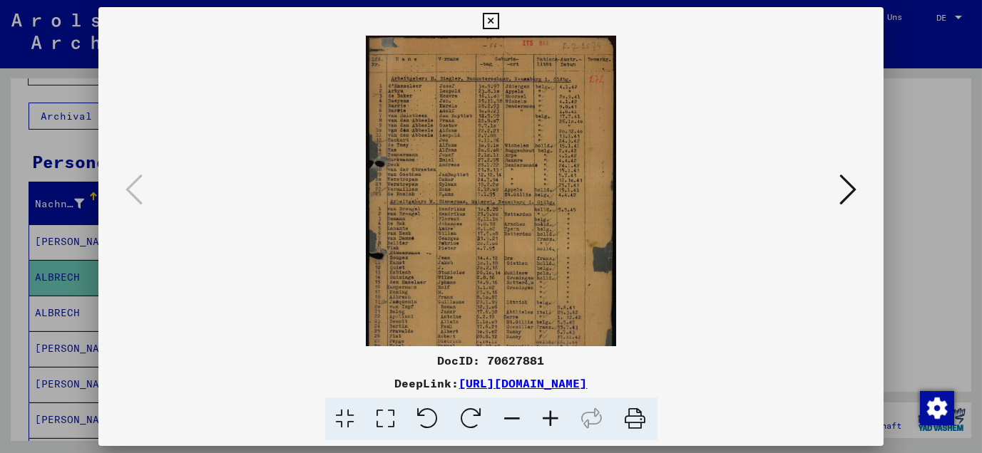
click at [550, 418] on icon at bounding box center [551, 419] width 38 height 43
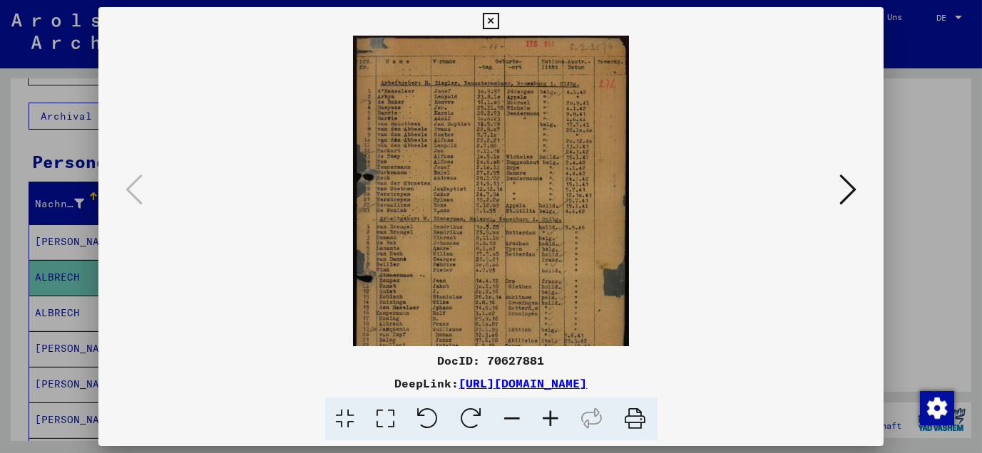
click at [550, 418] on icon at bounding box center [551, 419] width 38 height 43
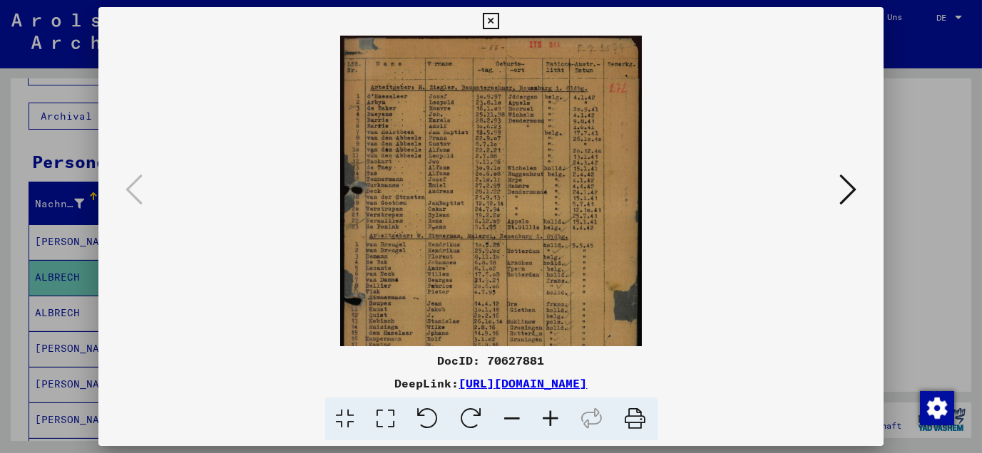
click at [550, 418] on icon at bounding box center [551, 419] width 38 height 43
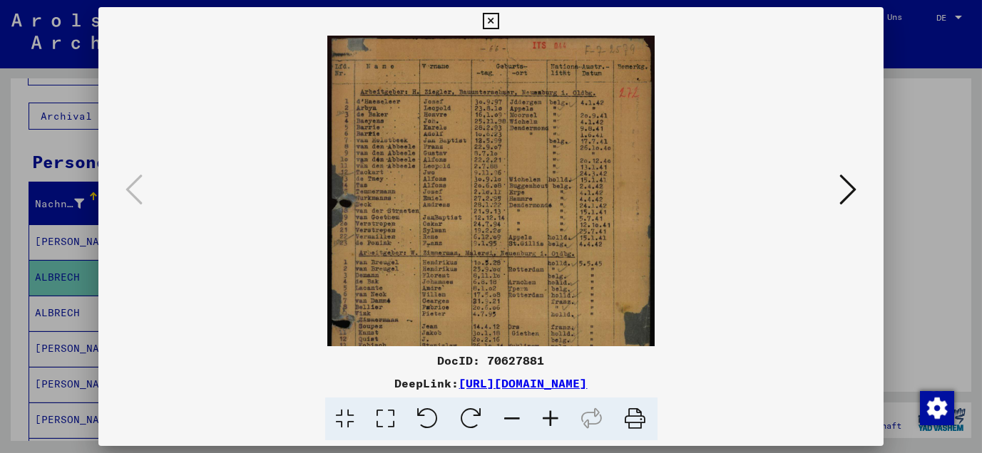
click at [550, 418] on icon at bounding box center [551, 419] width 38 height 43
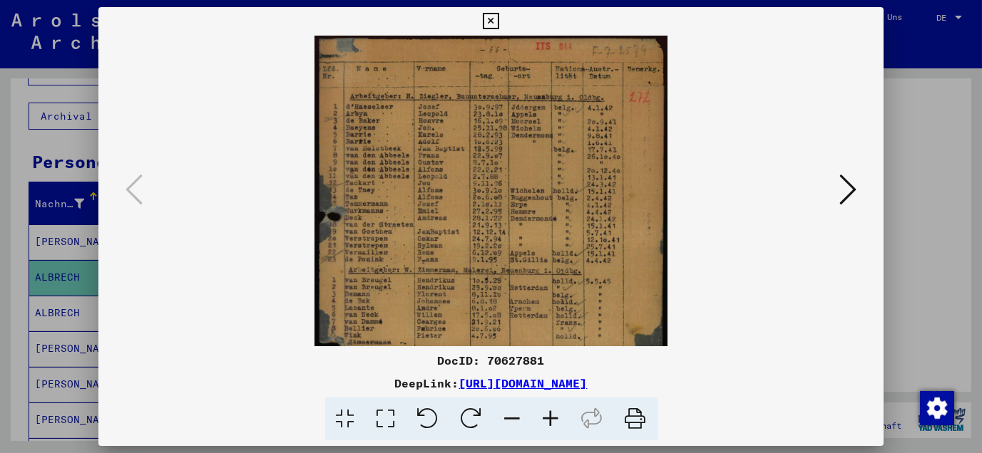
click at [550, 418] on icon at bounding box center [551, 419] width 38 height 43
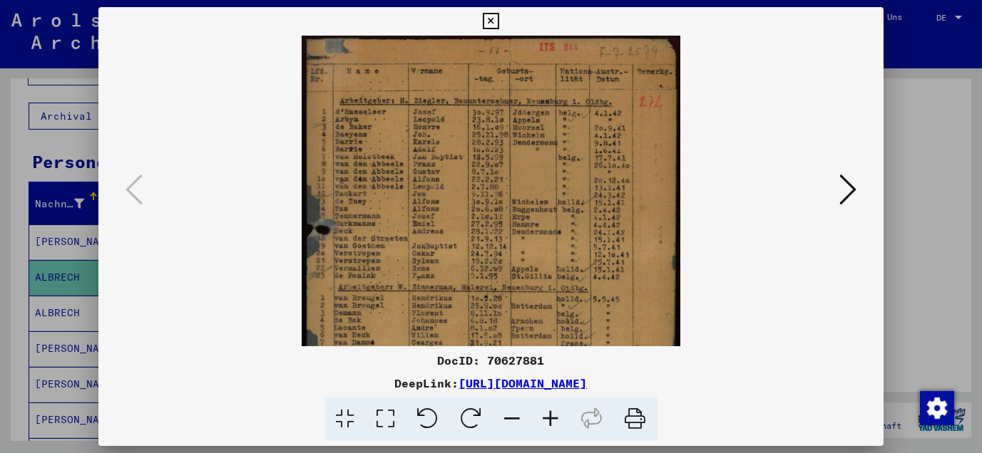
click at [549, 418] on icon at bounding box center [551, 419] width 38 height 43
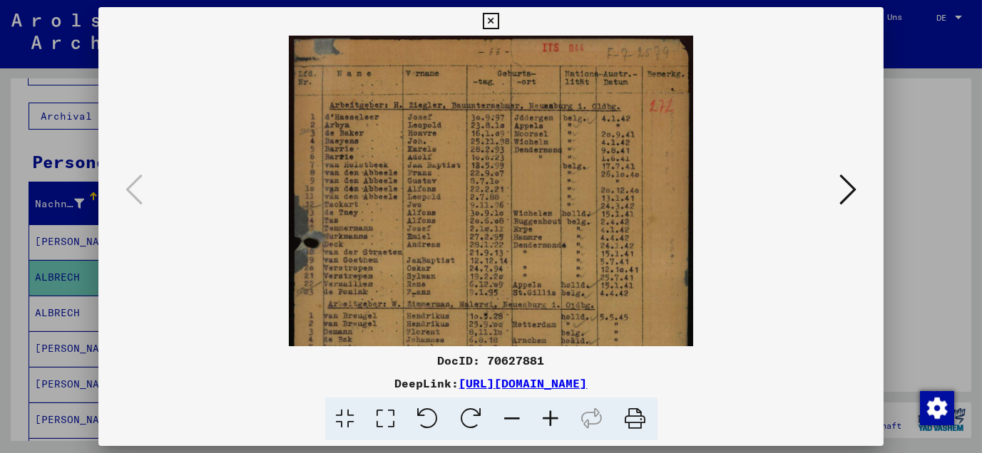
click at [548, 418] on icon at bounding box center [551, 419] width 38 height 43
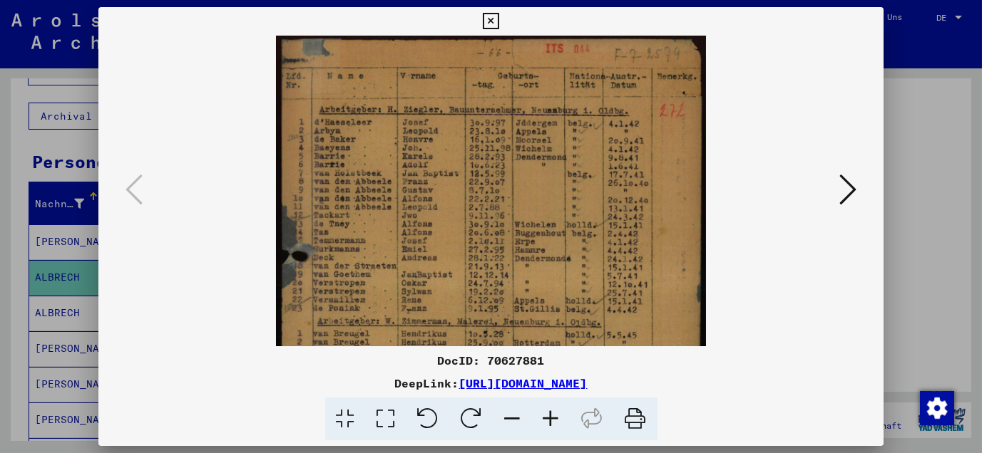
click at [548, 418] on icon at bounding box center [551, 419] width 38 height 43
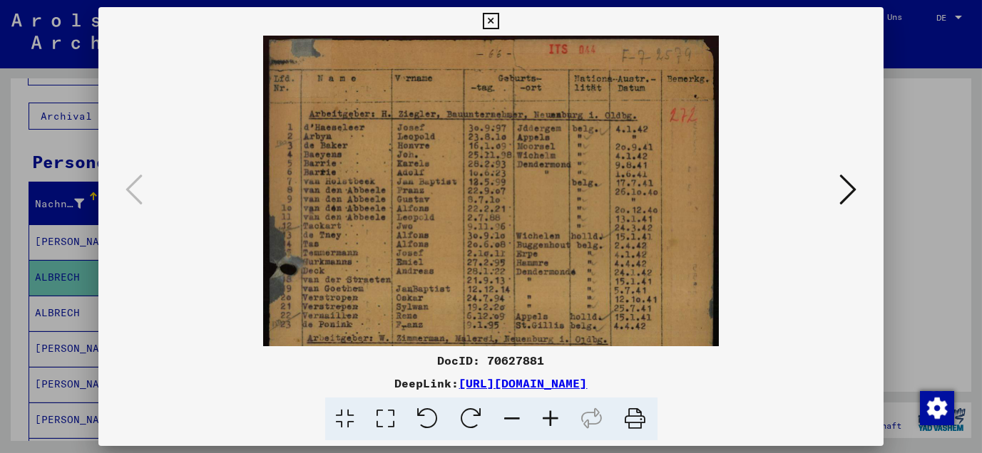
click at [547, 417] on icon at bounding box center [551, 419] width 38 height 43
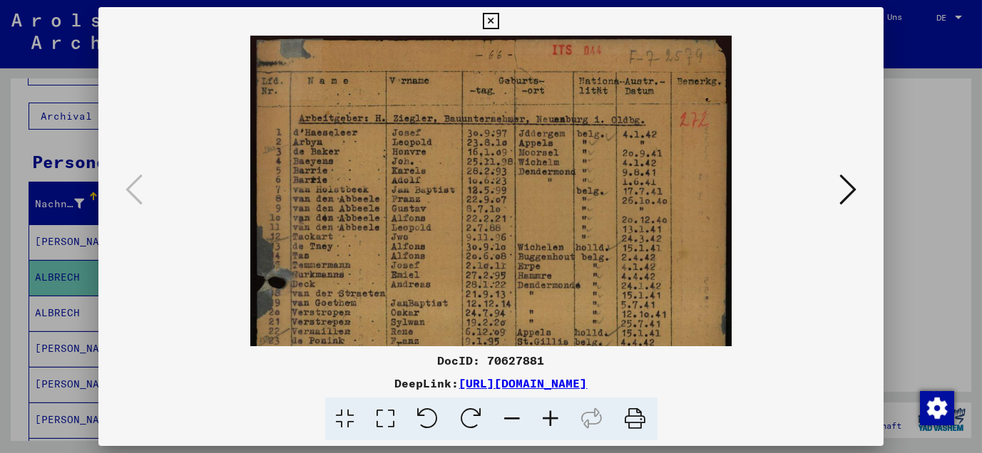
click at [546, 417] on icon at bounding box center [551, 419] width 38 height 43
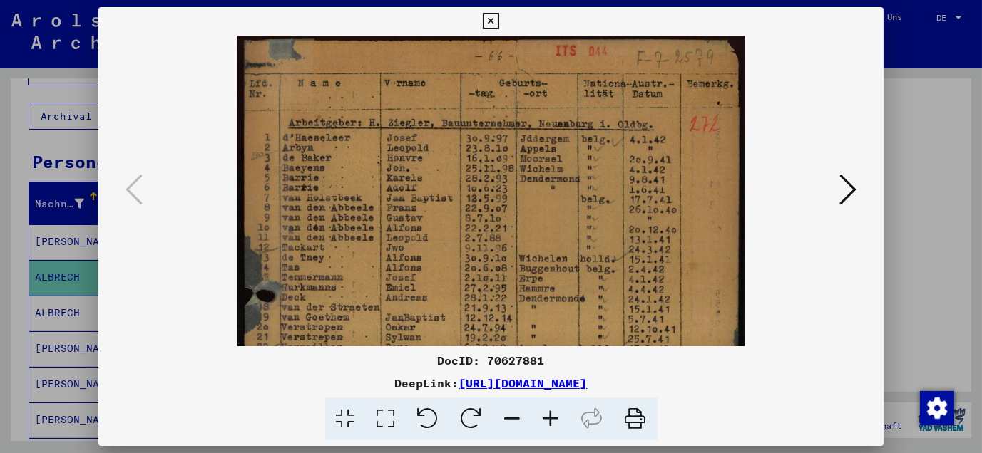
click at [546, 417] on icon at bounding box center [551, 419] width 38 height 43
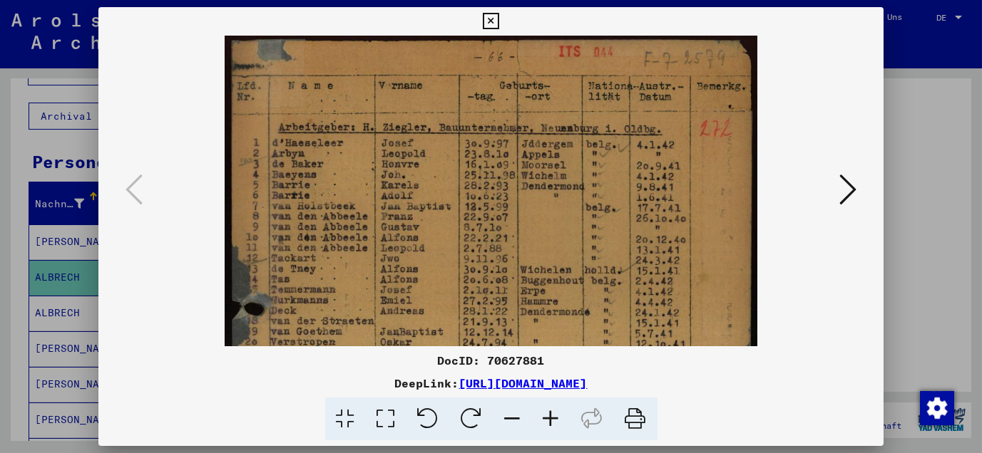
click at [545, 416] on icon at bounding box center [551, 419] width 38 height 43
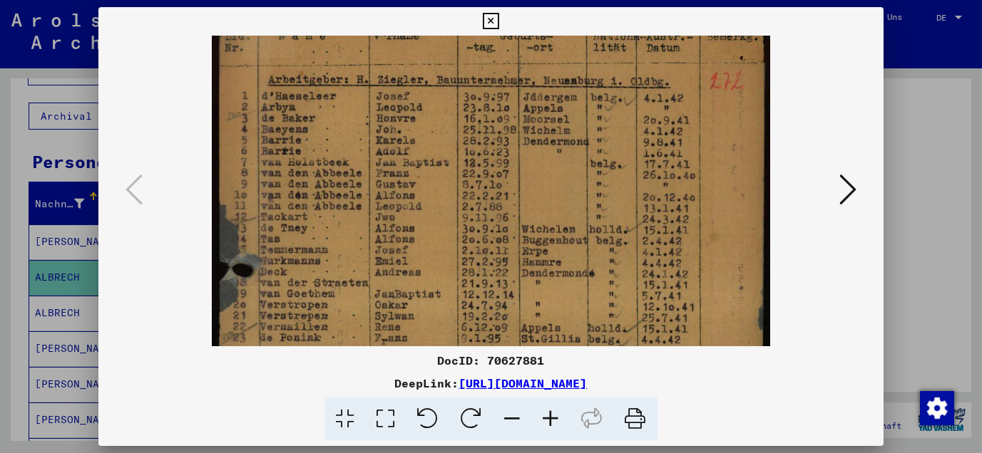
scroll to position [110, 0]
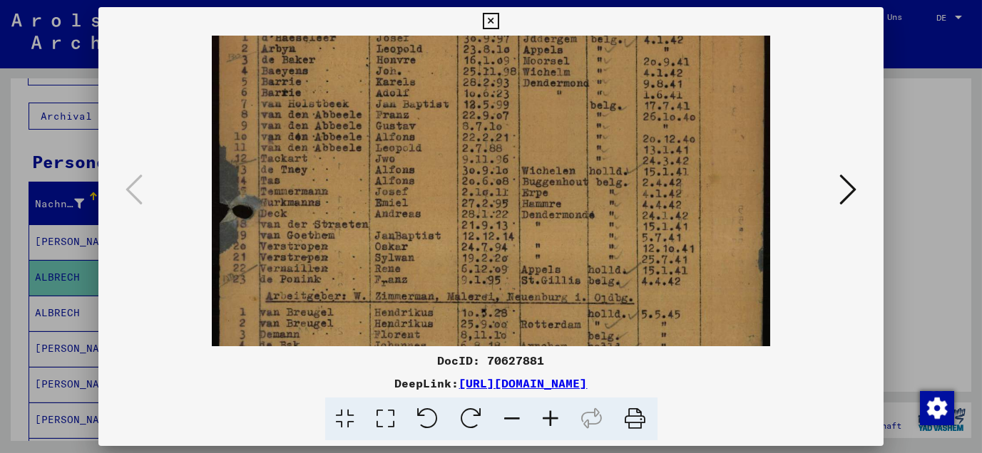
drag, startPoint x: 476, startPoint y: 289, endPoint x: 457, endPoint y: 178, distance: 112.2
click at [457, 178] on img at bounding box center [491, 312] width 558 height 774
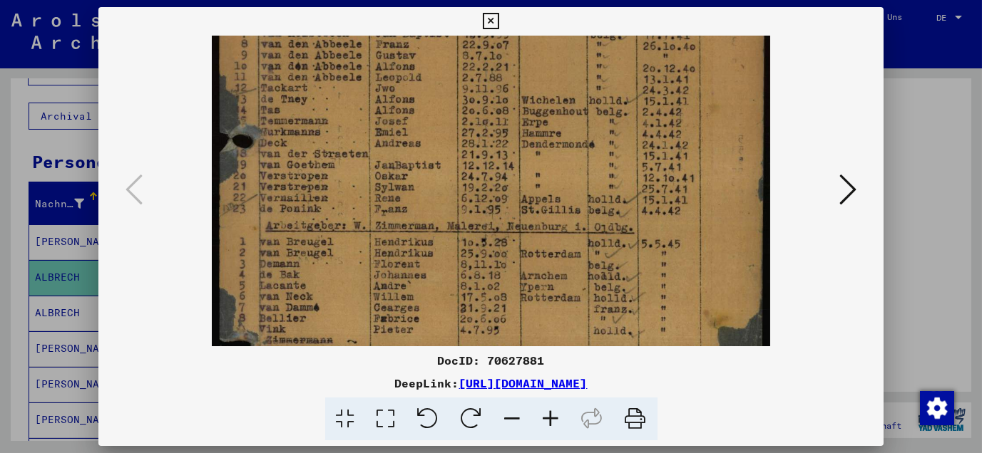
scroll to position [230, 0]
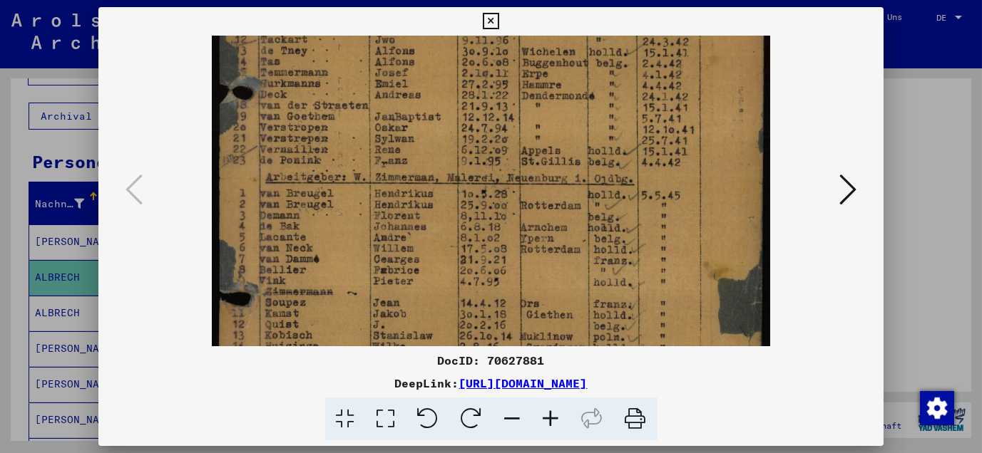
drag, startPoint x: 529, startPoint y: 279, endPoint x: 525, endPoint y: 161, distance: 118.4
click at [525, 161] on img at bounding box center [491, 193] width 558 height 774
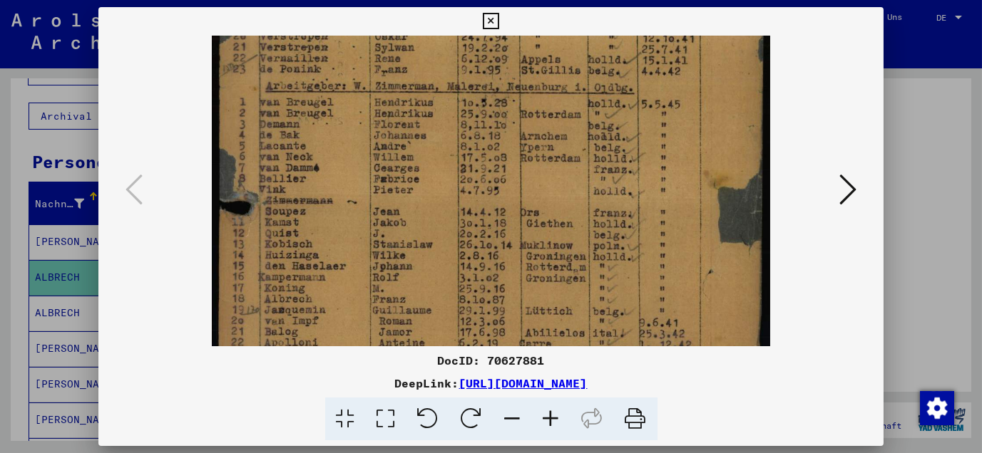
scroll to position [336, 0]
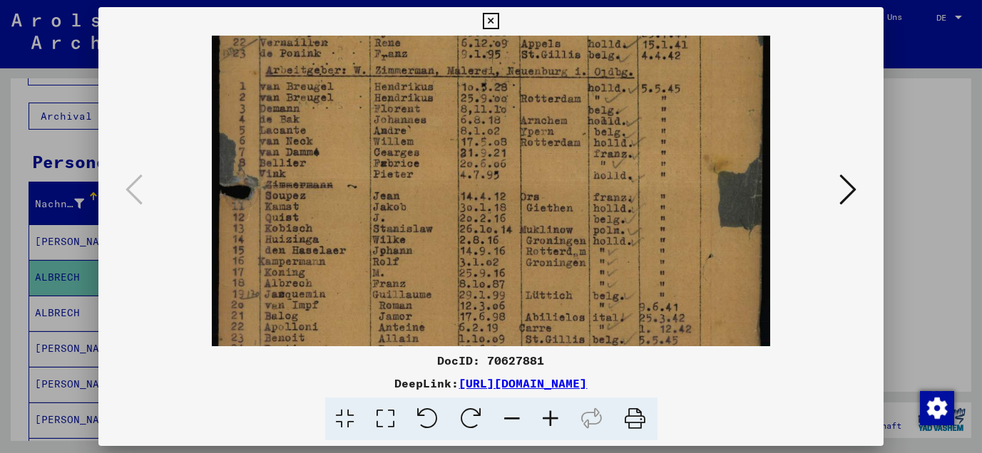
drag, startPoint x: 529, startPoint y: 289, endPoint x: 530, endPoint y: 181, distance: 107.7
click at [530, 181] on img at bounding box center [491, 86] width 558 height 774
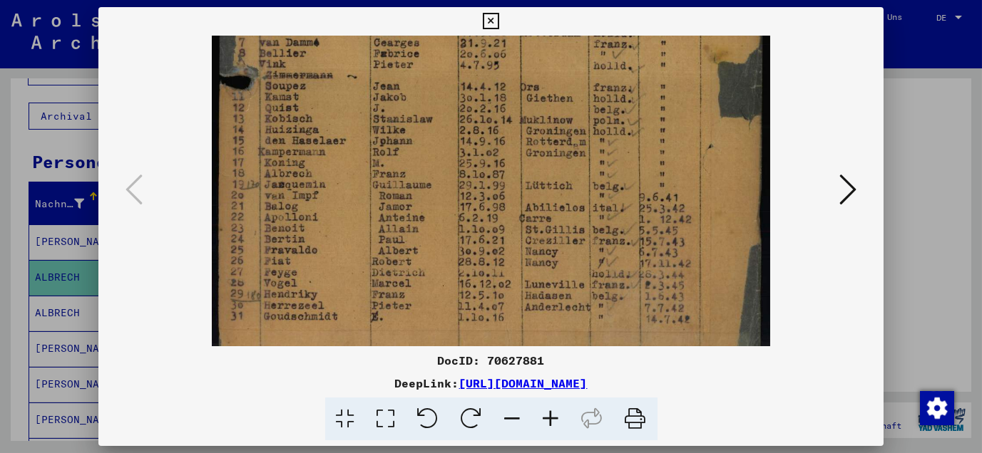
scroll to position [463, 0]
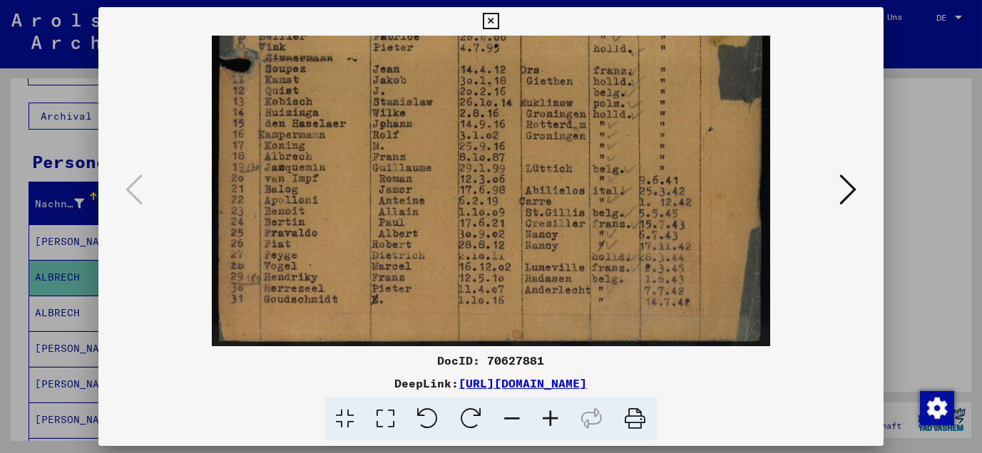
drag, startPoint x: 539, startPoint y: 272, endPoint x: 524, endPoint y: 140, distance: 133.4
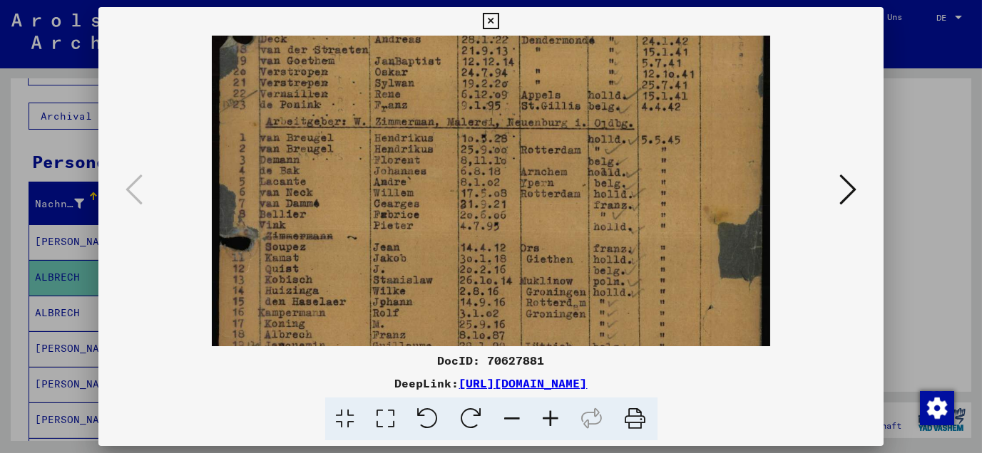
drag, startPoint x: 629, startPoint y: 117, endPoint x: 606, endPoint y: 289, distance: 174.0
click at [607, 292] on img at bounding box center [491, 137] width 558 height 774
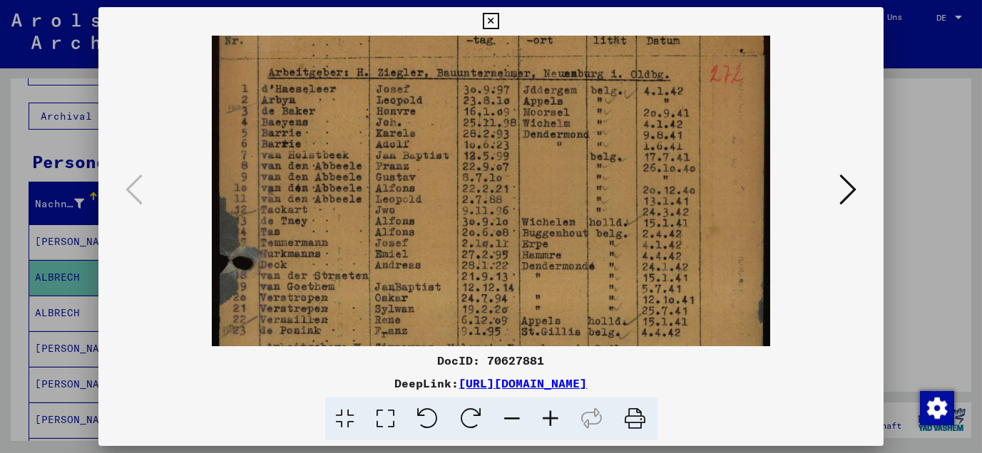
scroll to position [52, 0]
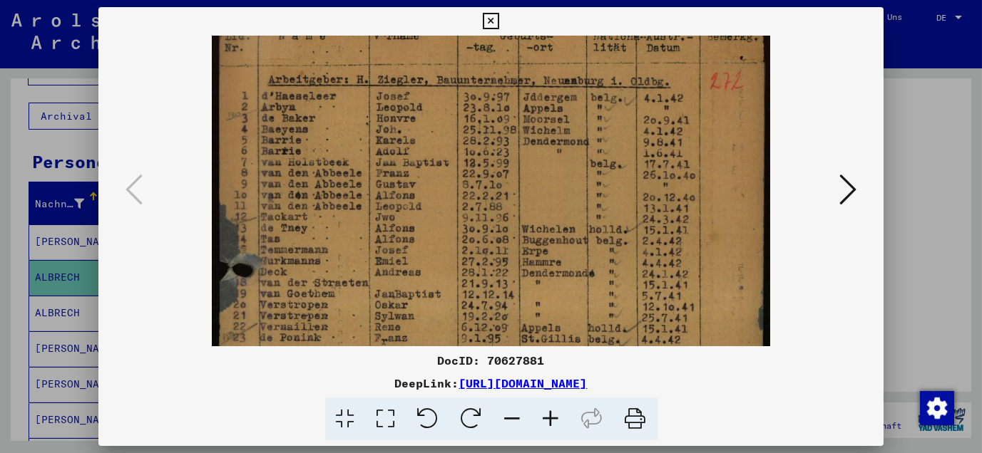
drag, startPoint x: 617, startPoint y: 118, endPoint x: 626, endPoint y: 322, distance: 204.1
click at [626, 322] on img at bounding box center [491, 371] width 558 height 774
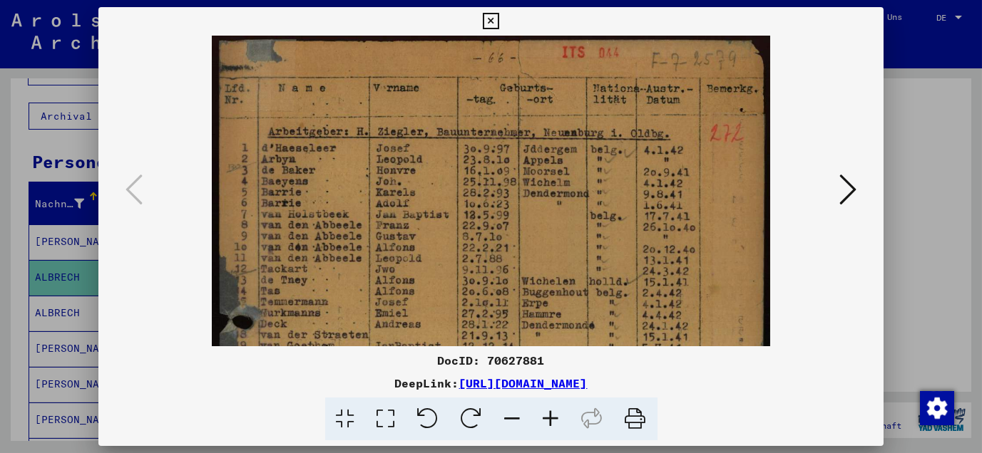
drag, startPoint x: 608, startPoint y: 168, endPoint x: 608, endPoint y: 242, distance: 74.9
click at [608, 242] on img at bounding box center [491, 423] width 558 height 774
click at [493, 20] on icon at bounding box center [491, 21] width 16 height 17
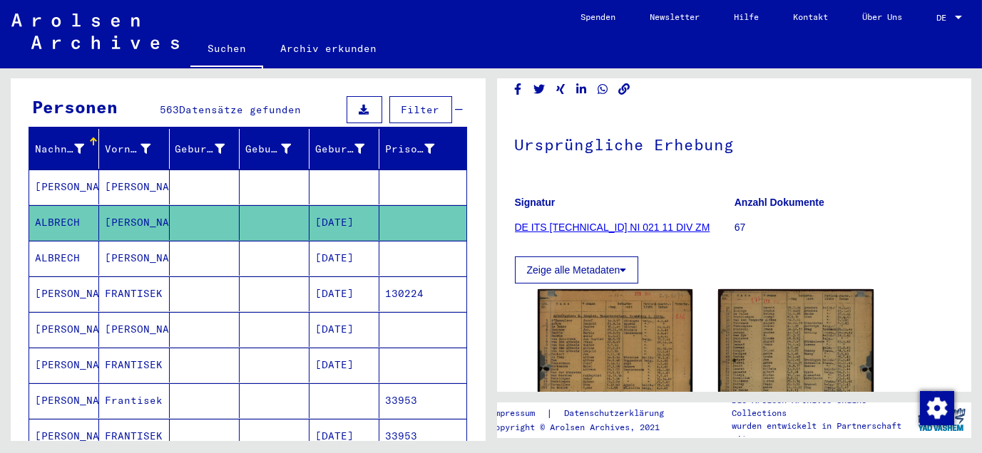
scroll to position [158, 0]
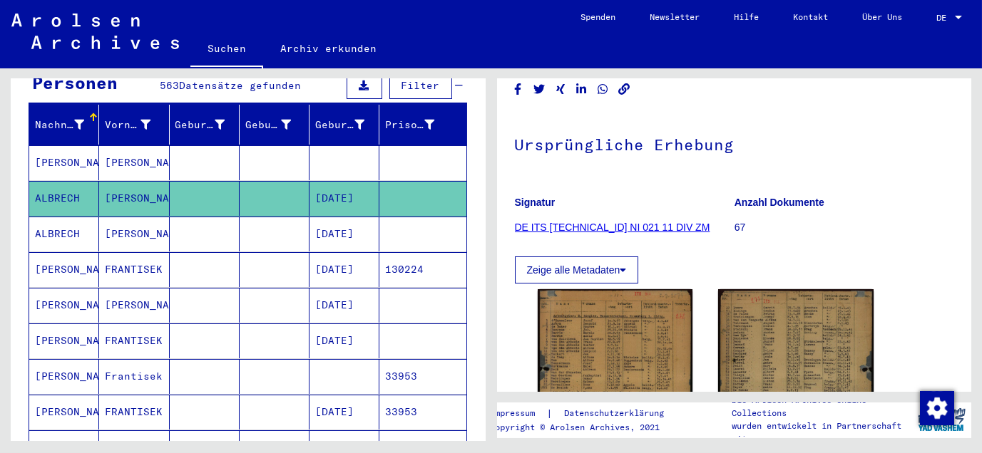
click at [123, 217] on mat-cell "[PERSON_NAME]" at bounding box center [134, 234] width 70 height 35
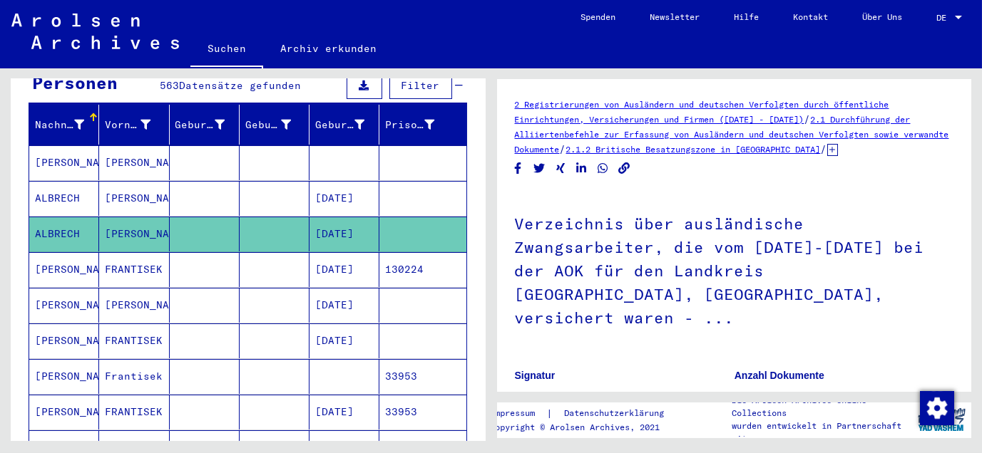
click at [128, 288] on mat-cell "[PERSON_NAME]" at bounding box center [134, 305] width 70 height 35
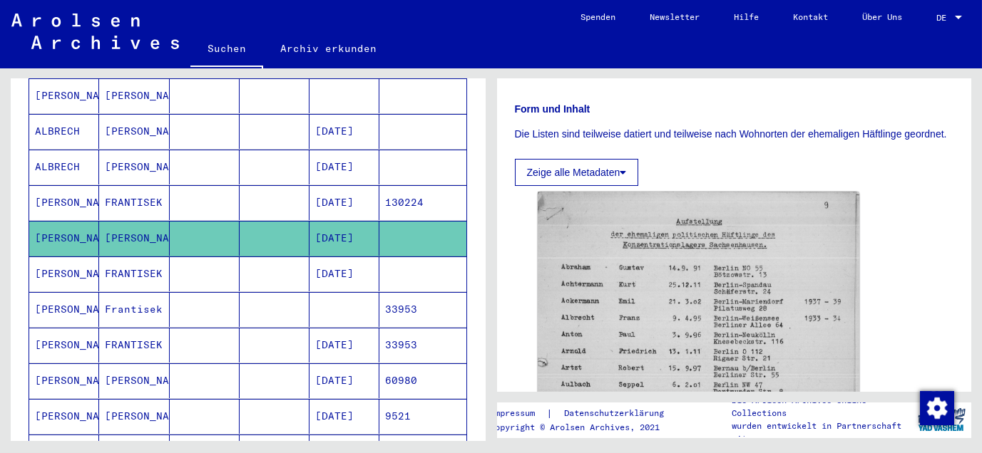
scroll to position [317, 0]
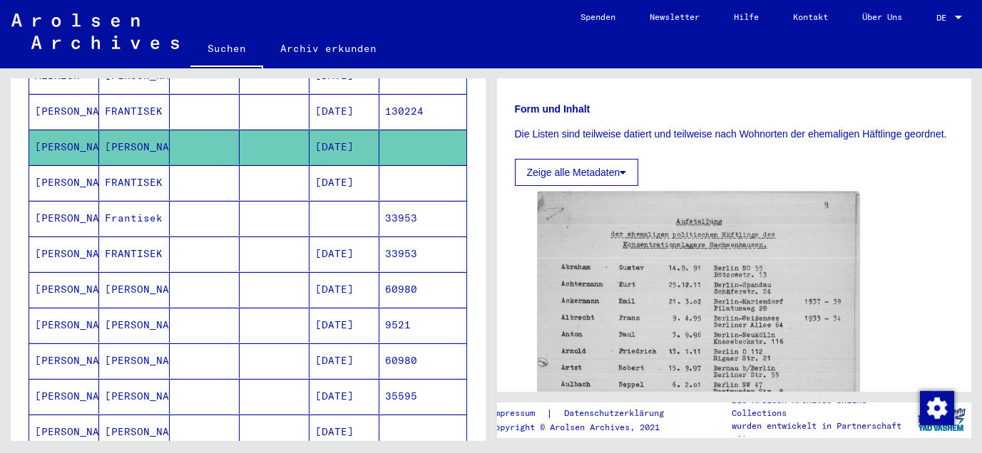
click at [123, 272] on mat-cell "[PERSON_NAME]" at bounding box center [134, 289] width 70 height 35
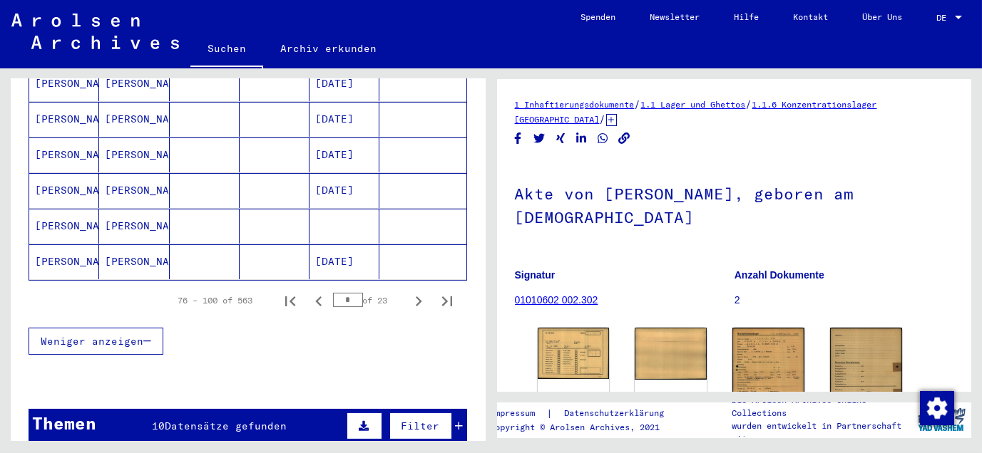
scroll to position [950, 0]
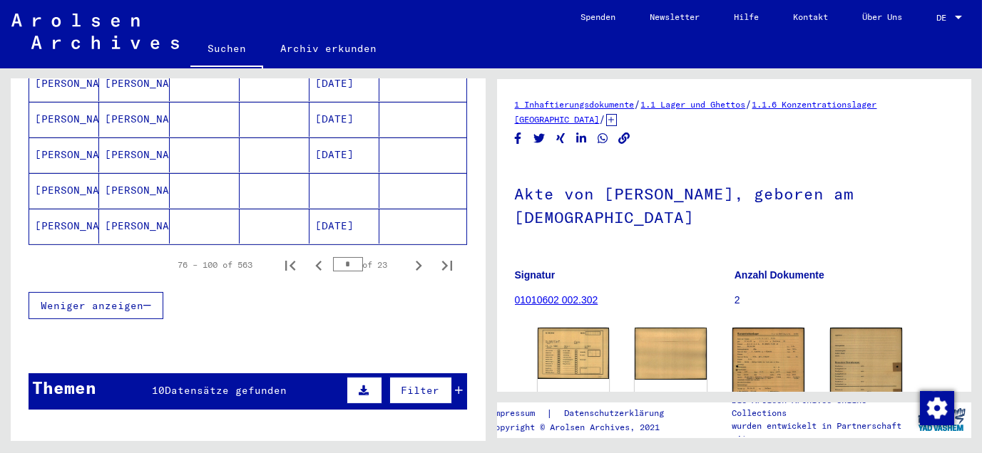
click at [119, 209] on mat-cell "[PERSON_NAME]" at bounding box center [134, 226] width 70 height 35
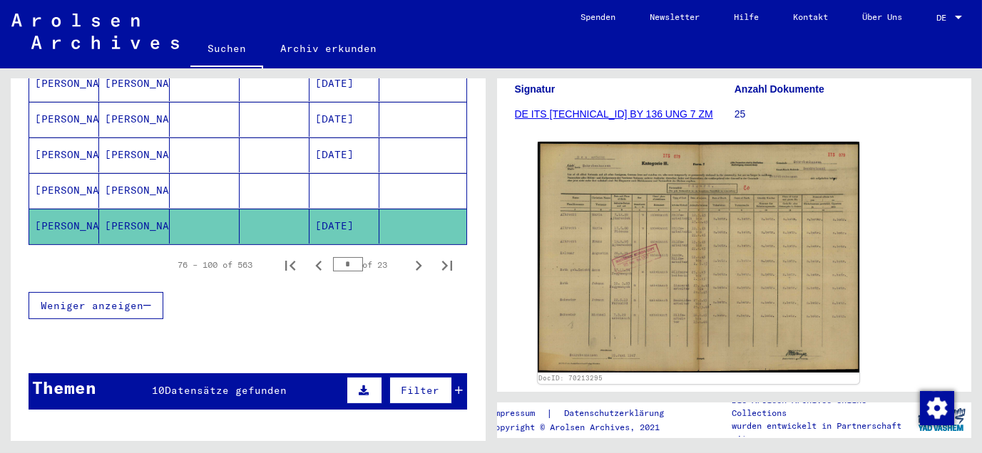
scroll to position [228, 0]
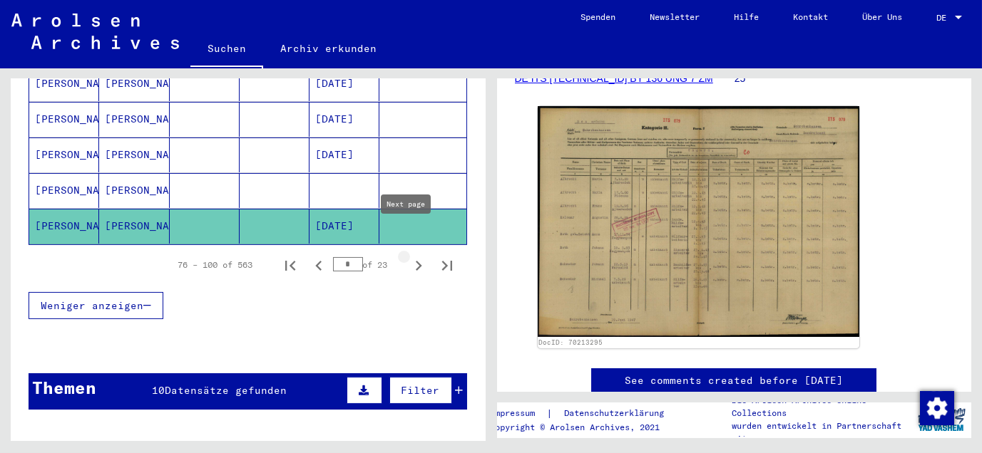
click at [408, 256] on icon "Next page" at bounding box center [418, 266] width 20 height 20
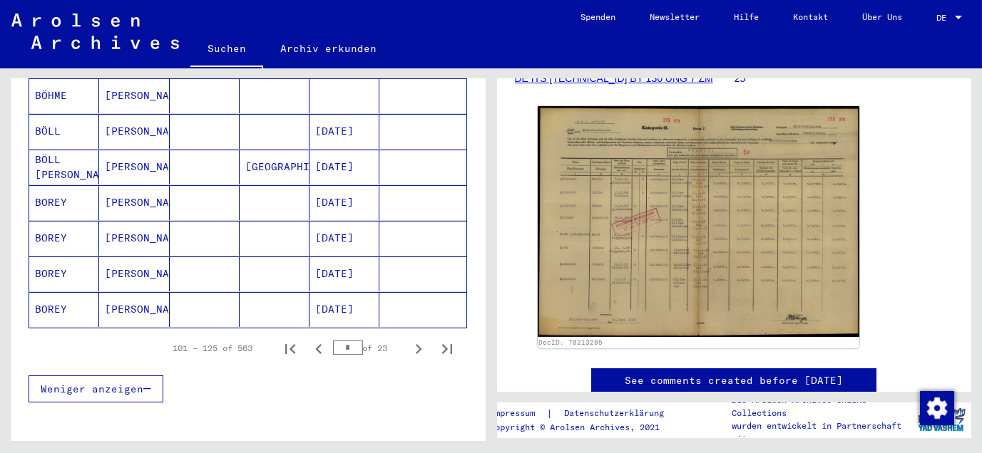
scroll to position [950, 0]
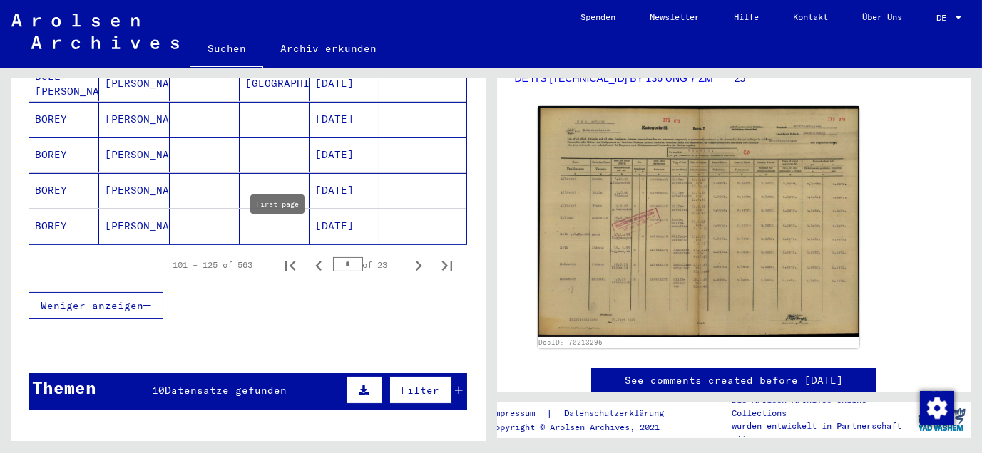
click at [280, 256] on icon "First page" at bounding box center [290, 266] width 20 height 20
type input "*"
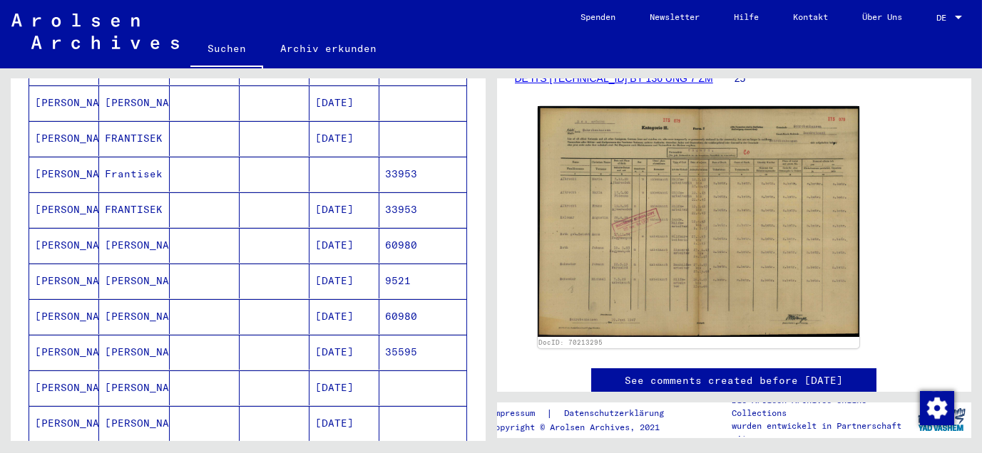
scroll to position [396, 0]
click at [118, 193] on mat-cell "[PERSON_NAME]" at bounding box center [134, 210] width 70 height 35
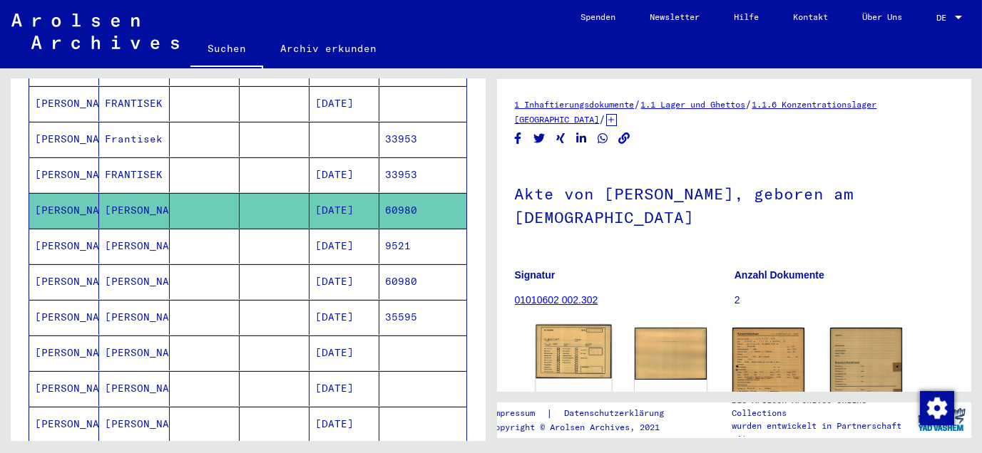
click at [562, 348] on img at bounding box center [573, 352] width 76 height 54
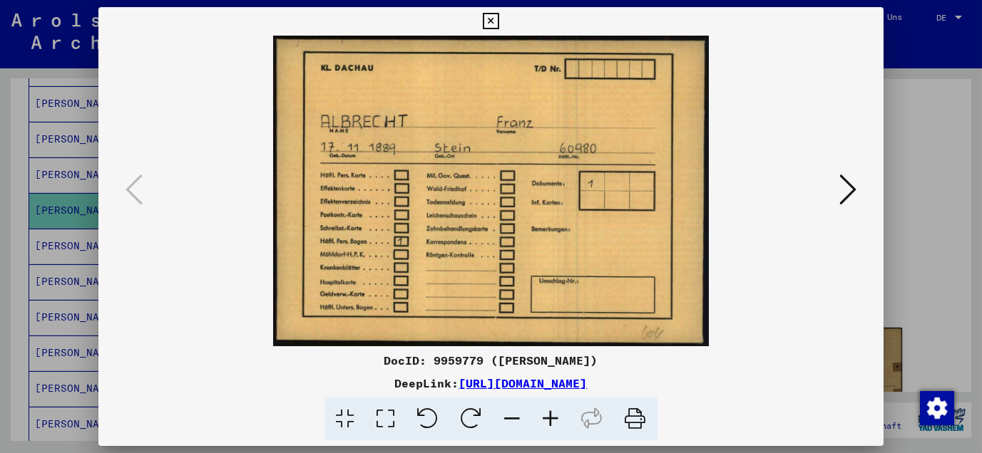
click at [491, 18] on icon at bounding box center [491, 21] width 16 height 17
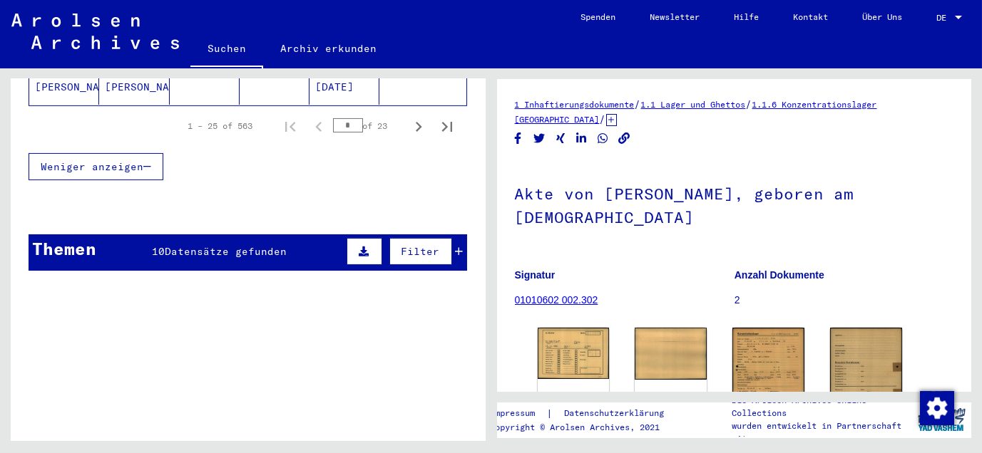
scroll to position [1109, 0]
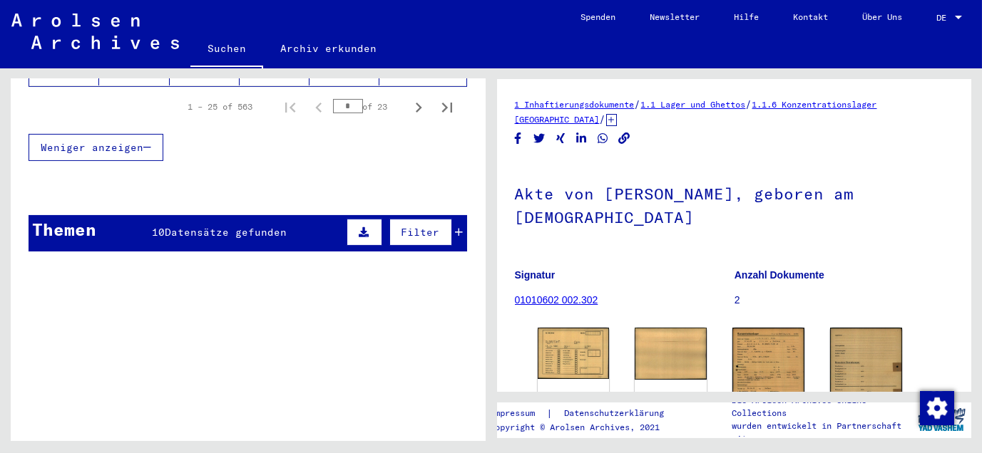
click at [69, 217] on div "Themen" at bounding box center [64, 230] width 64 height 26
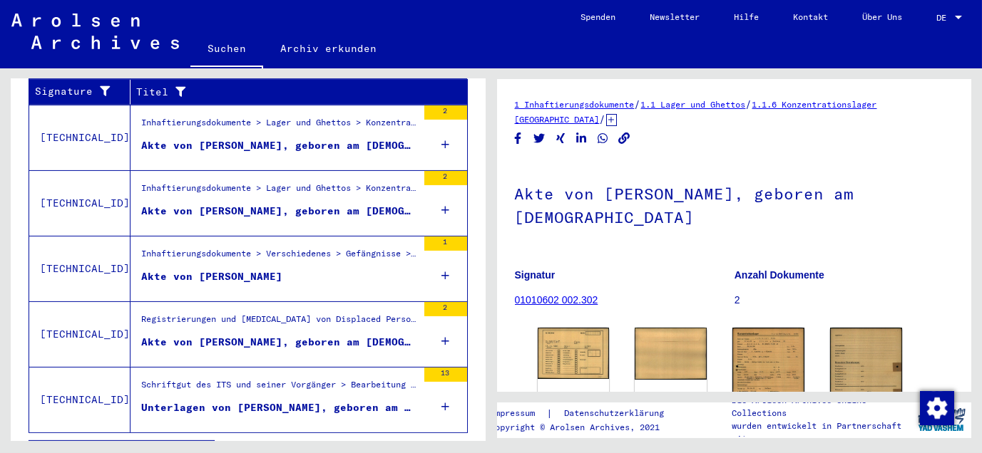
scroll to position [1285, 0]
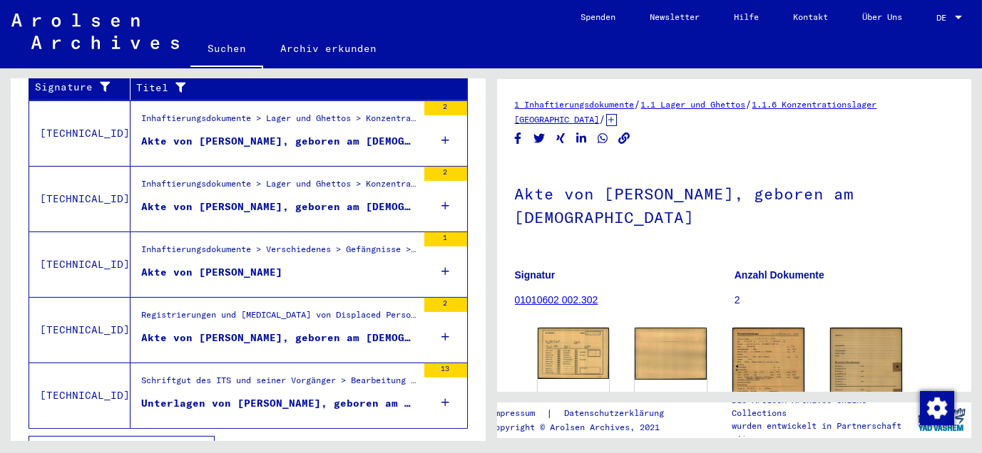
click at [185, 443] on span "Alle Ergebnisse anzeigen" at bounding box center [118, 449] width 154 height 13
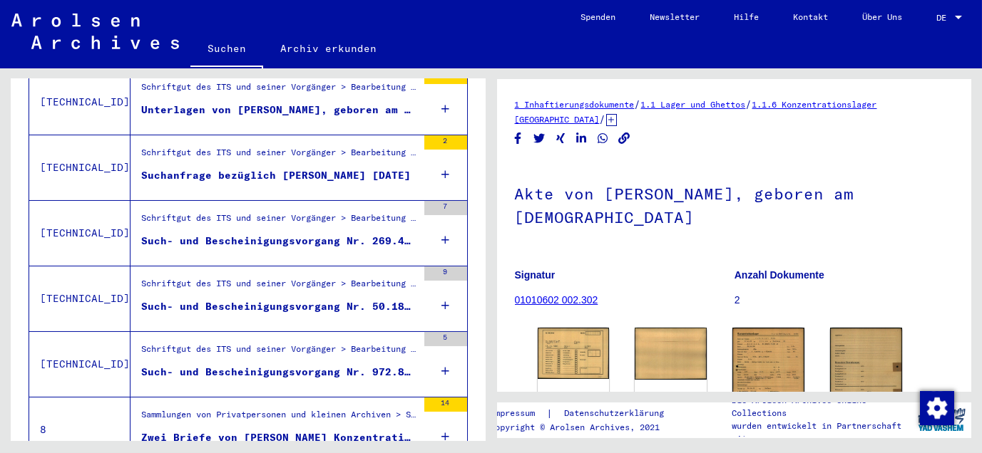
scroll to position [679, 0]
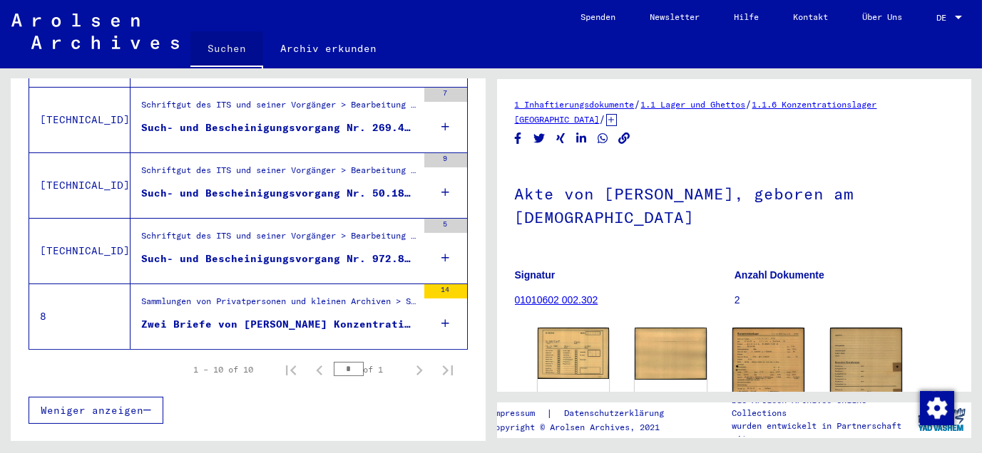
click at [213, 49] on link "Suchen" at bounding box center [226, 49] width 73 height 37
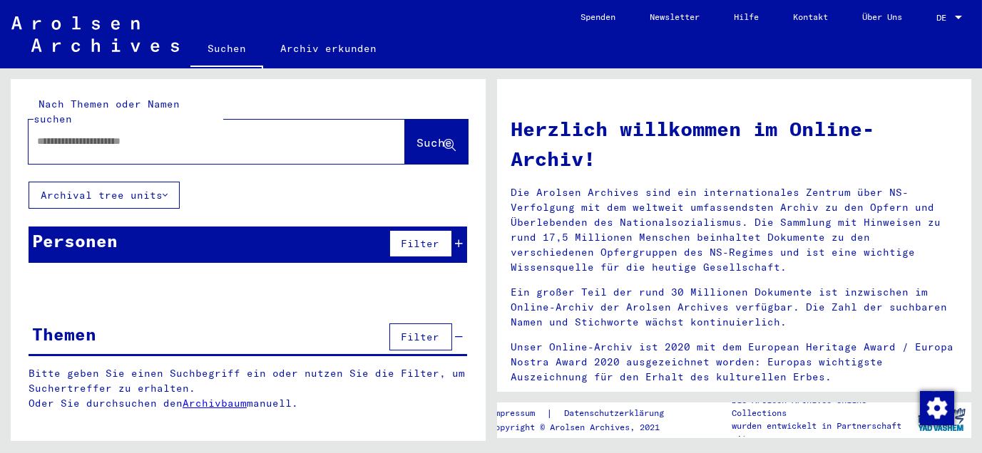
click at [187, 134] on input "text" at bounding box center [199, 141] width 325 height 15
type input "**********"
click at [417, 135] on span "Suche" at bounding box center [435, 142] width 36 height 14
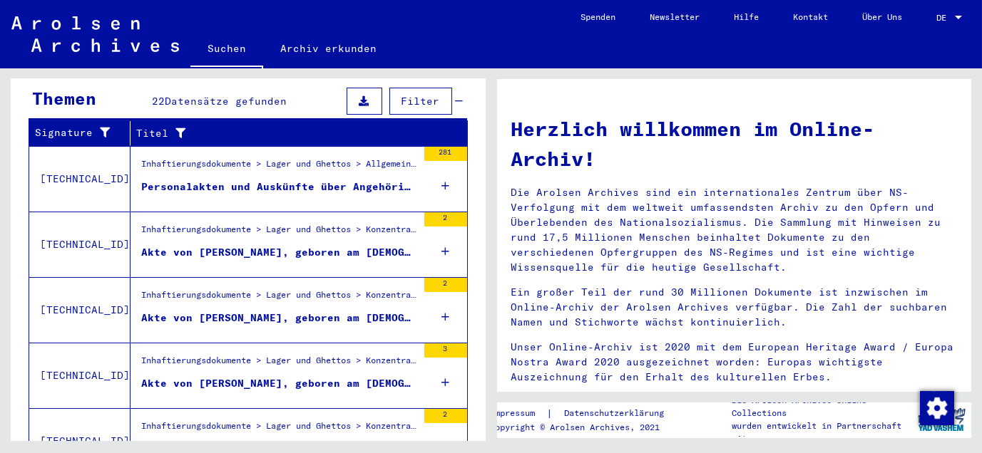
scroll to position [283, 0]
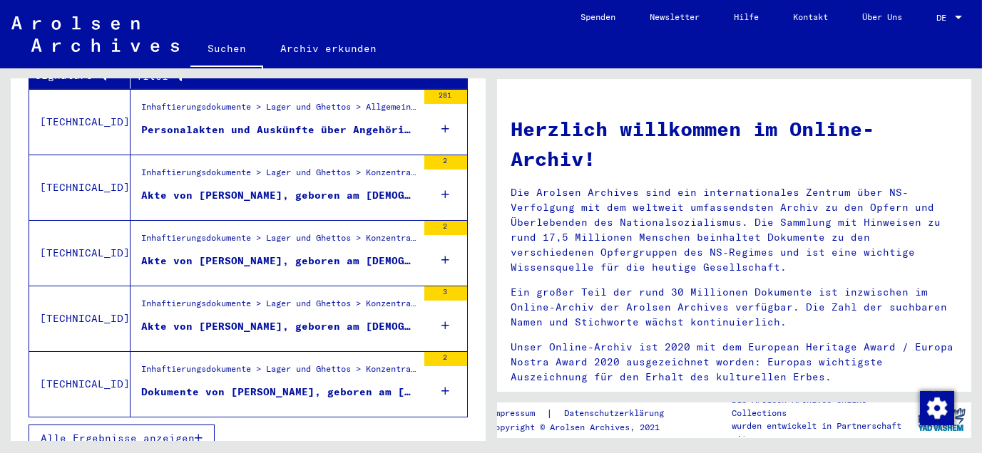
click at [237, 297] on div "Inhaftierungsdokumente > Lager und Ghettos > Konzentrationslager [GEOGRAPHIC_DA…" at bounding box center [279, 307] width 276 height 20
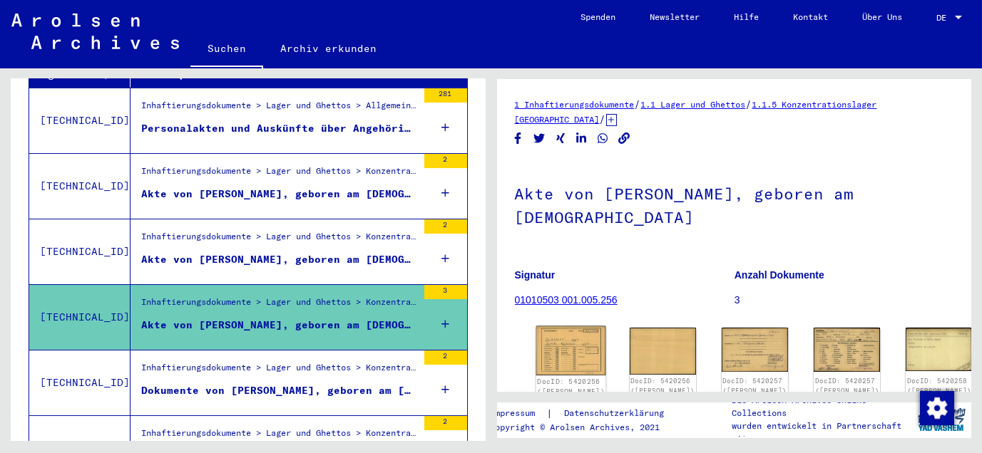
click at [557, 336] on img at bounding box center [570, 351] width 70 height 49
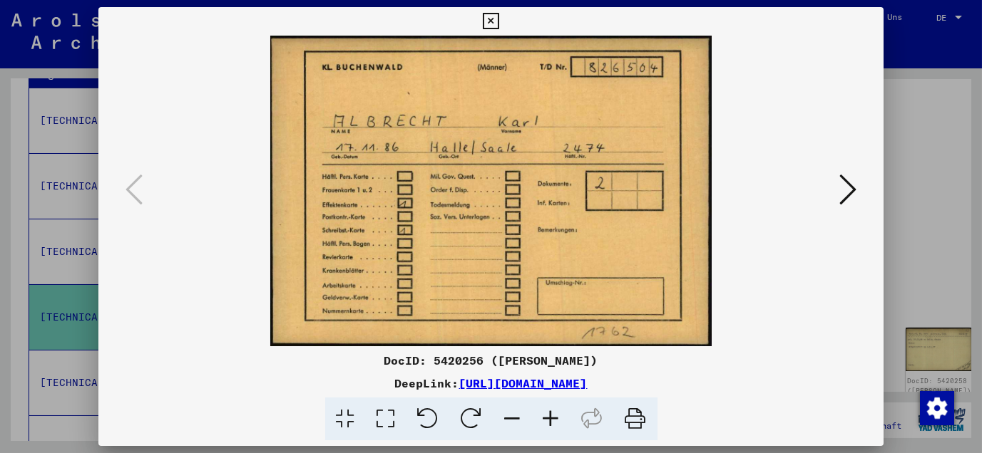
click at [842, 188] on icon at bounding box center [847, 190] width 17 height 34
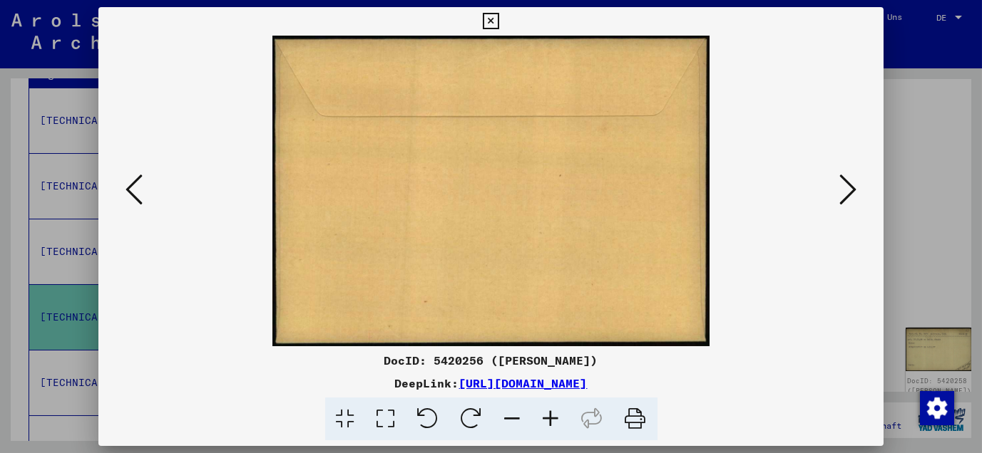
click at [842, 188] on icon at bounding box center [847, 190] width 17 height 34
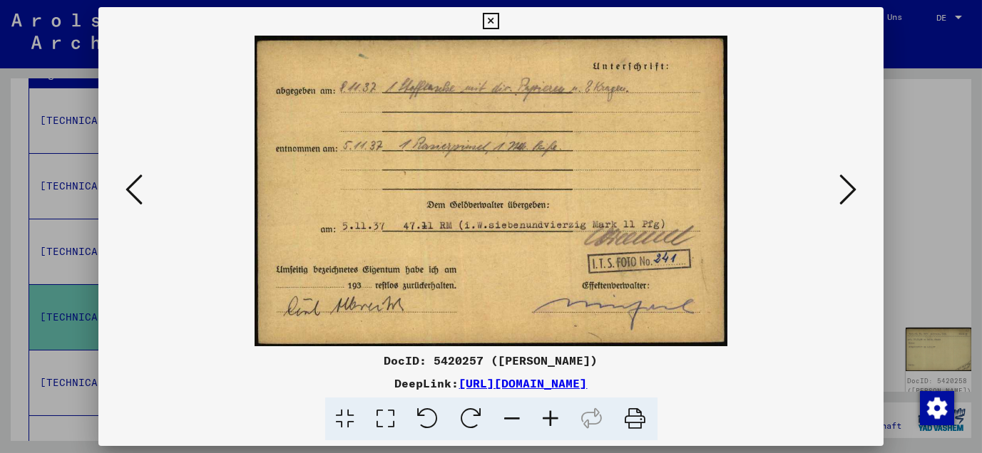
click at [842, 188] on icon at bounding box center [847, 190] width 17 height 34
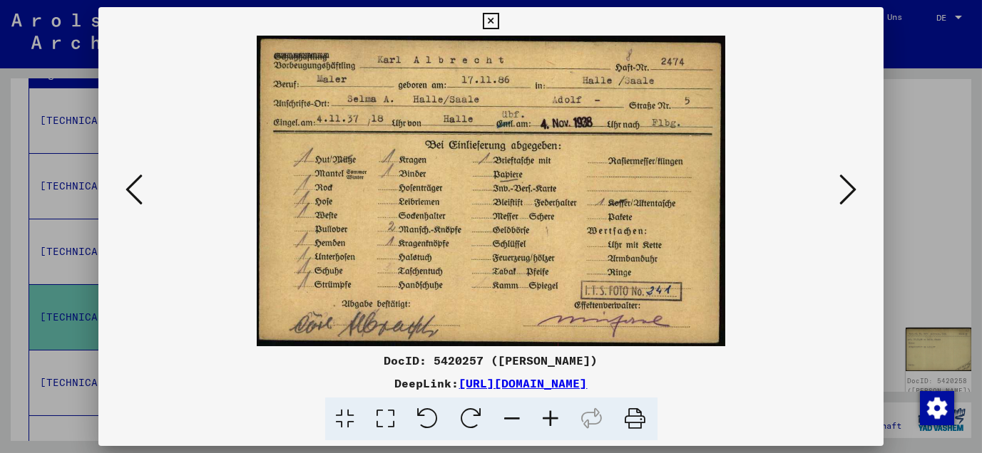
click at [842, 188] on icon at bounding box center [847, 190] width 17 height 34
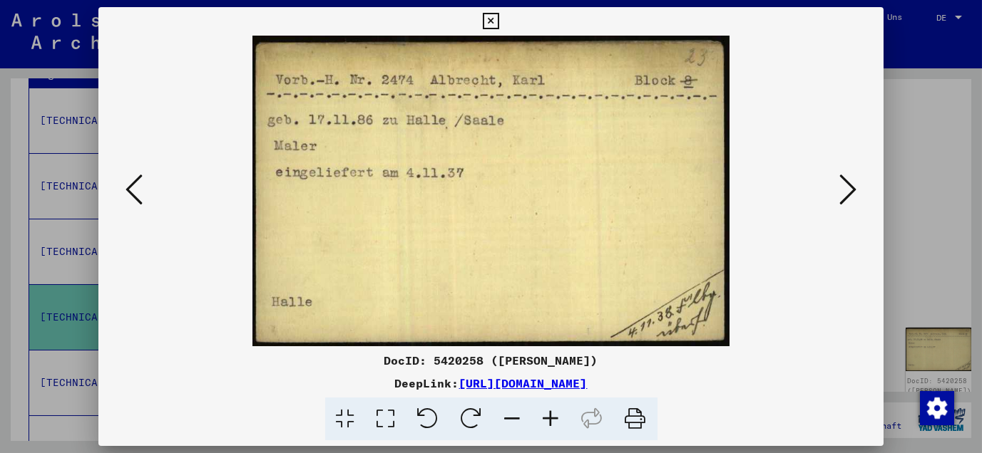
click at [842, 188] on icon at bounding box center [847, 190] width 17 height 34
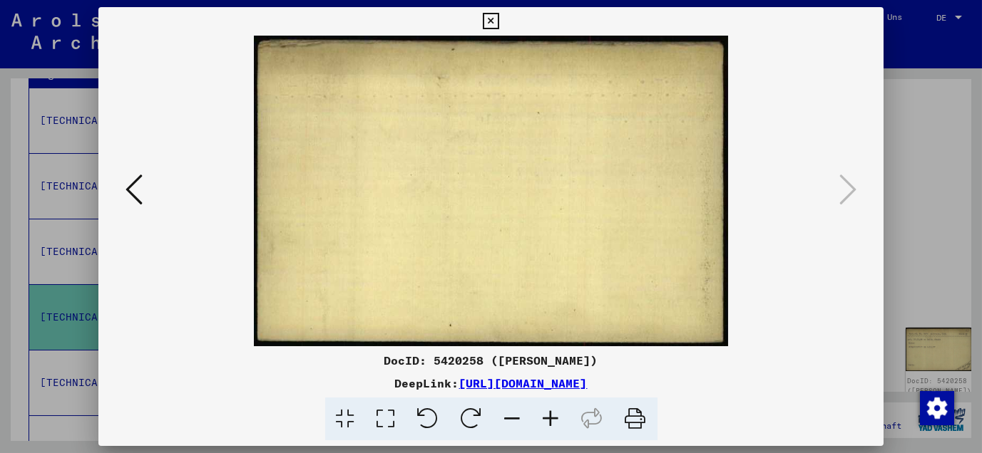
click at [487, 16] on icon at bounding box center [491, 21] width 16 height 17
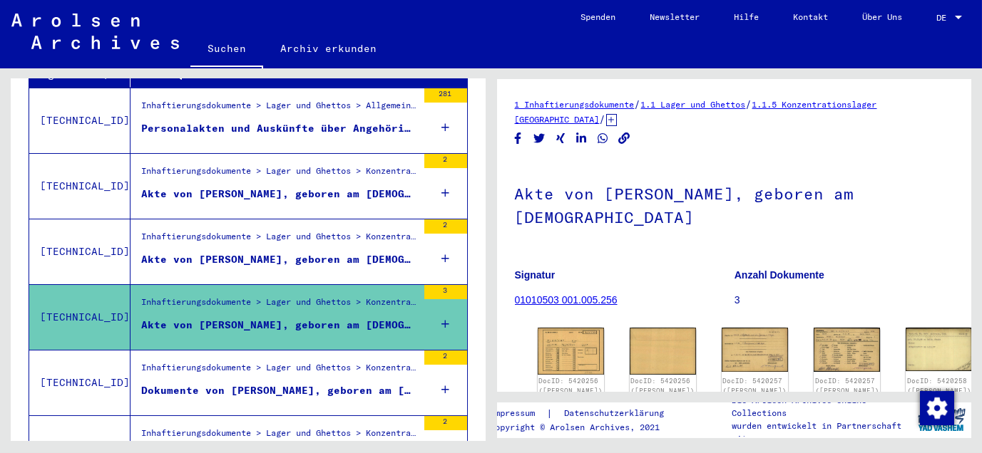
click at [230, 361] on div "Inhaftierungsdokumente > Lager und Ghettos > Konzentrationslager [GEOGRAPHIC_DA…" at bounding box center [279, 371] width 276 height 20
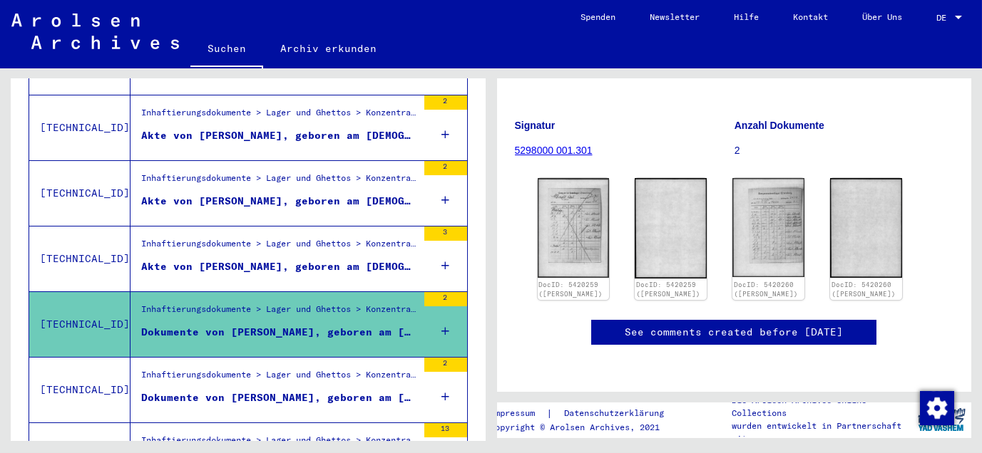
scroll to position [364, 0]
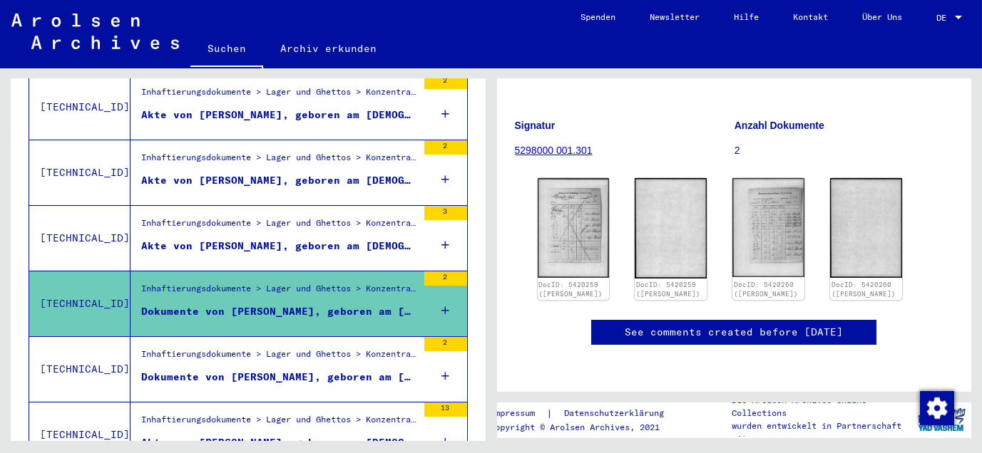
click at [245, 370] on div "Dokumente von [PERSON_NAME], geboren am [DEMOGRAPHIC_DATA]" at bounding box center [279, 377] width 276 height 15
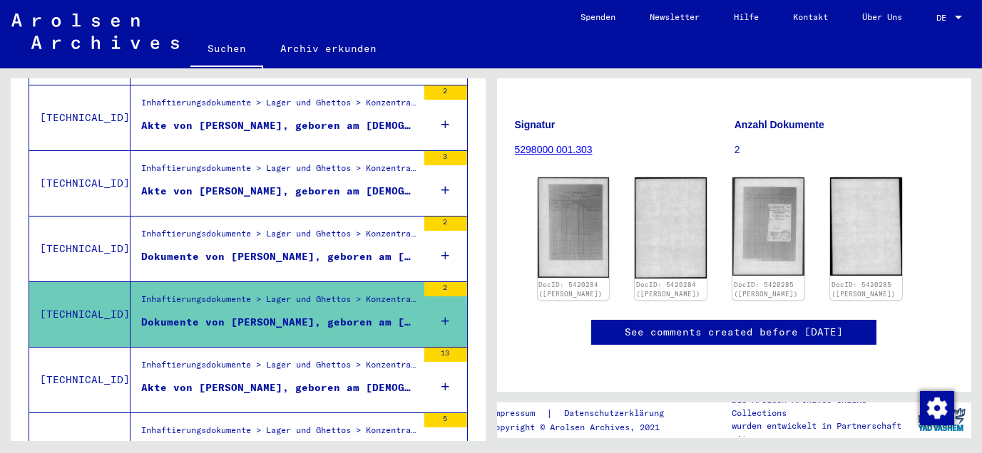
scroll to position [443, 0]
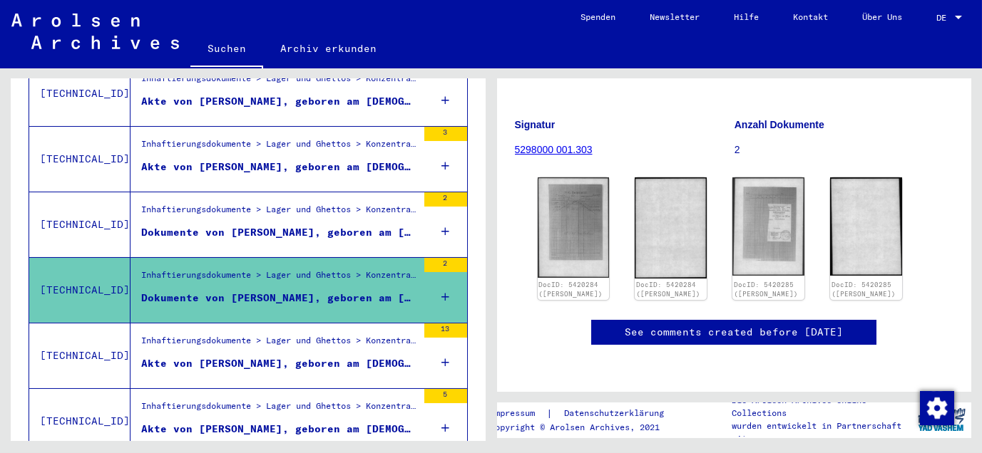
click at [294, 356] on div "Akte von [PERSON_NAME], geboren am [DEMOGRAPHIC_DATA]" at bounding box center [279, 363] width 276 height 15
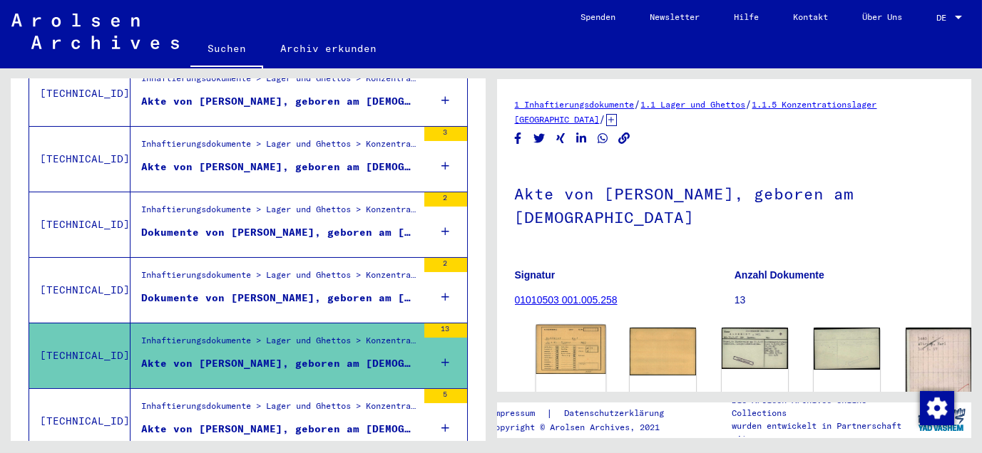
click at [561, 336] on img at bounding box center [570, 349] width 70 height 49
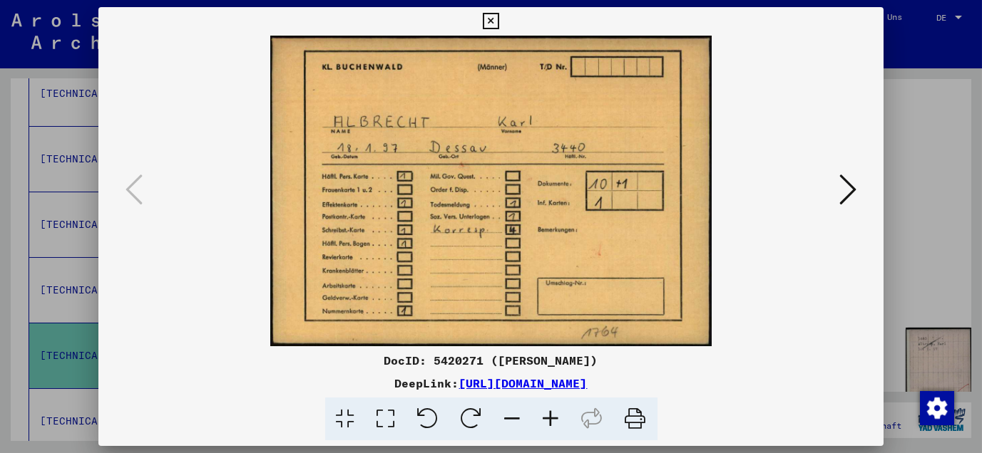
click at [490, 18] on icon at bounding box center [491, 21] width 16 height 17
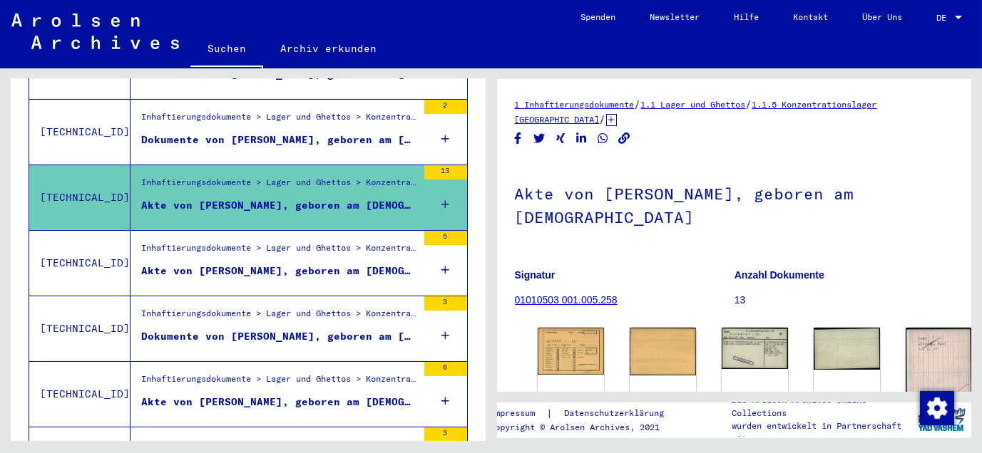
scroll to position [759, 0]
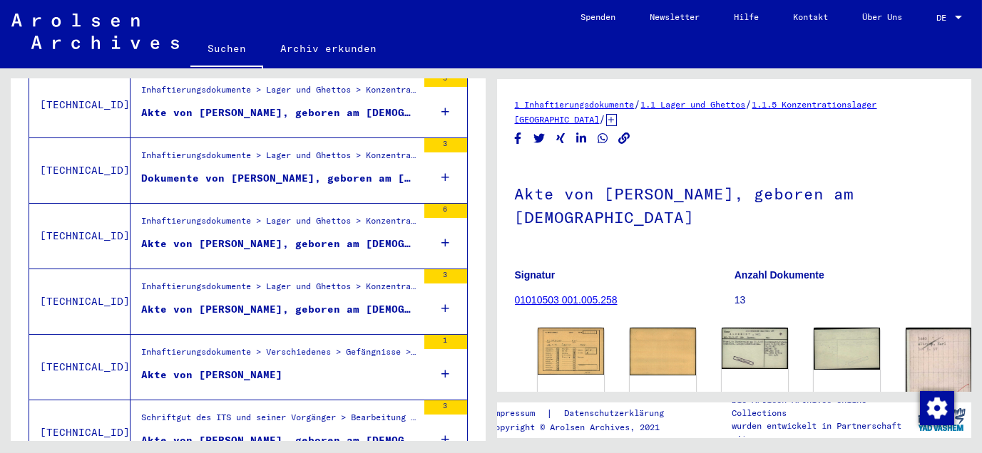
click at [215, 368] on div "Akte von [PERSON_NAME]" at bounding box center [211, 375] width 141 height 15
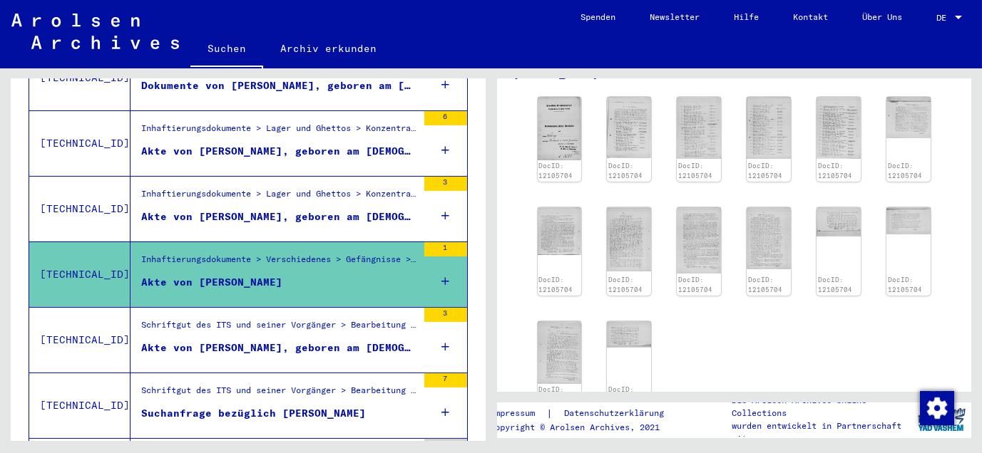
scroll to position [997, 0]
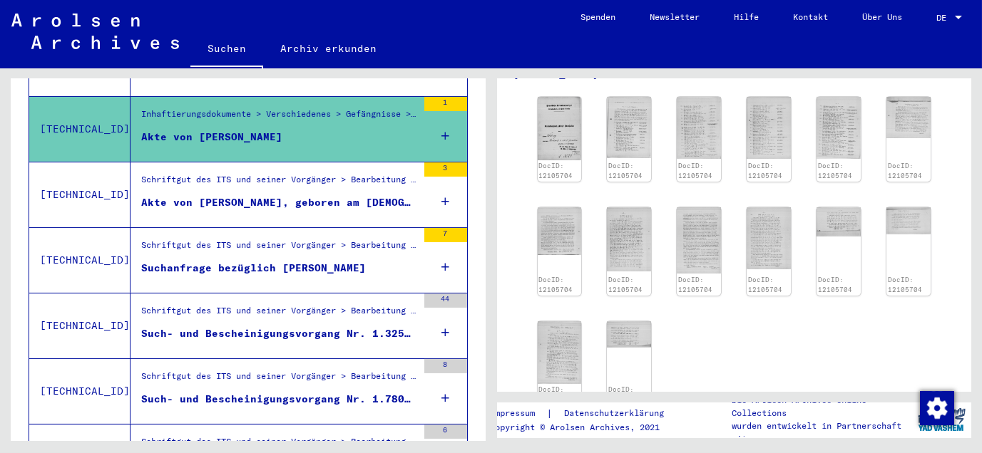
click at [231, 239] on div "Schriftgut des ITS und seiner Vorgänger > Bearbeitung von Anfragen > Fallbezoge…" at bounding box center [279, 249] width 276 height 20
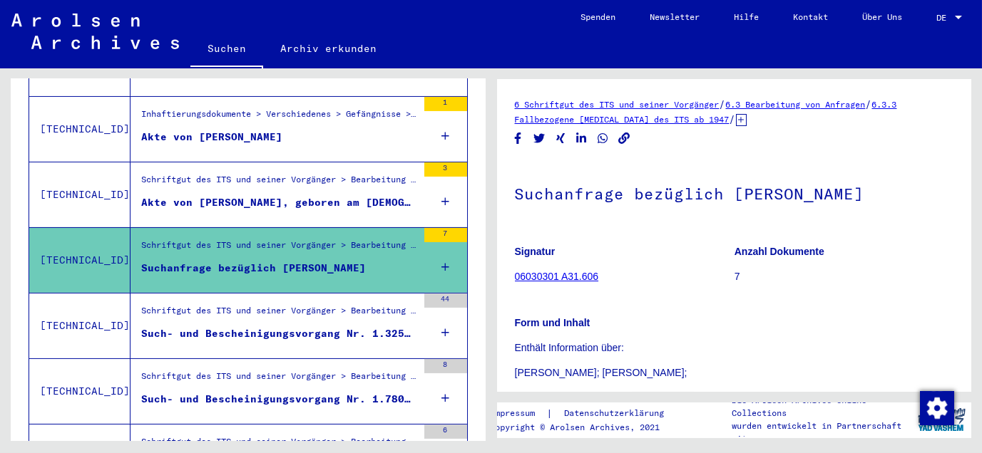
scroll to position [237, 0]
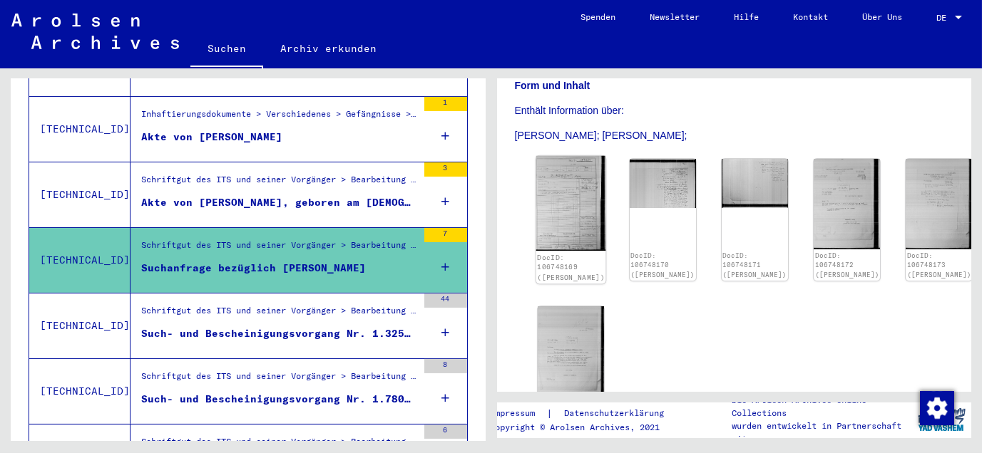
click at [552, 194] on img at bounding box center [570, 203] width 70 height 95
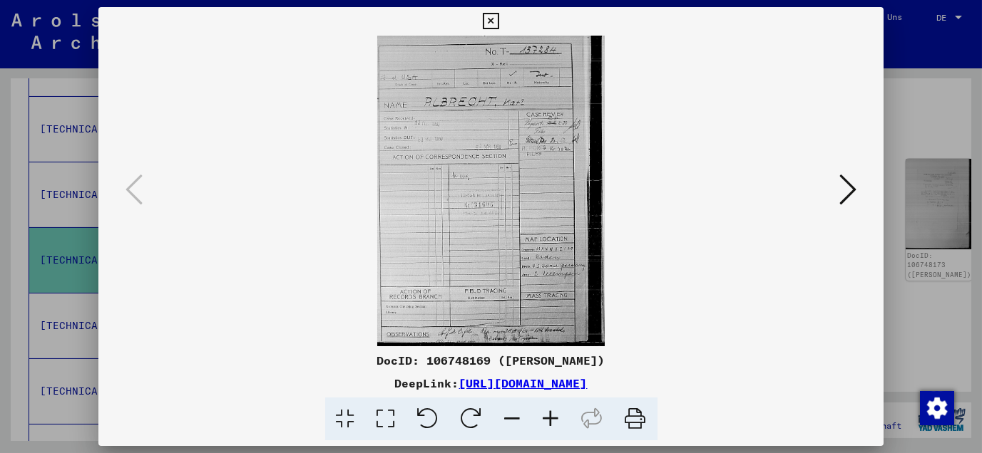
click at [554, 413] on icon at bounding box center [551, 419] width 38 height 43
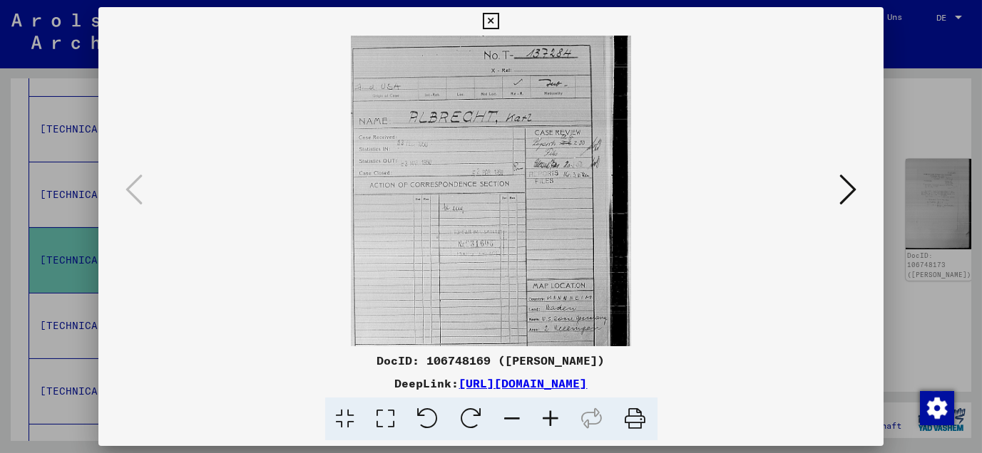
click at [554, 413] on icon at bounding box center [551, 419] width 38 height 43
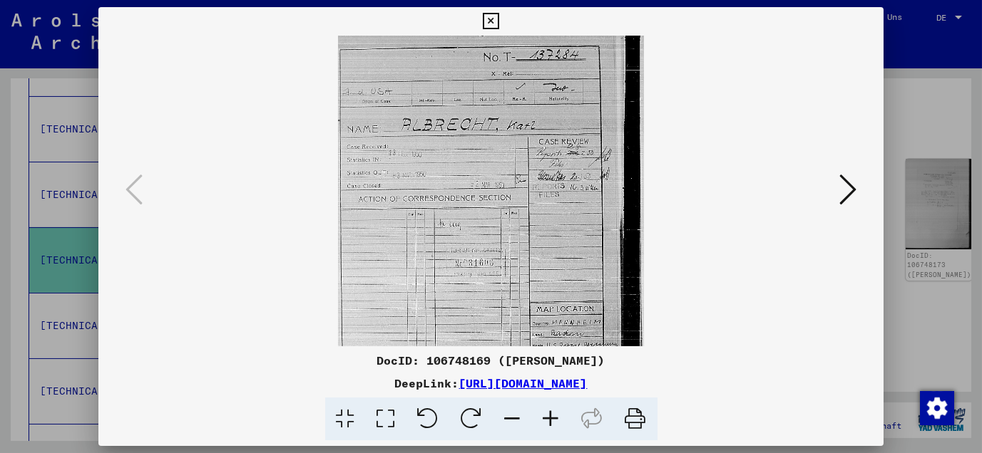
click at [554, 413] on icon at bounding box center [551, 419] width 38 height 43
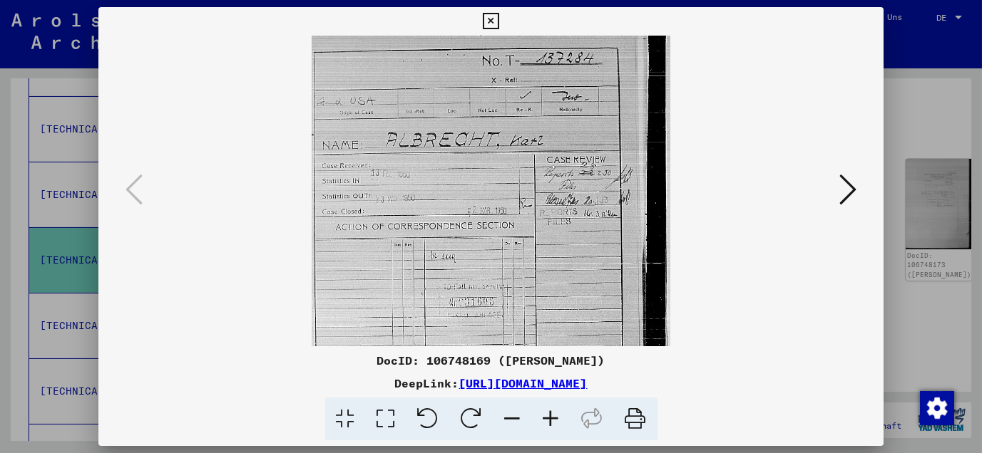
click at [554, 413] on icon at bounding box center [551, 419] width 38 height 43
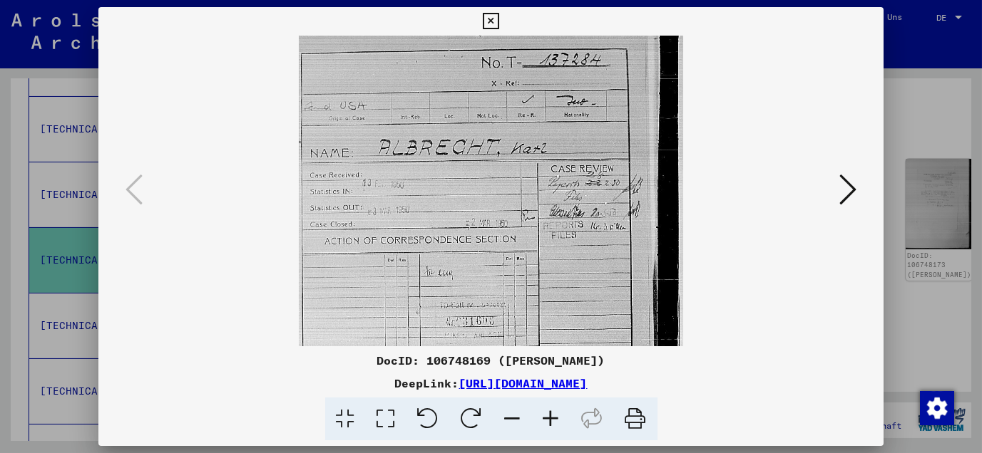
click at [554, 413] on icon at bounding box center [551, 419] width 38 height 43
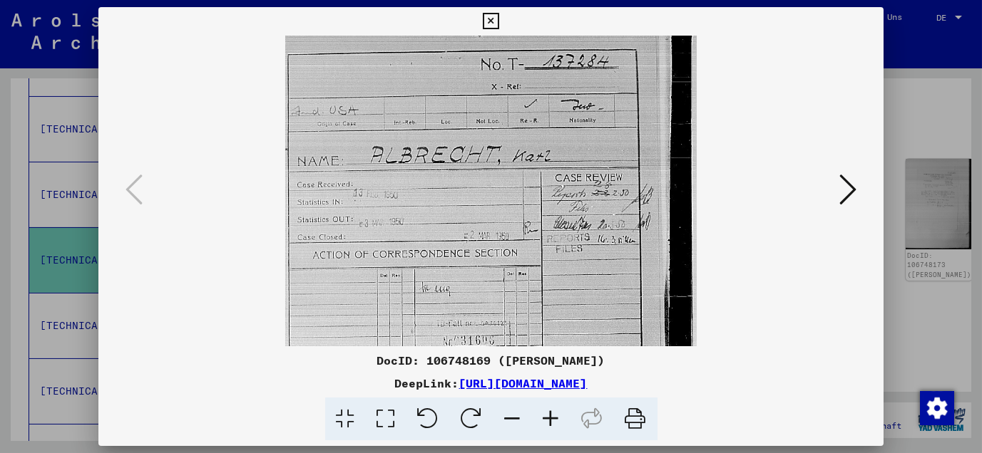
click at [486, 21] on icon at bounding box center [491, 21] width 16 height 17
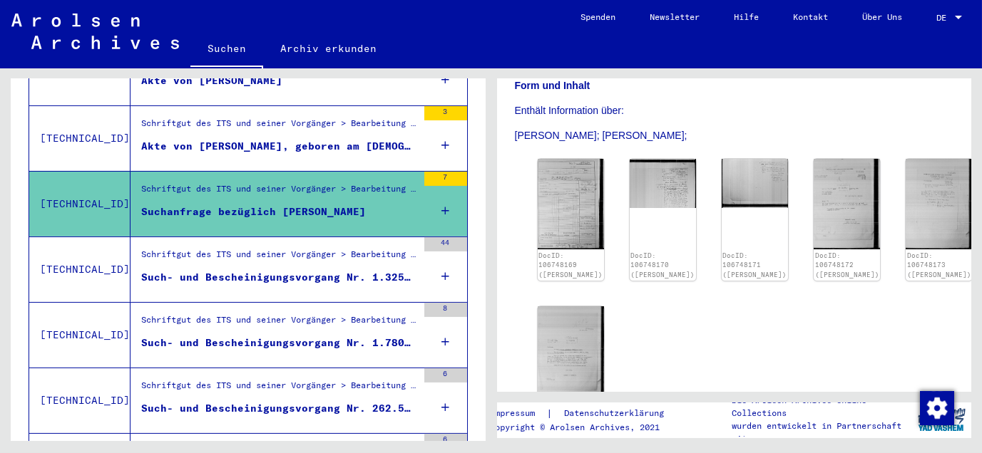
scroll to position [1076, 0]
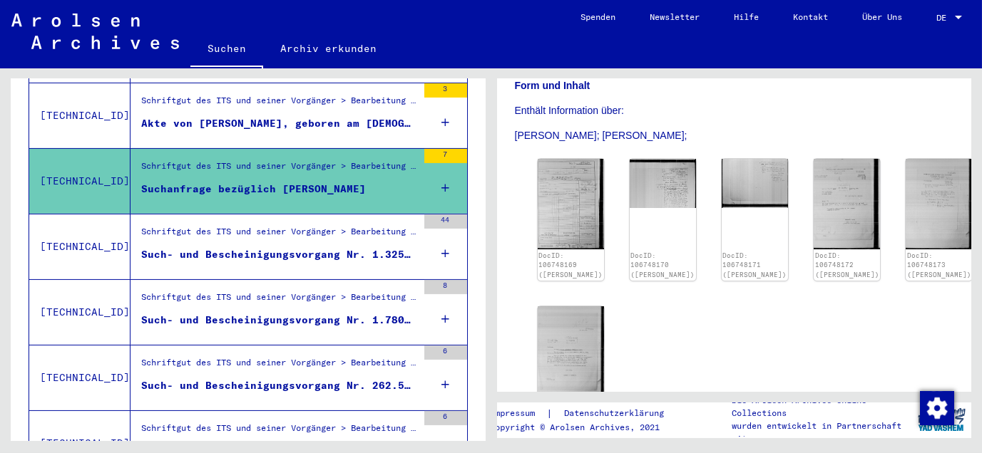
click at [263, 225] on div "Schriftgut des ITS und seiner Vorgänger > Bearbeitung von Anfragen > Fallbezoge…" at bounding box center [279, 235] width 276 height 20
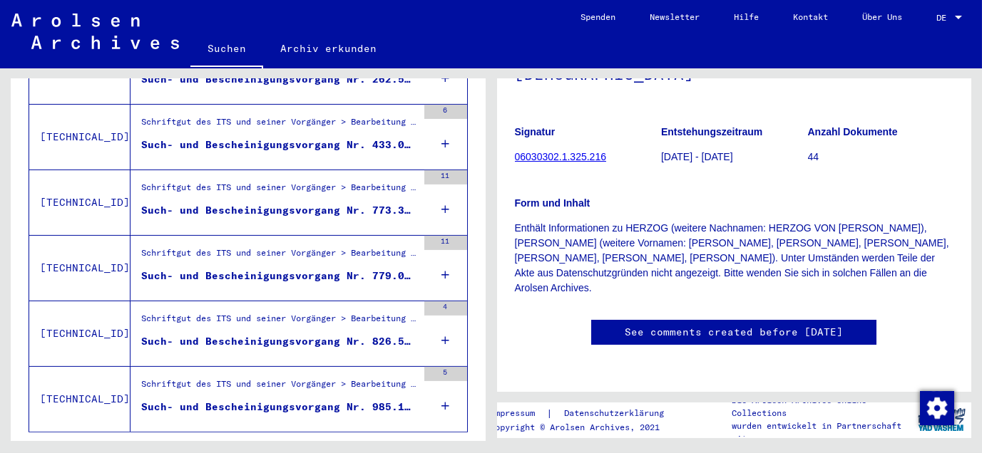
scroll to position [1434, 0]
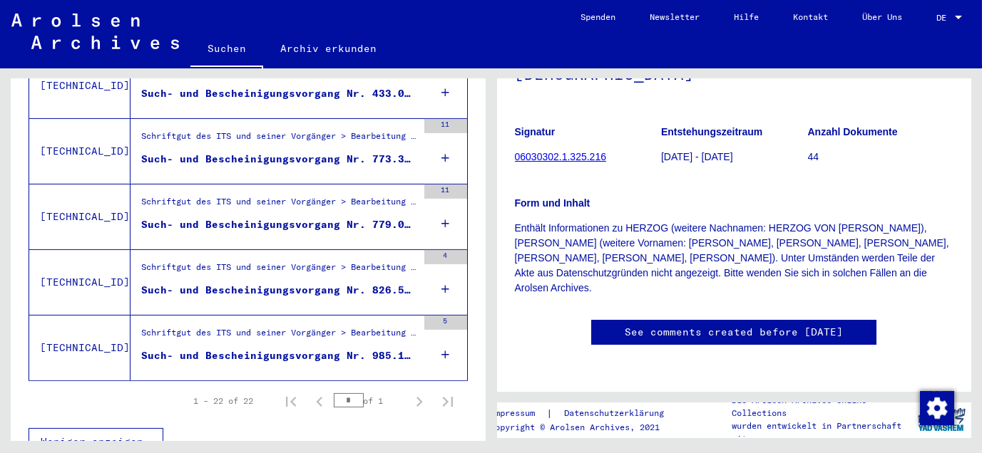
click at [269, 261] on div "Schriftgut des ITS und seiner Vorgänger > Bearbeitung von Anfragen > Fallbezoge…" at bounding box center [279, 271] width 276 height 20
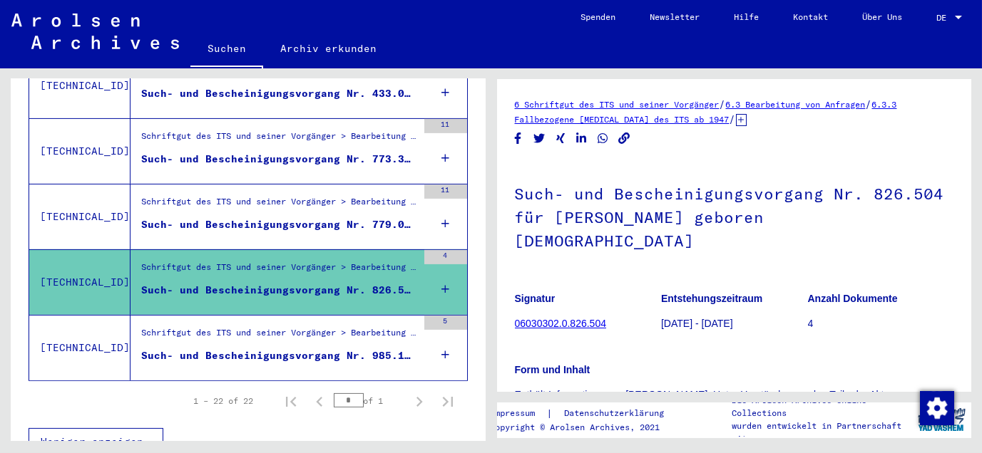
scroll to position [137, 0]
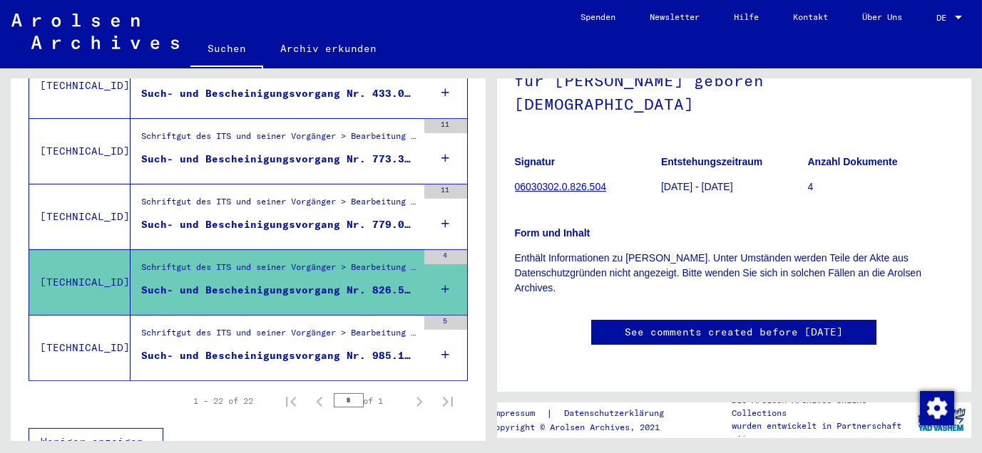
click at [689, 325] on link "See comments created before [DATE]" at bounding box center [733, 332] width 218 height 15
